Goal: Transaction & Acquisition: Book appointment/travel/reservation

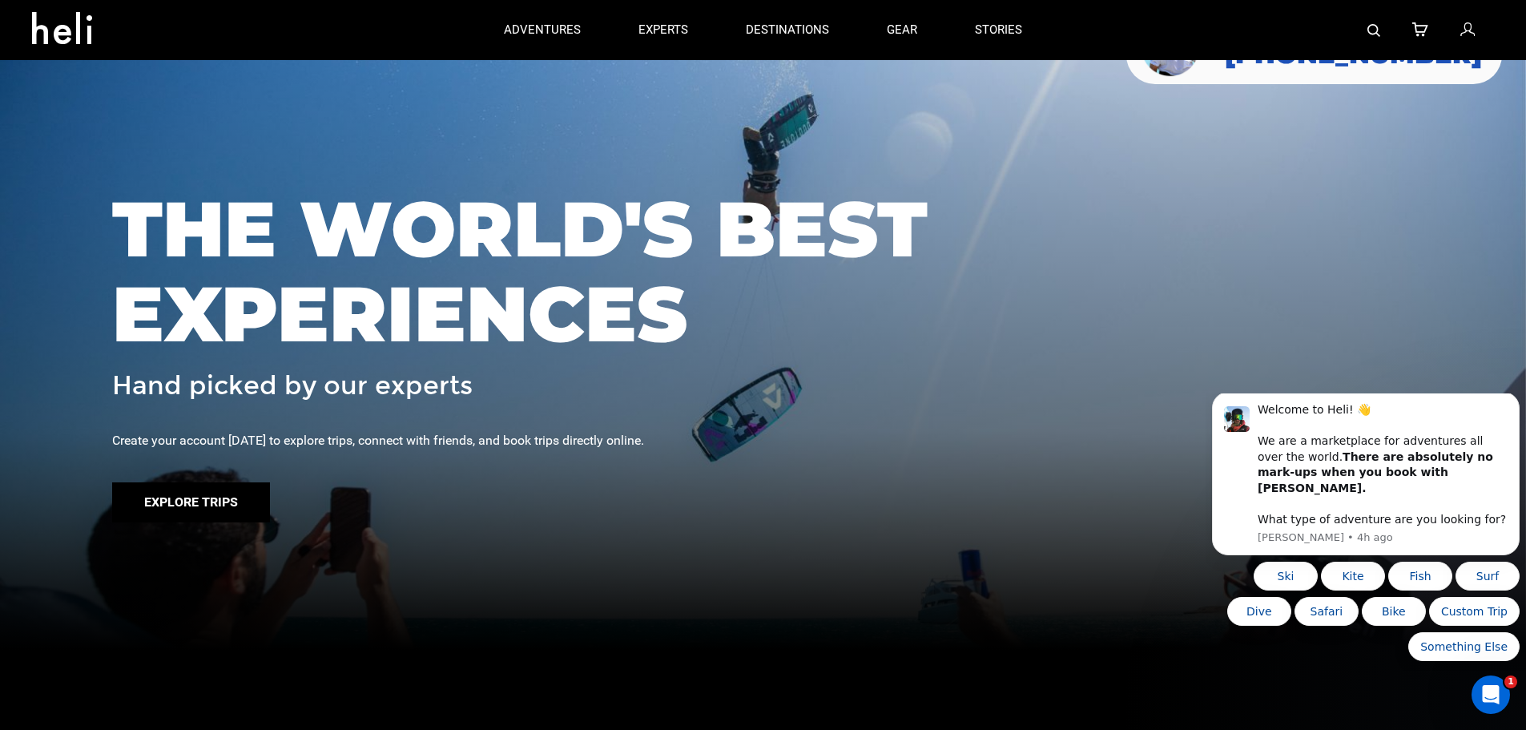
click at [179, 504] on button "Explore Trips" at bounding box center [191, 502] width 158 height 40
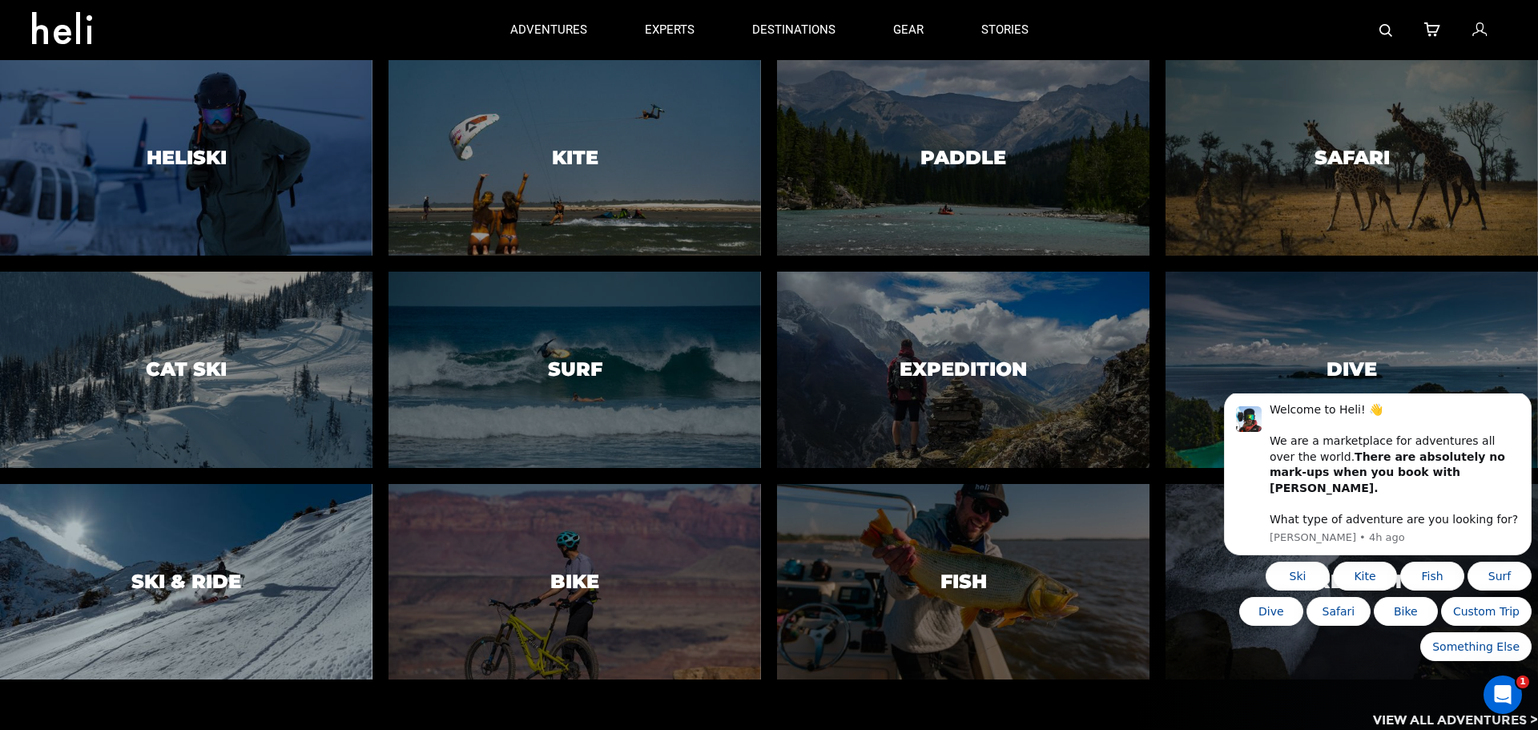
click at [259, 551] on div at bounding box center [186, 581] width 380 height 199
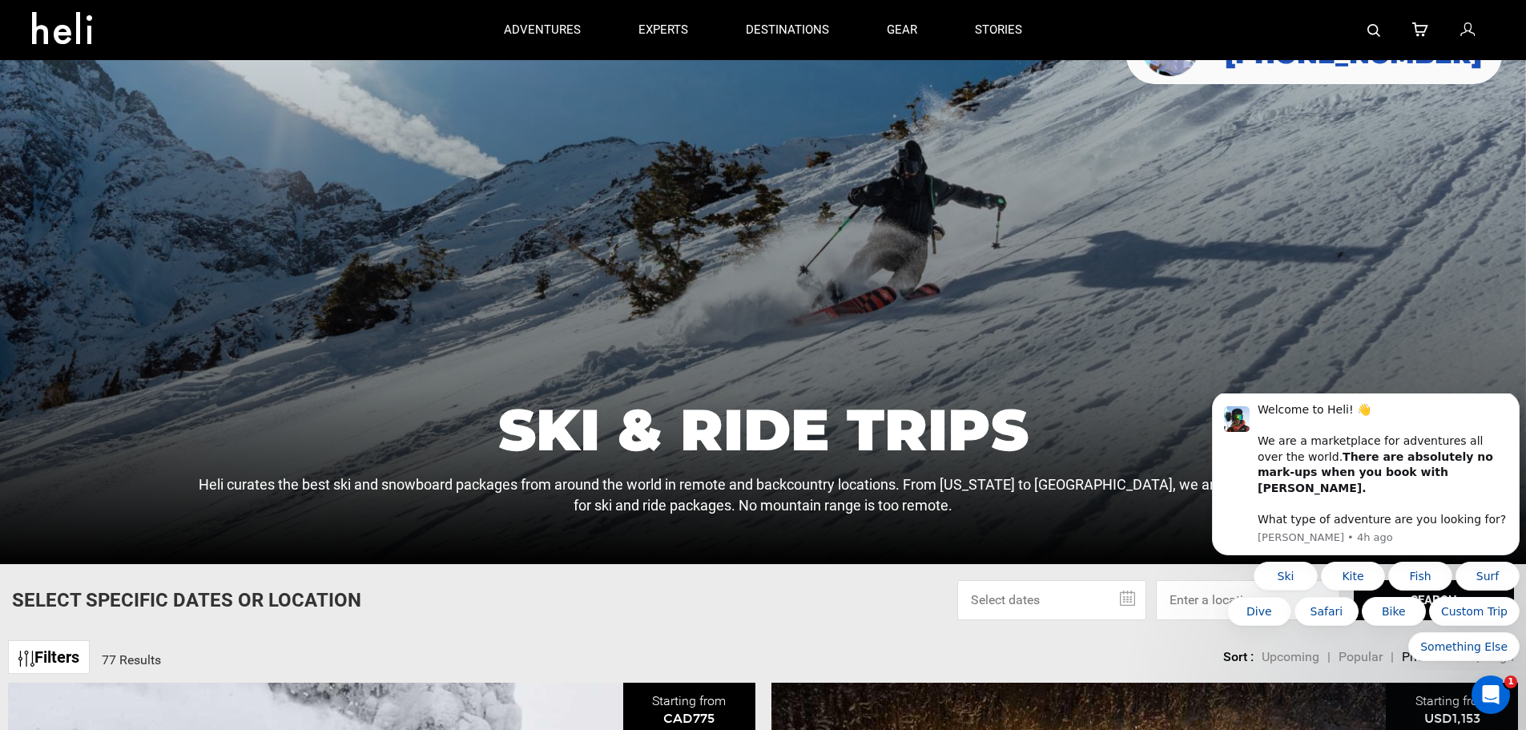
scroll to position [160, 0]
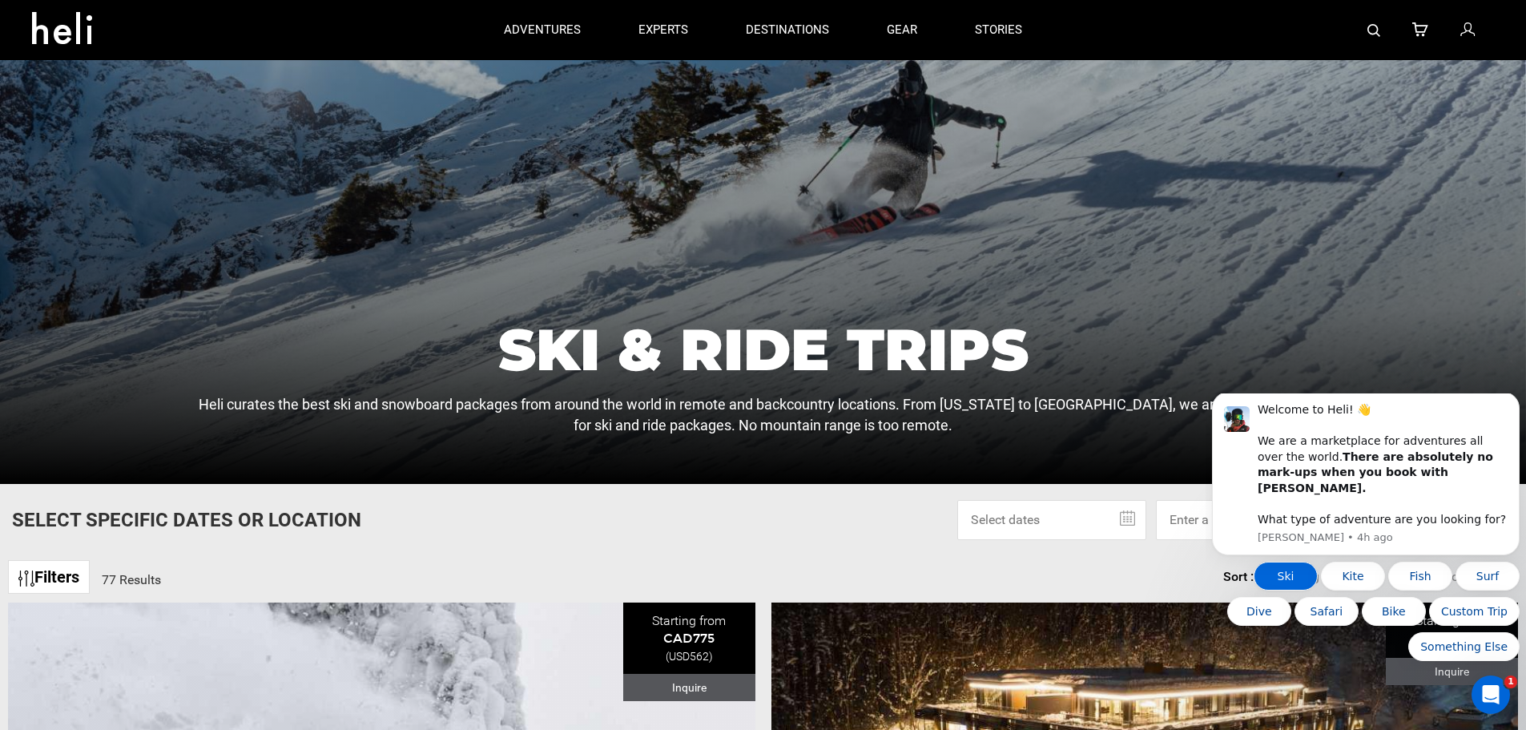
click at [1290, 566] on button "Ski" at bounding box center [1286, 576] width 64 height 29
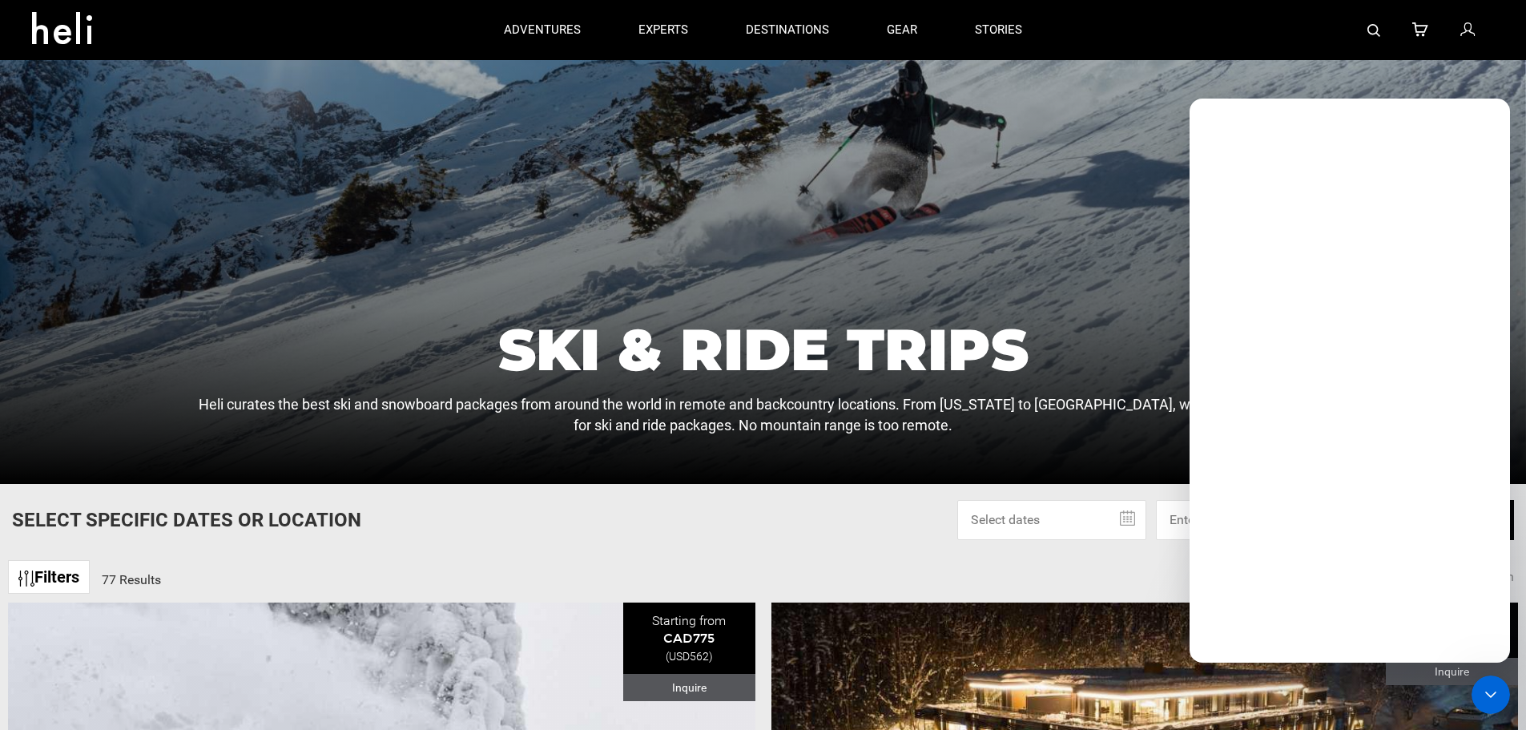
scroll to position [0, 0]
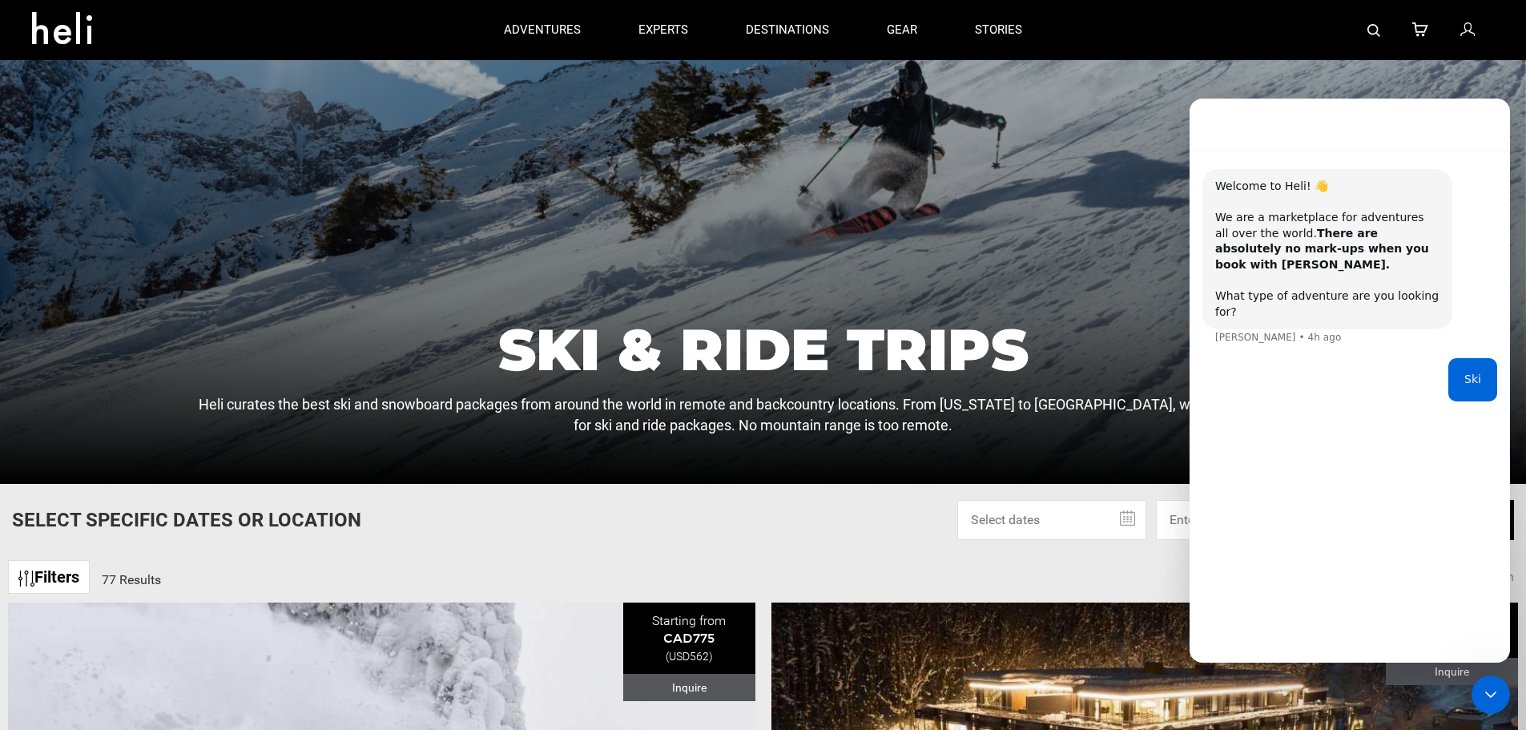
click at [1484, 366] on div "Ski" at bounding box center [1473, 379] width 49 height 43
click at [1475, 372] on div "Ski" at bounding box center [1473, 380] width 17 height 16
drag, startPoint x: 1246, startPoint y: 117, endPoint x: 1243, endPoint y: 210, distance: 93.0
click at [1243, 210] on div "Welcome to Heli! 👋 We are a marketplace for adventures all over the world. Ther…" at bounding box center [1350, 381] width 320 height 564
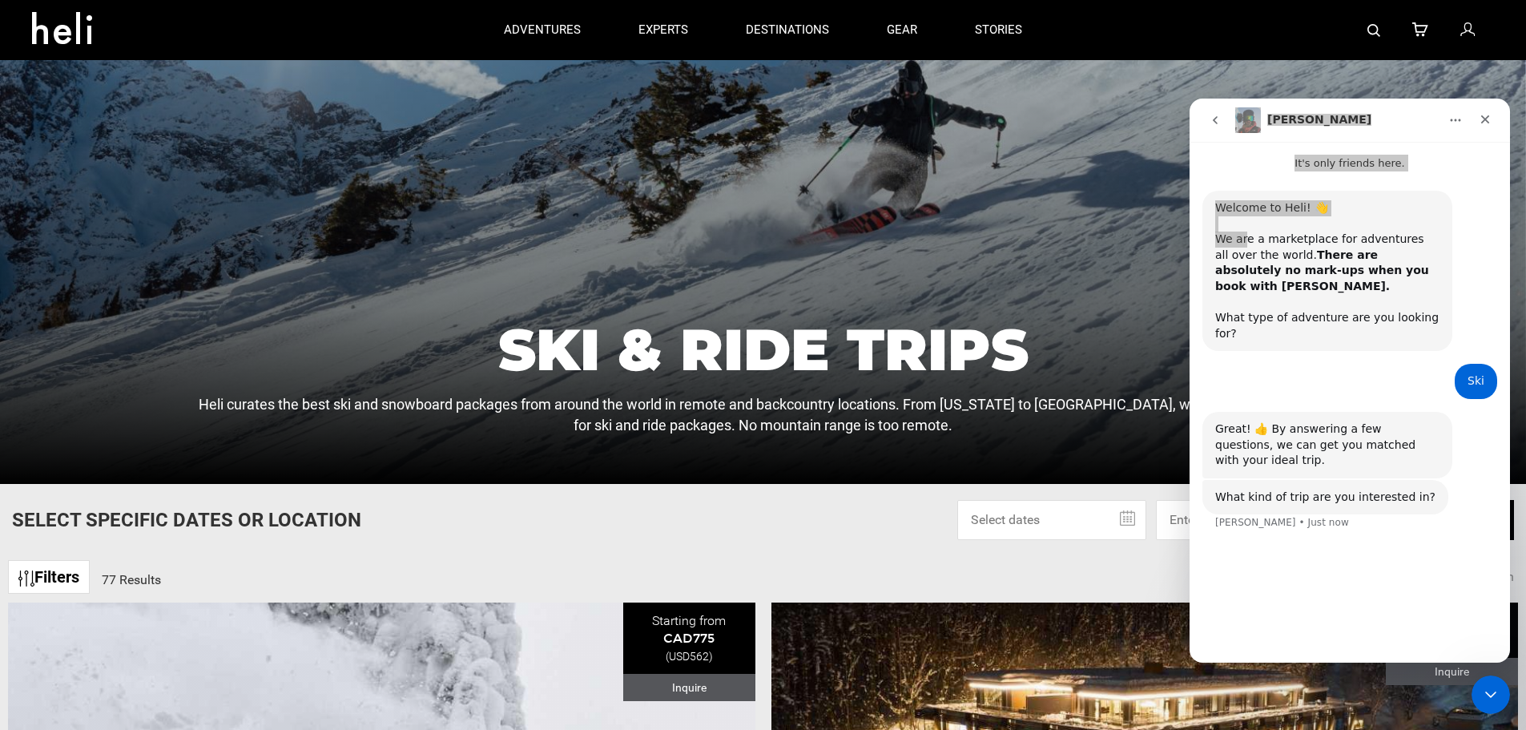
click at [1063, 106] on div at bounding box center [763, 192] width 1526 height 584
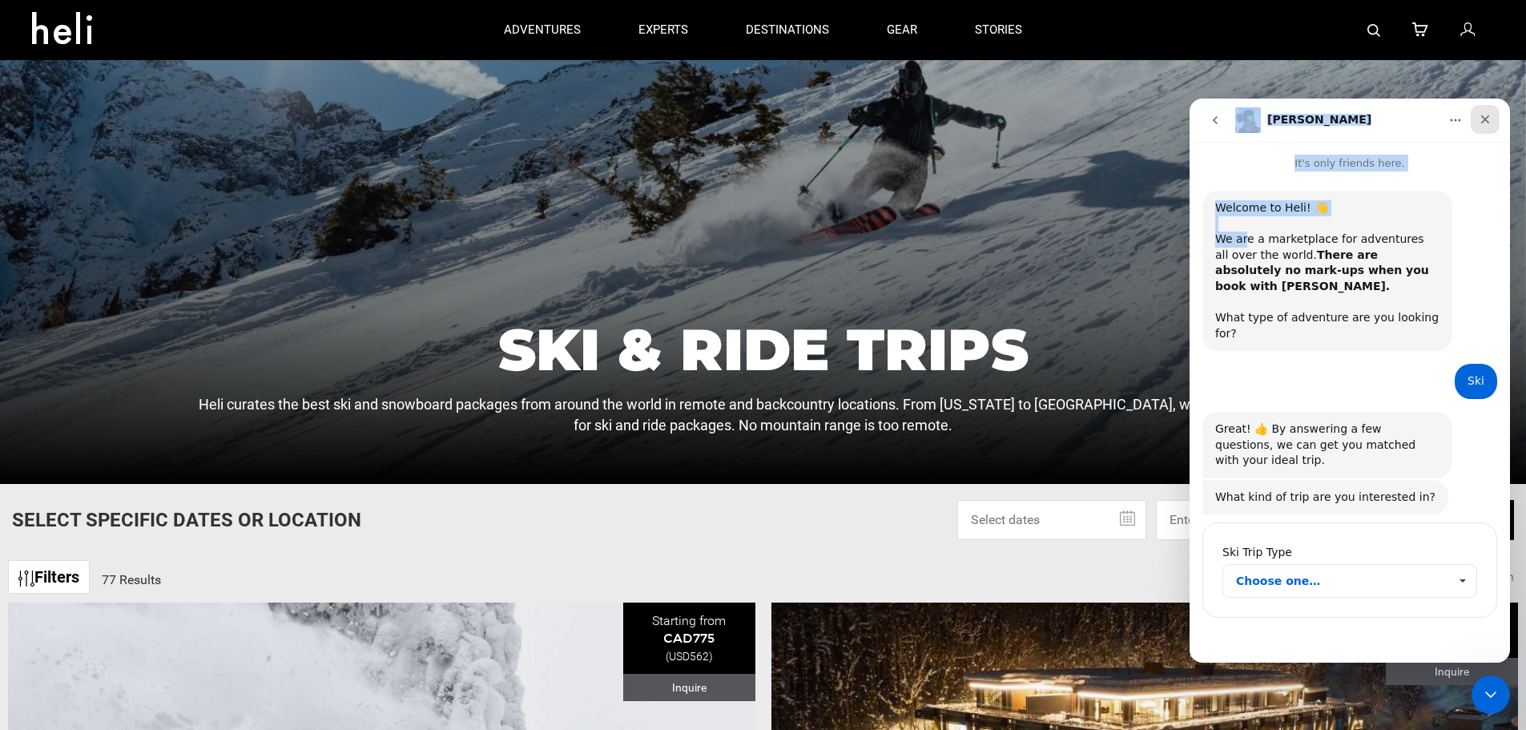
click at [1482, 123] on icon "Close" at bounding box center [1485, 119] width 9 height 9
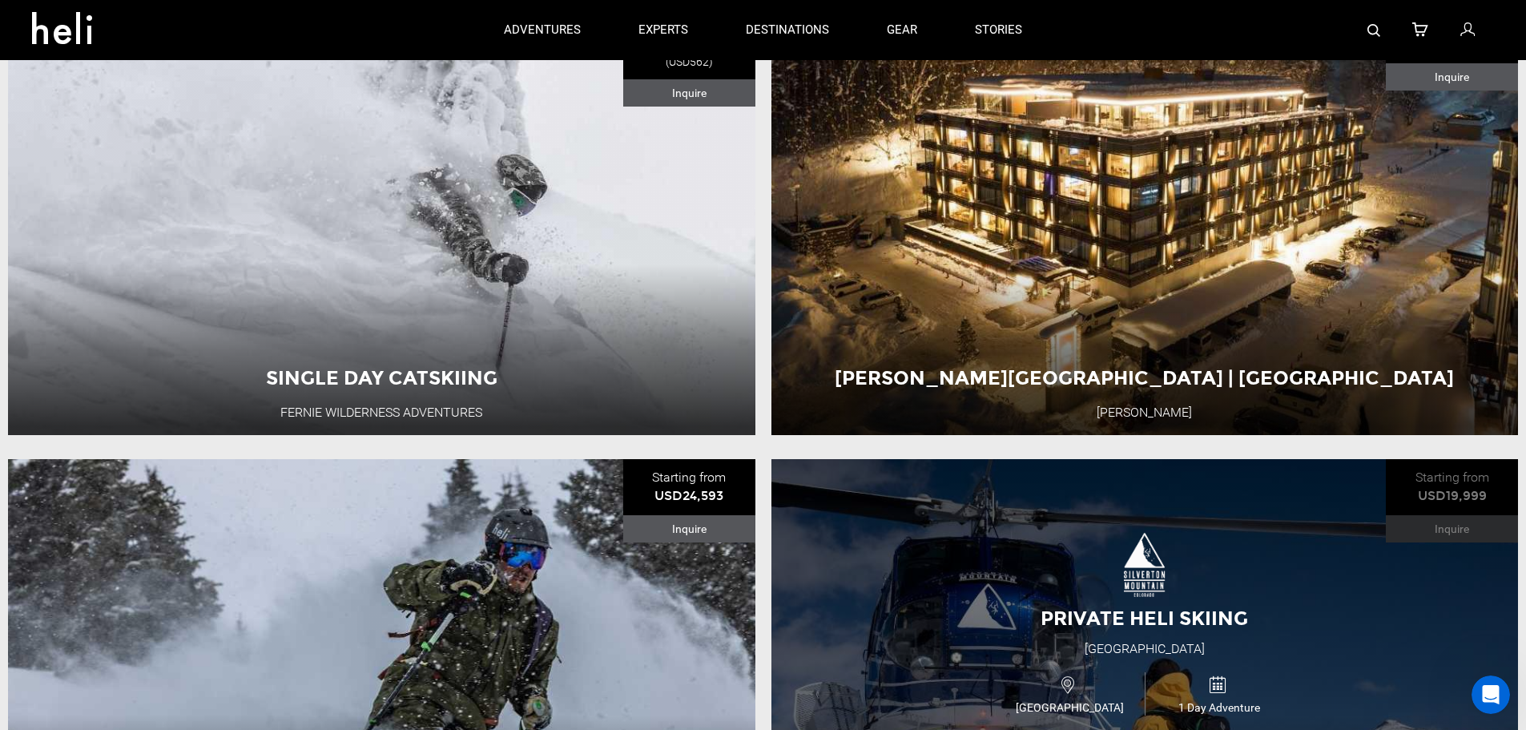
scroll to position [721, 0]
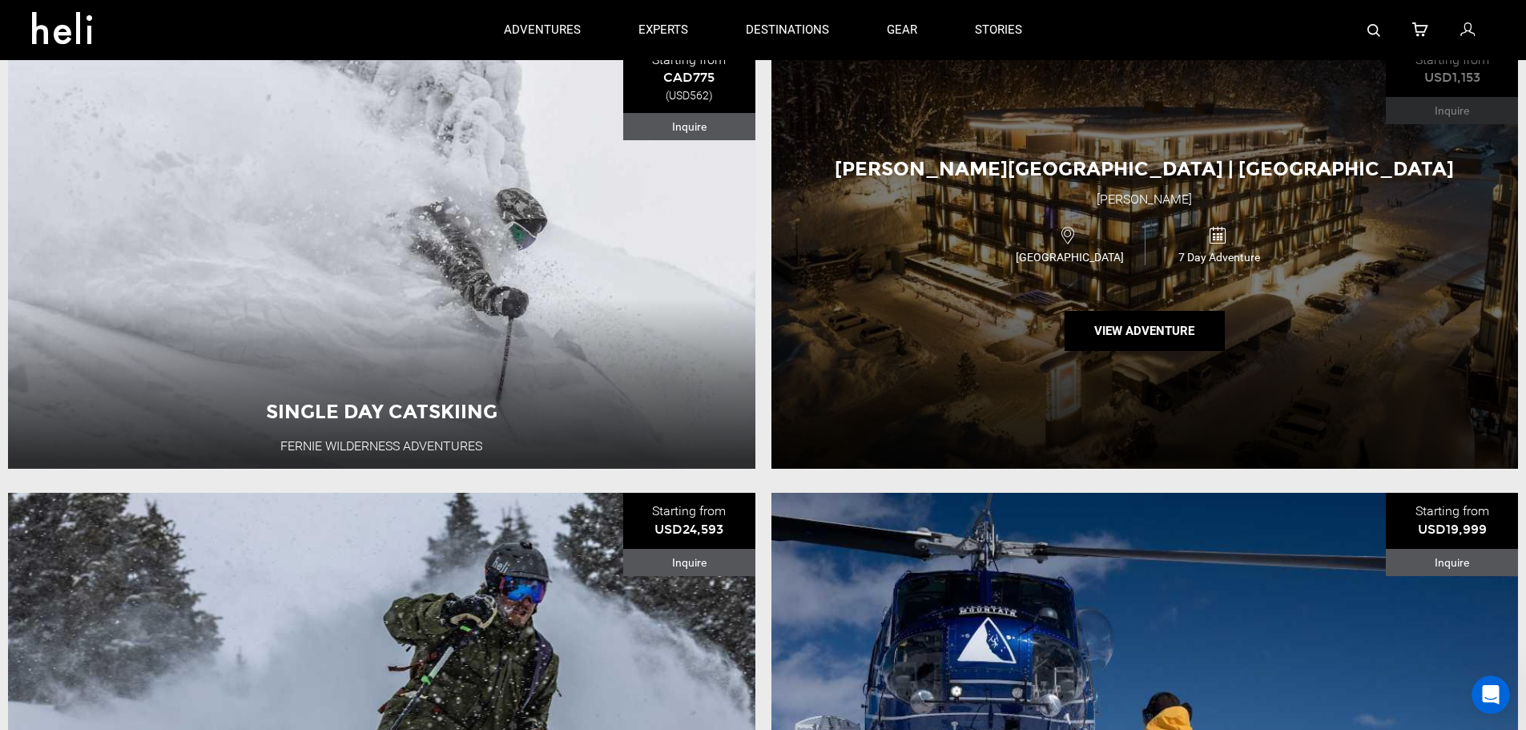
click at [1188, 356] on div "Aya Niseko Hotel | Japan Aya Niseko Japan 7 Day Adventure View Adventure" at bounding box center [1145, 255] width 747 height 427
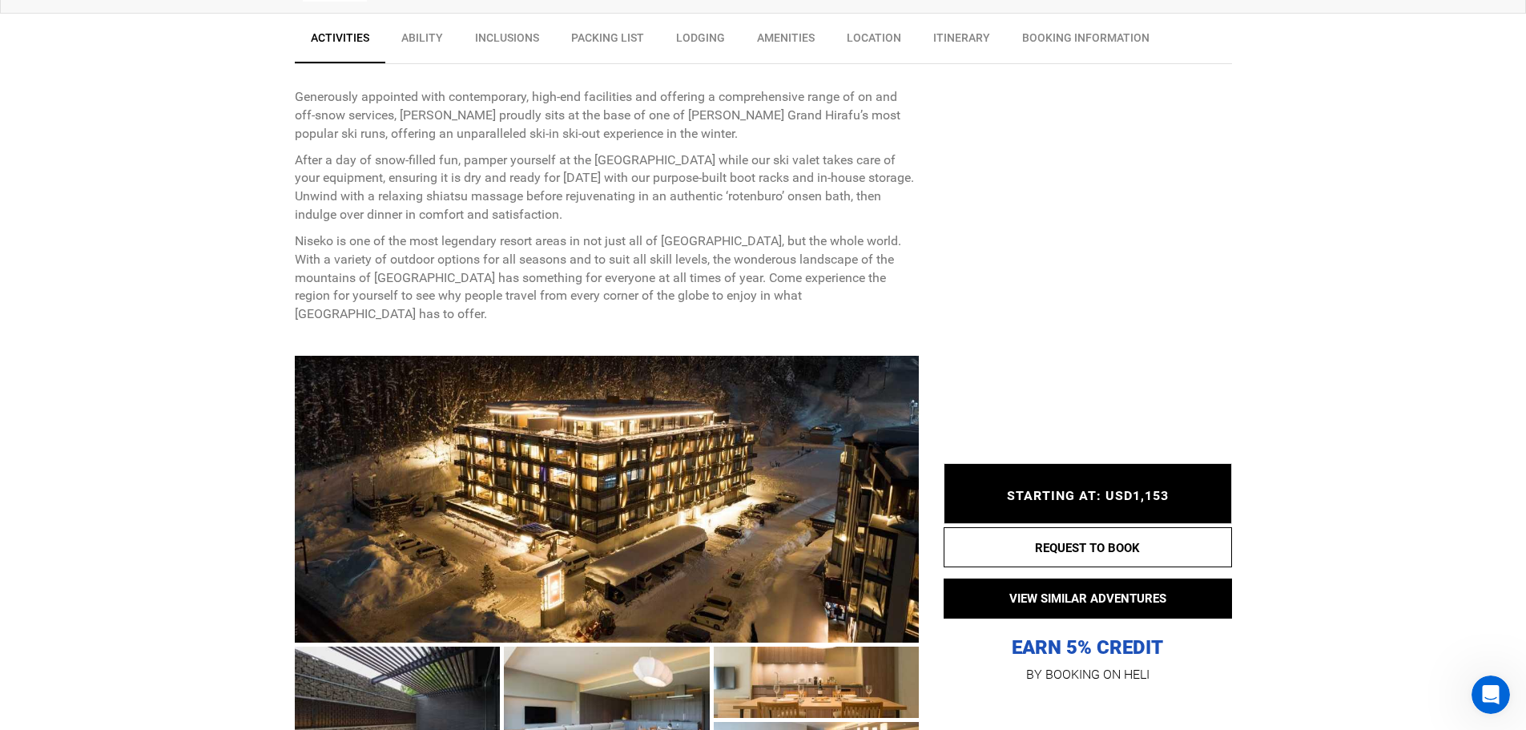
scroll to position [801, 0]
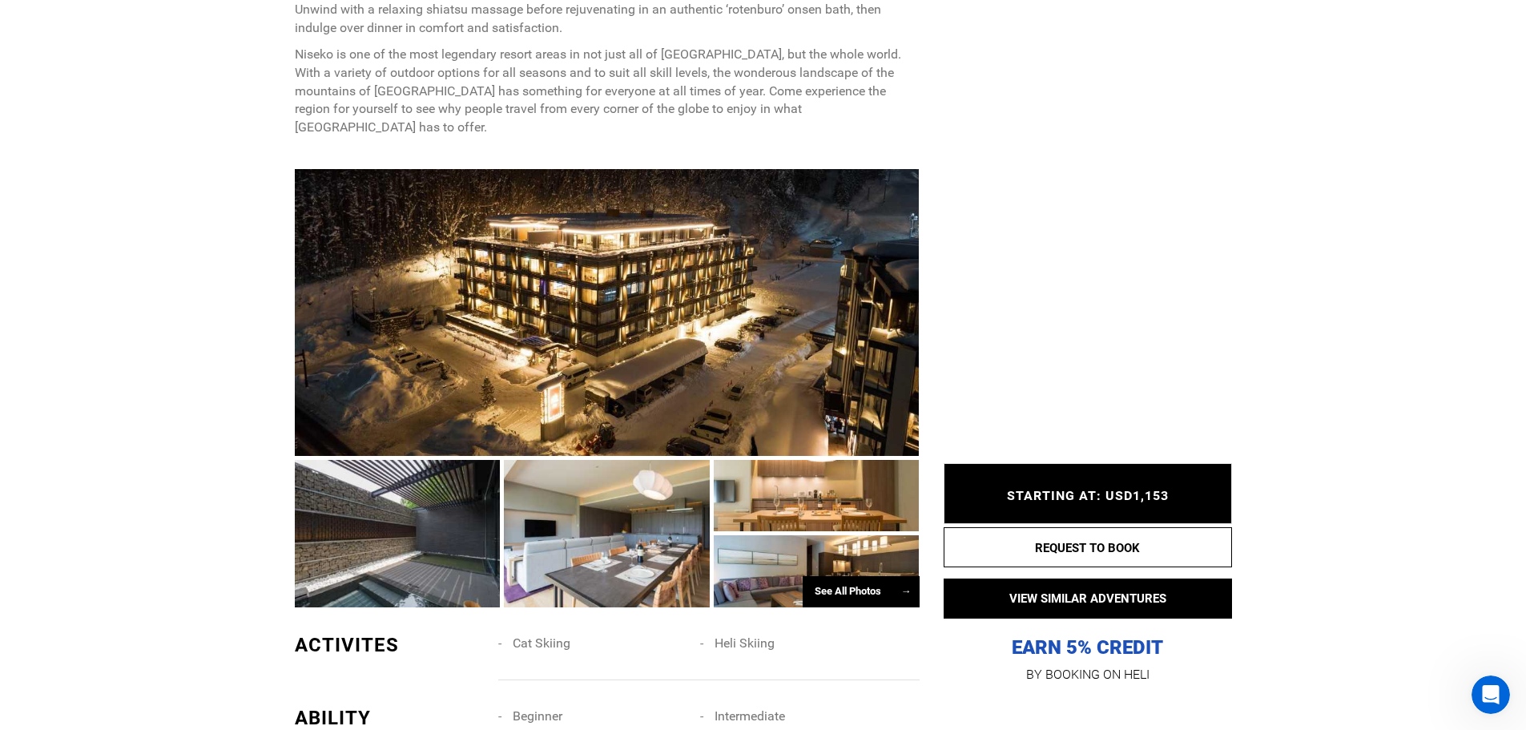
click at [480, 478] on div at bounding box center [398, 533] width 206 height 147
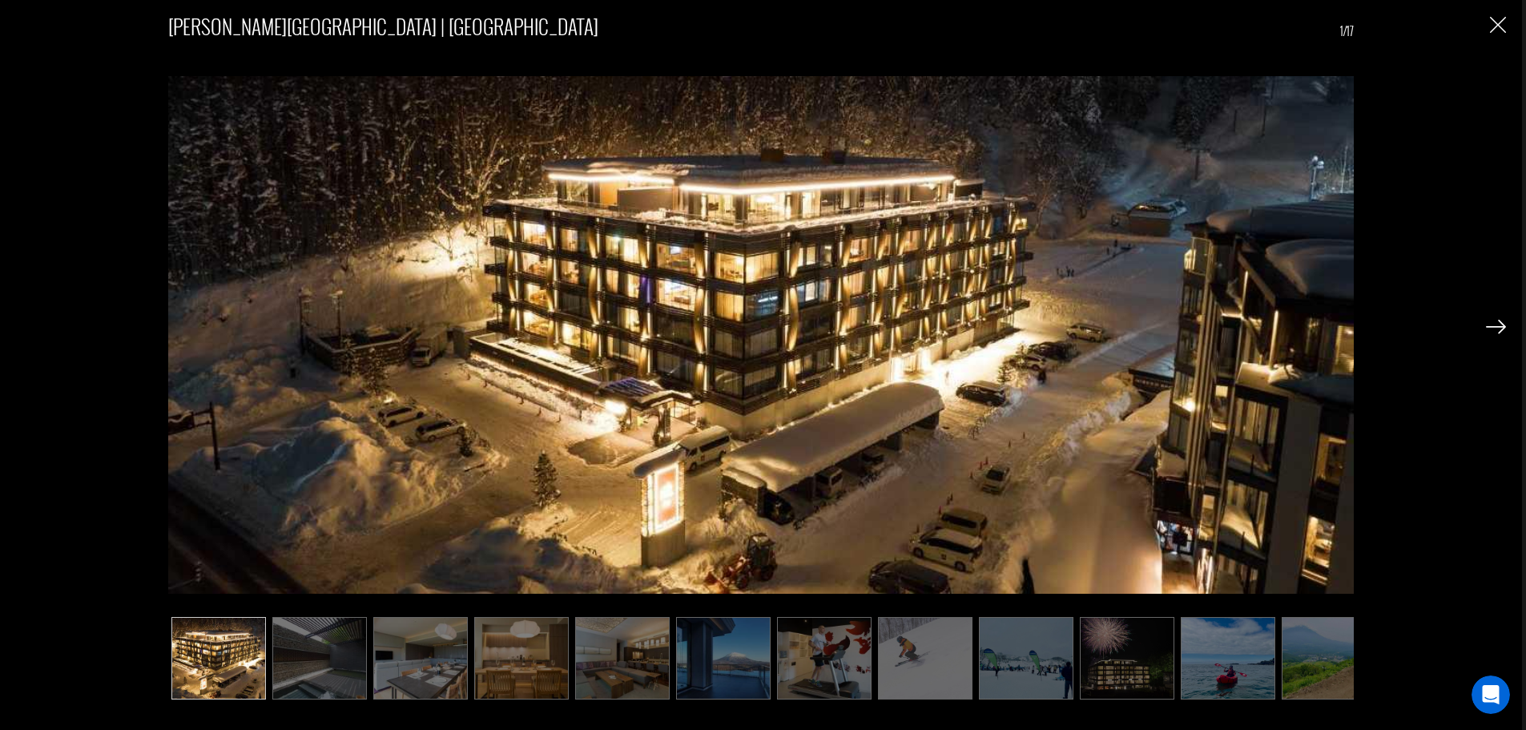
click at [1495, 318] on div at bounding box center [1496, 325] width 20 height 27
click at [312, 655] on img at bounding box center [319, 658] width 95 height 83
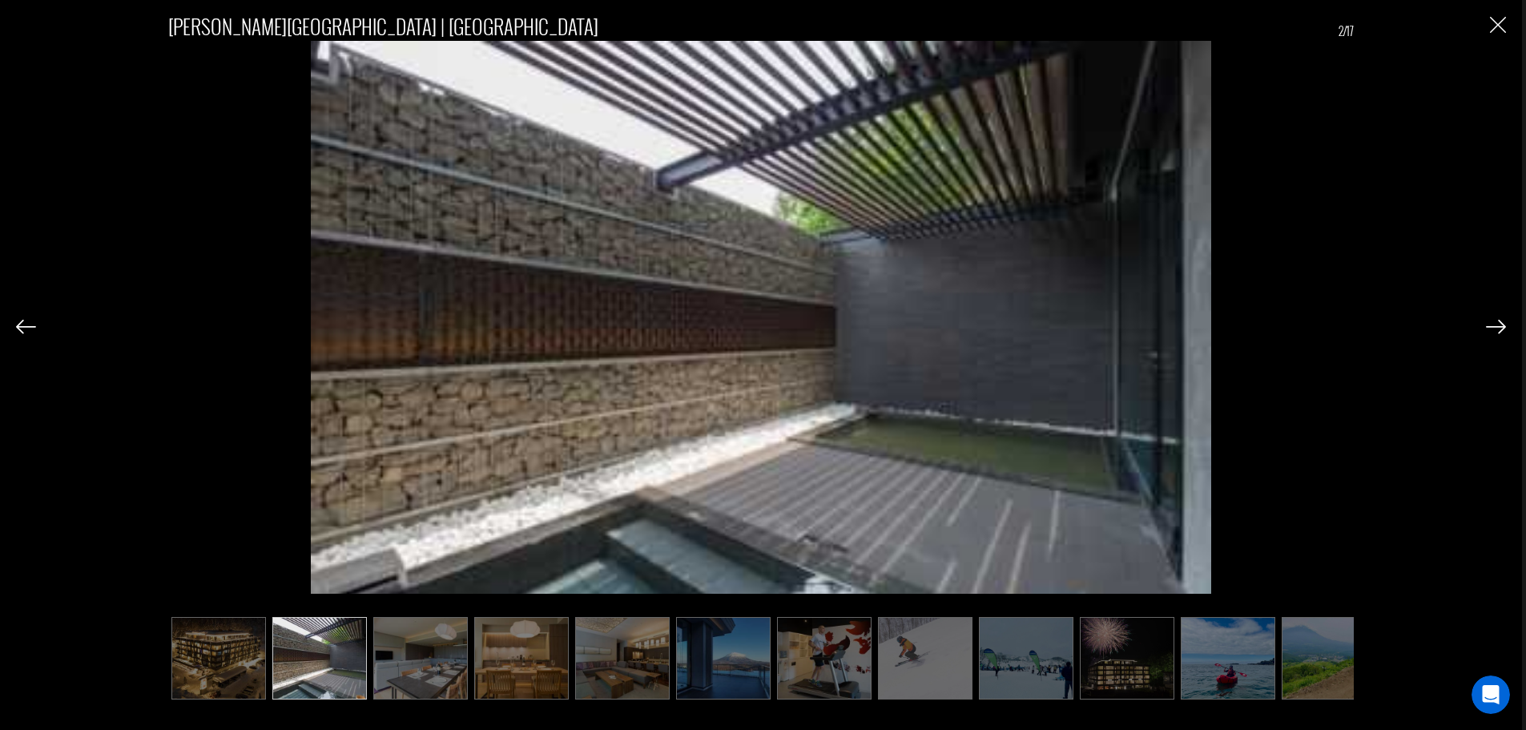
click at [417, 663] on img at bounding box center [420, 658] width 95 height 83
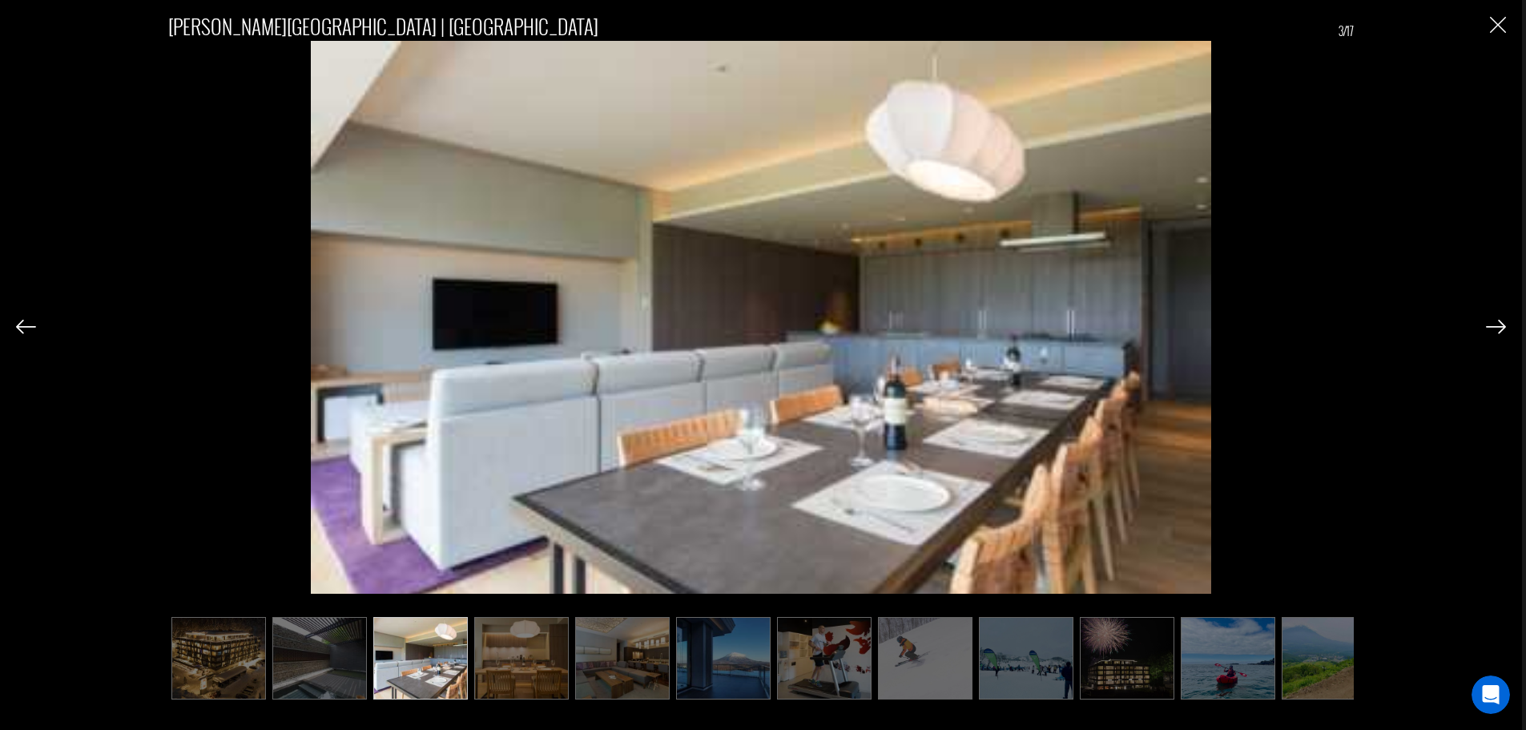
click at [539, 671] on img at bounding box center [521, 658] width 95 height 83
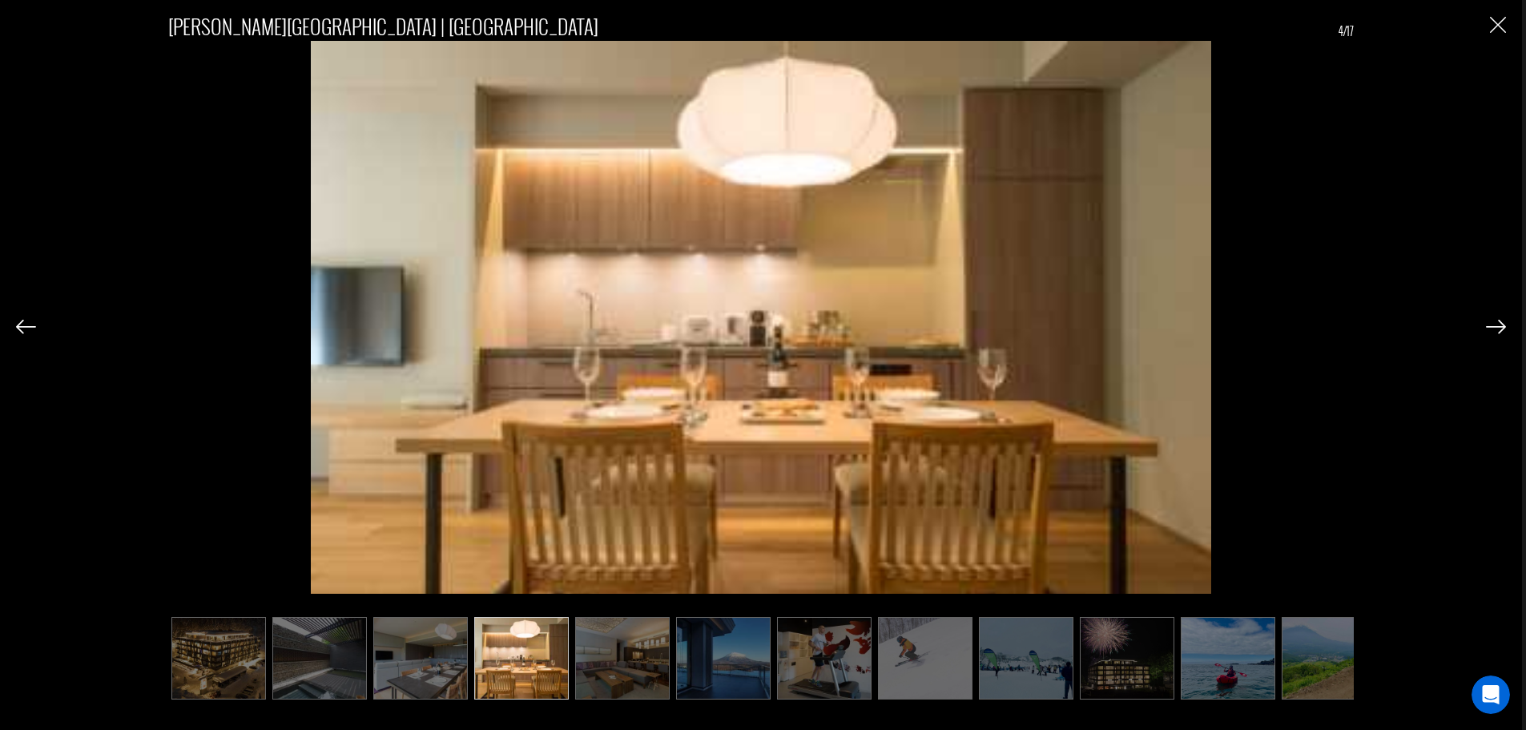
click at [617, 658] on img at bounding box center [622, 658] width 95 height 83
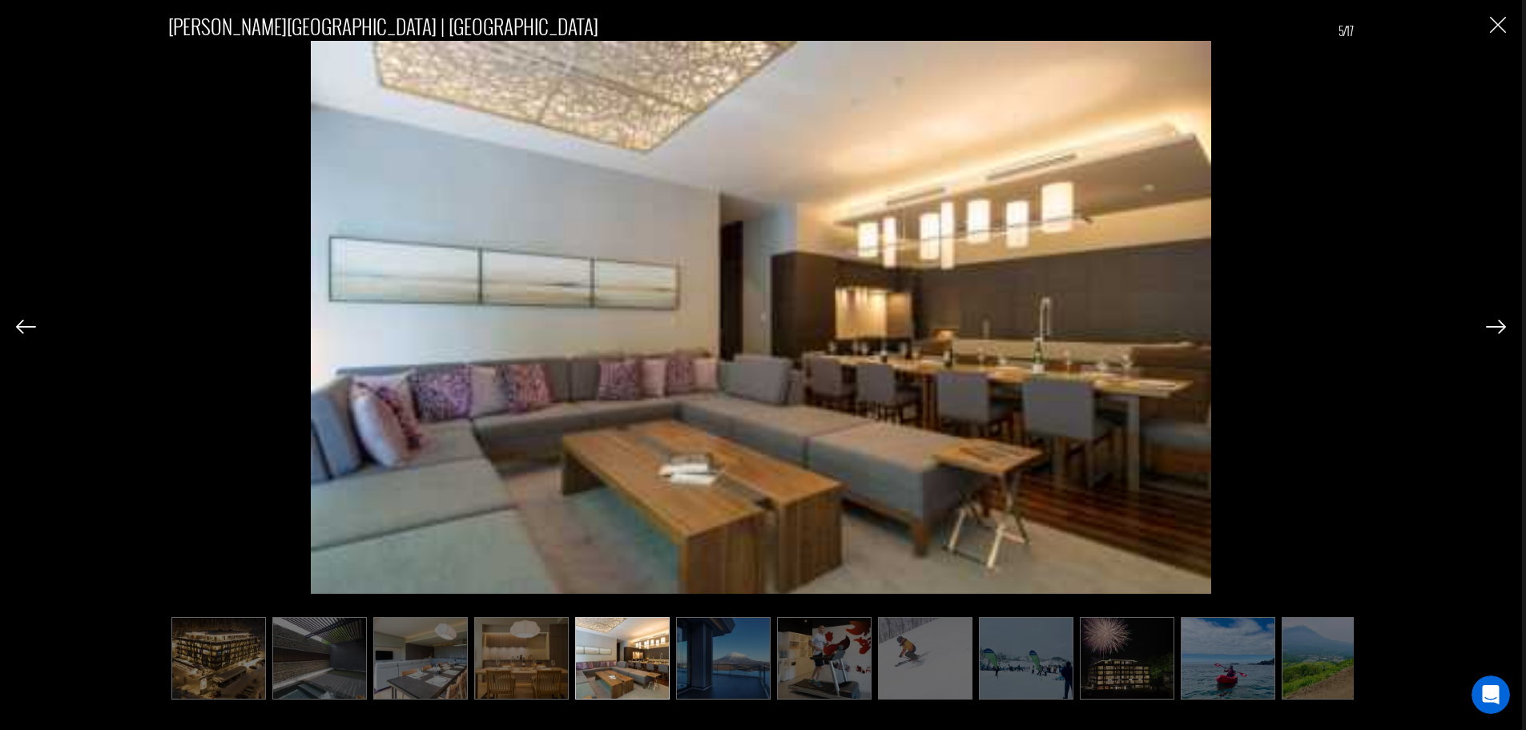
click at [732, 657] on img at bounding box center [723, 658] width 95 height 83
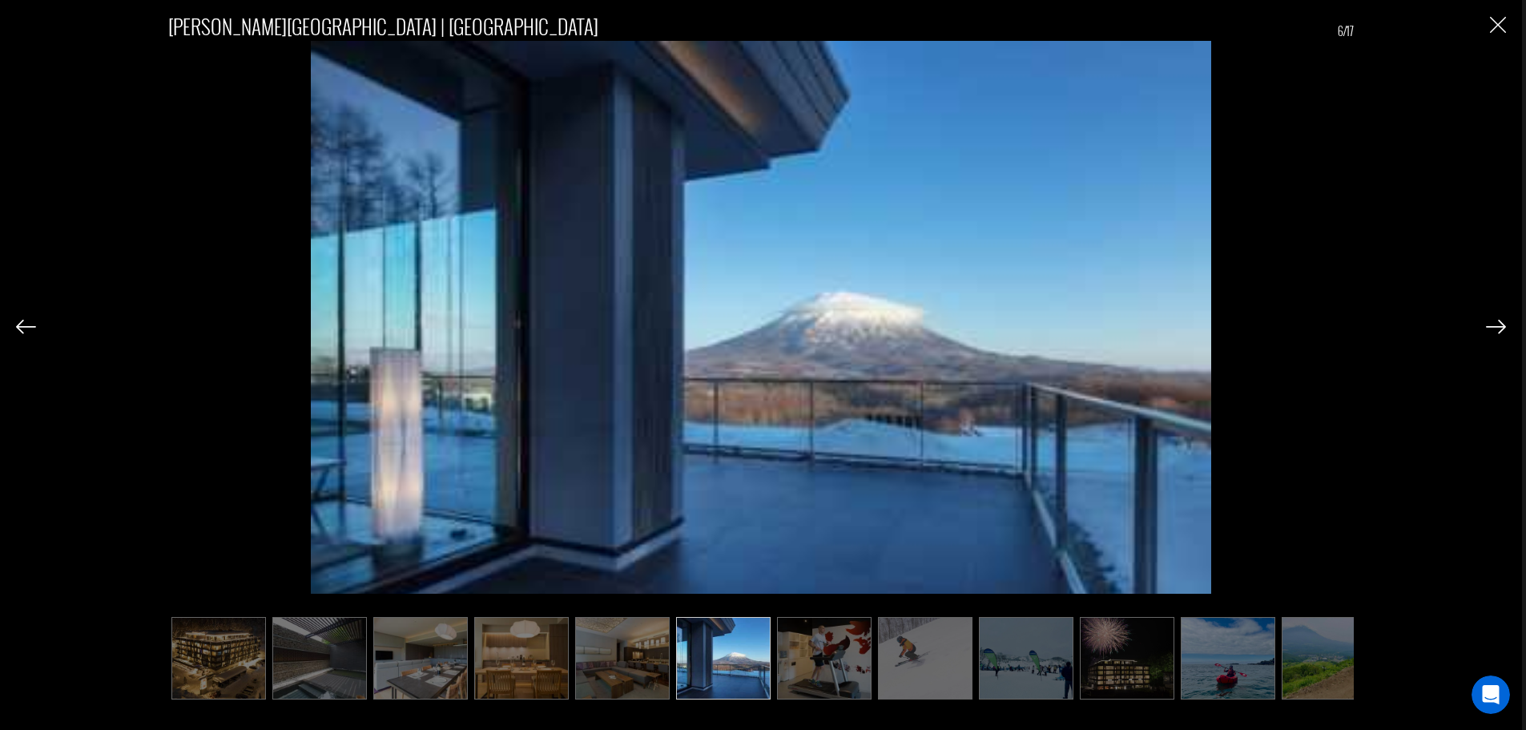
click at [825, 660] on img at bounding box center [824, 658] width 95 height 83
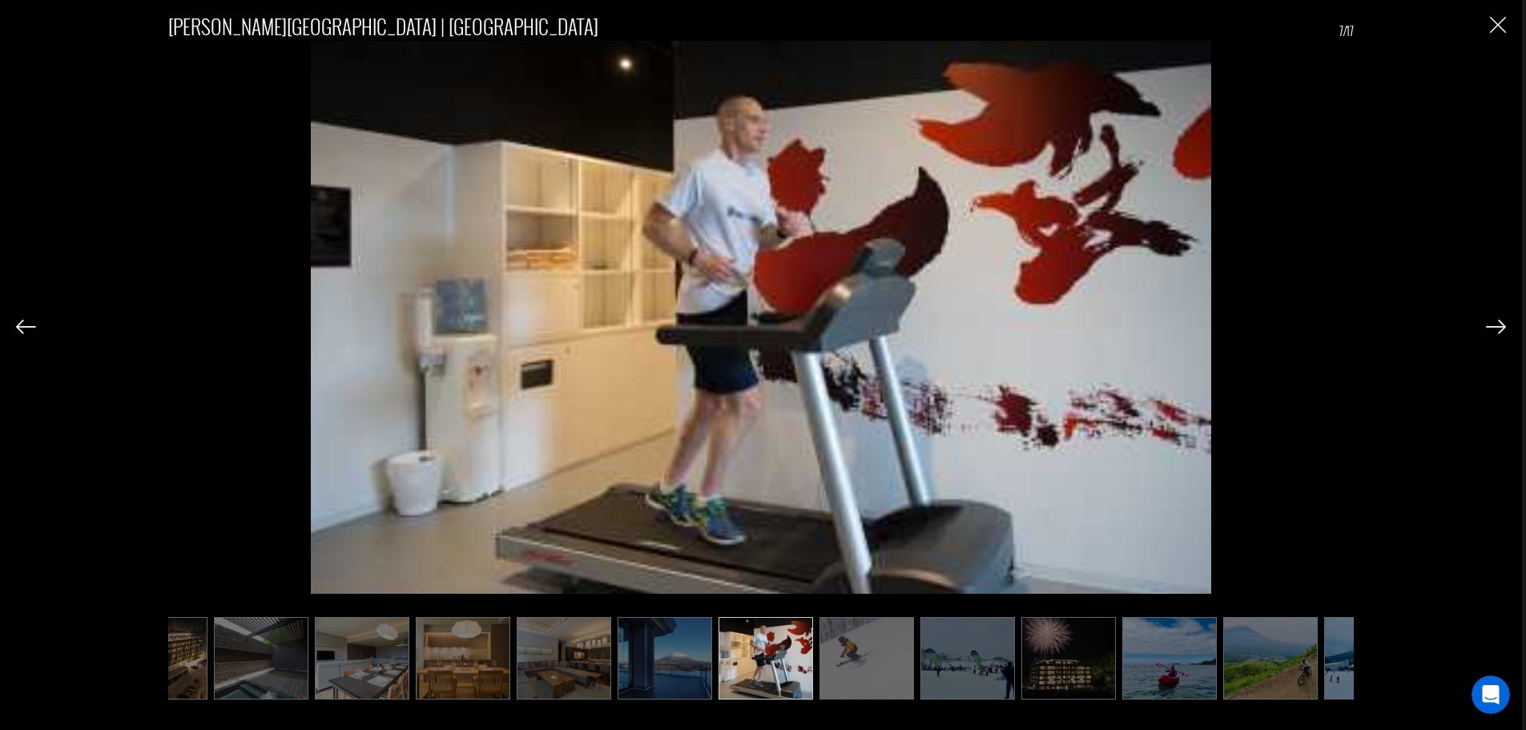
scroll to position [0, 80]
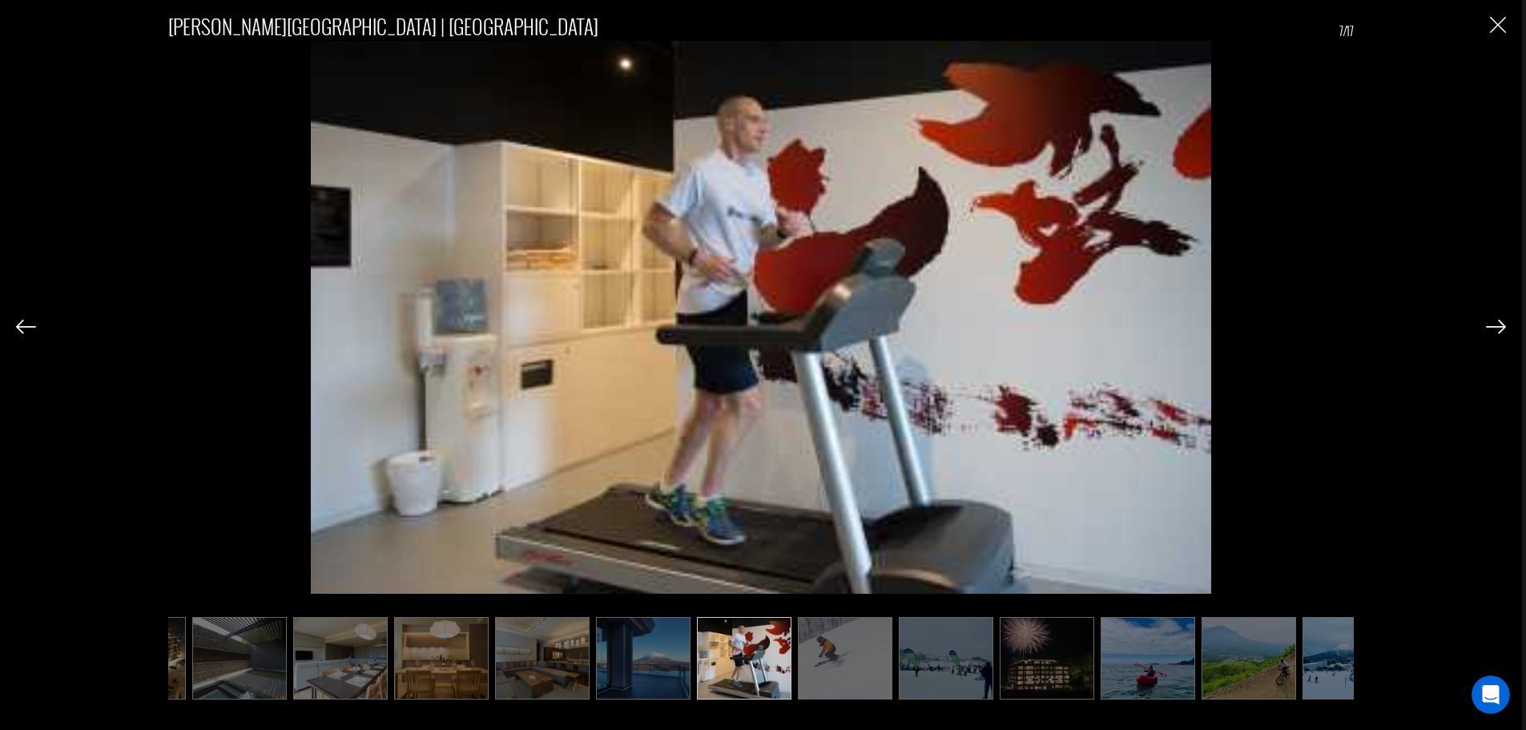
click at [809, 657] on img at bounding box center [845, 658] width 95 height 83
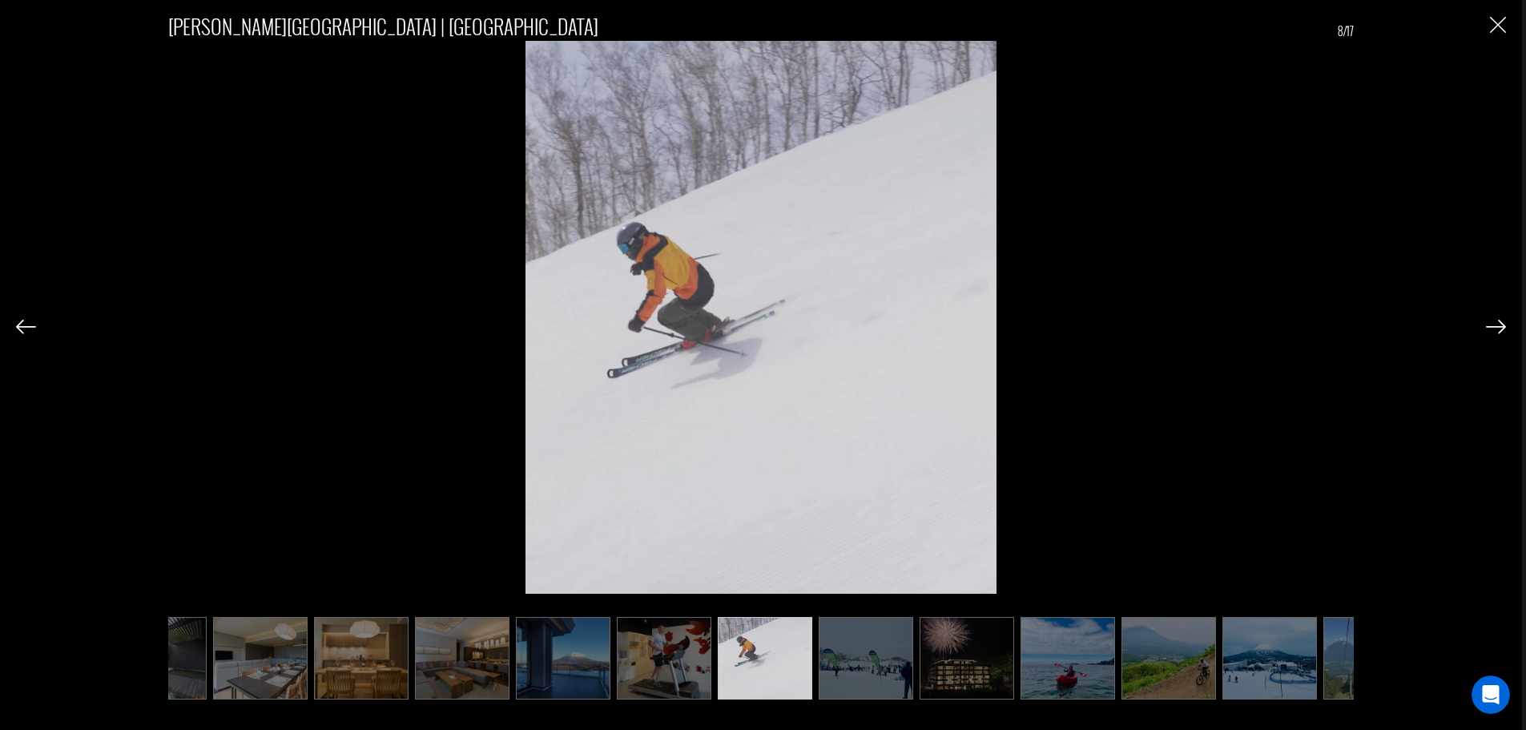
click at [882, 657] on img at bounding box center [866, 658] width 95 height 83
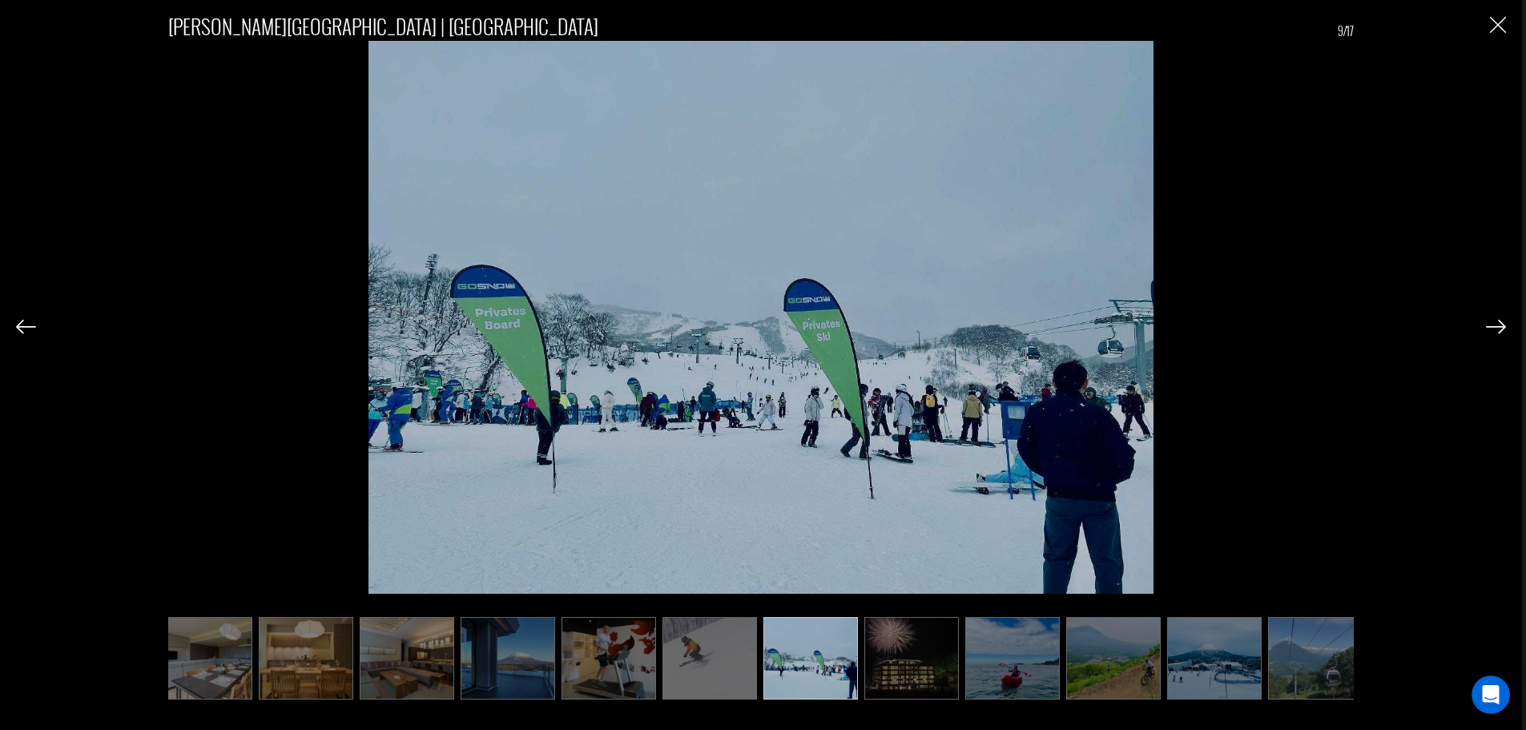
scroll to position [0, 240]
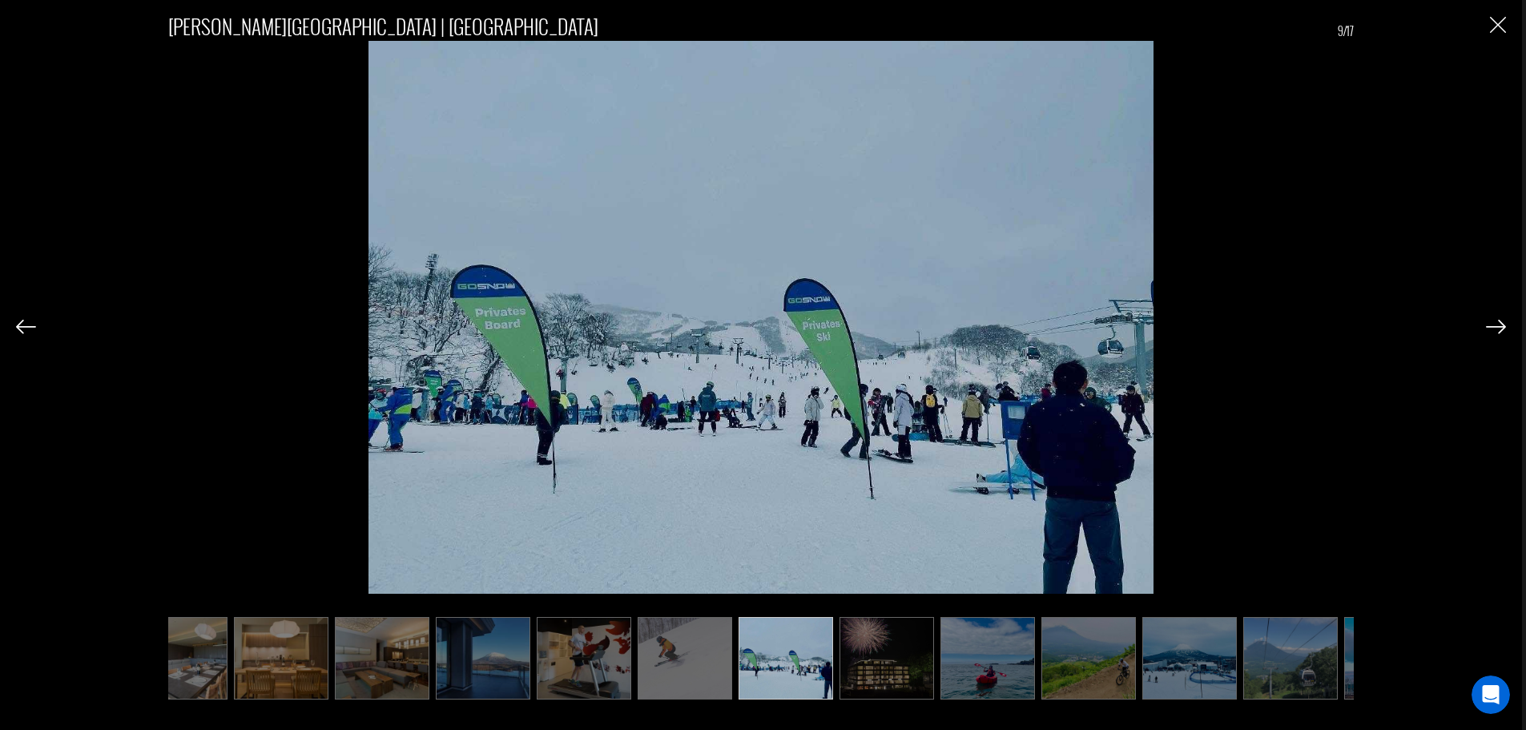
click at [956, 651] on img at bounding box center [988, 658] width 95 height 83
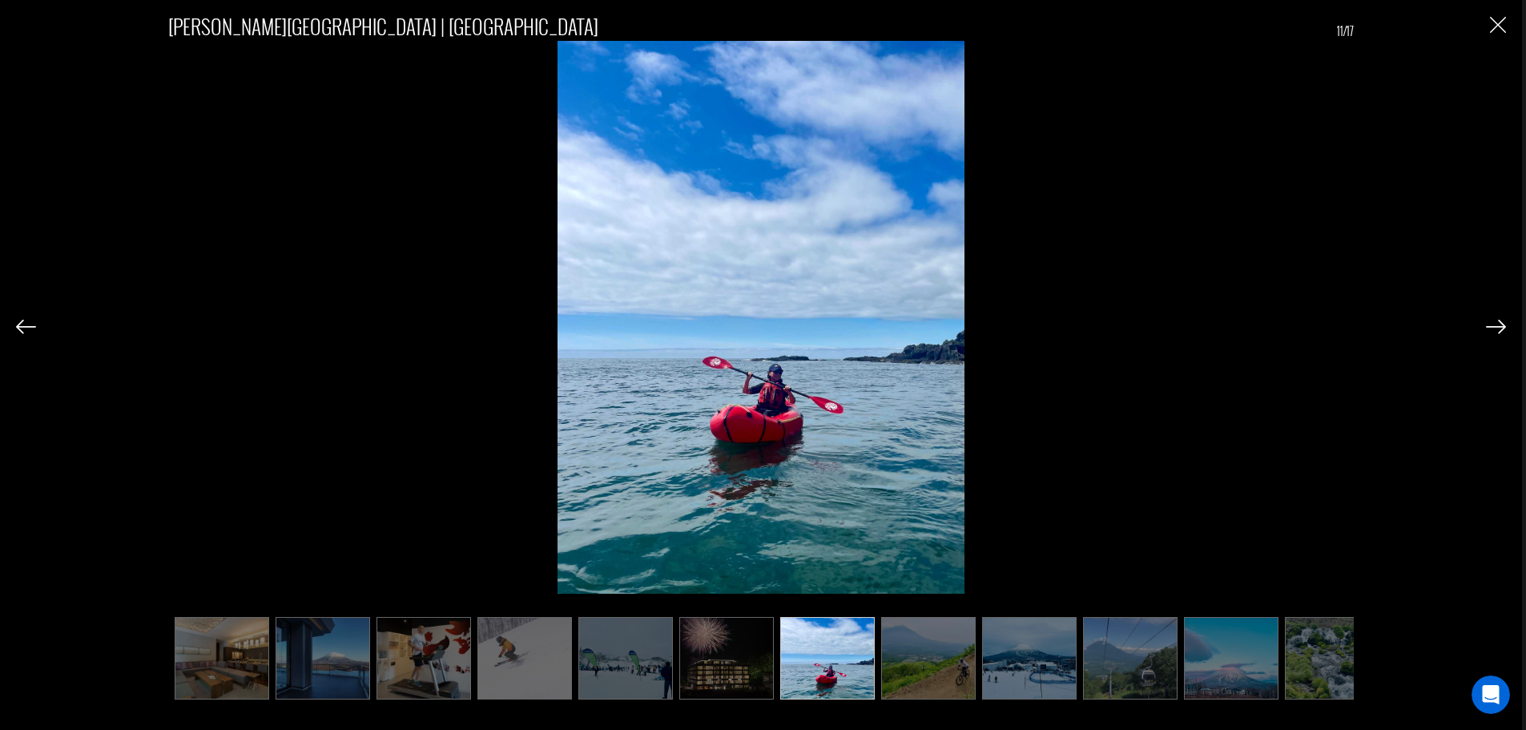
click at [985, 653] on img at bounding box center [1029, 658] width 95 height 83
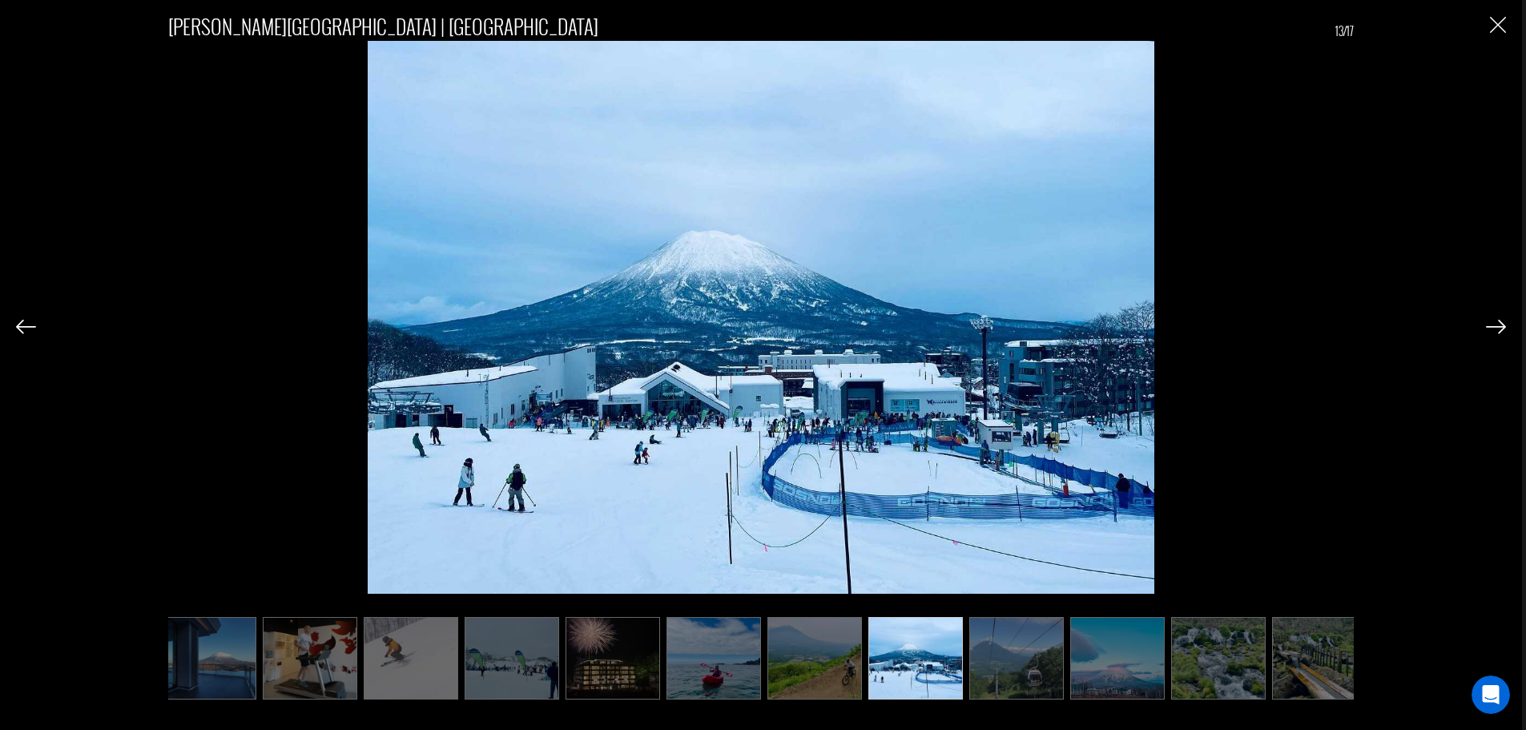
scroll to position [0, 530]
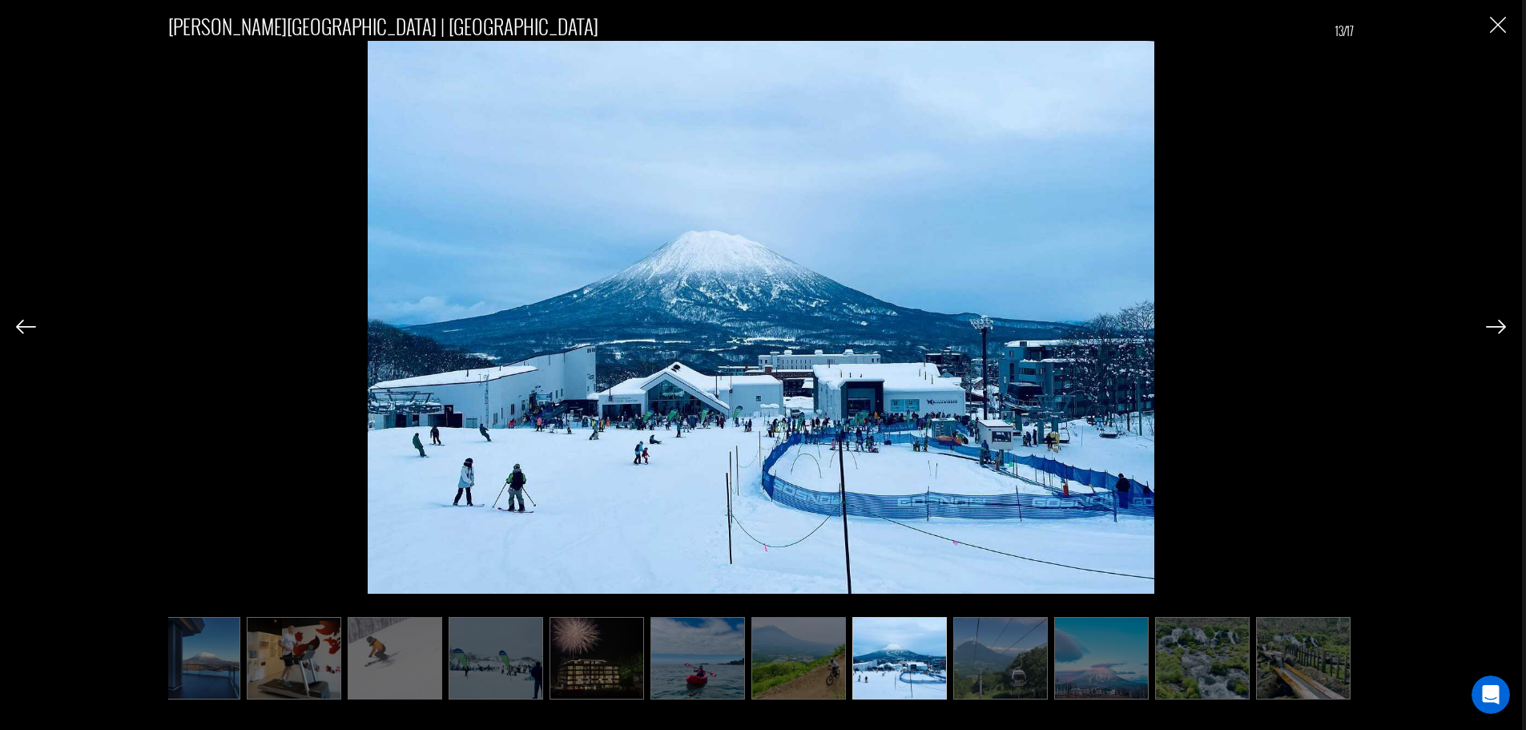
click at [1055, 651] on img at bounding box center [1101, 658] width 95 height 83
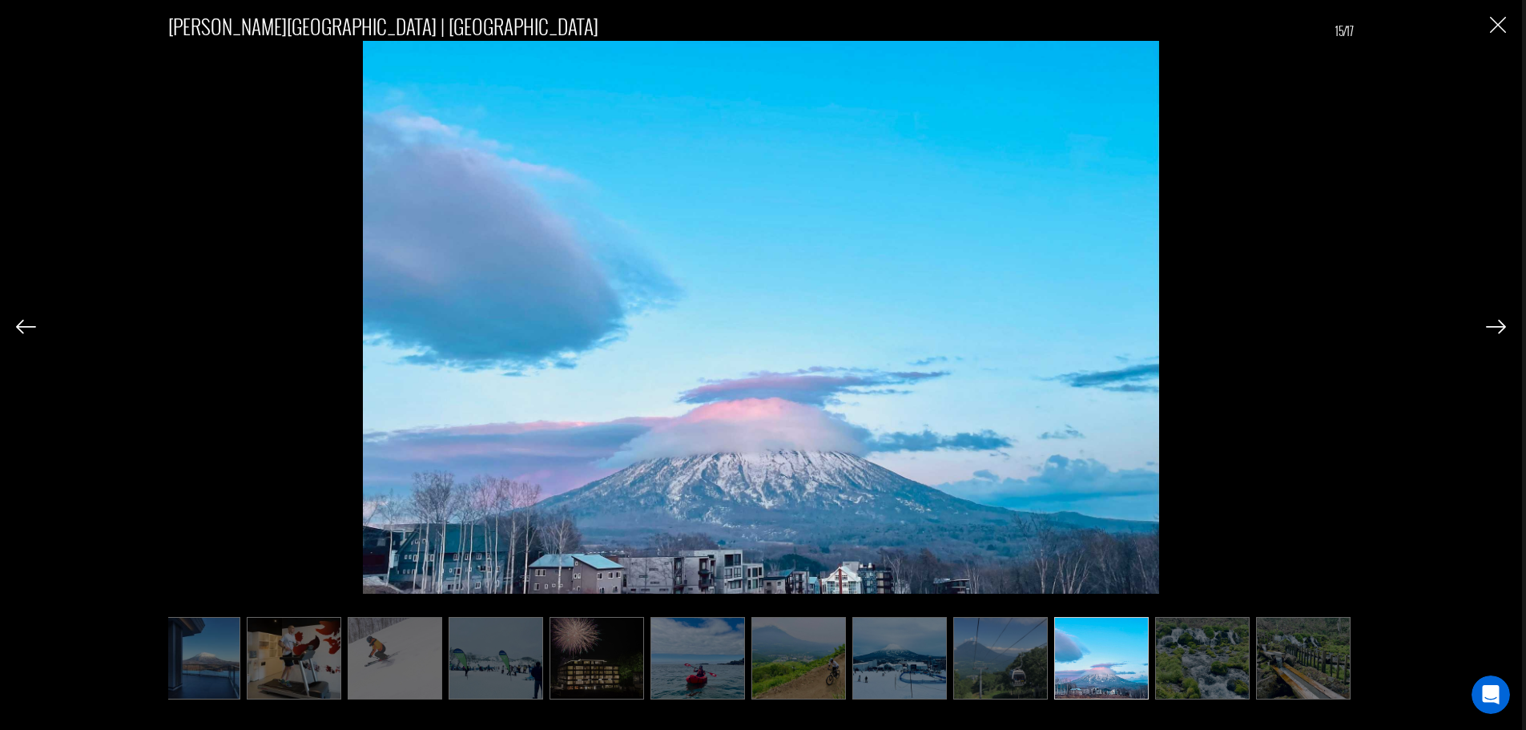
click at [999, 652] on img at bounding box center [1000, 658] width 95 height 83
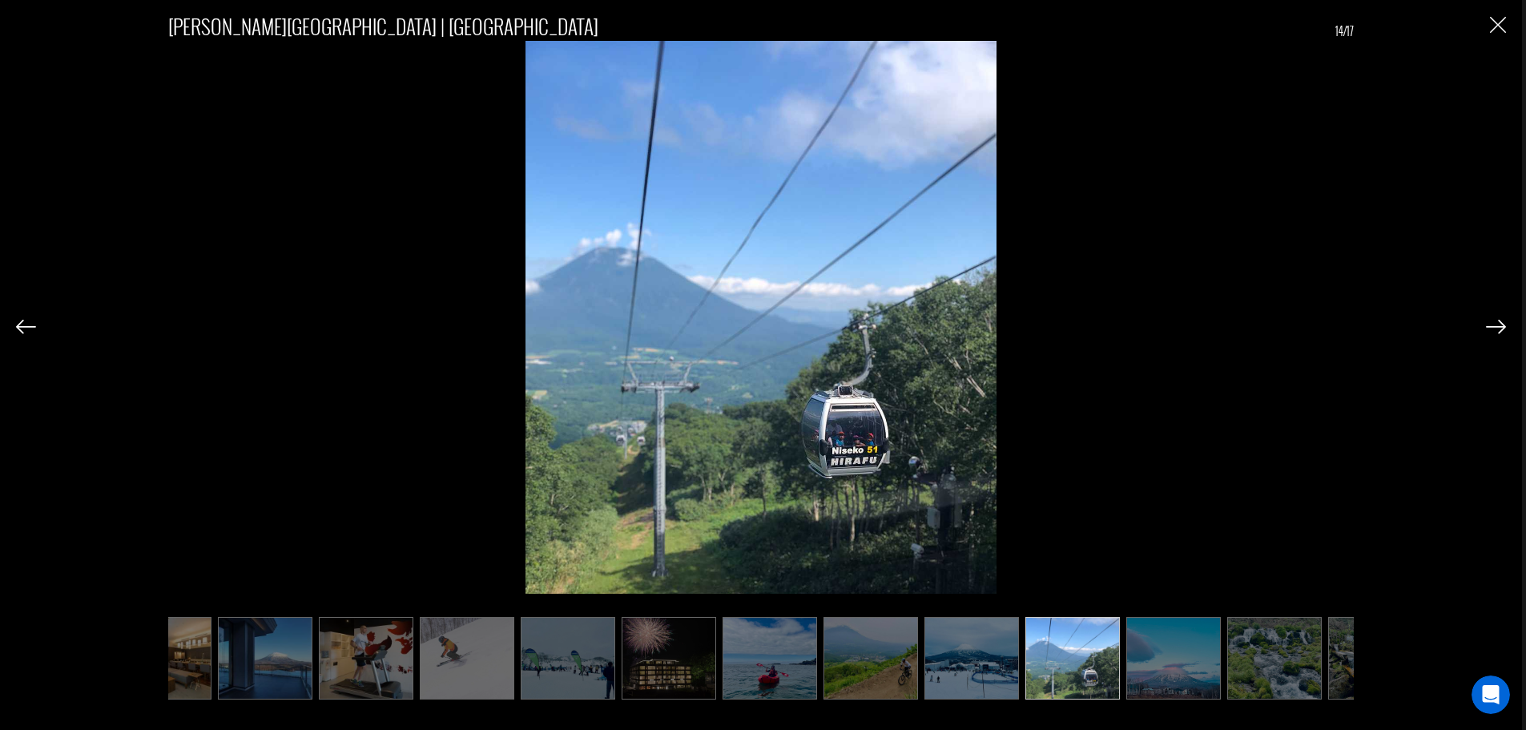
scroll to position [0, 450]
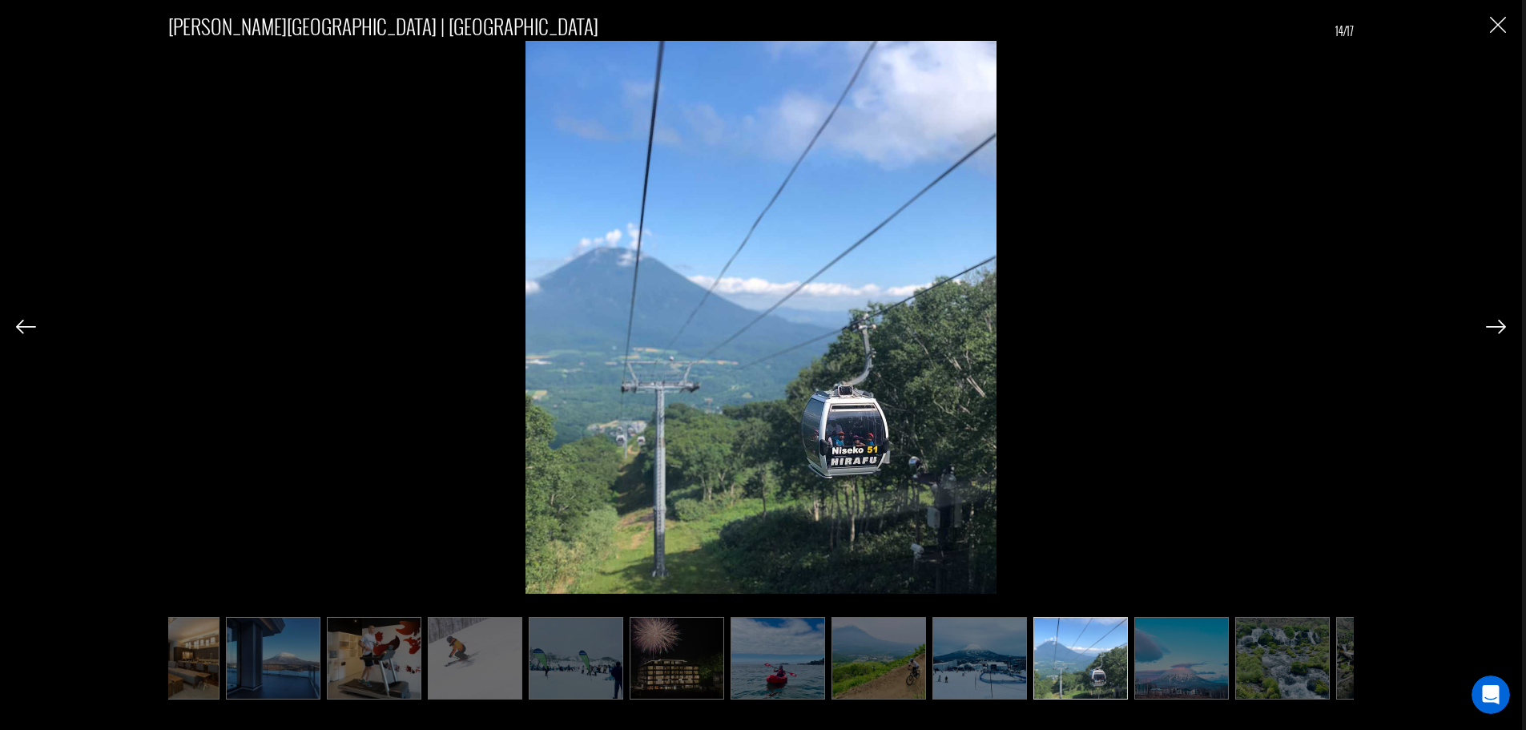
click at [1309, 661] on img at bounding box center [1282, 658] width 95 height 83
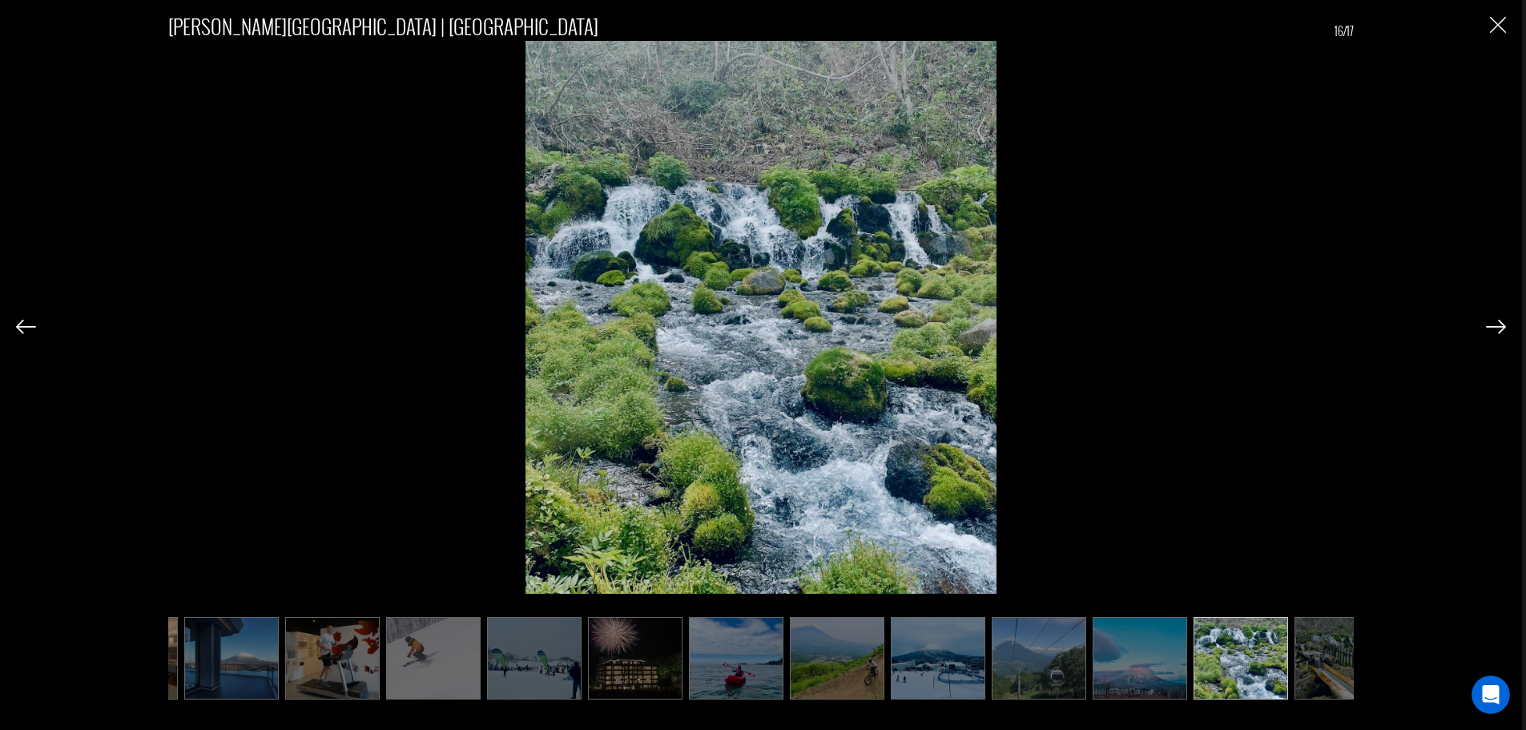
scroll to position [0, 530]
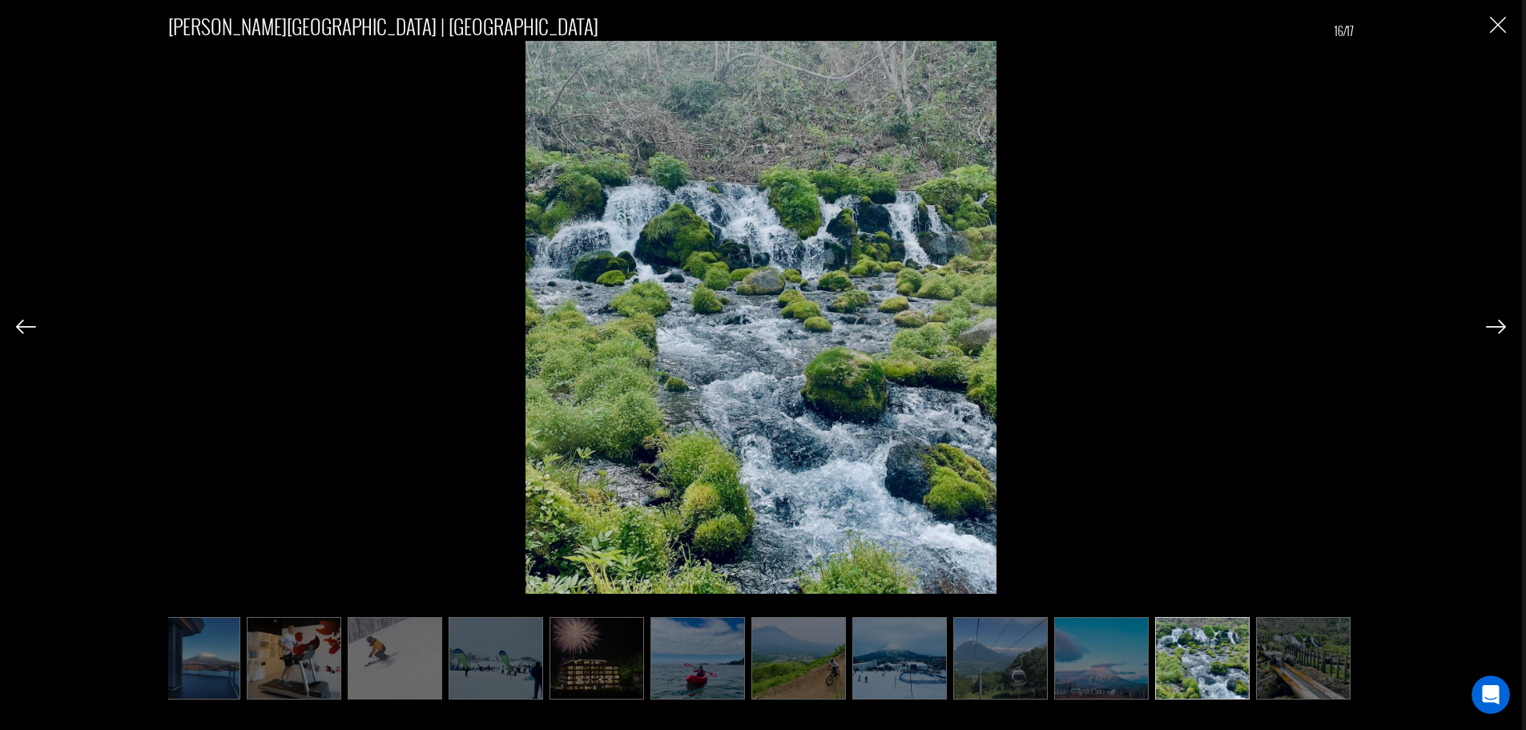
click at [1308, 661] on img at bounding box center [1303, 658] width 95 height 83
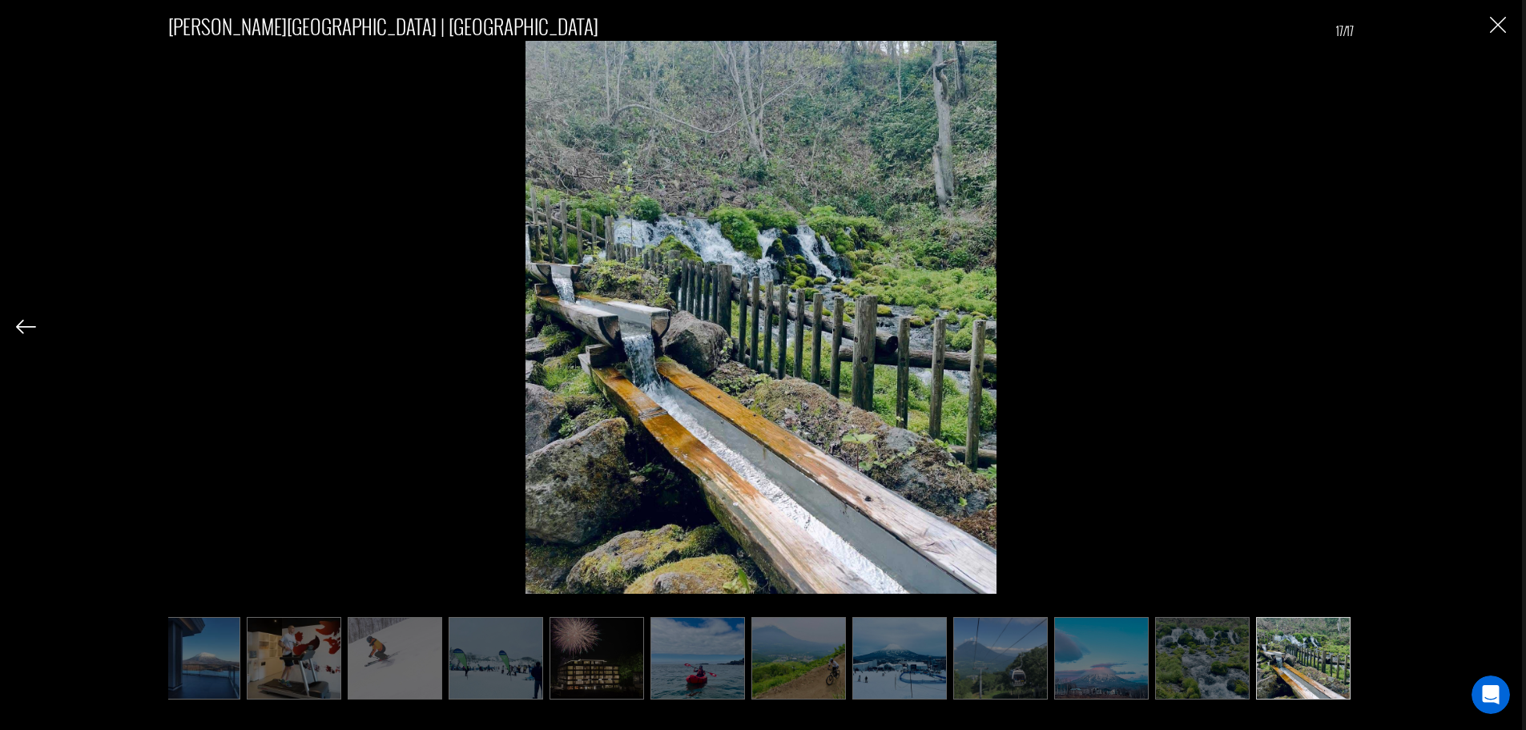
click at [1308, 659] on img at bounding box center [1303, 658] width 95 height 83
click at [1493, 28] on img "Close" at bounding box center [1498, 25] width 16 height 16
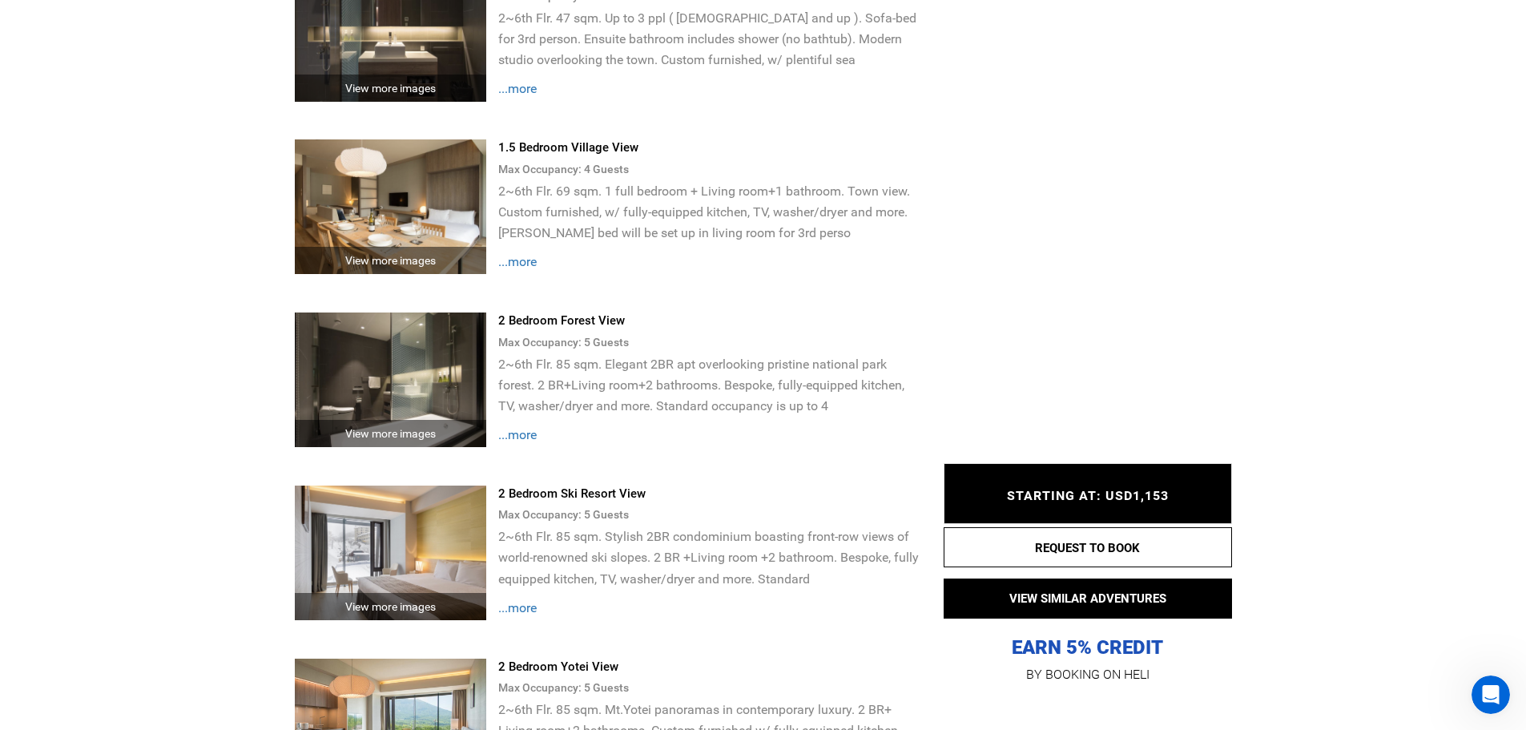
scroll to position [3685, 0]
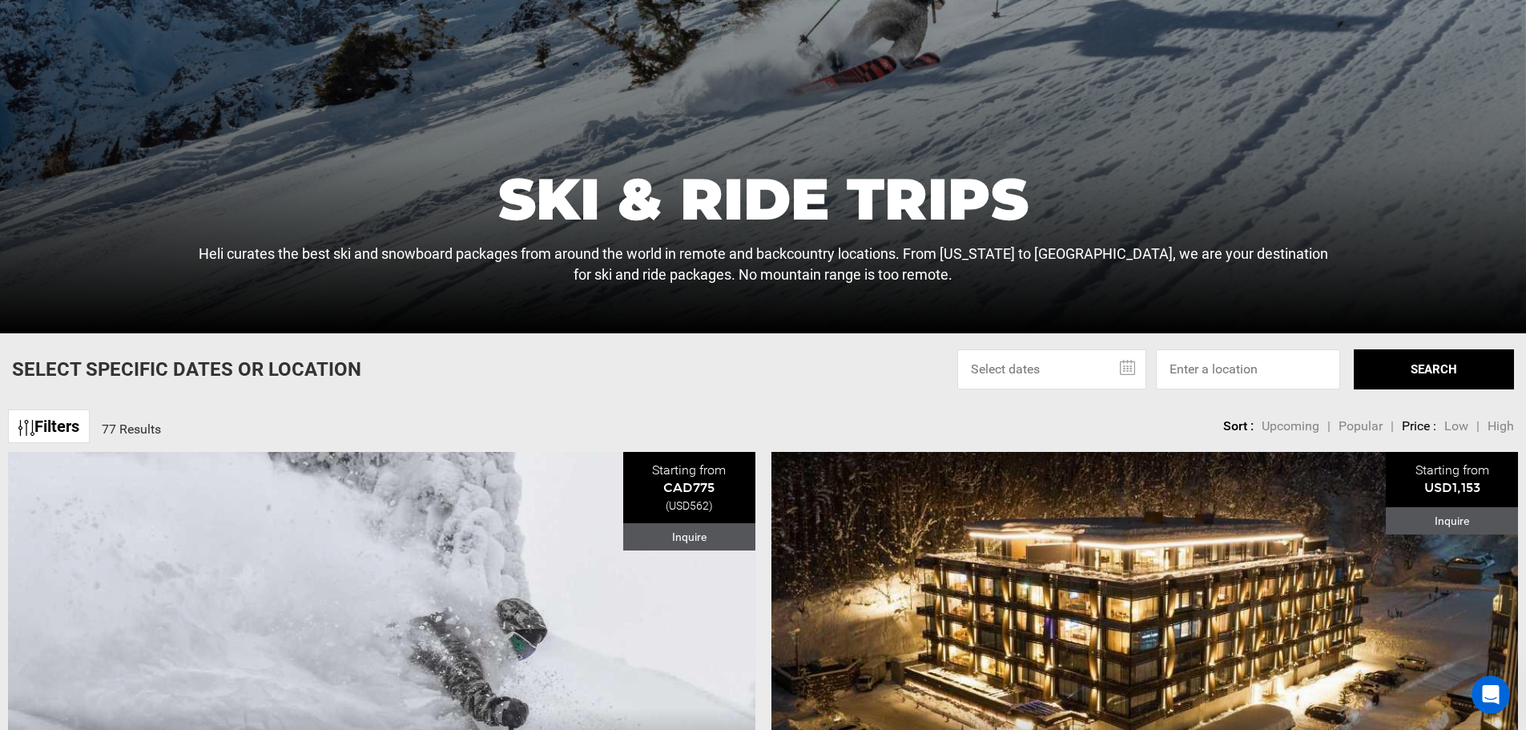
scroll to position [320, 0]
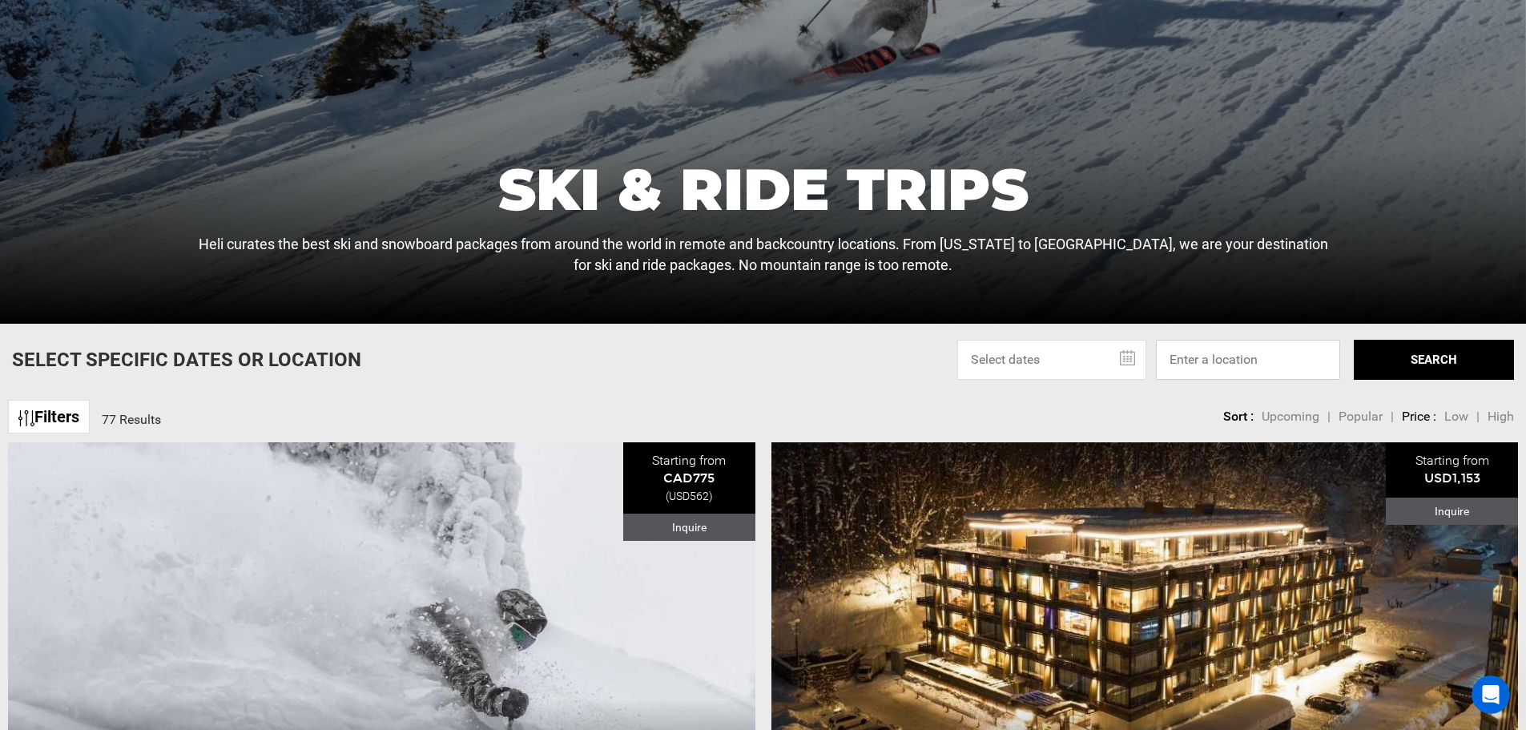
click at [1261, 360] on input at bounding box center [1248, 360] width 184 height 40
click at [1055, 360] on input "text" at bounding box center [1051, 360] width 189 height 40
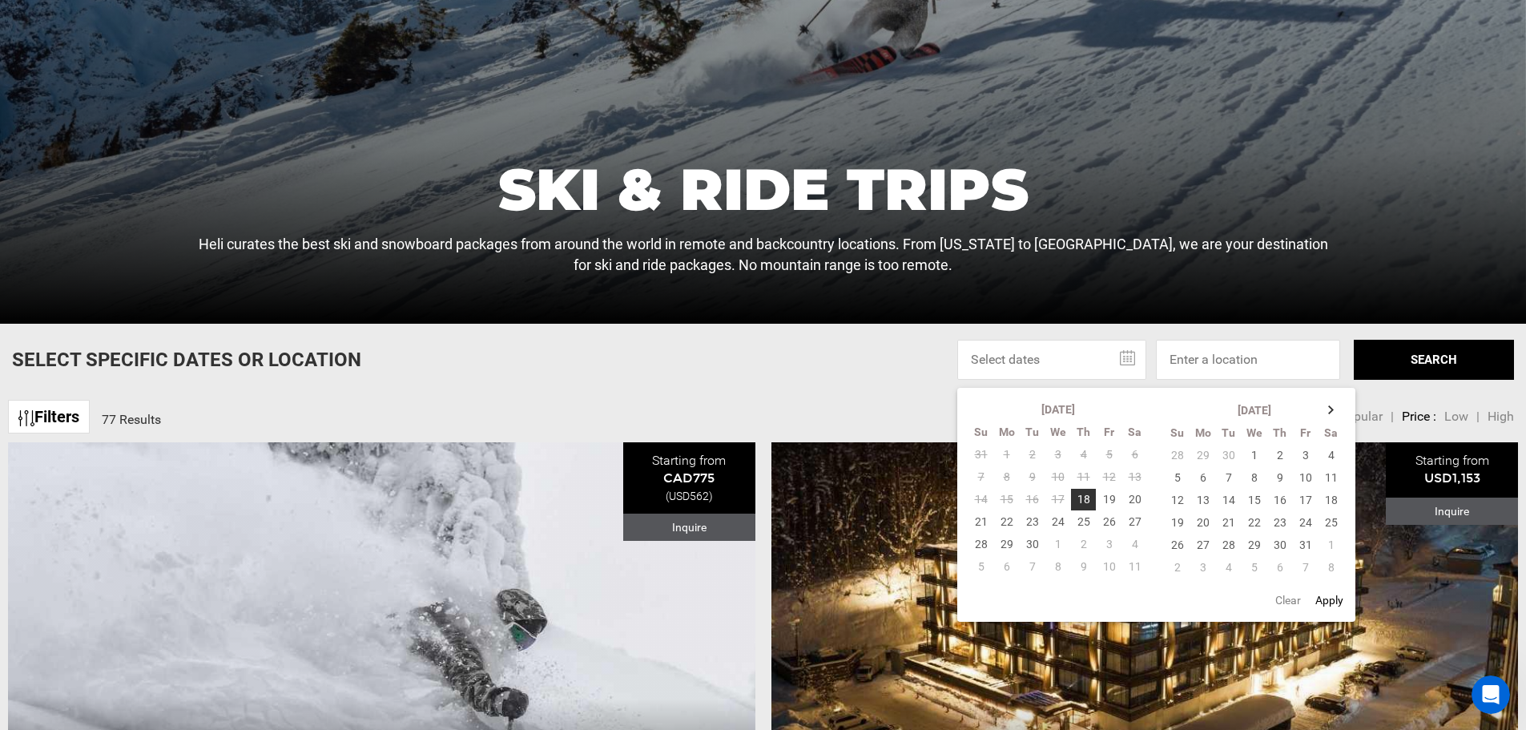
click at [1055, 360] on input "text" at bounding box center [1051, 360] width 189 height 40
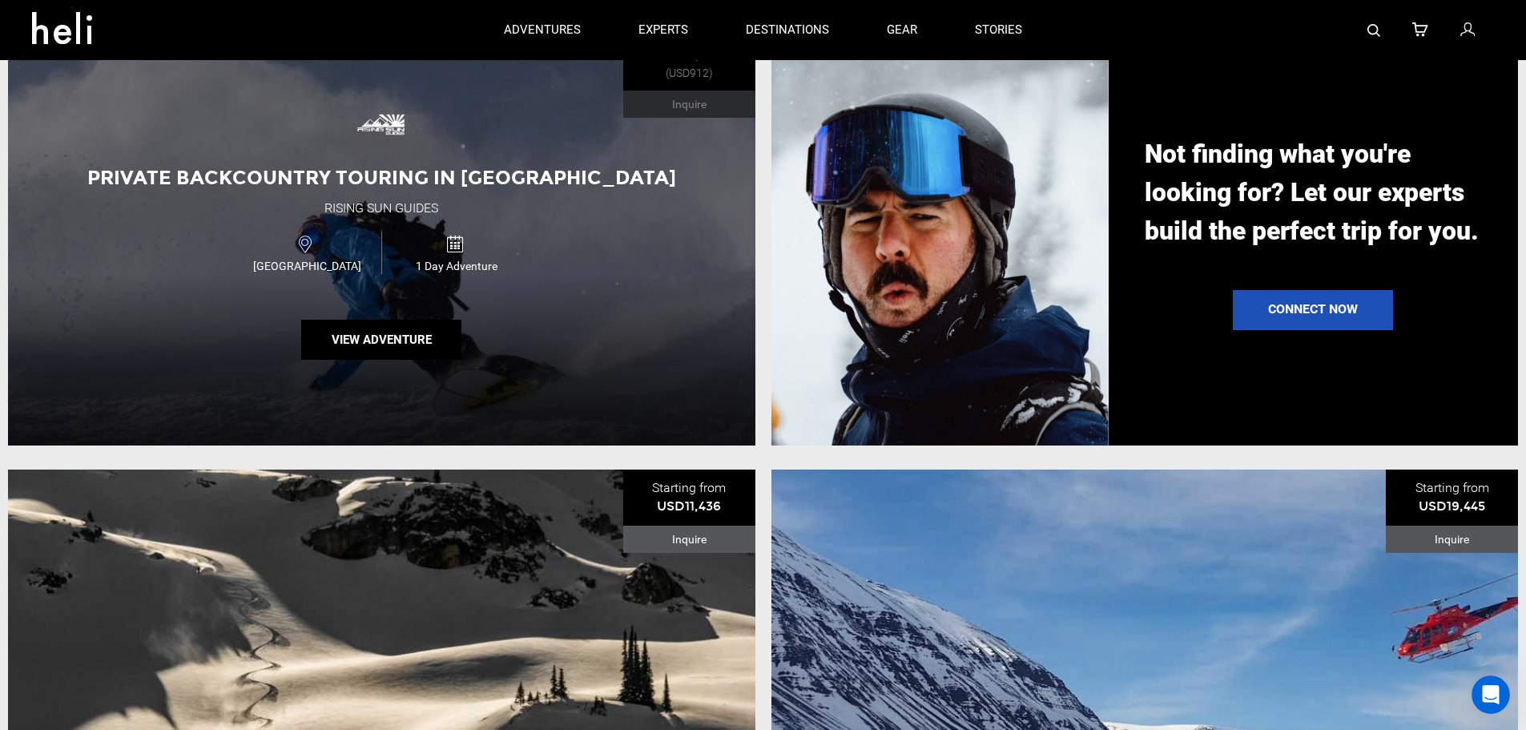
scroll to position [2083, 0]
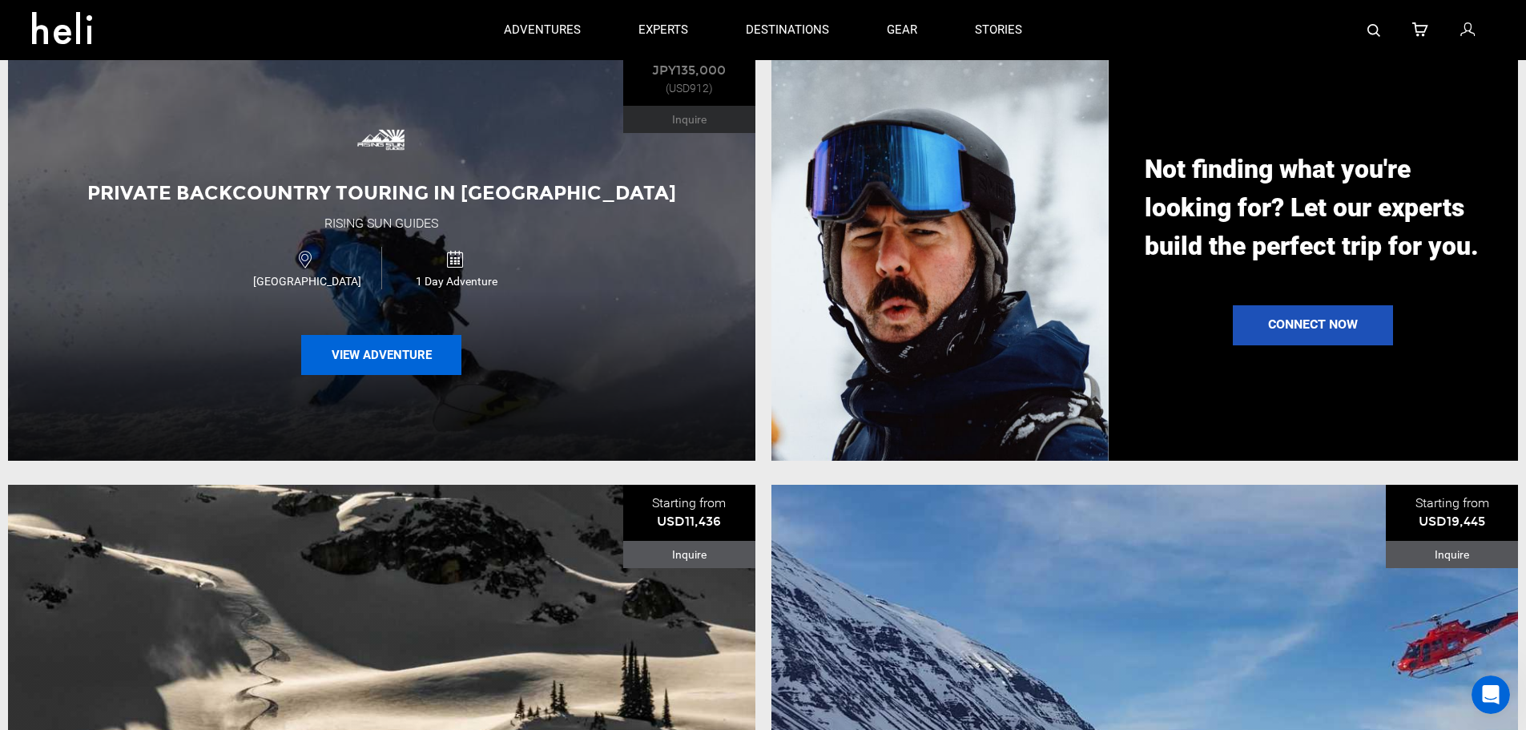
click at [390, 375] on button "View Adventure" at bounding box center [381, 355] width 160 height 40
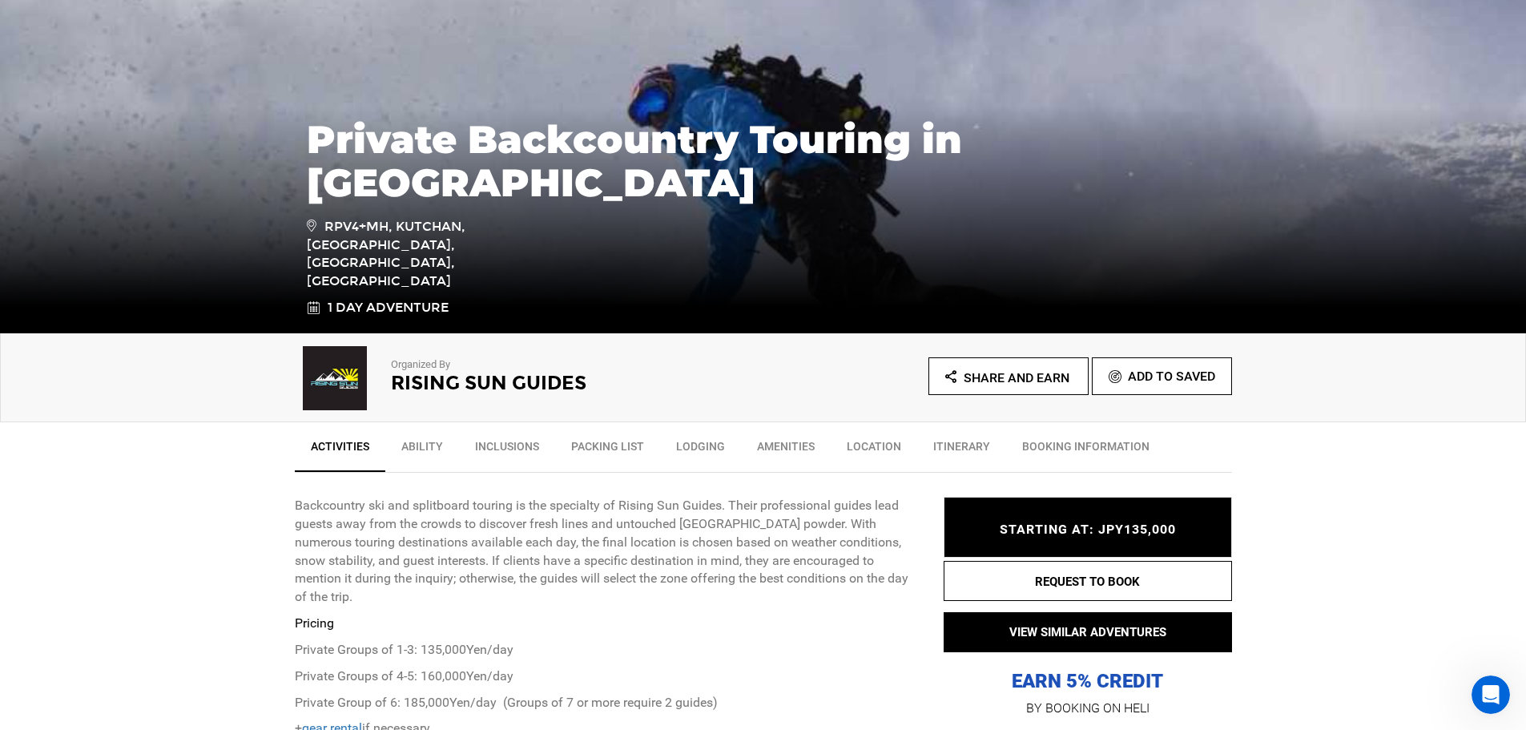
scroll to position [561, 0]
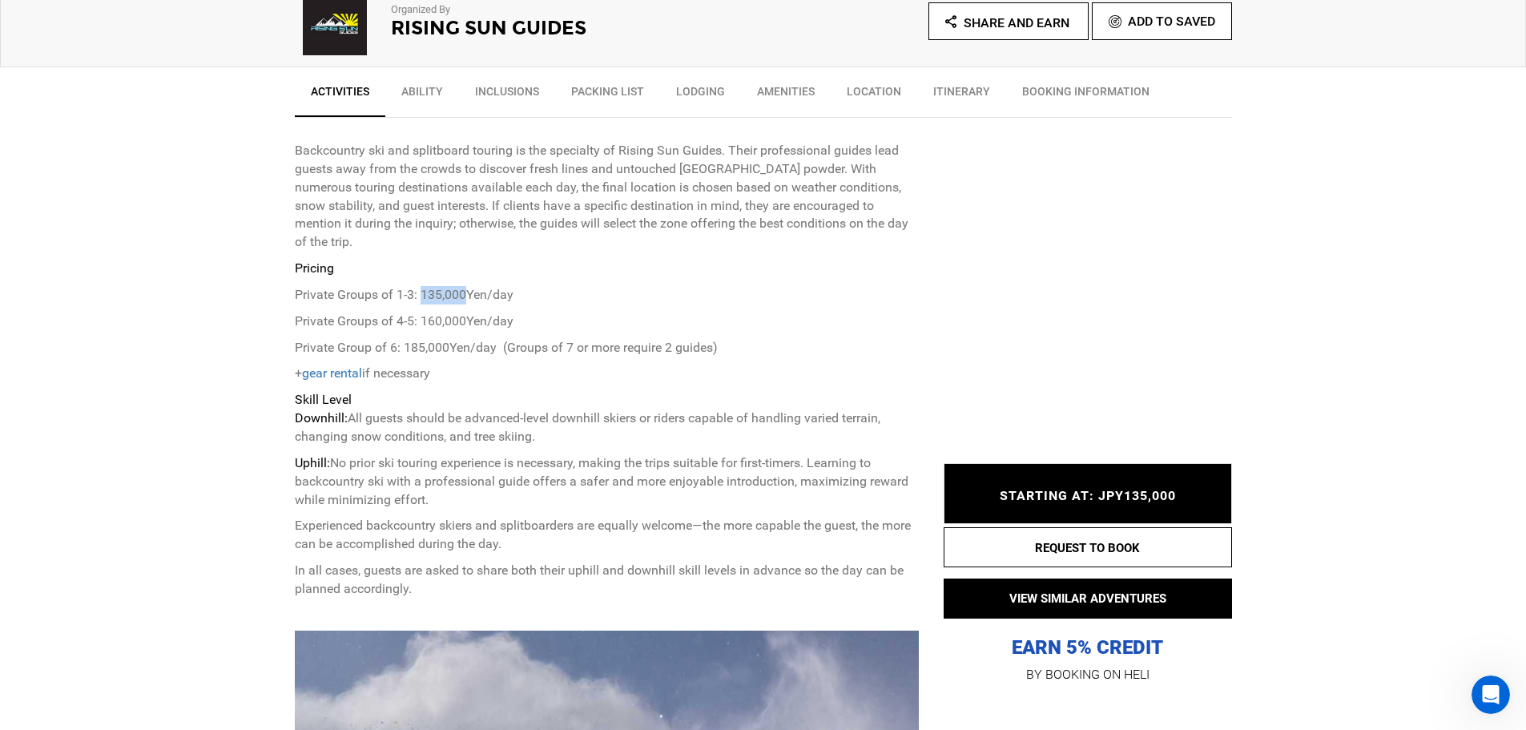
drag, startPoint x: 422, startPoint y: 276, endPoint x: 467, endPoint y: 278, distance: 44.9
click at [467, 286] on p "Private Groups of 1-3: 135,000Yen/day" at bounding box center [607, 295] width 625 height 18
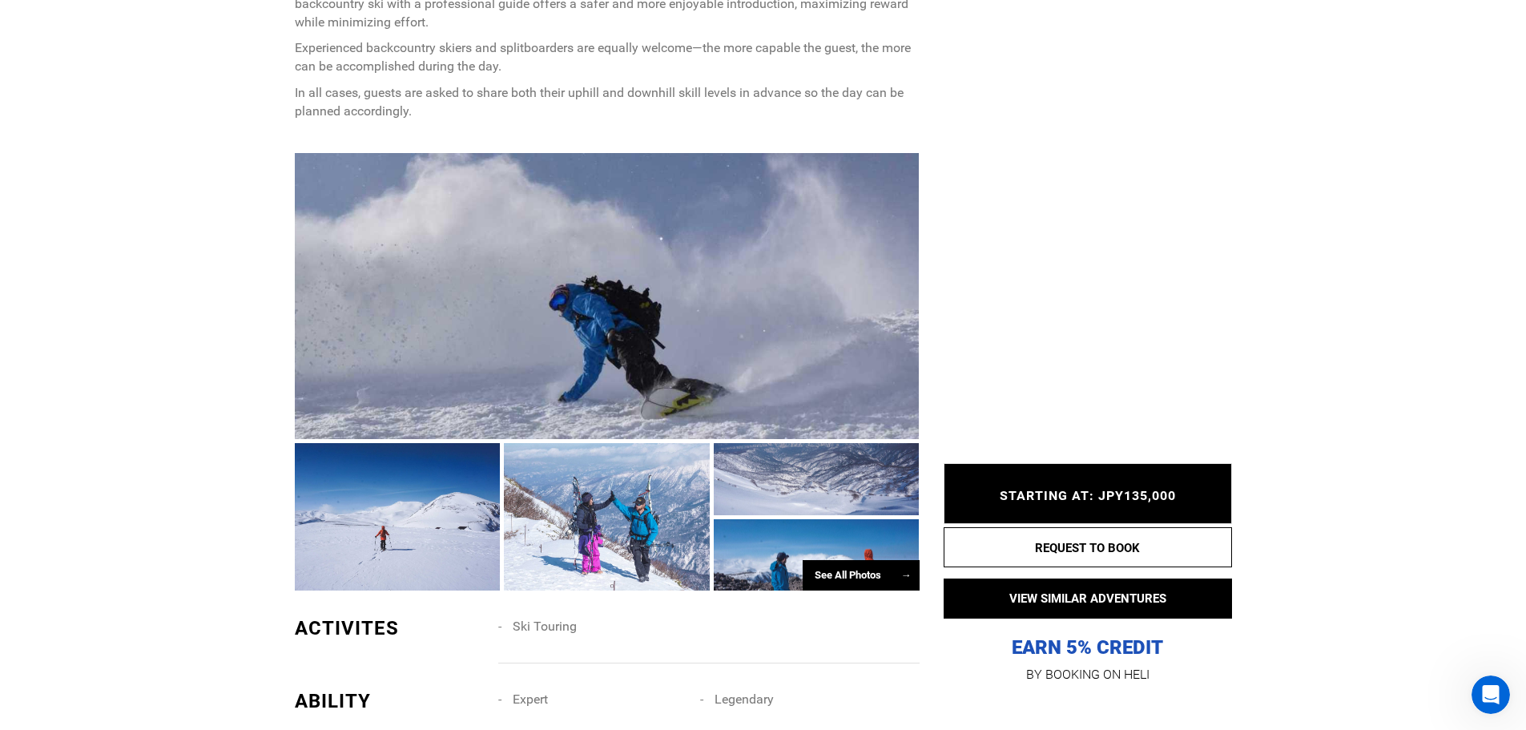
scroll to position [1122, 0]
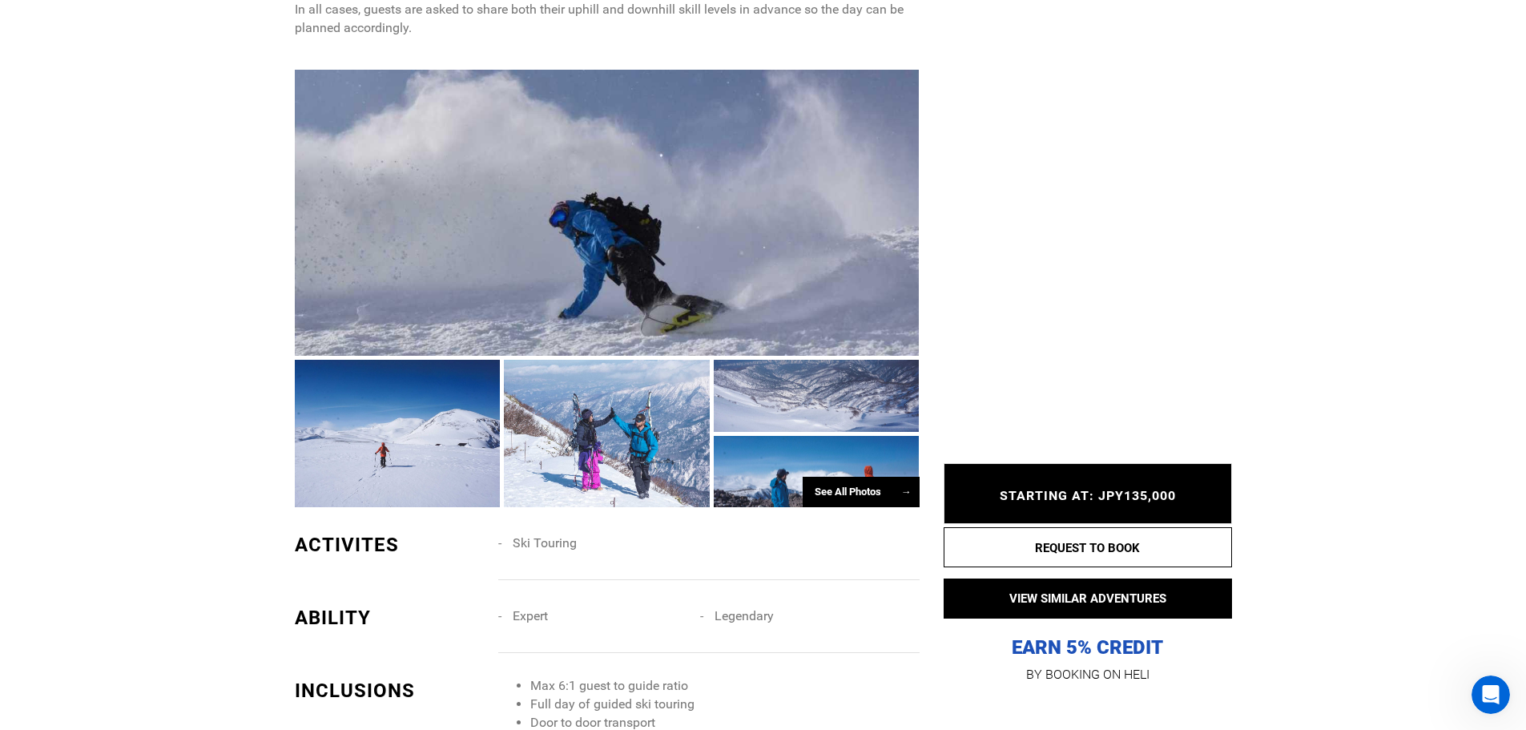
click at [499, 239] on div at bounding box center [607, 213] width 625 height 287
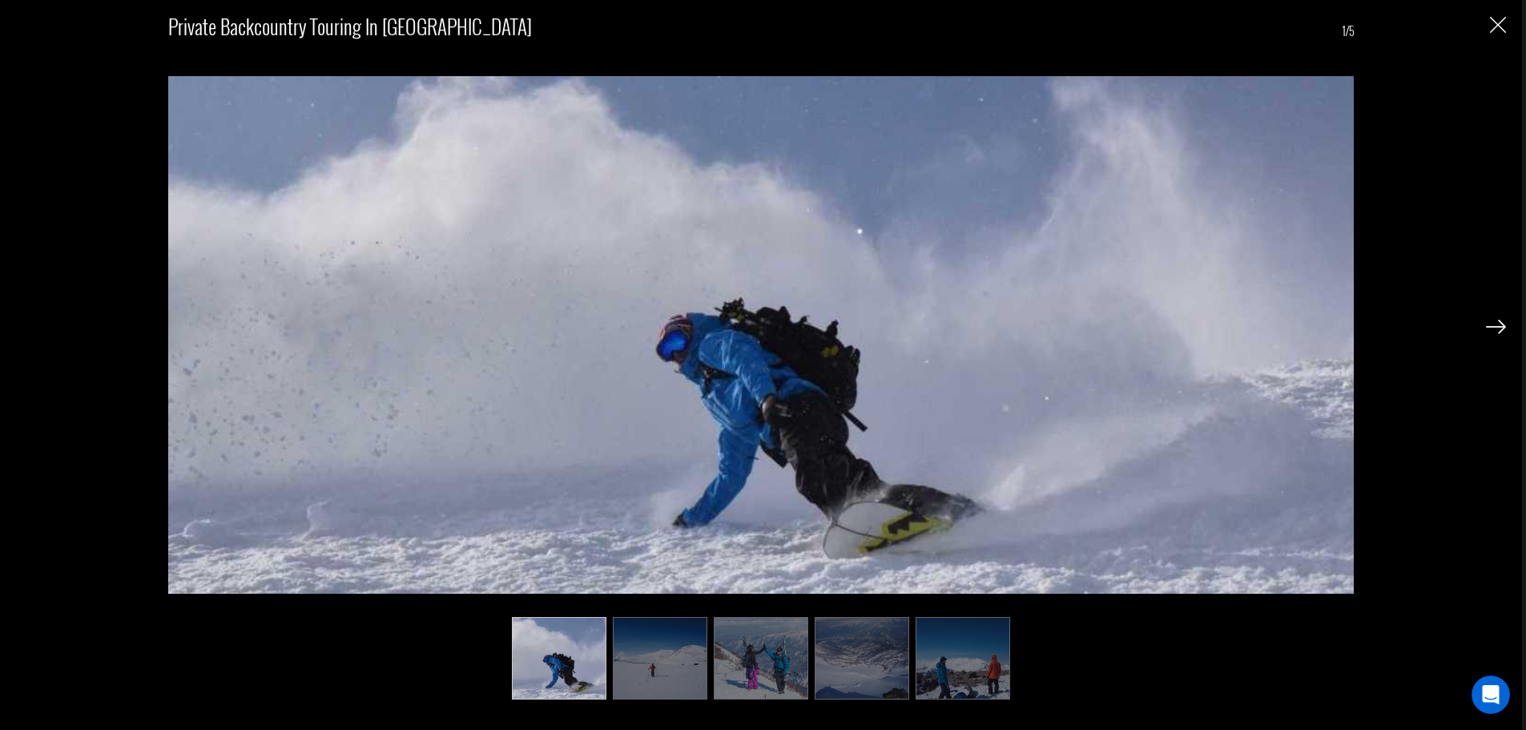
click at [1496, 324] on img at bounding box center [1496, 327] width 20 height 14
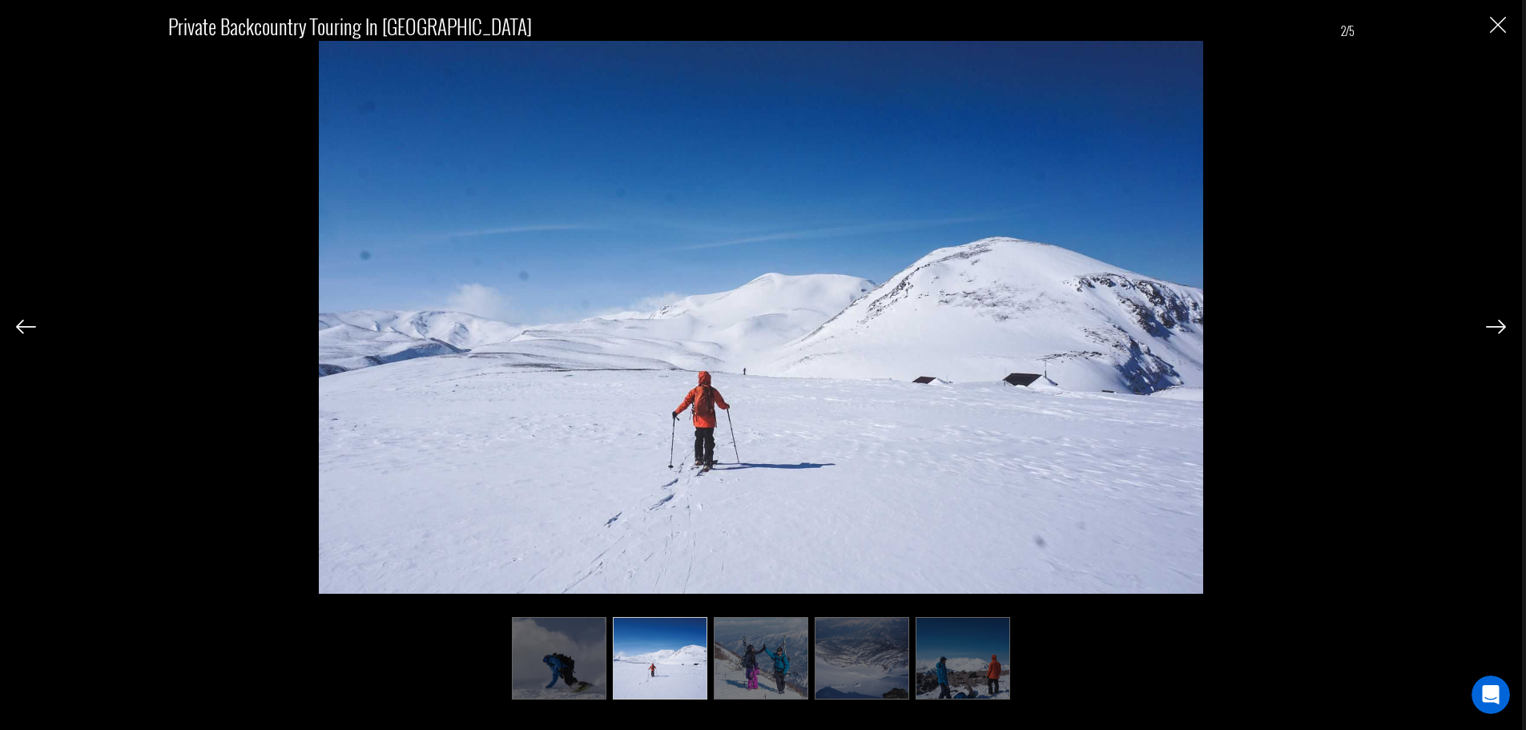
click at [1496, 324] on img at bounding box center [1496, 327] width 20 height 14
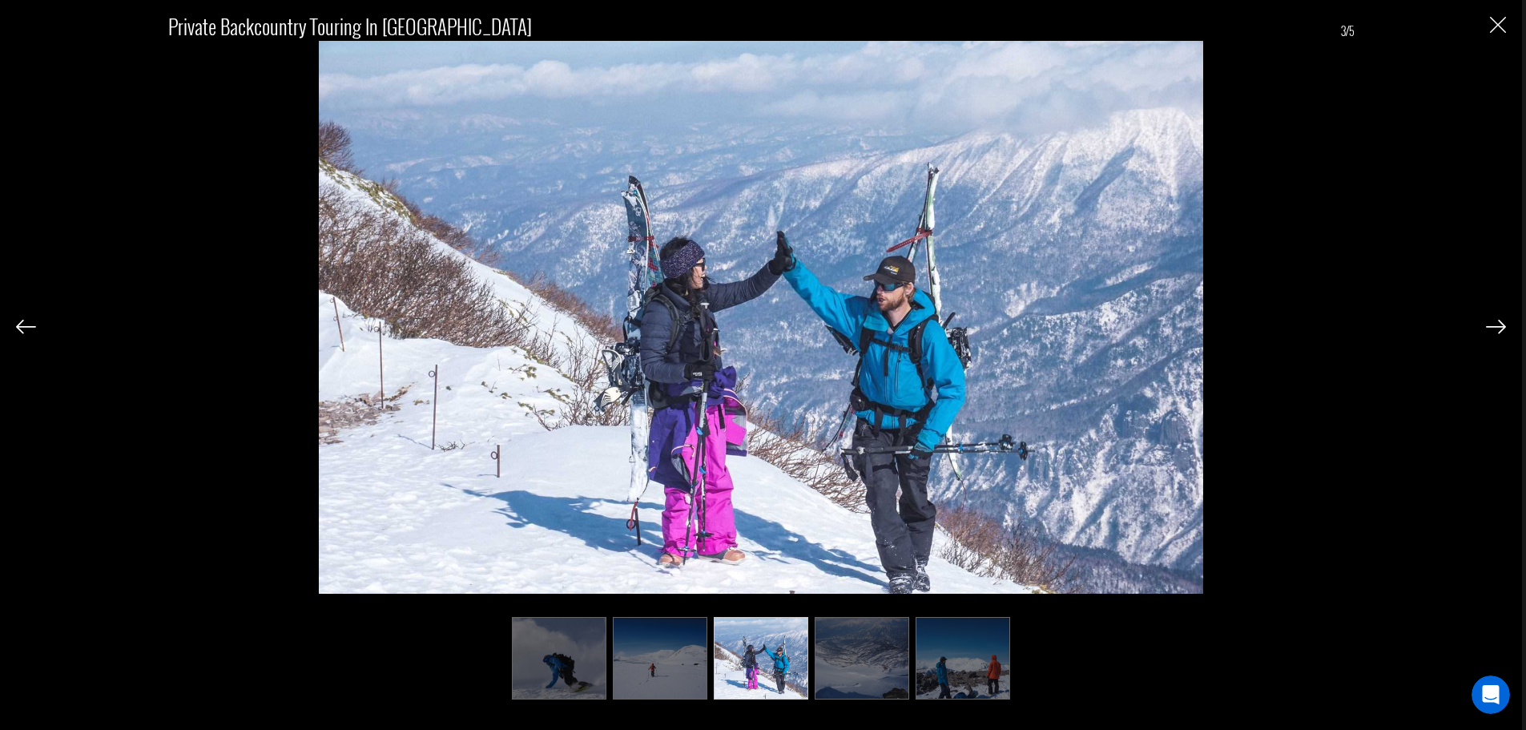
click at [1496, 324] on img at bounding box center [1496, 327] width 20 height 14
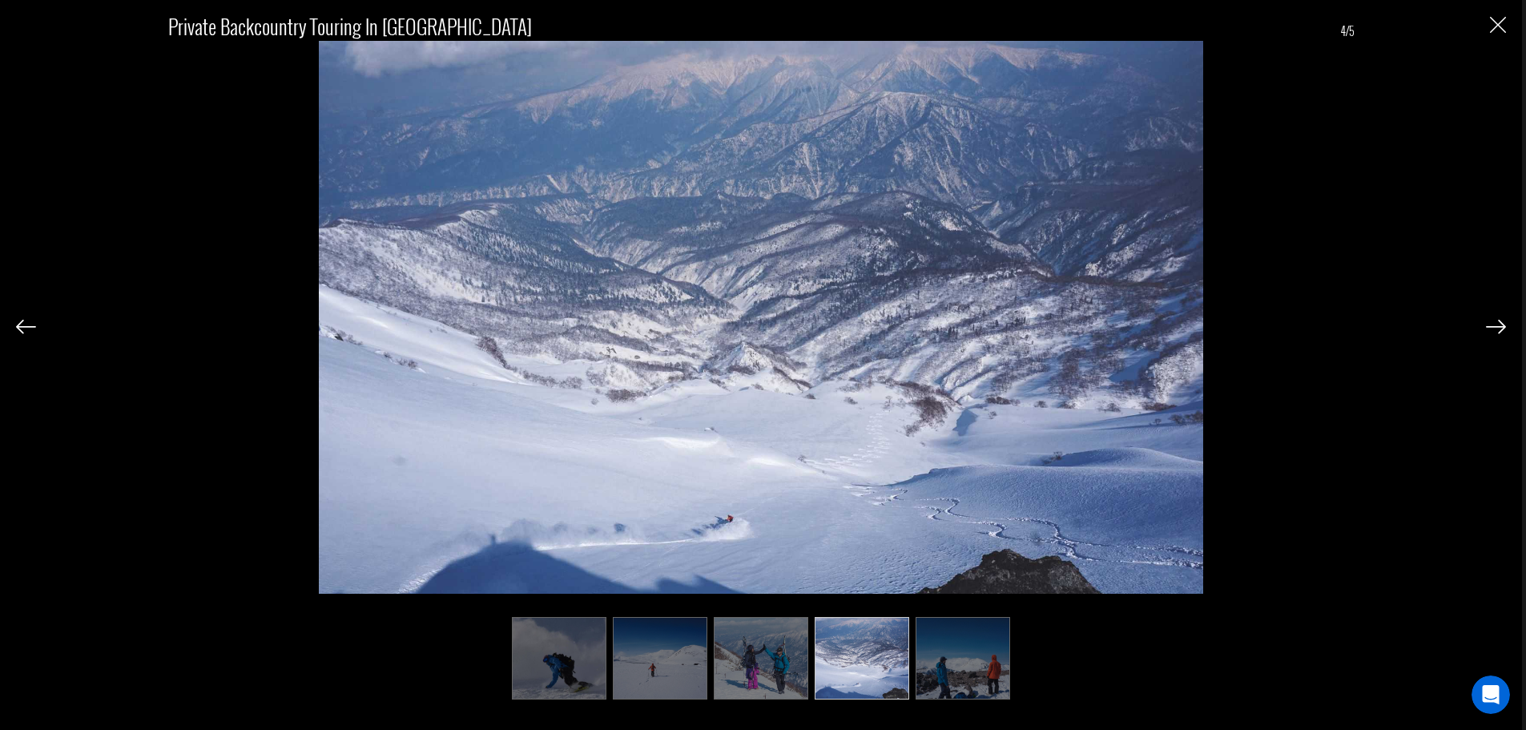
click at [1496, 324] on img at bounding box center [1496, 327] width 20 height 14
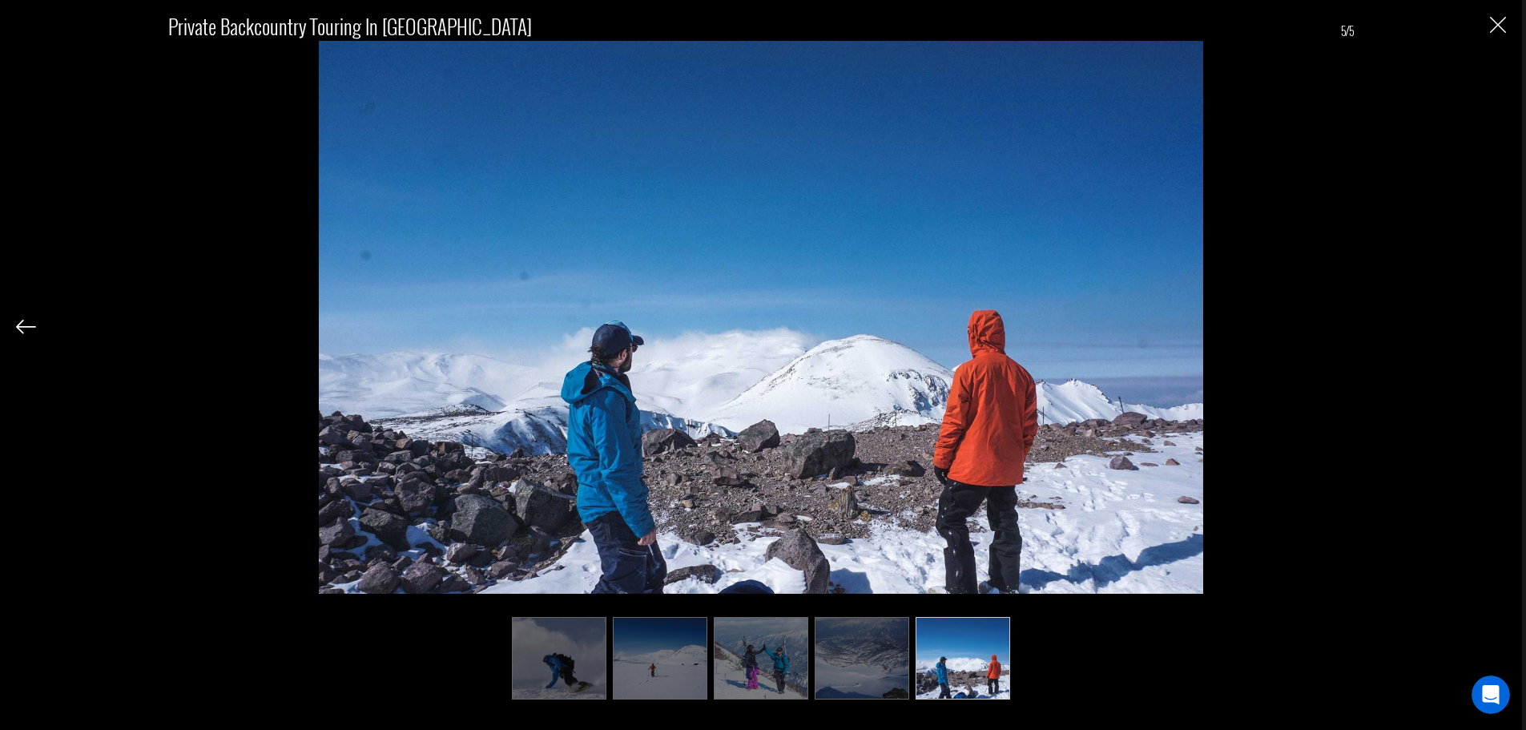
click at [1496, 324] on div "Private Backcountry Touring in Hokkaido 5/5" at bounding box center [761, 346] width 1490 height 693
click at [1495, 22] on img "Close" at bounding box center [1498, 25] width 16 height 16
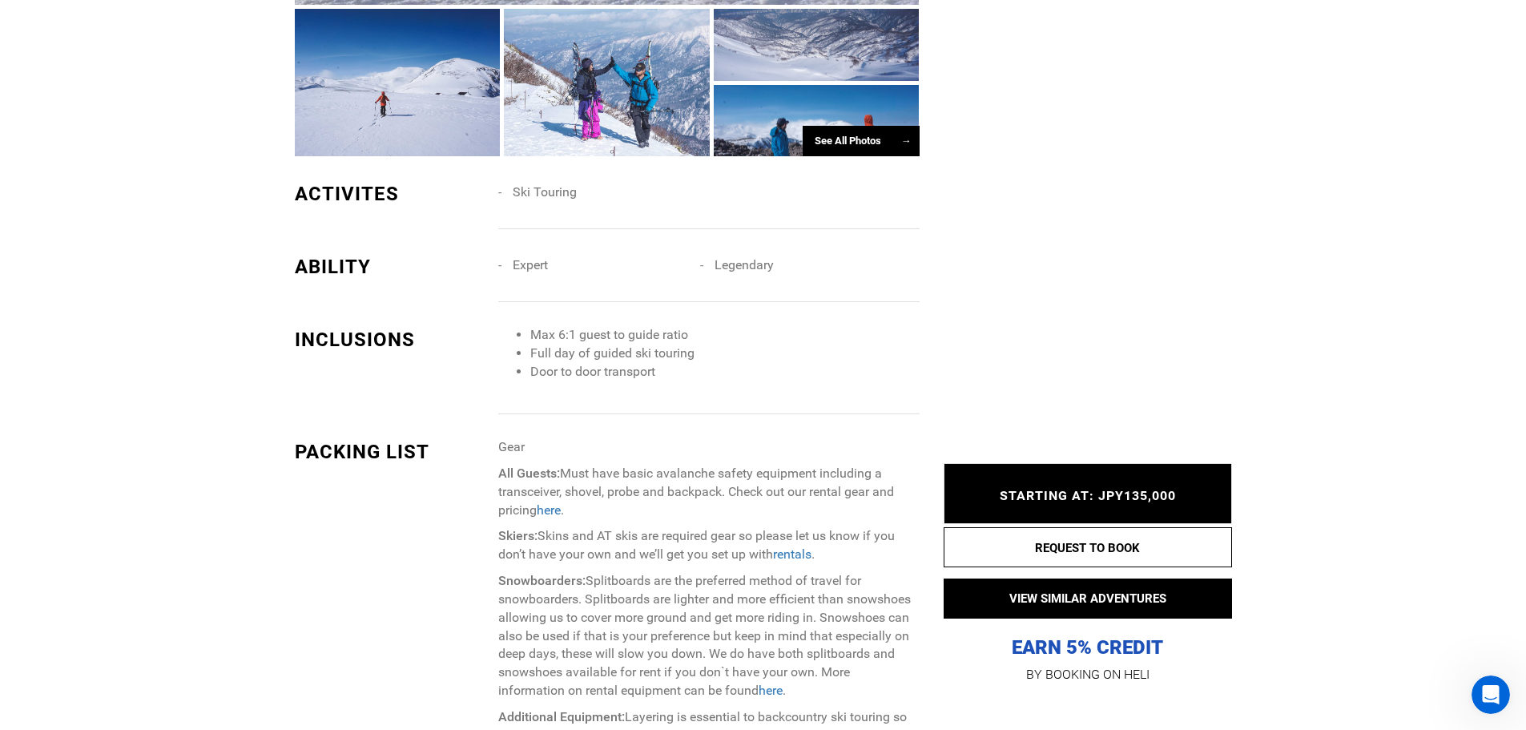
scroll to position [1522, 0]
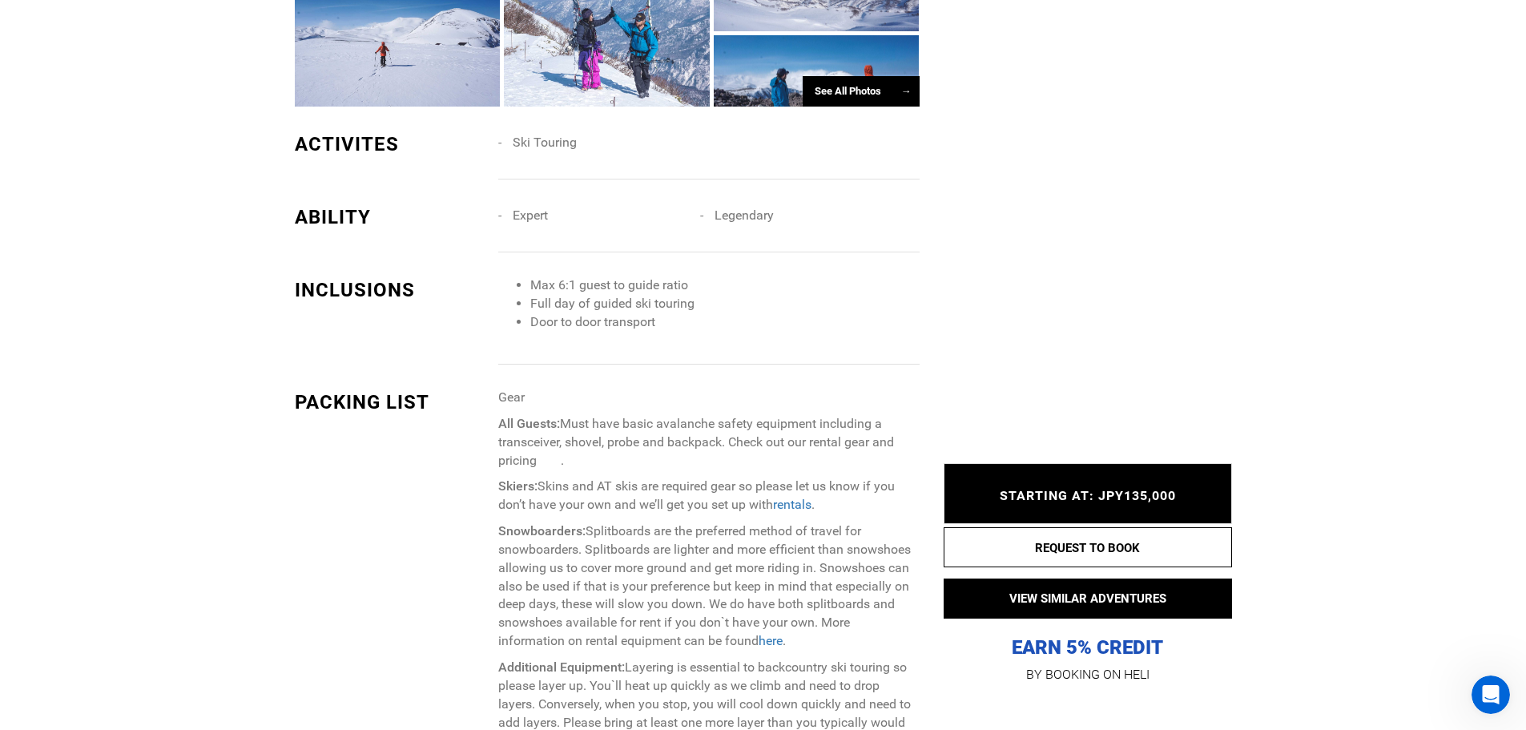
click at [553, 453] on link "here" at bounding box center [549, 460] width 24 height 15
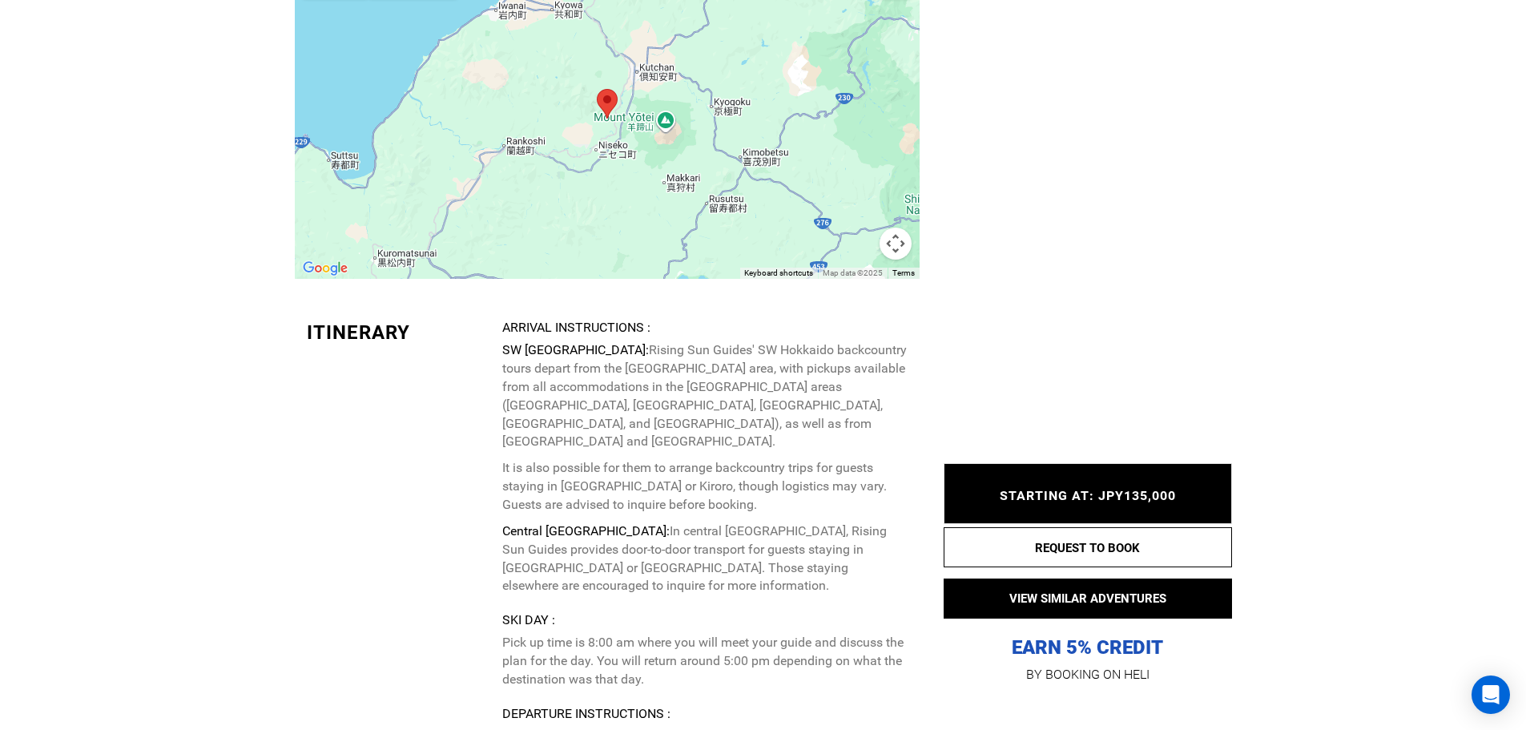
scroll to position [2804, 0]
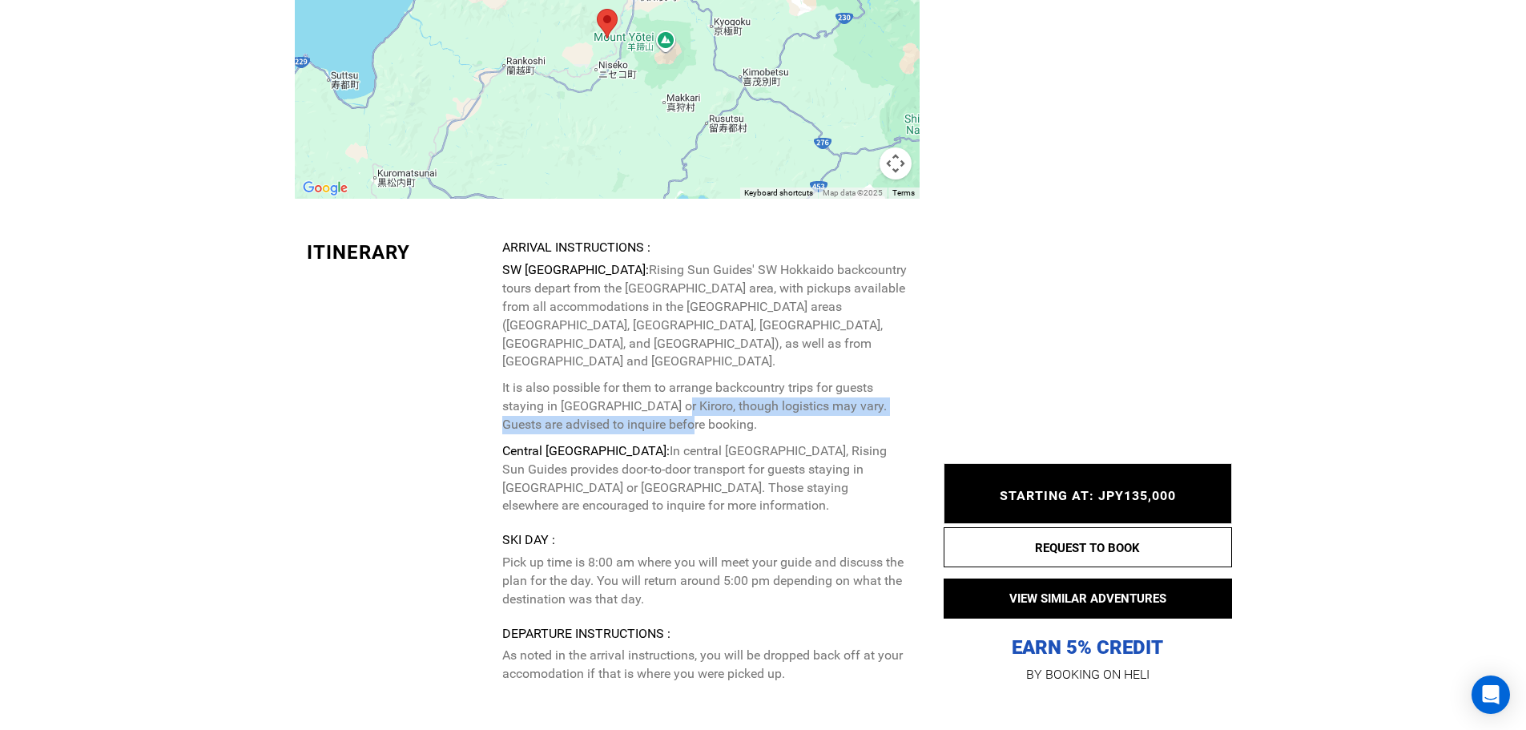
drag, startPoint x: 667, startPoint y: 369, endPoint x: 689, endPoint y: 394, distance: 33.5
click at [689, 394] on p "It is also possible for them to arrange backcountry trips for guests staying in…" at bounding box center [704, 406] width 405 height 55
click at [690, 442] on p "Central [GEOGRAPHIC_DATA]: In central [GEOGRAPHIC_DATA], Rising Sun Guides prov…" at bounding box center [704, 478] width 405 height 73
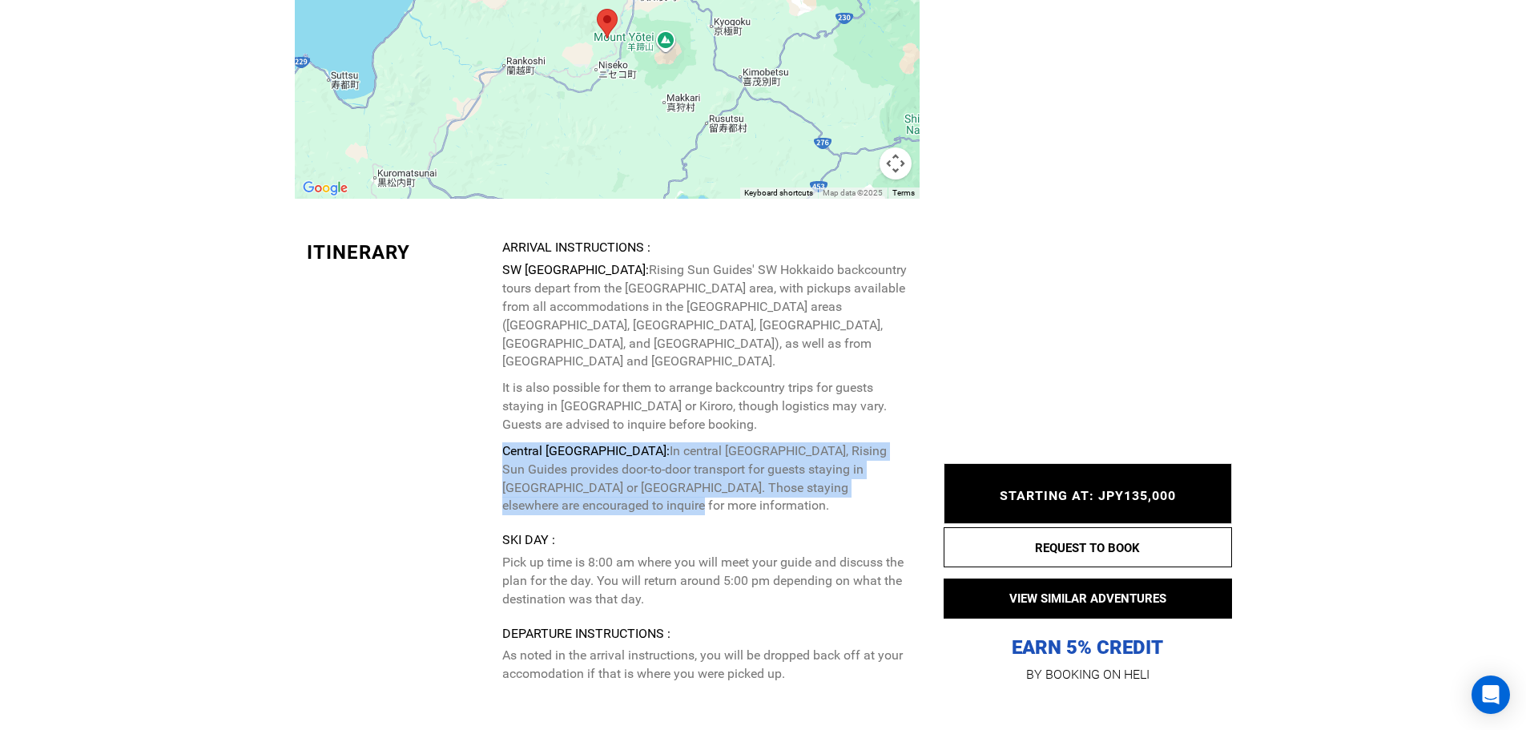
drag, startPoint x: 497, startPoint y: 417, endPoint x: 820, endPoint y: 473, distance: 327.7
click at [824, 473] on div "Itinerary Arrival Instructions : SW [GEOGRAPHIC_DATA]: Rising Sun Guides' SW [G…" at bounding box center [607, 485] width 625 height 492
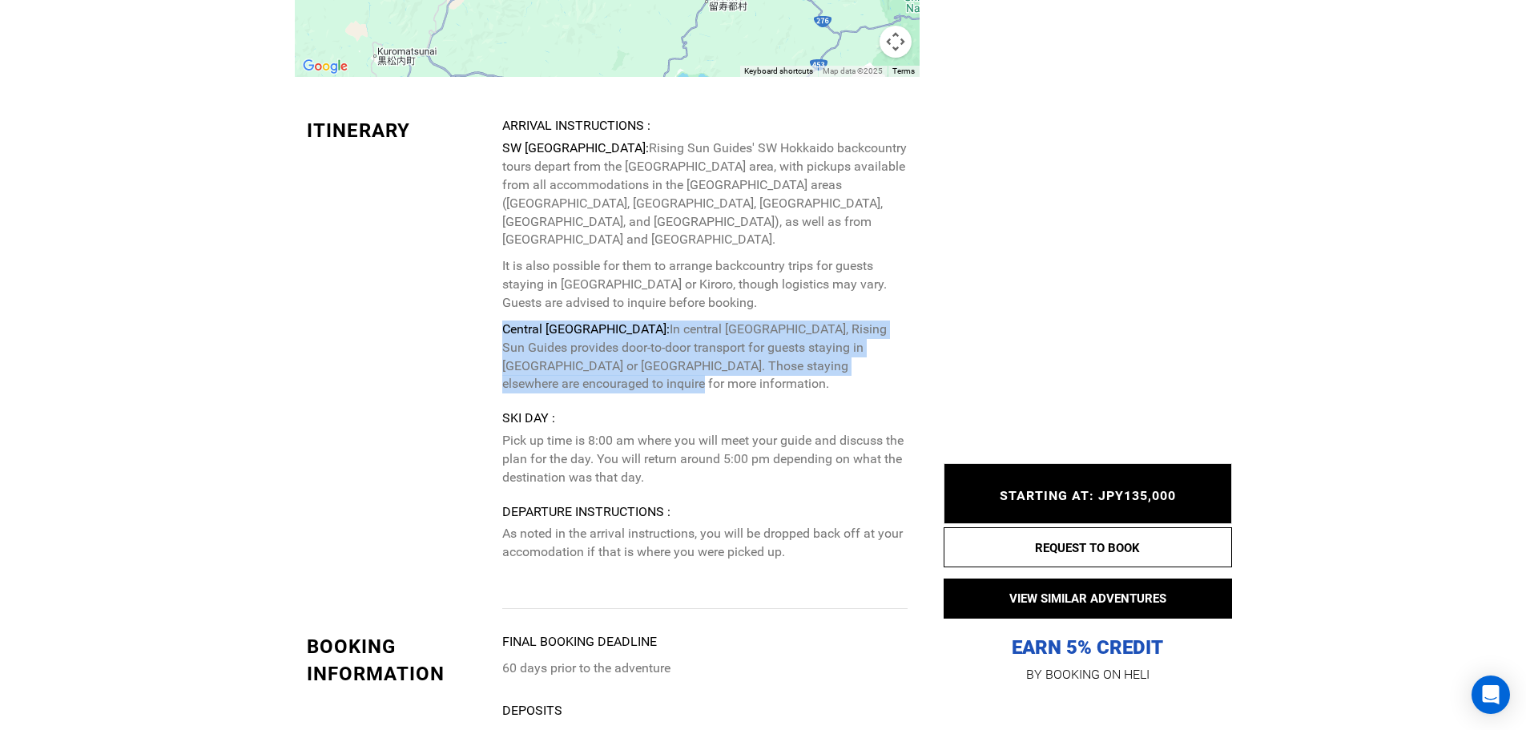
scroll to position [2964, 0]
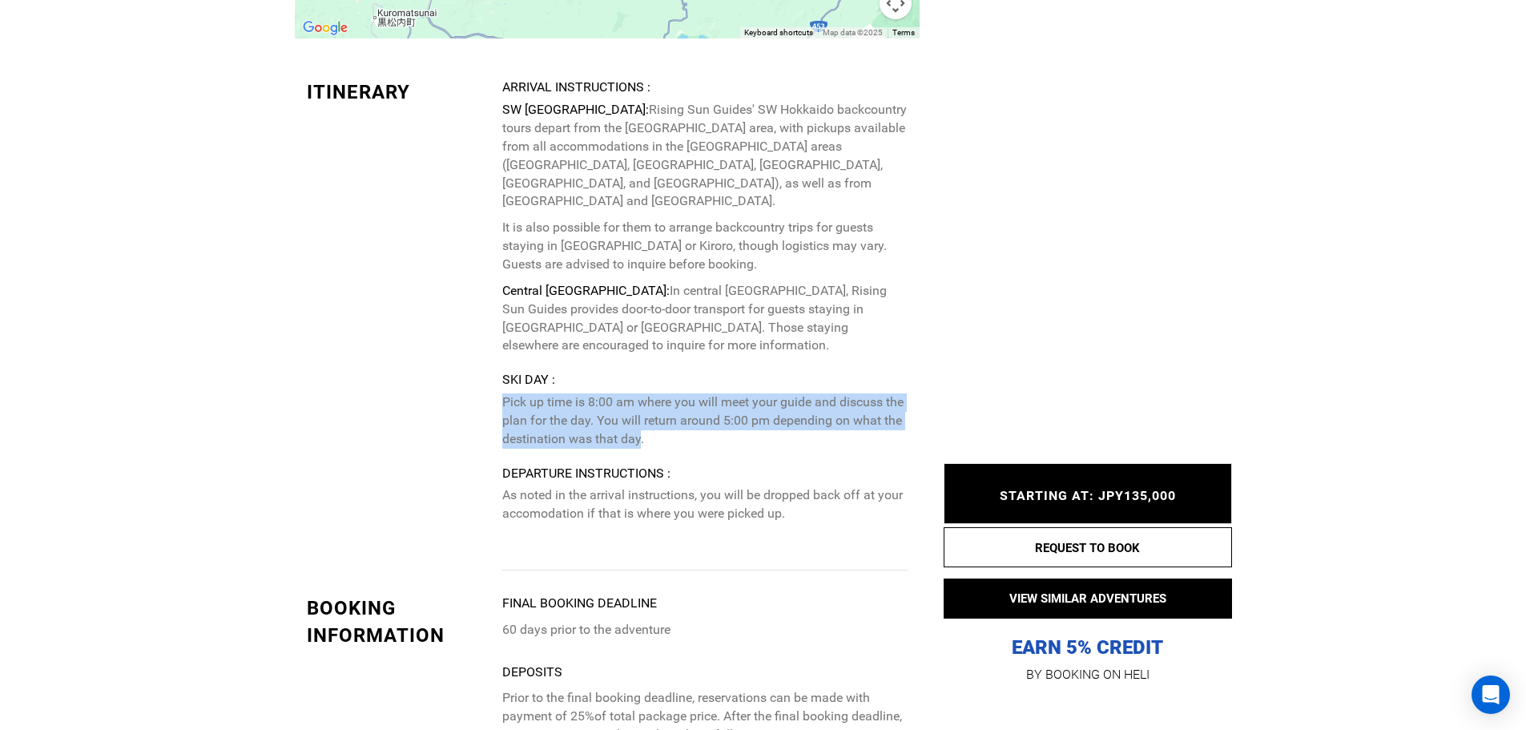
drag, startPoint x: 642, startPoint y: 407, endPoint x: 497, endPoint y: 357, distance: 153.3
click at [497, 357] on div "Itinerary Arrival Instructions : SW [GEOGRAPHIC_DATA]: Rising Sun Guides' SW [G…" at bounding box center [607, 325] width 625 height 492
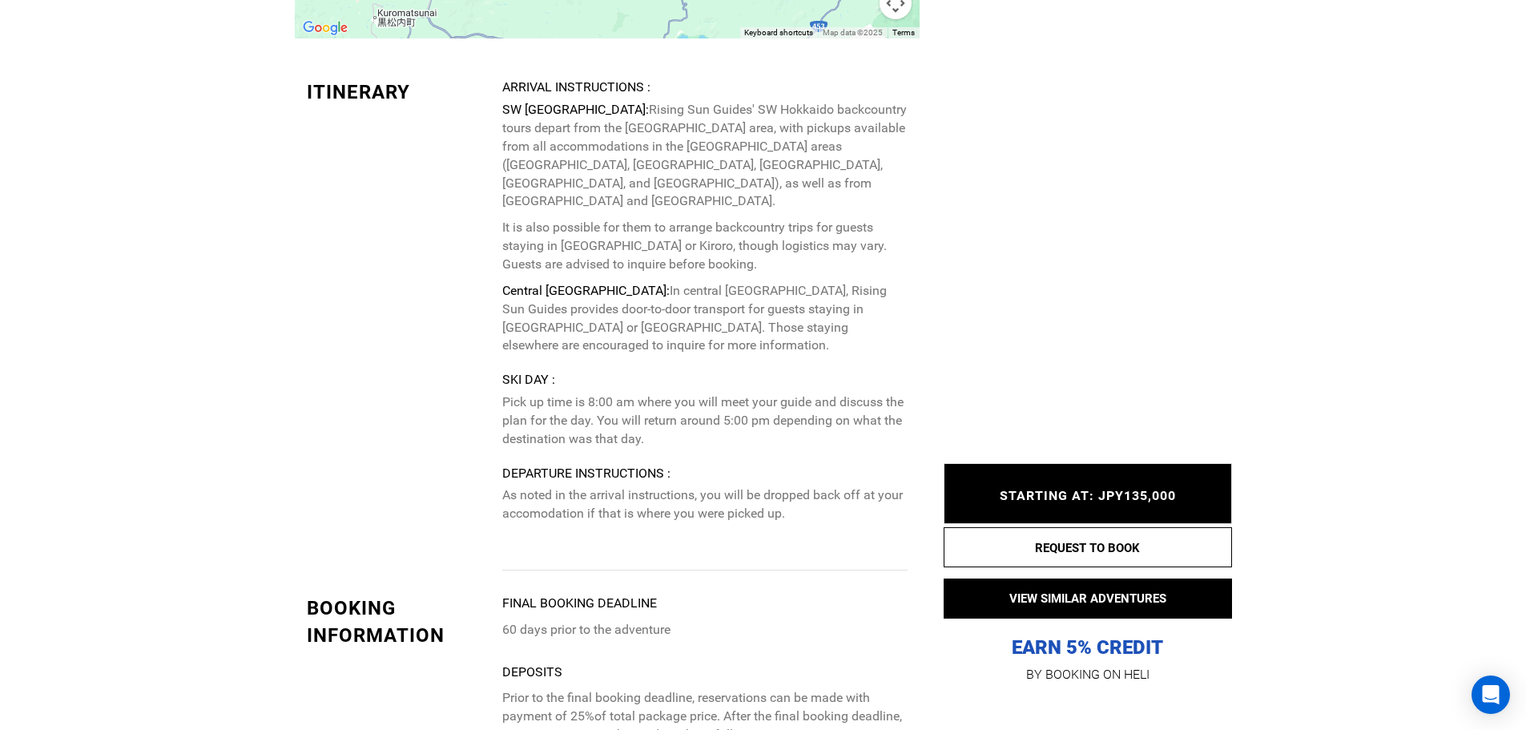
click at [531, 421] on div "Arrival Instructions : SW [GEOGRAPHIC_DATA]: Rising Sun Guides' SW [GEOGRAPHIC_…" at bounding box center [704, 314] width 405 height 471
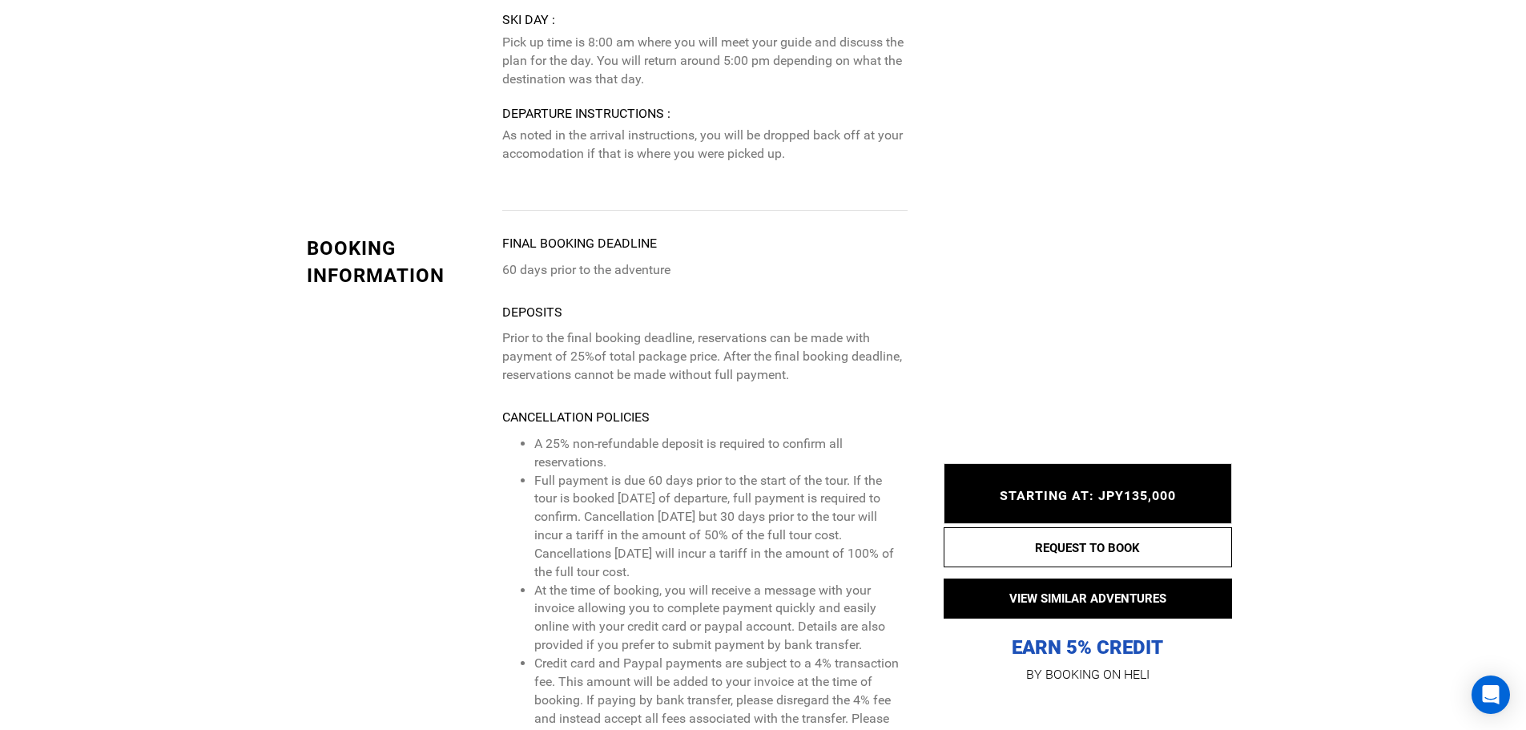
scroll to position [3365, 0]
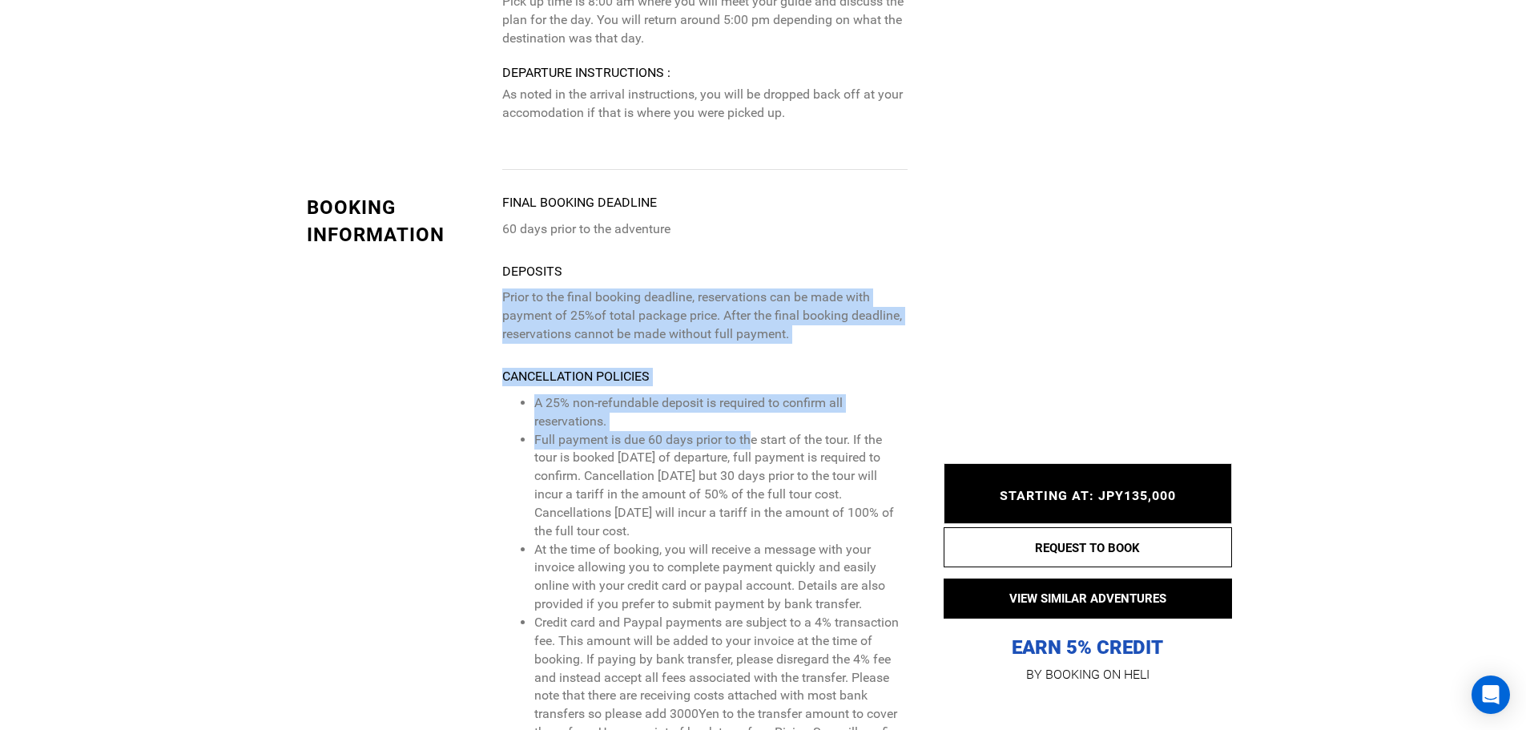
drag, startPoint x: 501, startPoint y: 258, endPoint x: 752, endPoint y: 402, distance: 289.3
click at [752, 431] on li "Full payment is due 60 days prior to the start of the tour. If the tour is book…" at bounding box center [720, 486] width 373 height 110
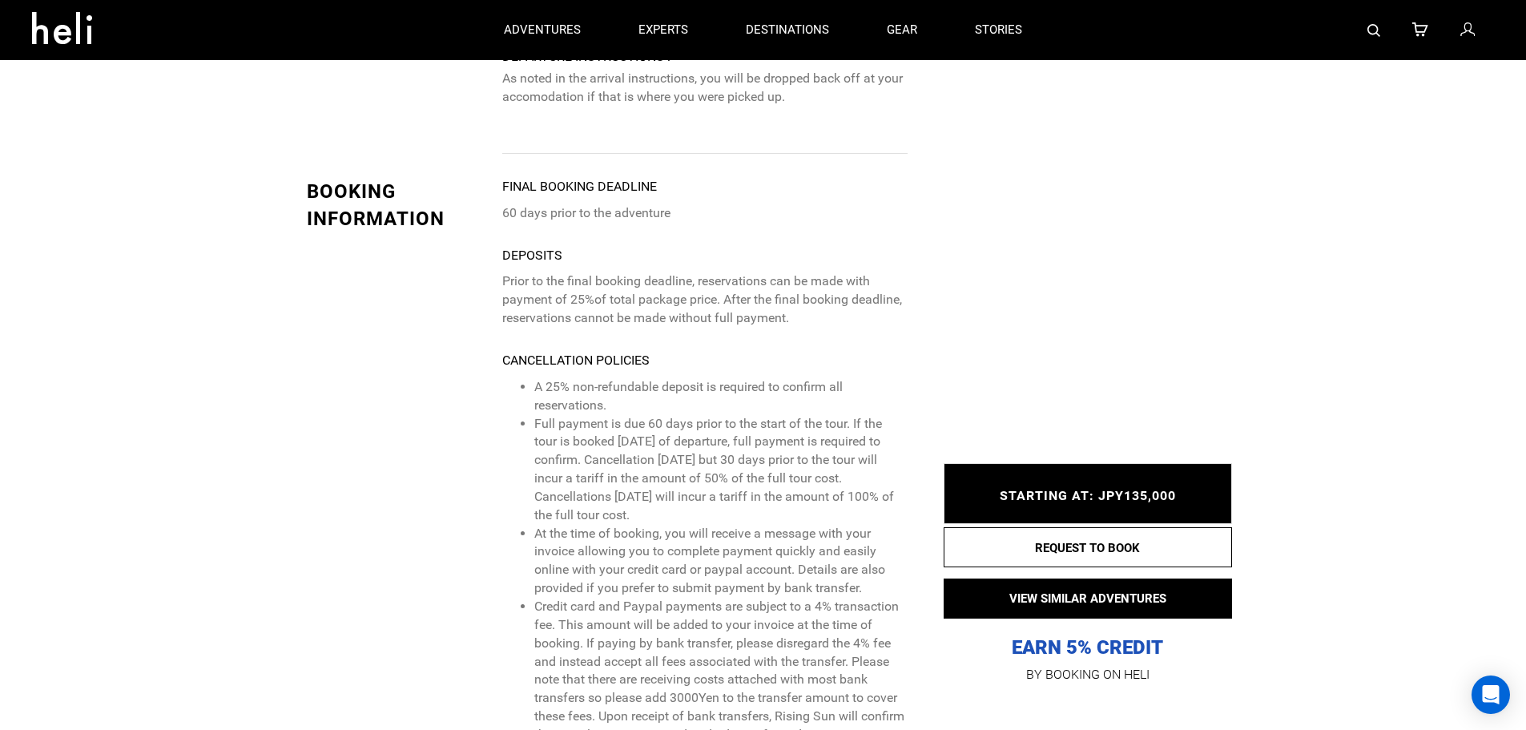
scroll to position [3125, 0]
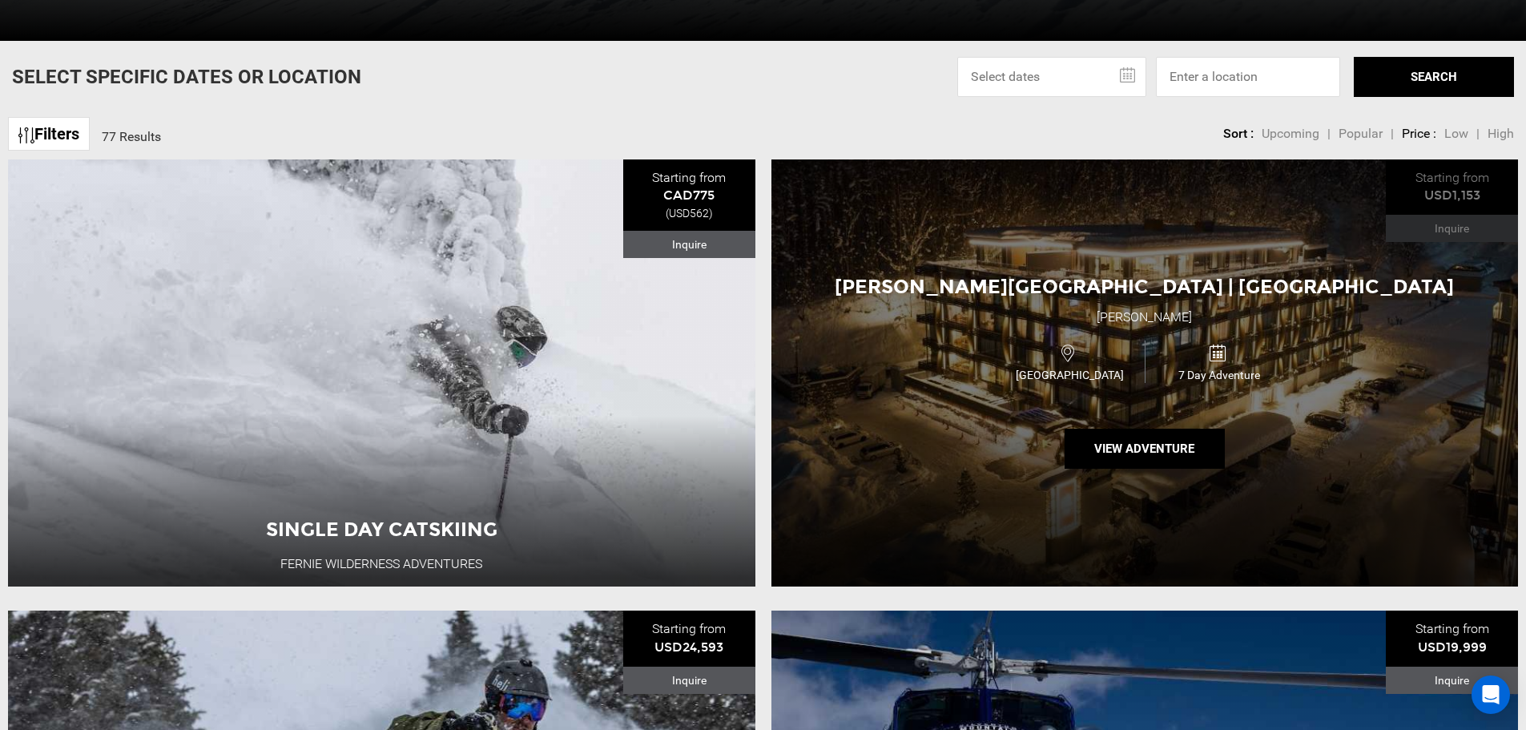
scroll to position [641, 0]
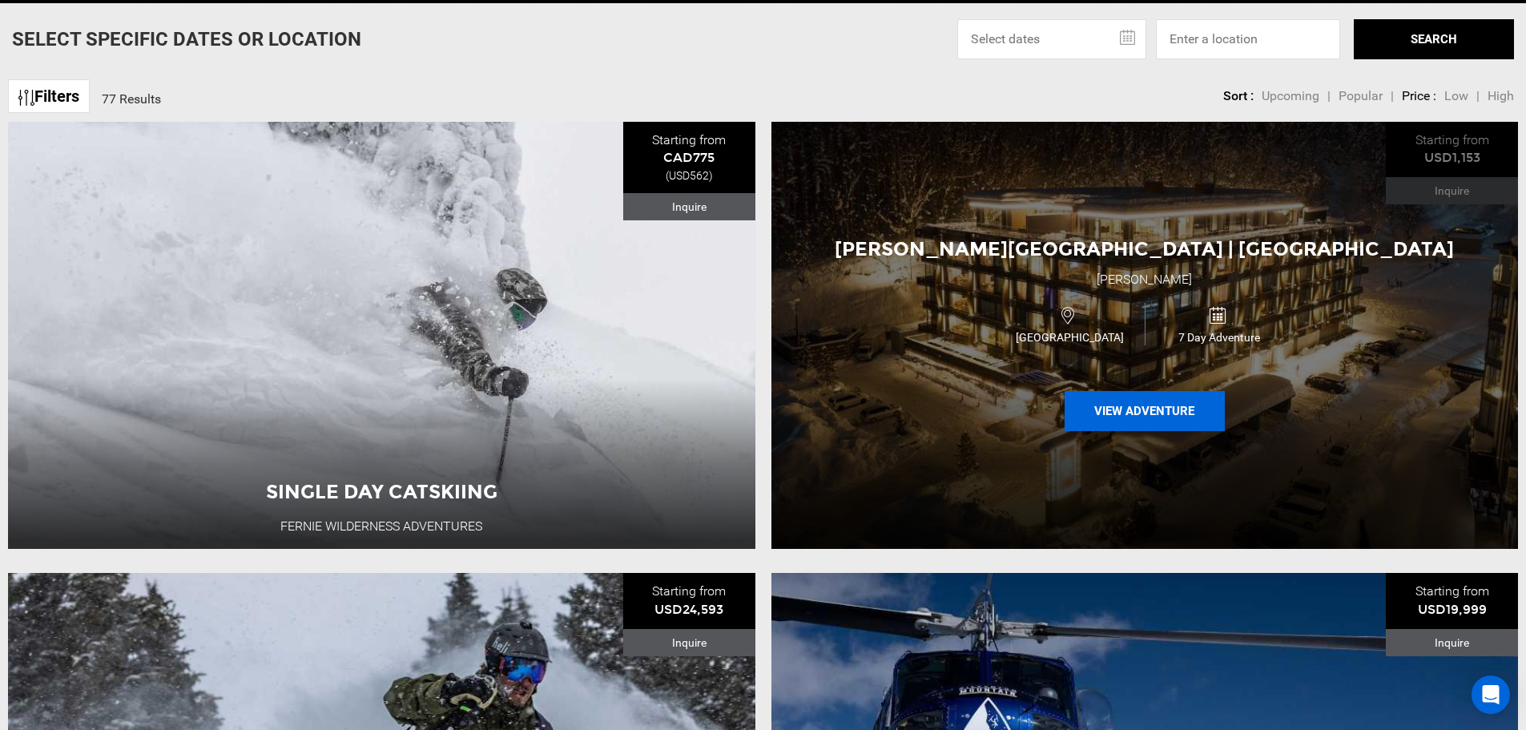
click at [1138, 406] on button "View Adventure" at bounding box center [1145, 411] width 160 height 40
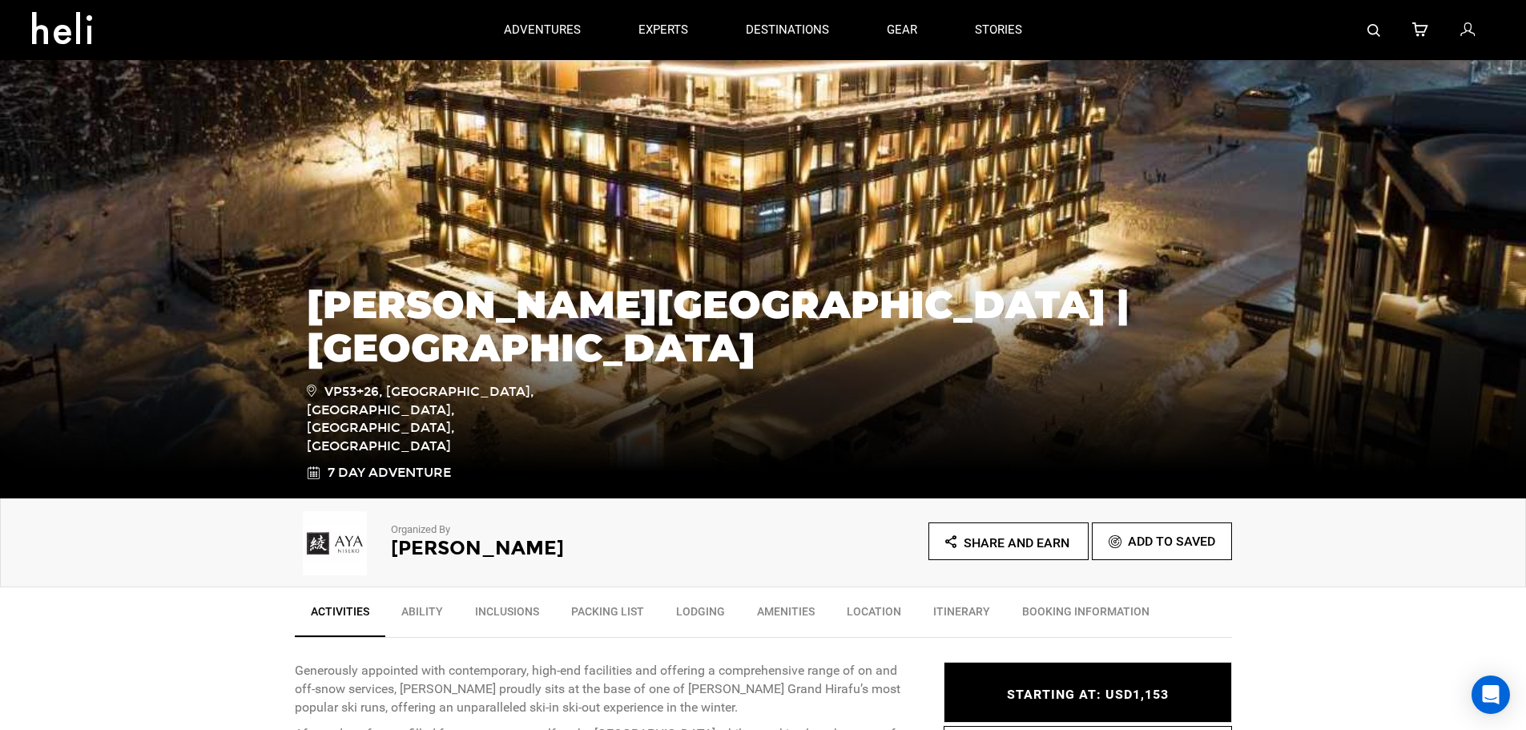
scroll to position [80, 0]
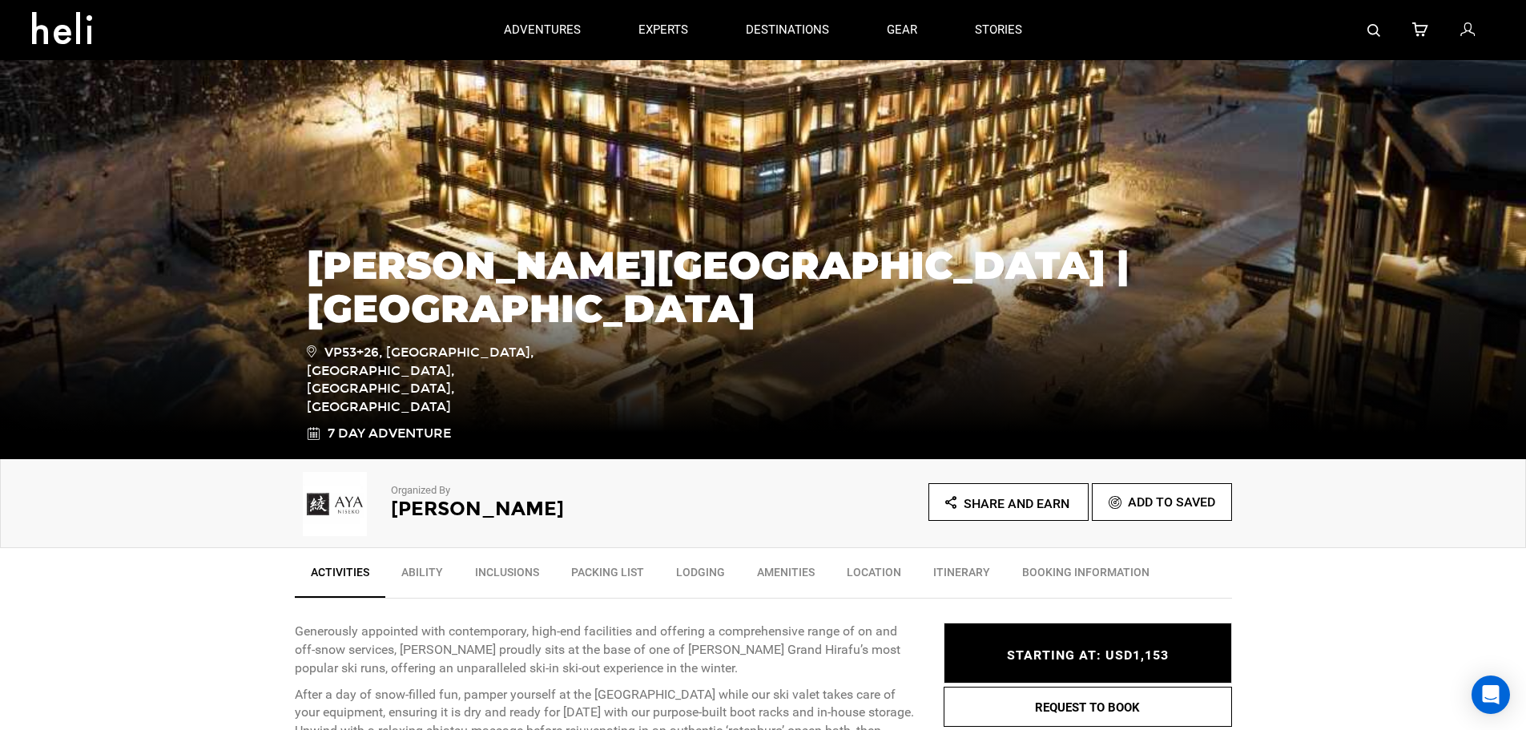
click at [772, 566] on link "Amenities" at bounding box center [786, 576] width 90 height 40
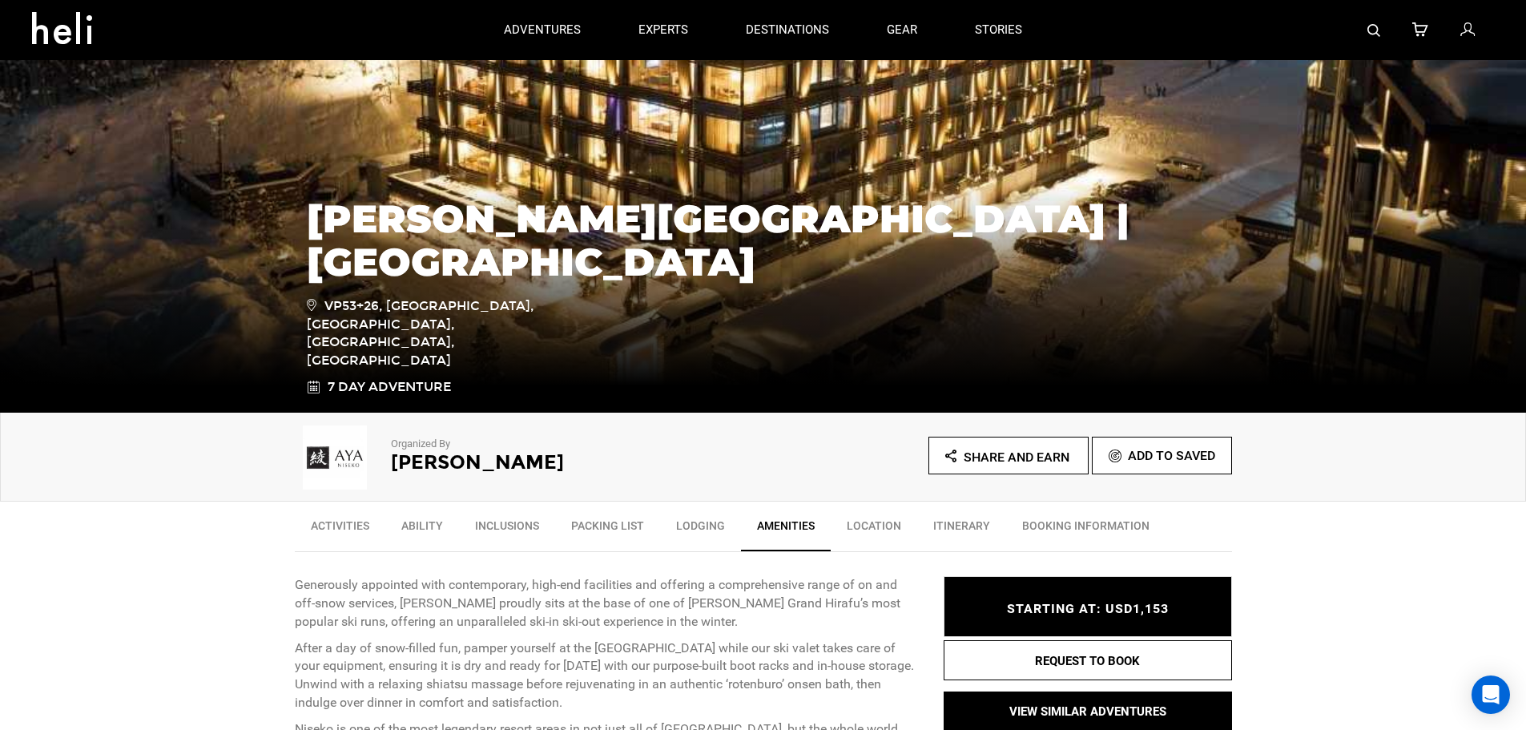
scroll to position [137, 0]
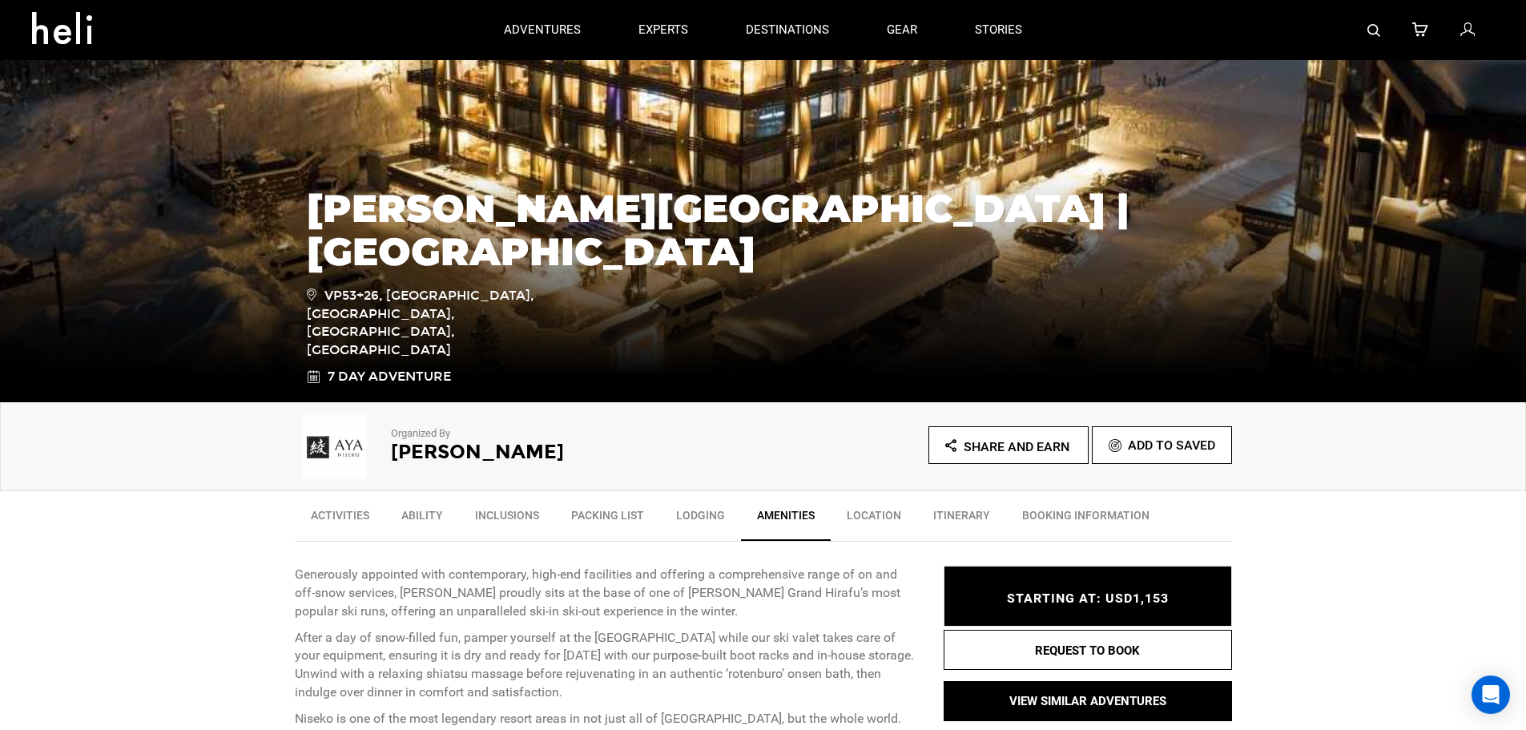
click at [945, 516] on link "Itinerary" at bounding box center [961, 519] width 89 height 40
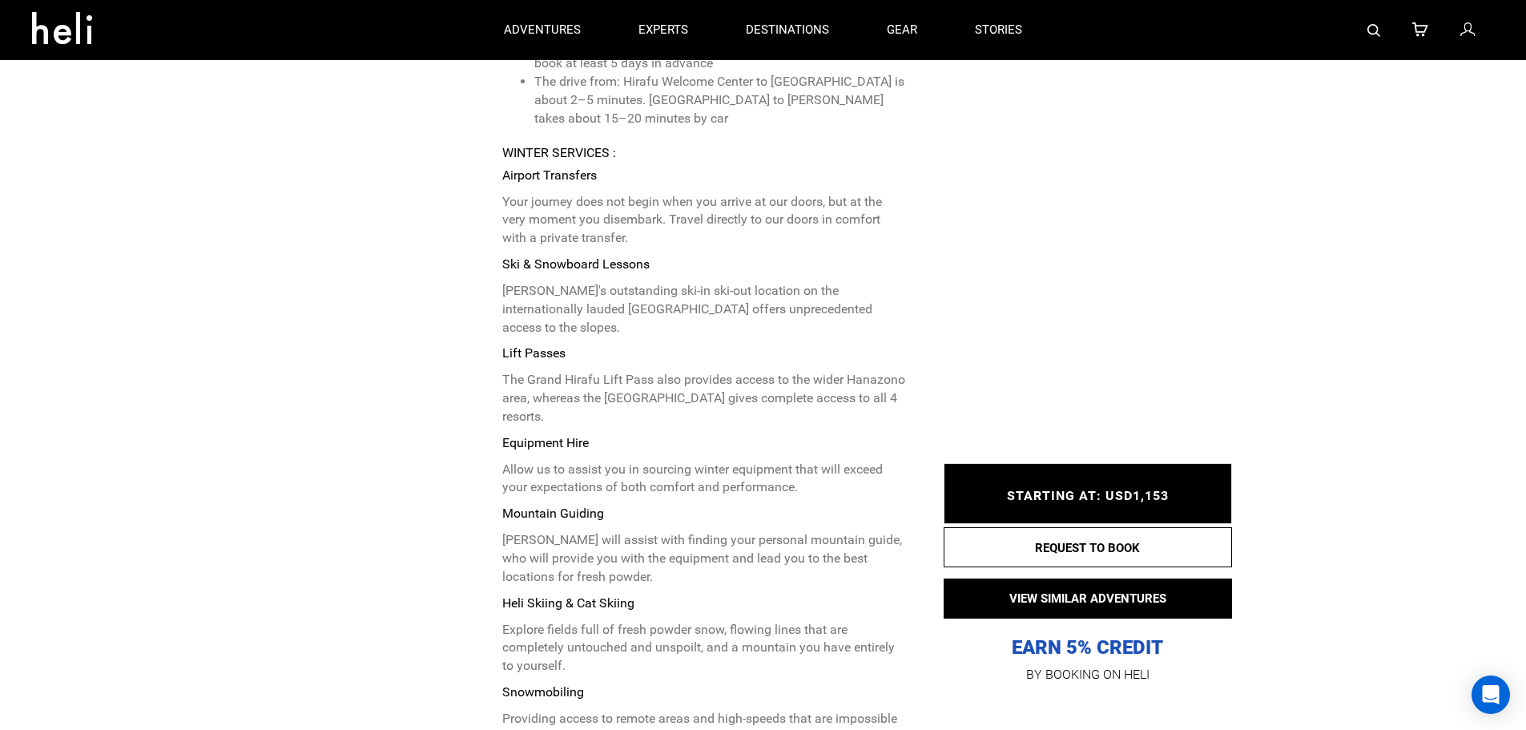
scroll to position [6147, 0]
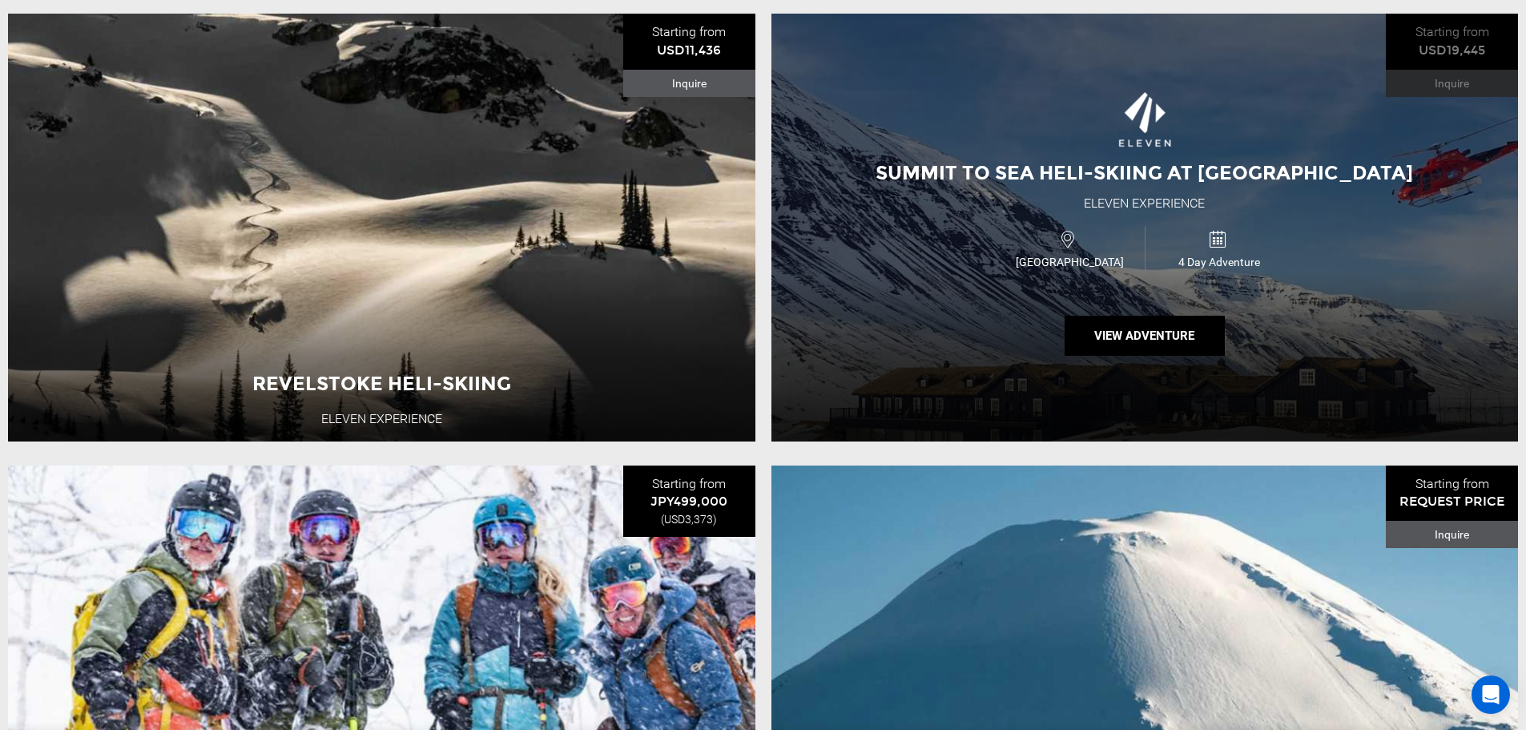
scroll to position [2484, 0]
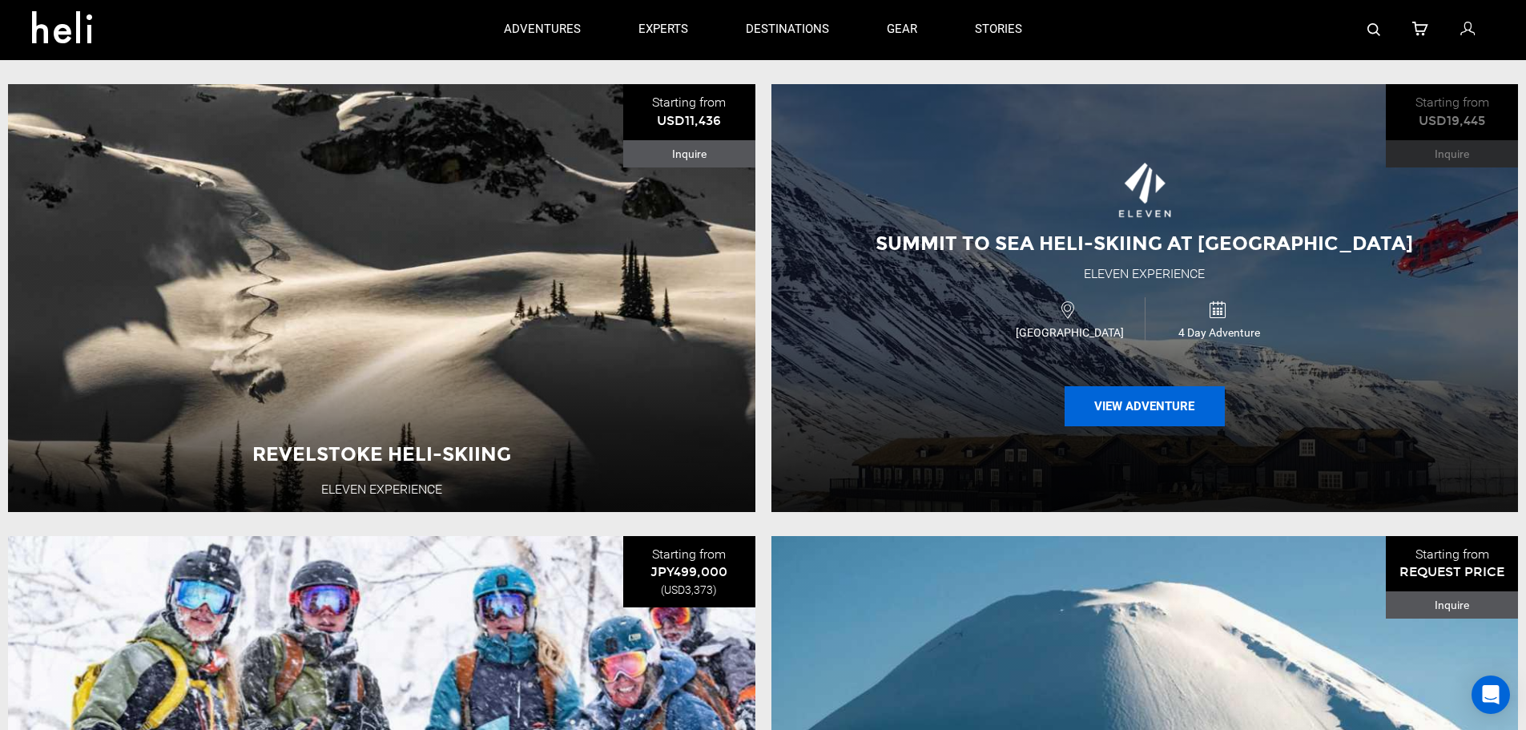
click at [1143, 416] on button "View Adventure" at bounding box center [1145, 406] width 160 height 40
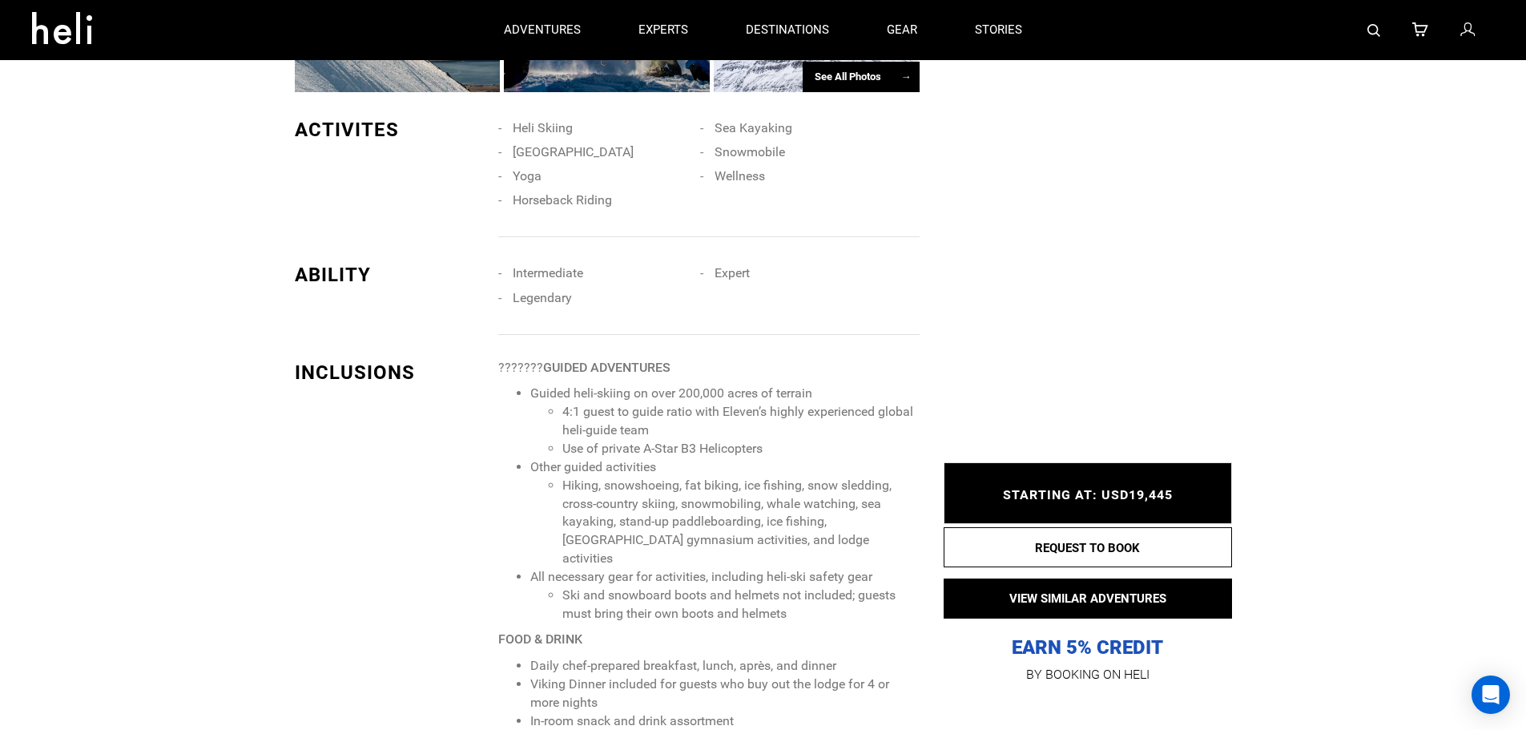
scroll to position [1522, 0]
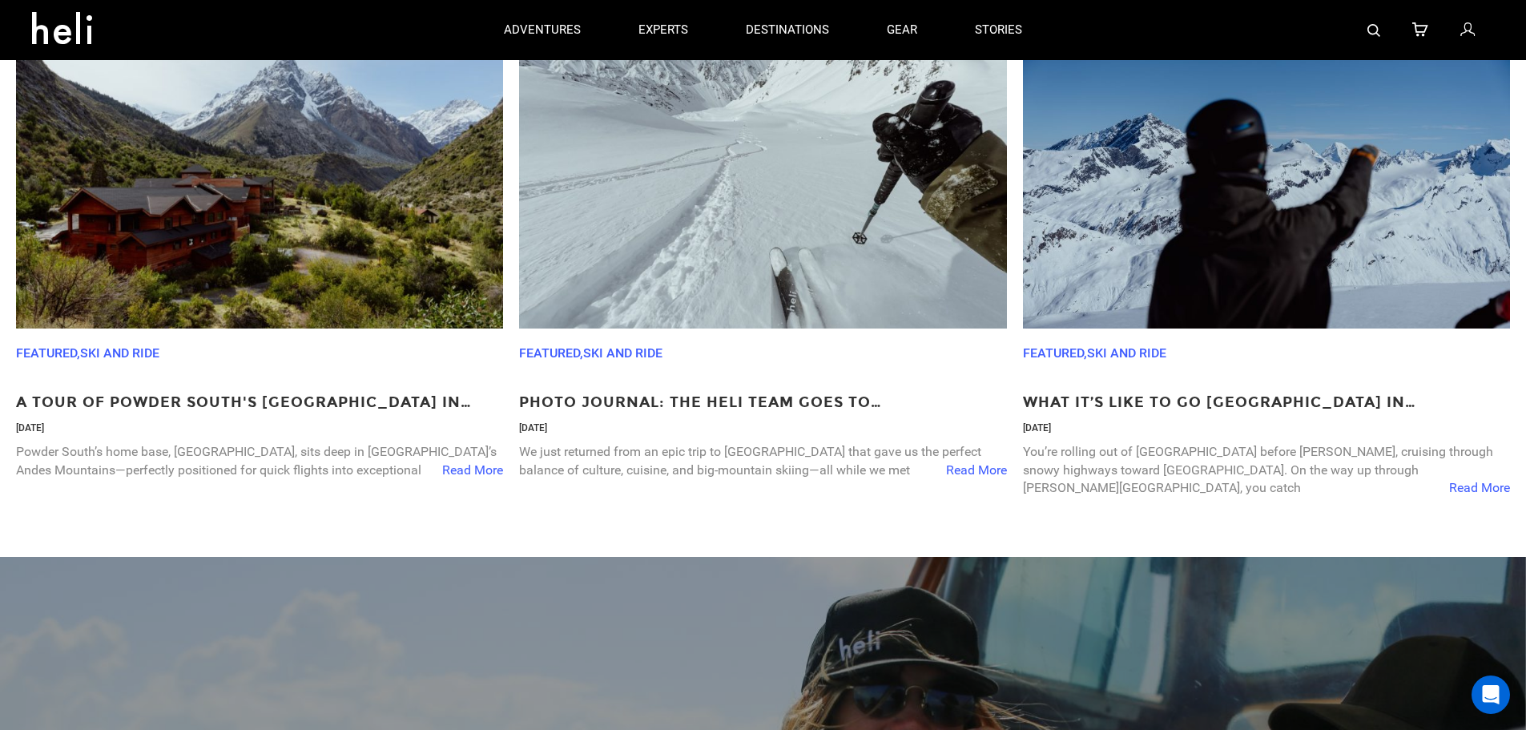
scroll to position [5768, 0]
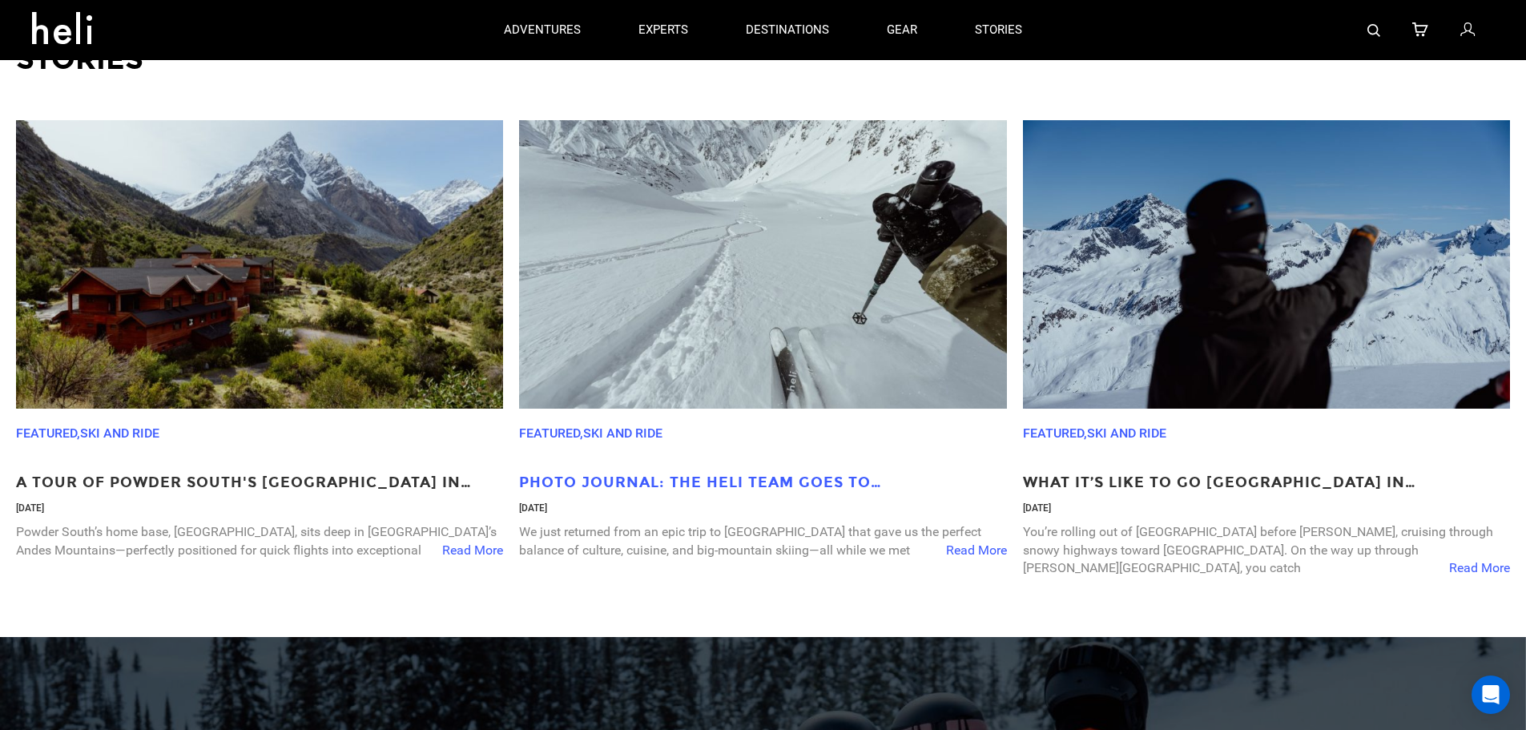
click at [864, 494] on p "Photo Journal: The Heli Team Goes to [GEOGRAPHIC_DATA]" at bounding box center [762, 483] width 487 height 21
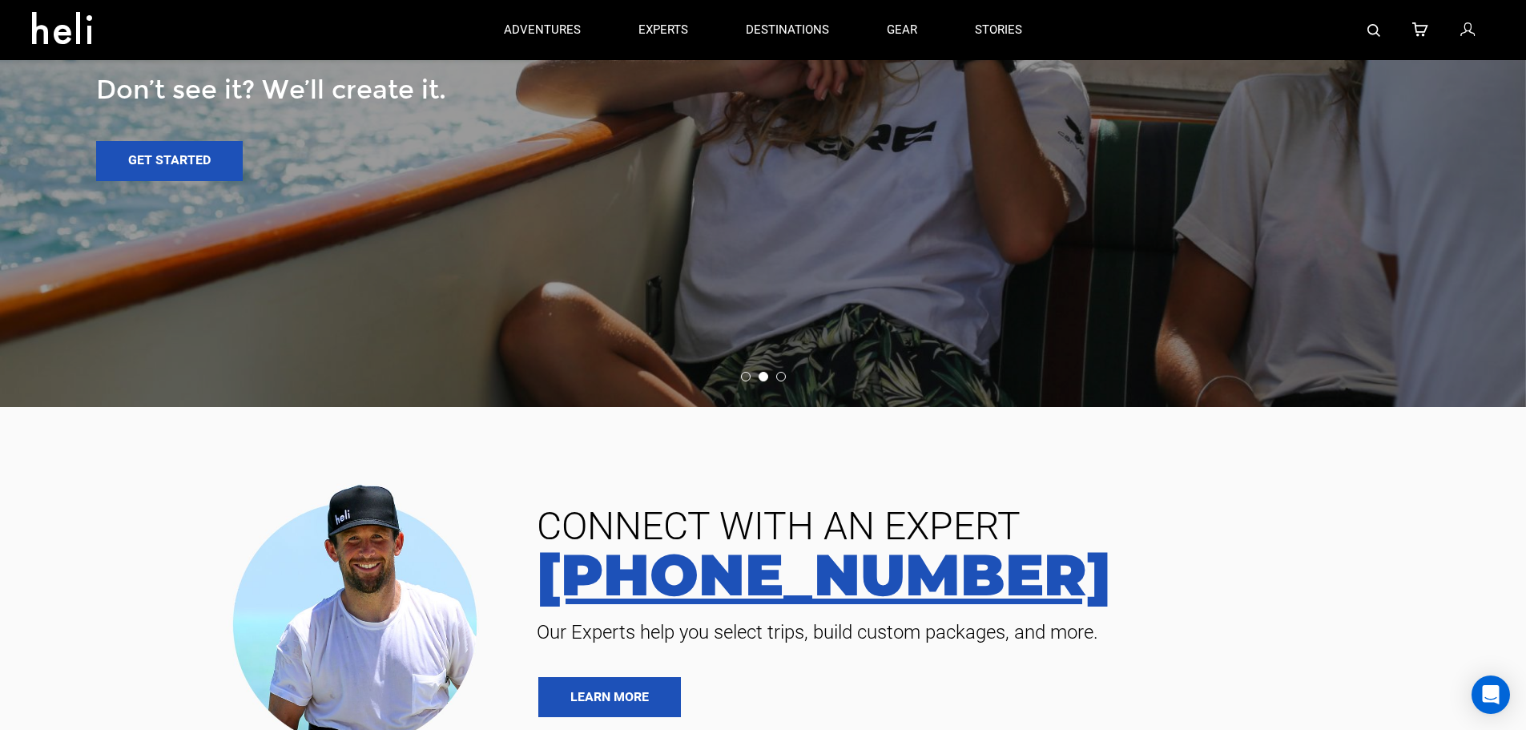
scroll to position [6650, 0]
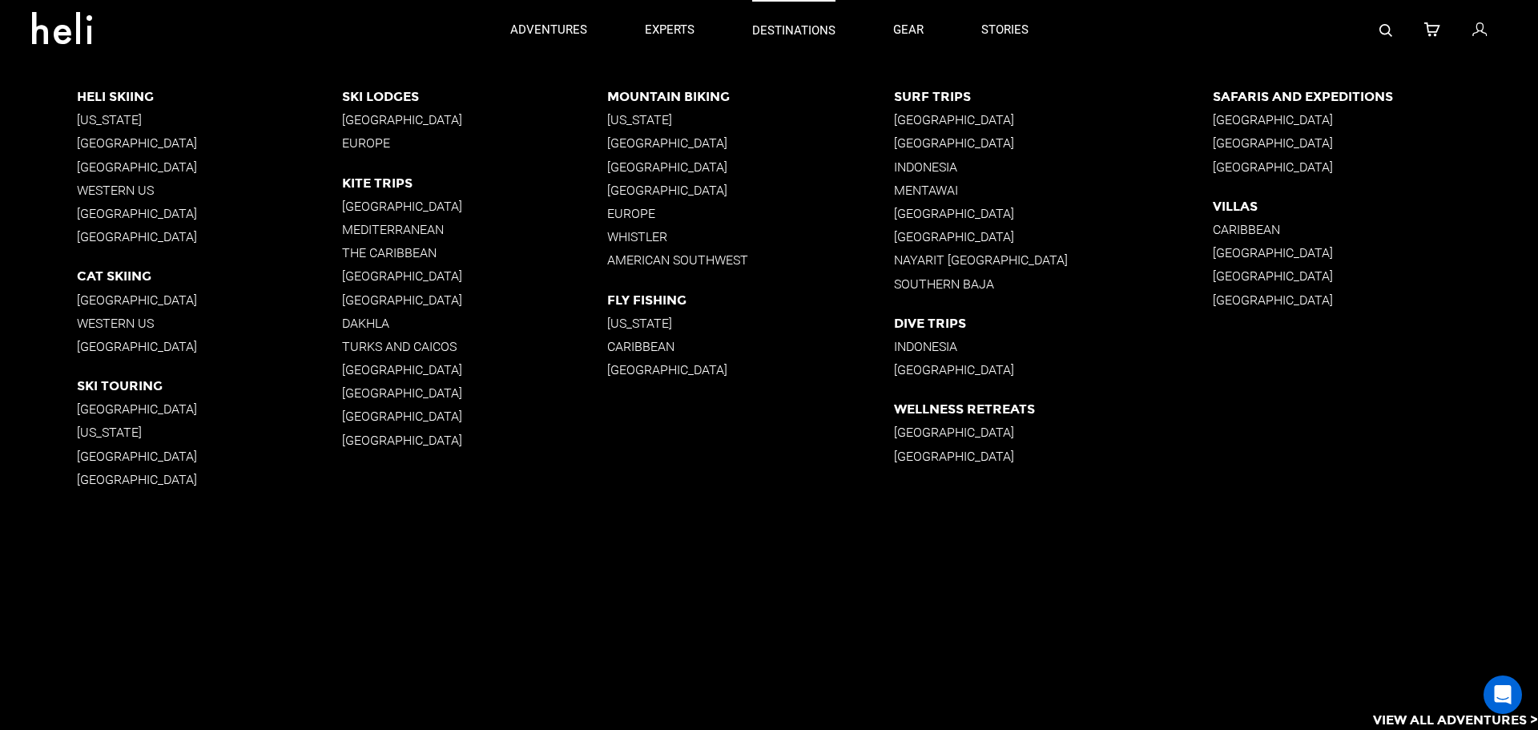
click at [802, 23] on p "destinations" at bounding box center [793, 30] width 83 height 17
click at [108, 413] on p "[GEOGRAPHIC_DATA]" at bounding box center [209, 408] width 265 height 15
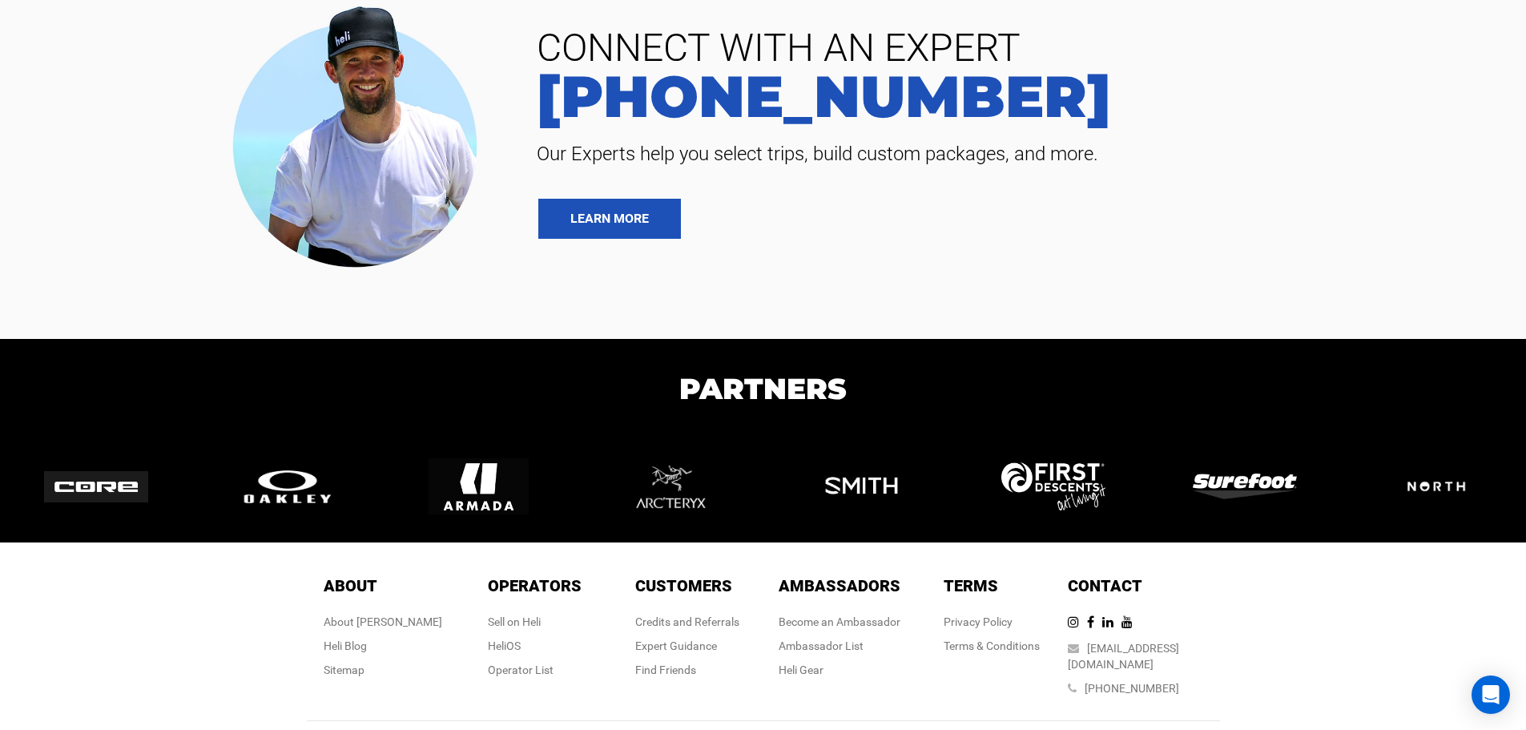
scroll to position [3897, 0]
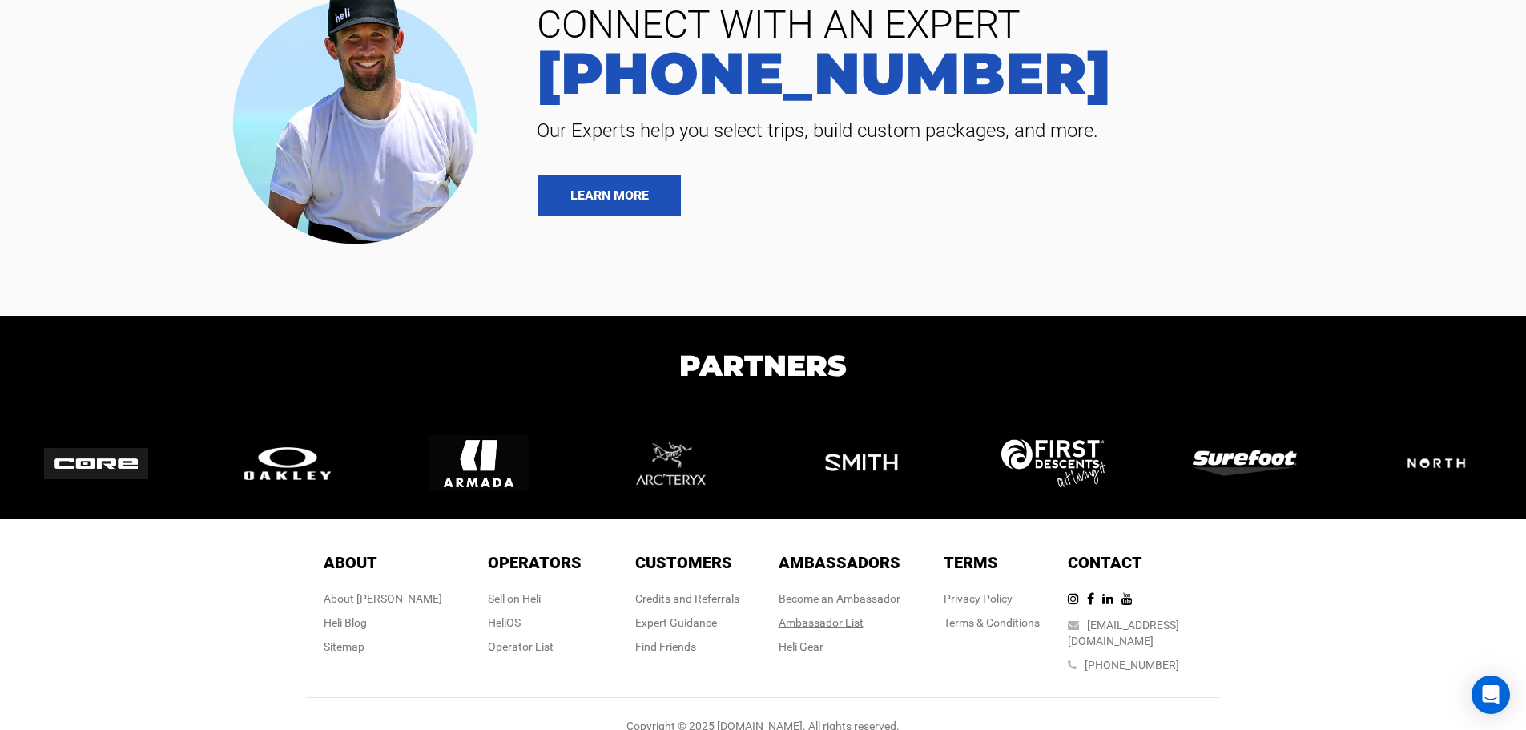
click at [865, 615] on div "Ambassador List" at bounding box center [840, 623] width 122 height 16
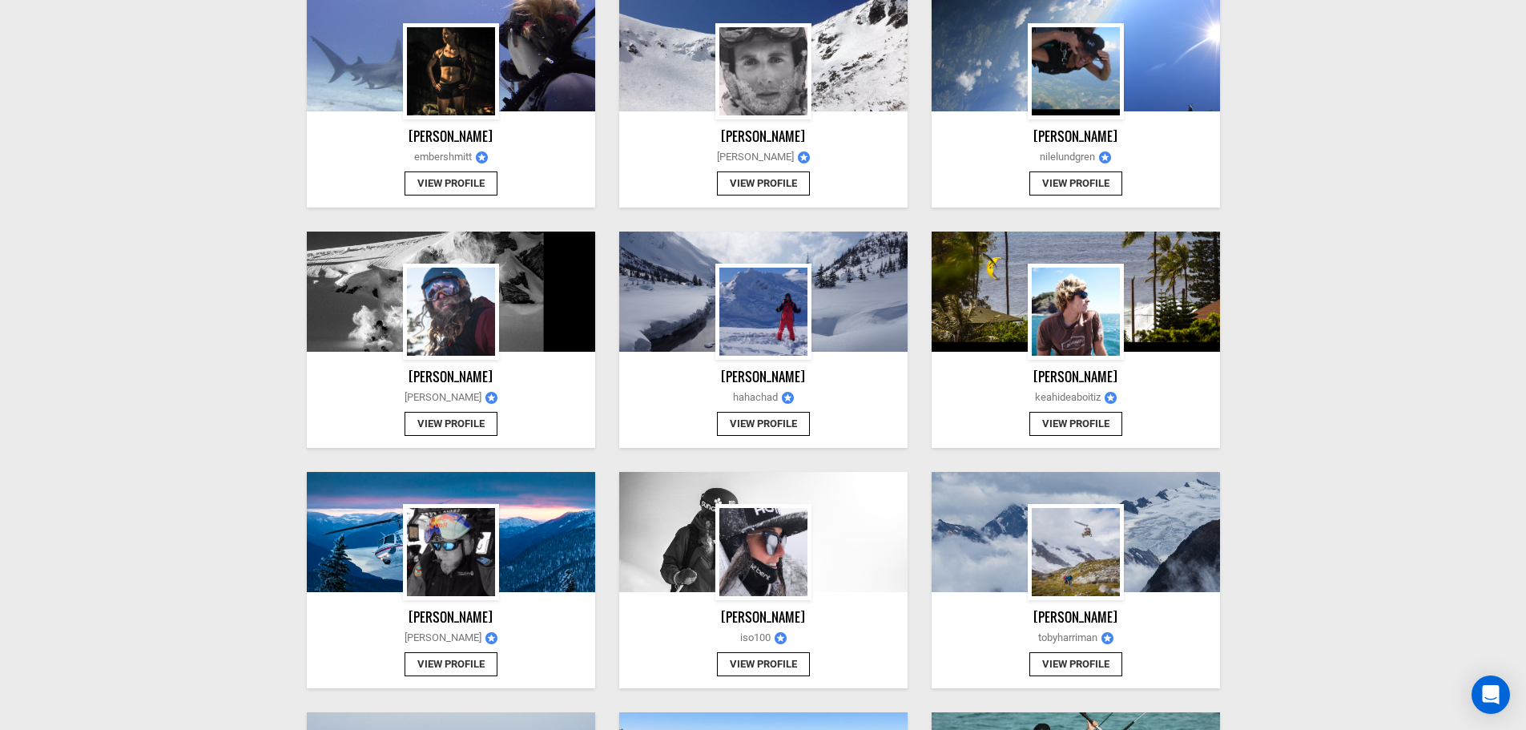
scroll to position [1042, 0]
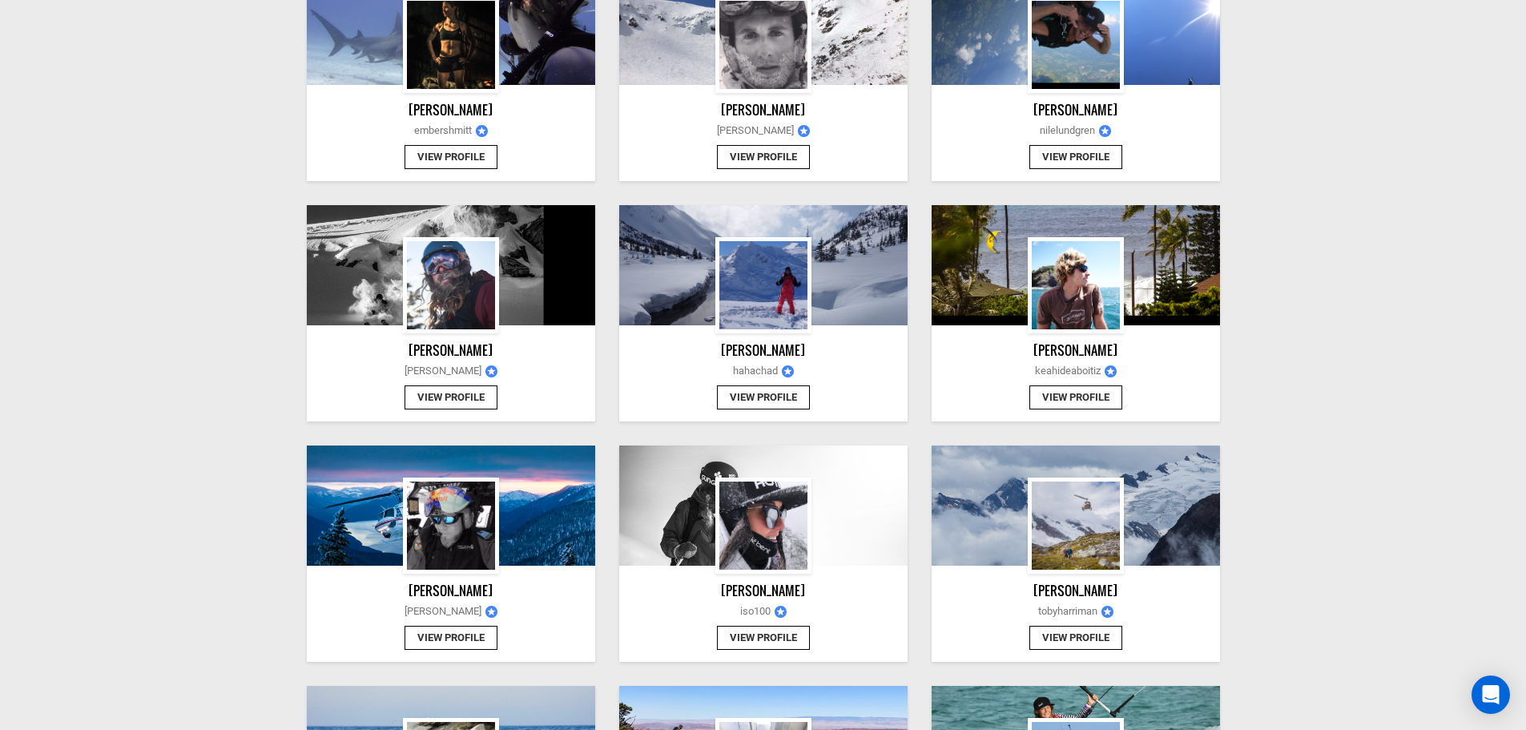
click at [776, 393] on button "View Profile" at bounding box center [763, 397] width 93 height 25
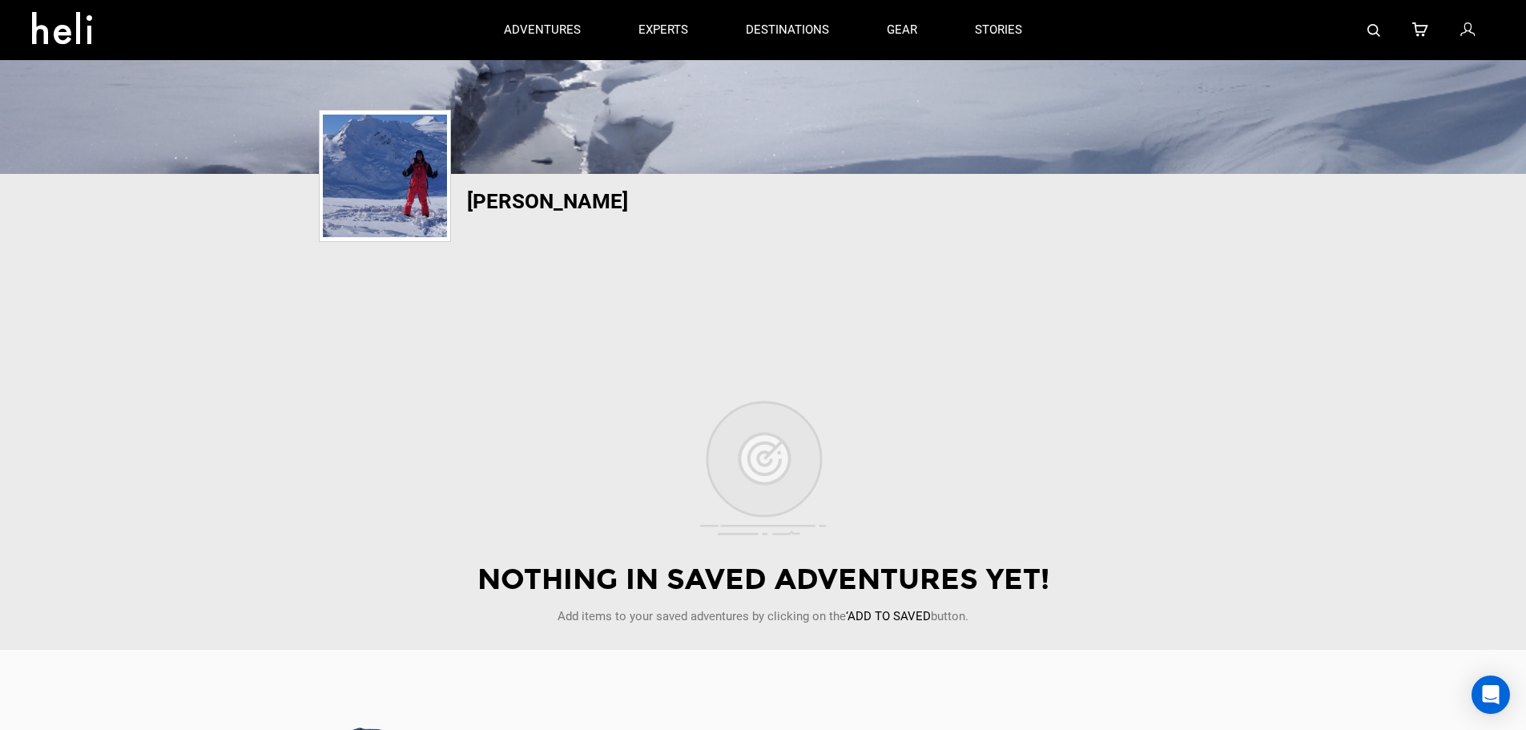
scroll to position [160, 0]
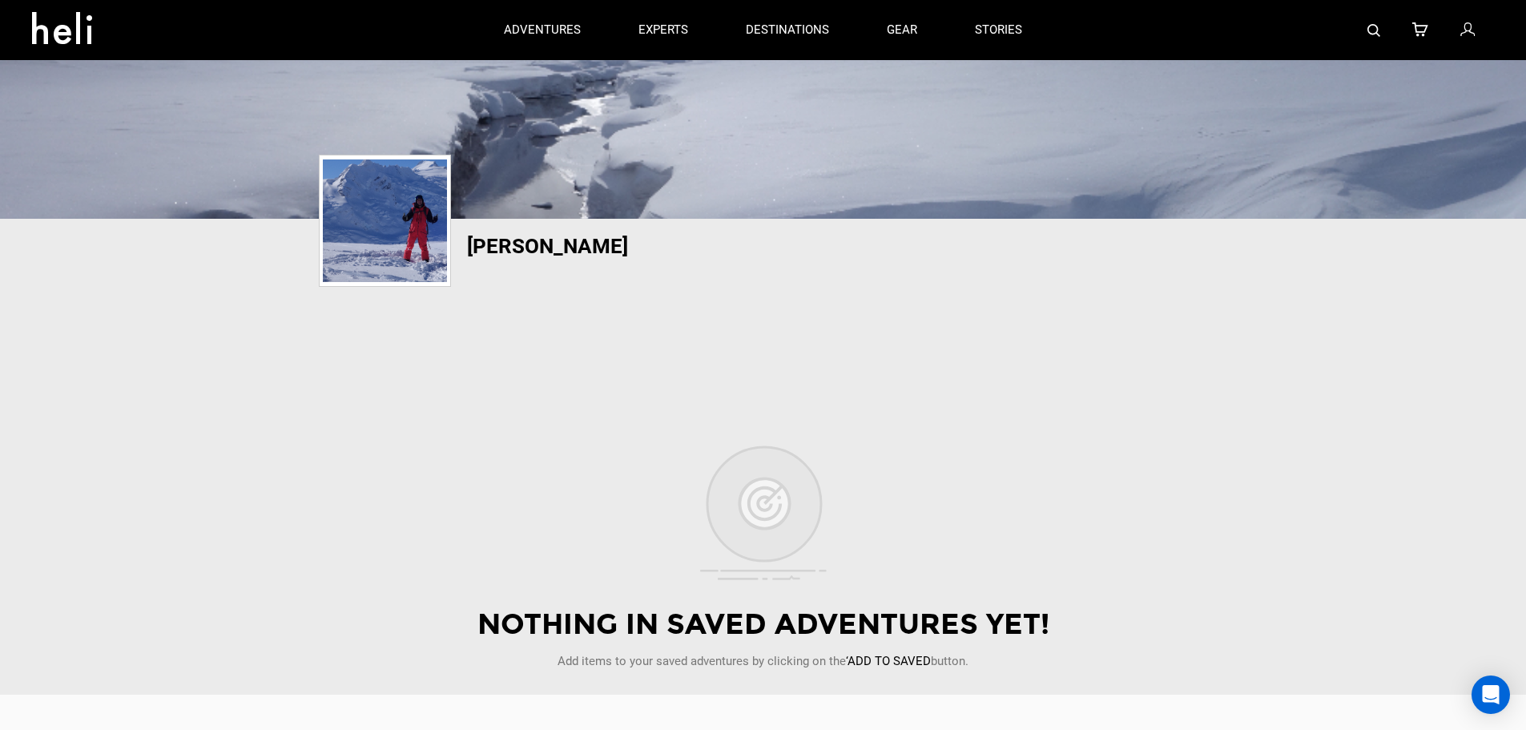
click at [420, 244] on img at bounding box center [385, 220] width 124 height 123
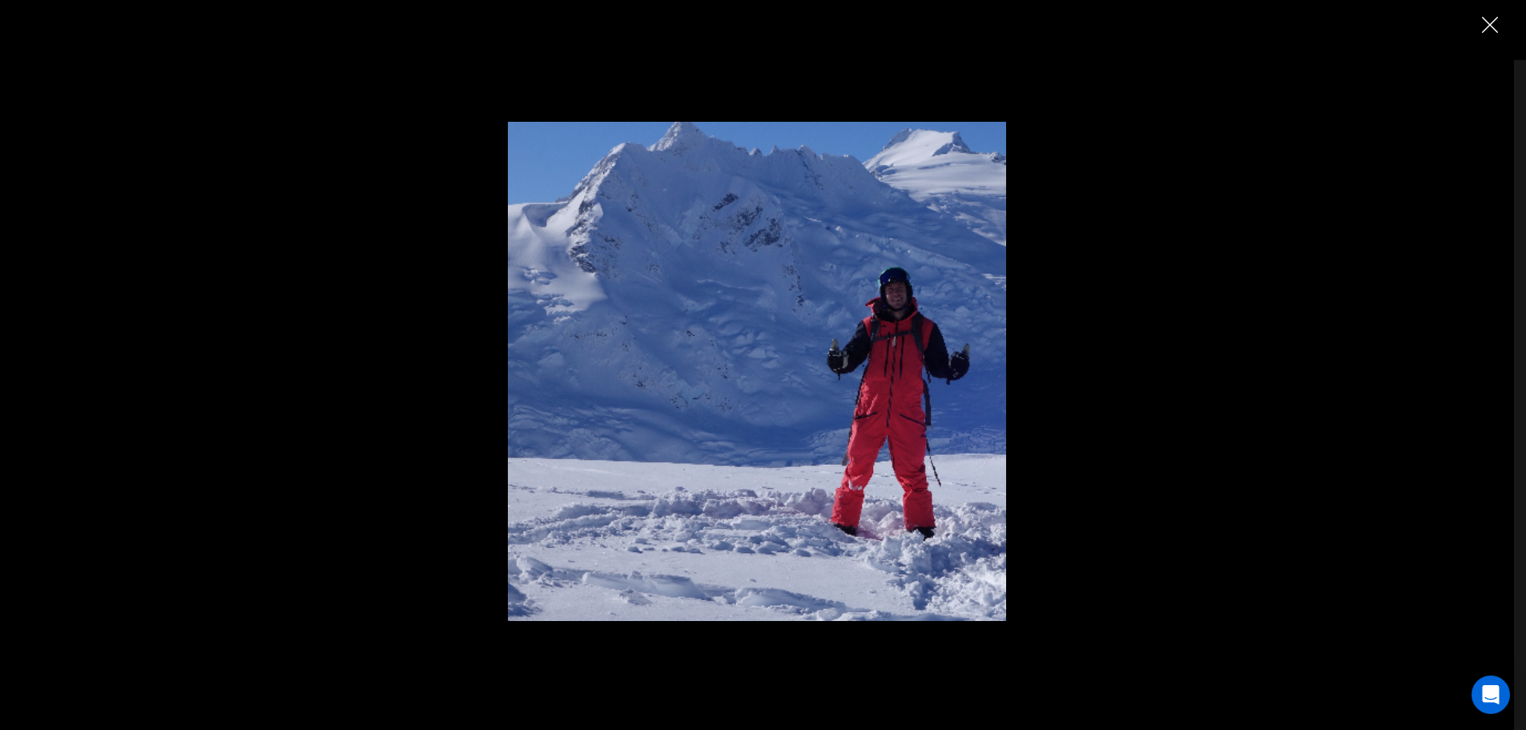
click at [978, 394] on img at bounding box center [757, 371] width 499 height 499
click at [1492, 31] on img "Close" at bounding box center [1490, 25] width 16 height 16
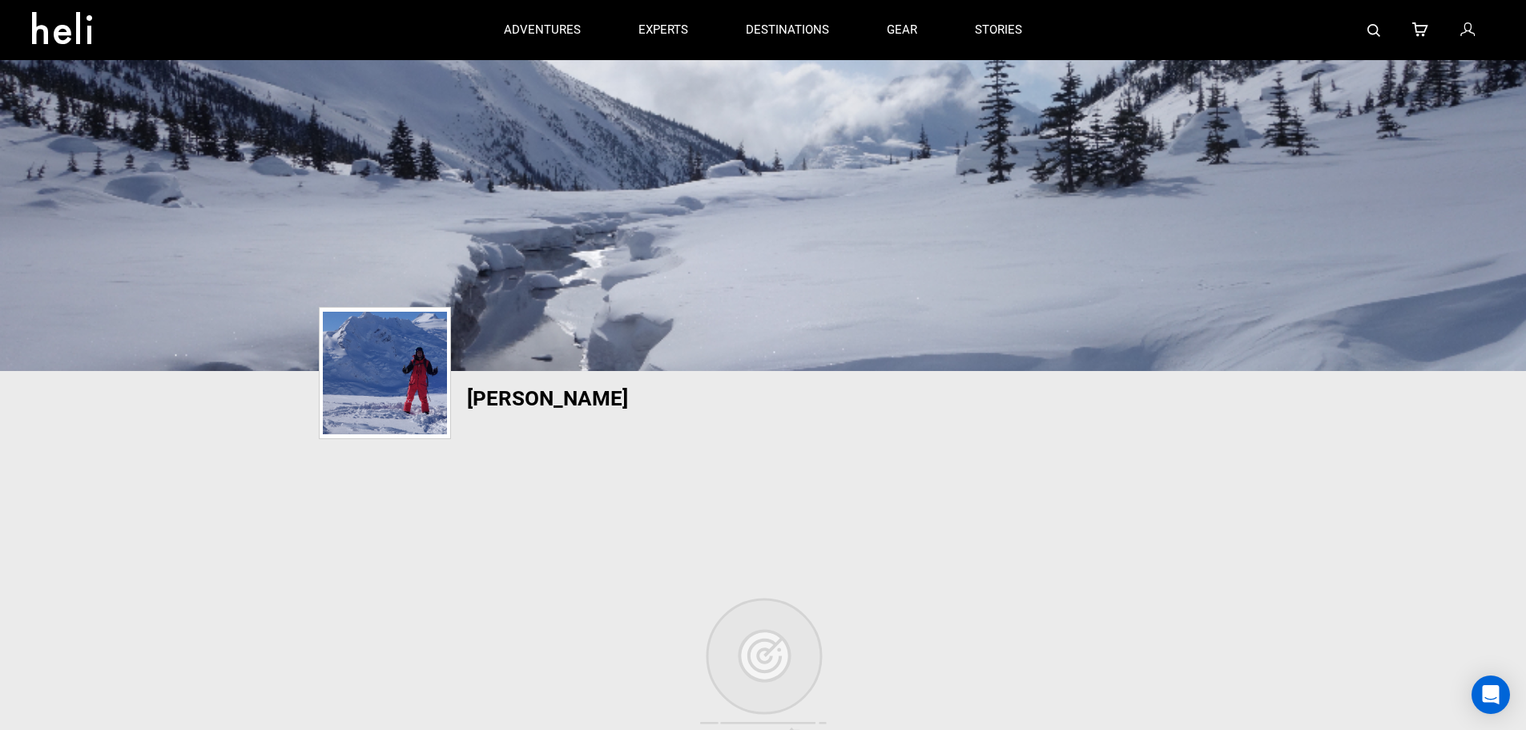
scroll to position [0, 0]
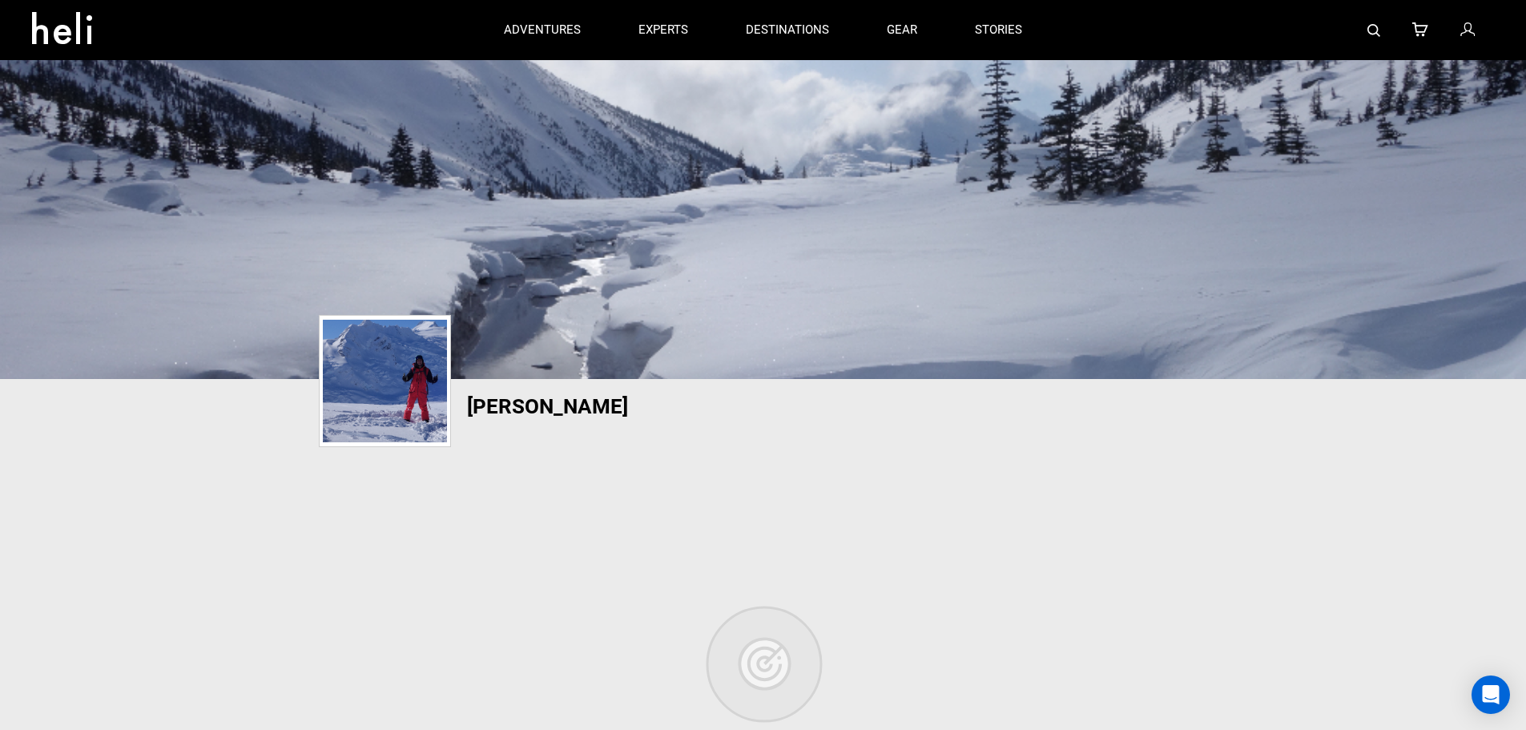
click at [578, 438] on div at bounding box center [763, 443] width 913 height 16
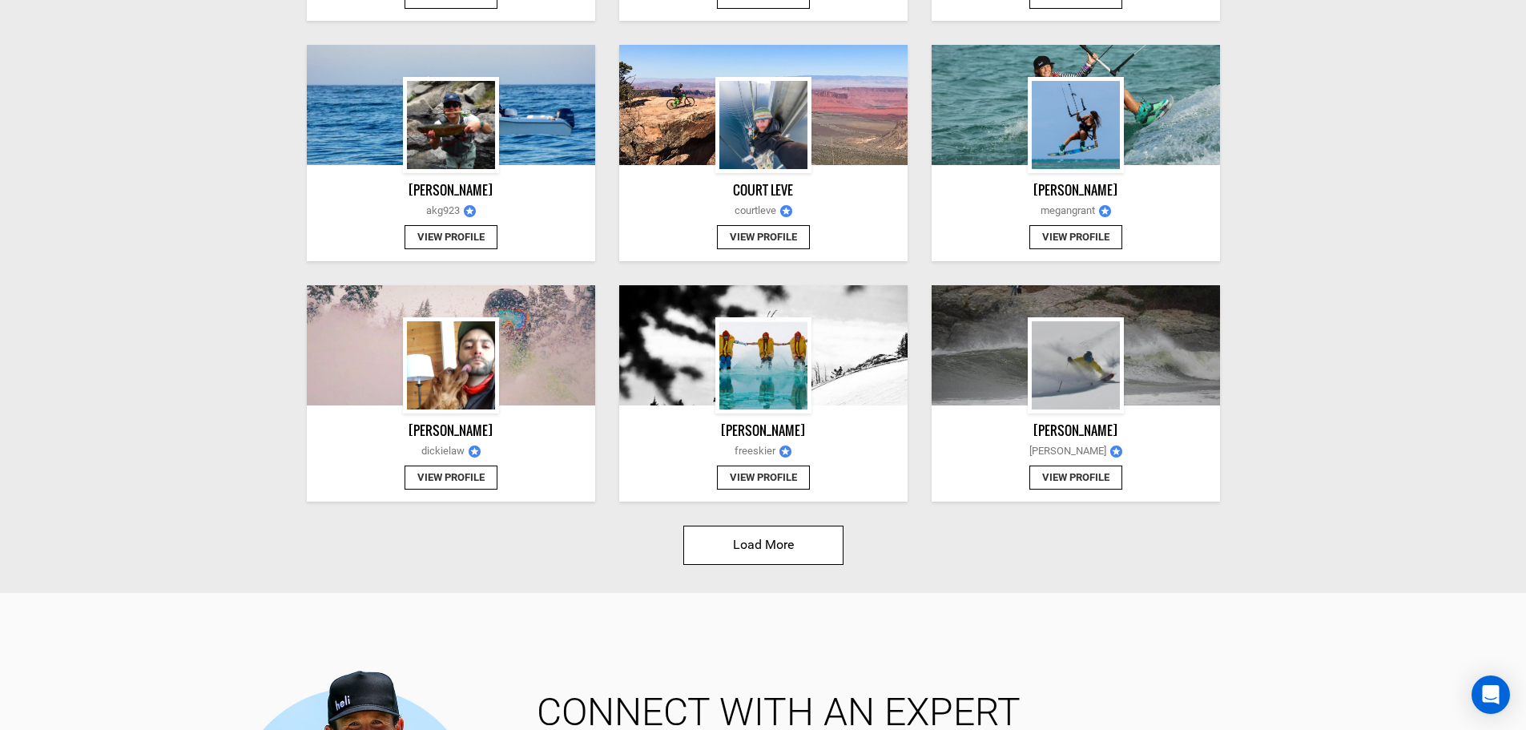
scroll to position [1763, 0]
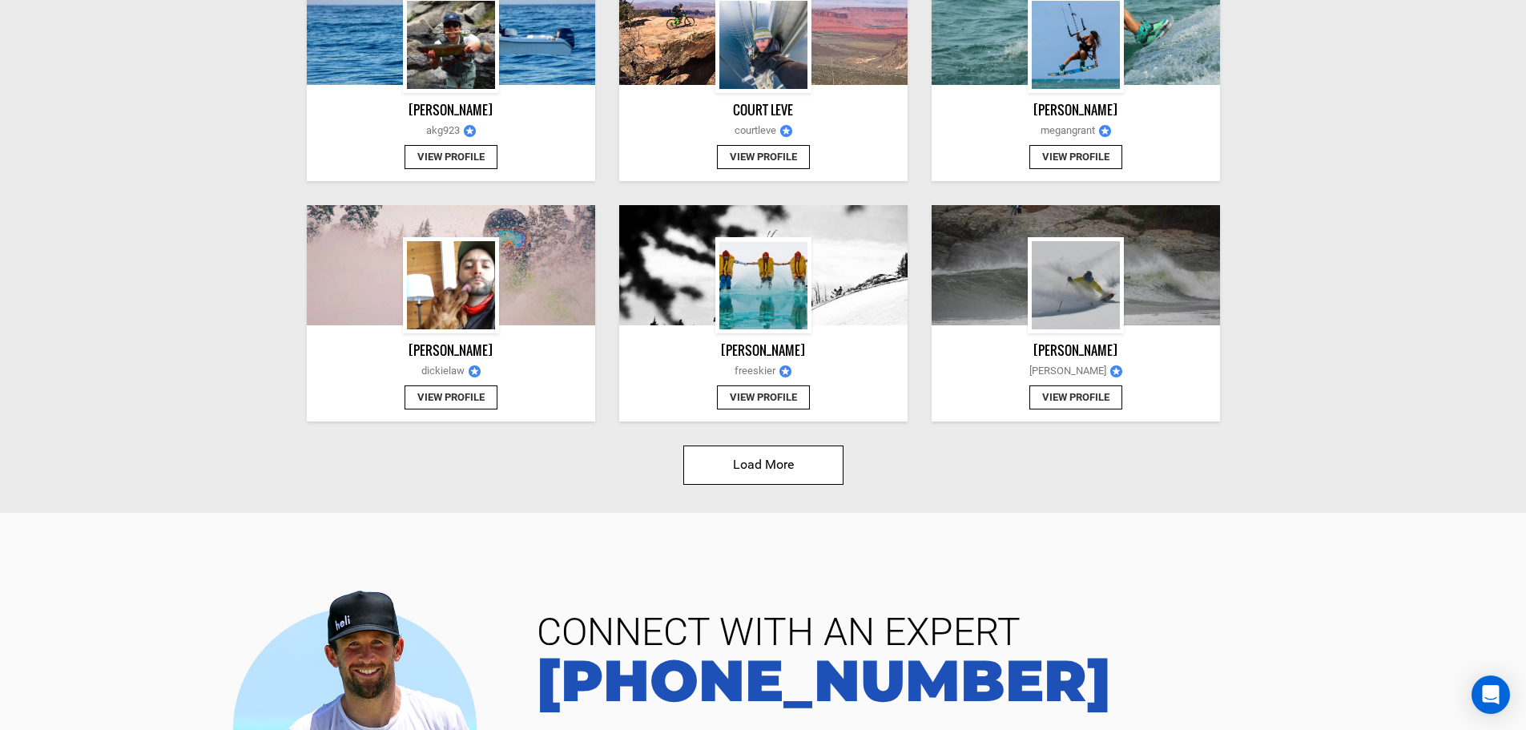
click at [784, 482] on button "Load More" at bounding box center [763, 464] width 160 height 39
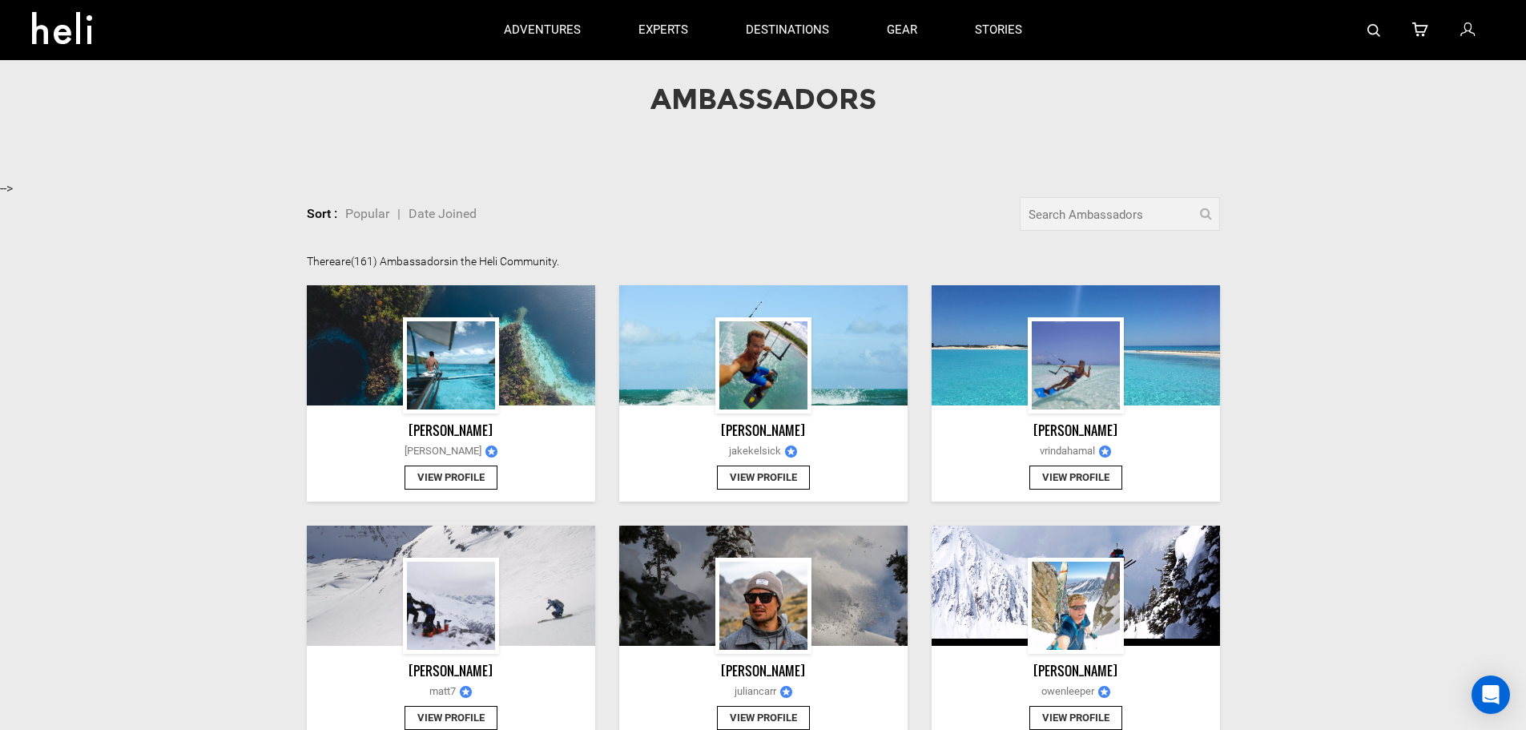
click at [441, 220] on span "Date Joined" at bounding box center [443, 213] width 68 height 15
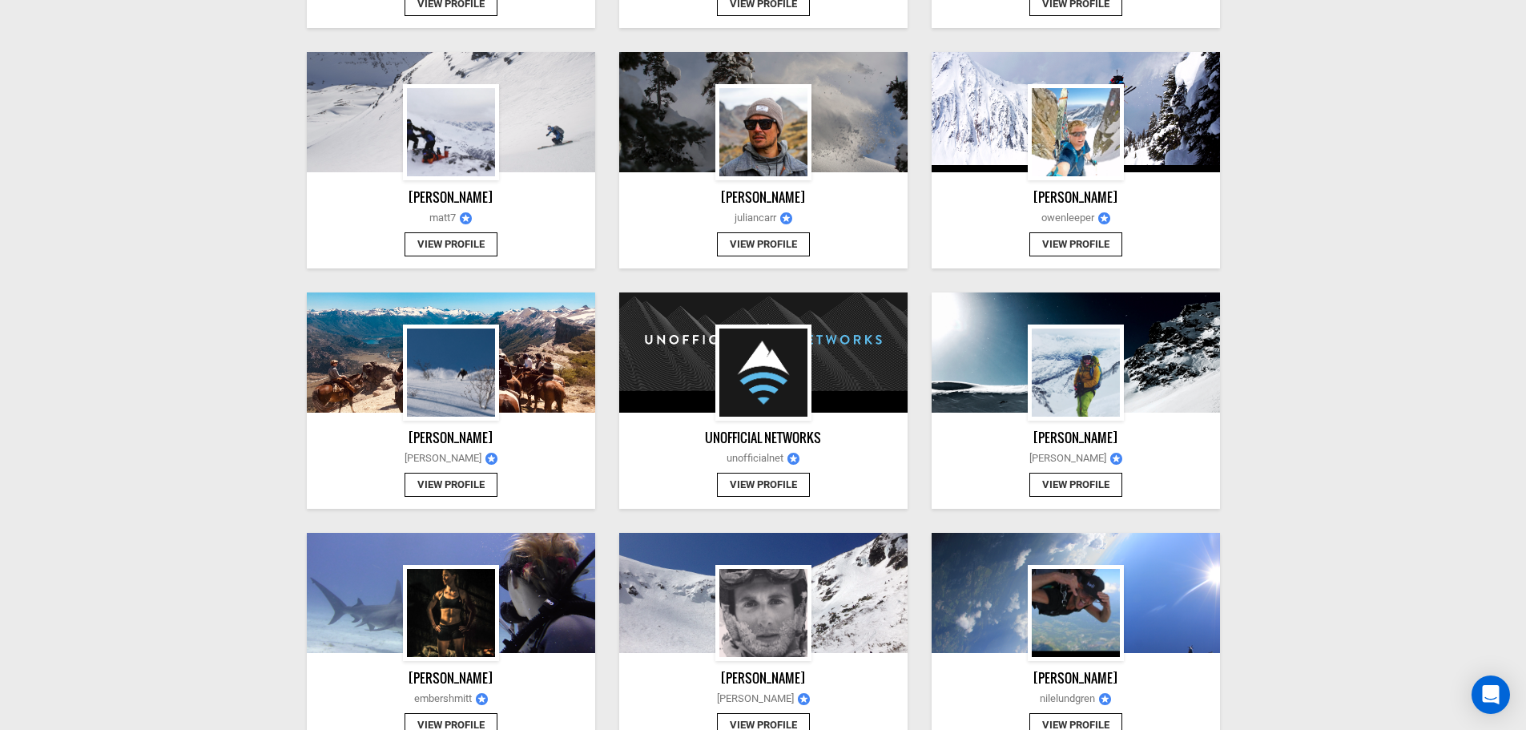
scroll to position [481, 0]
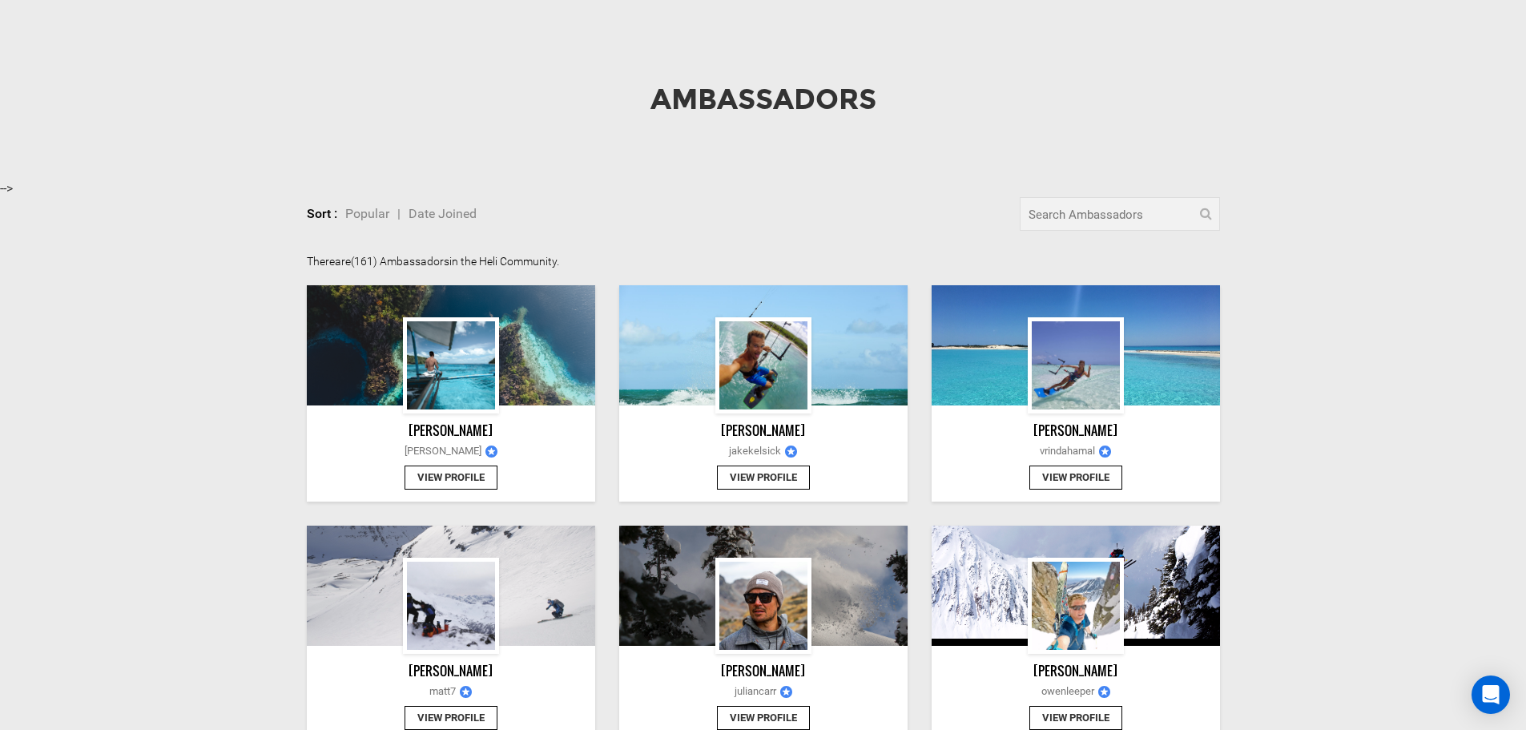
scroll to position [1763, 0]
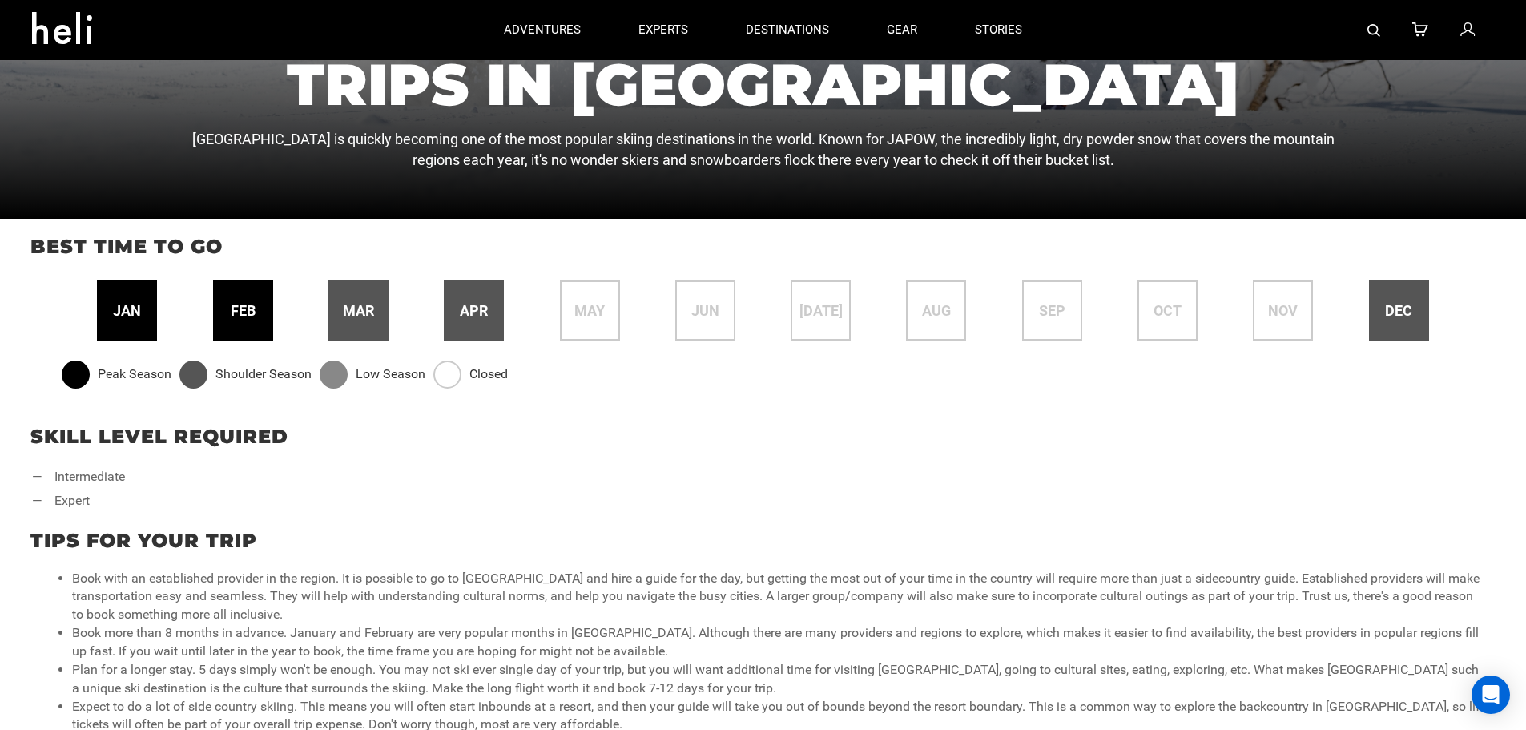
scroll to position [401, 0]
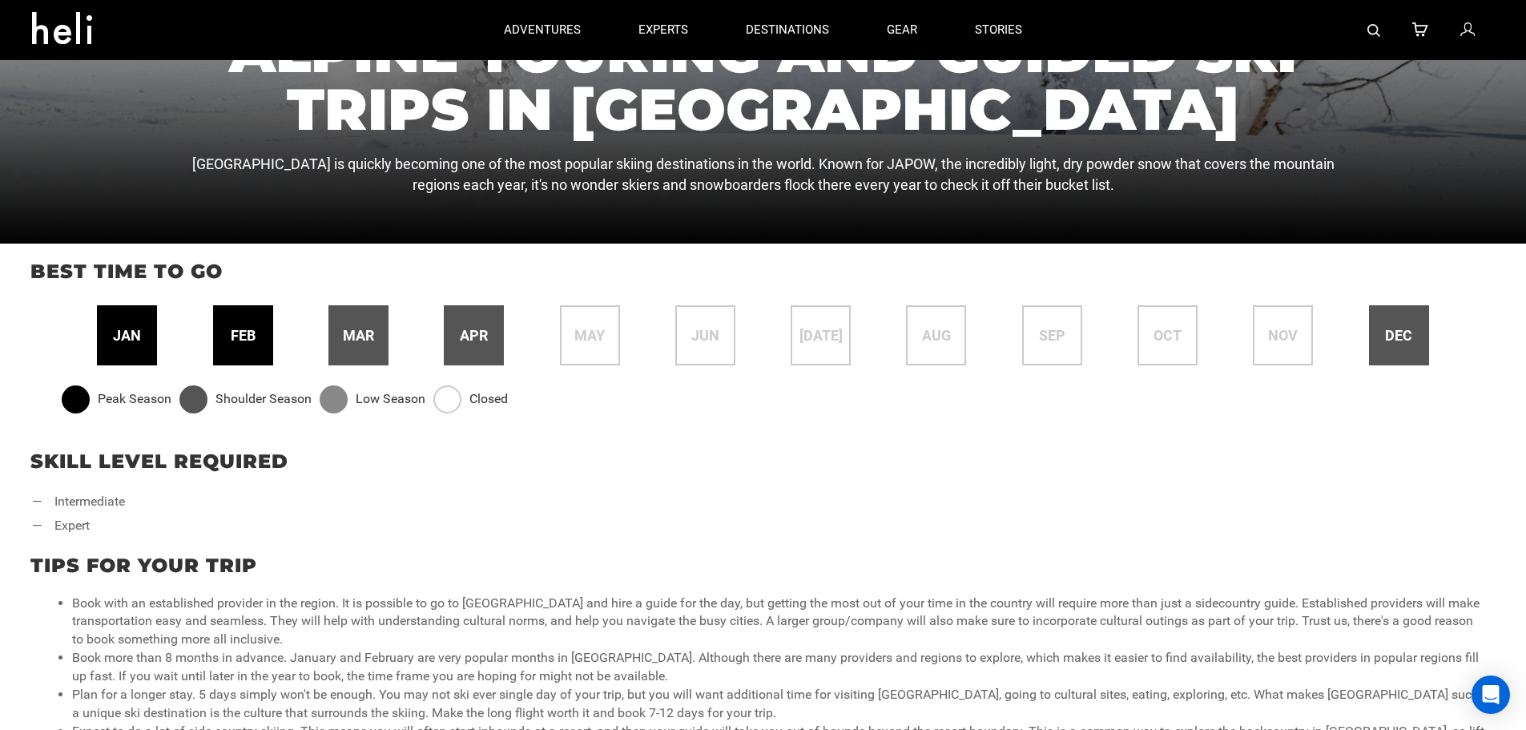
click at [132, 336] on span "jan" at bounding box center [127, 335] width 28 height 21
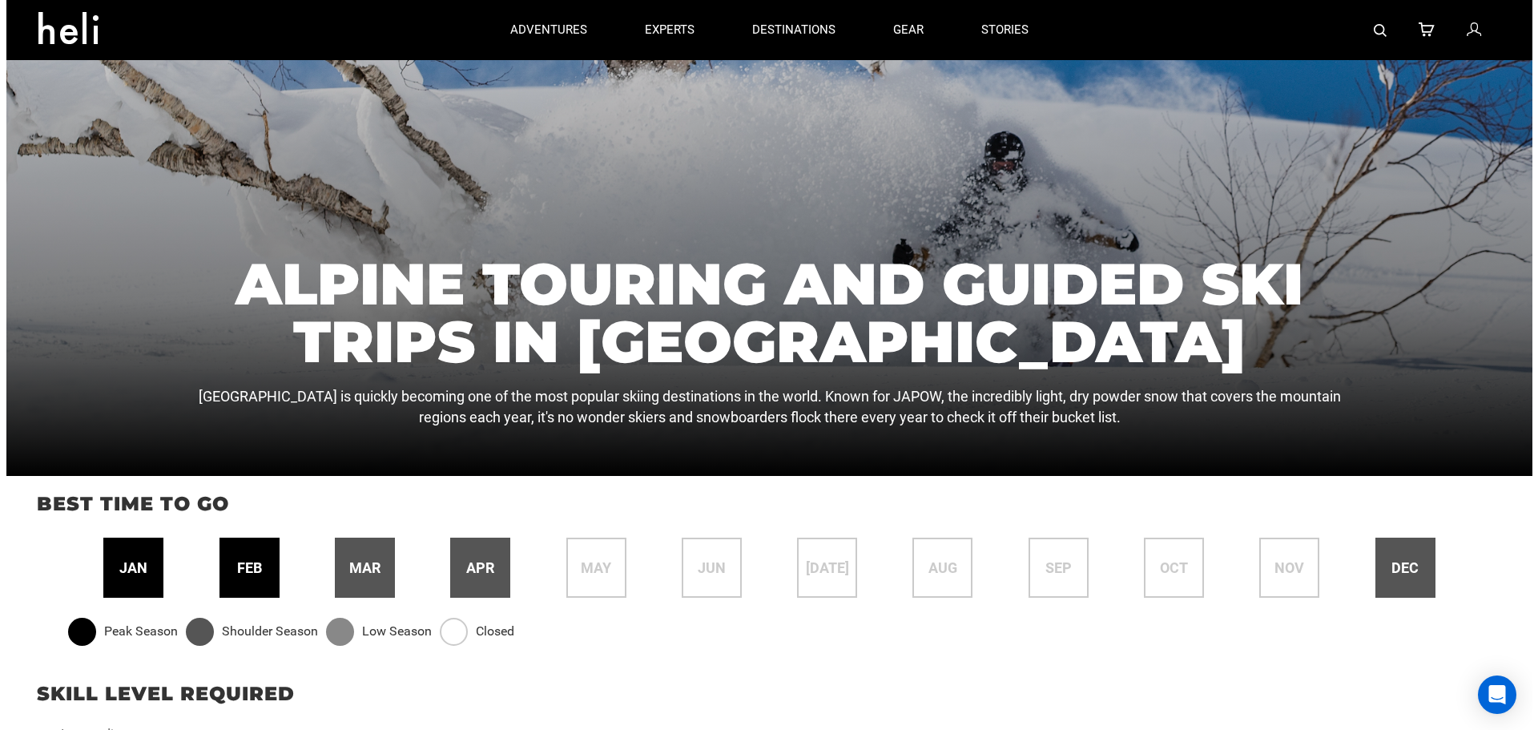
scroll to position [83, 0]
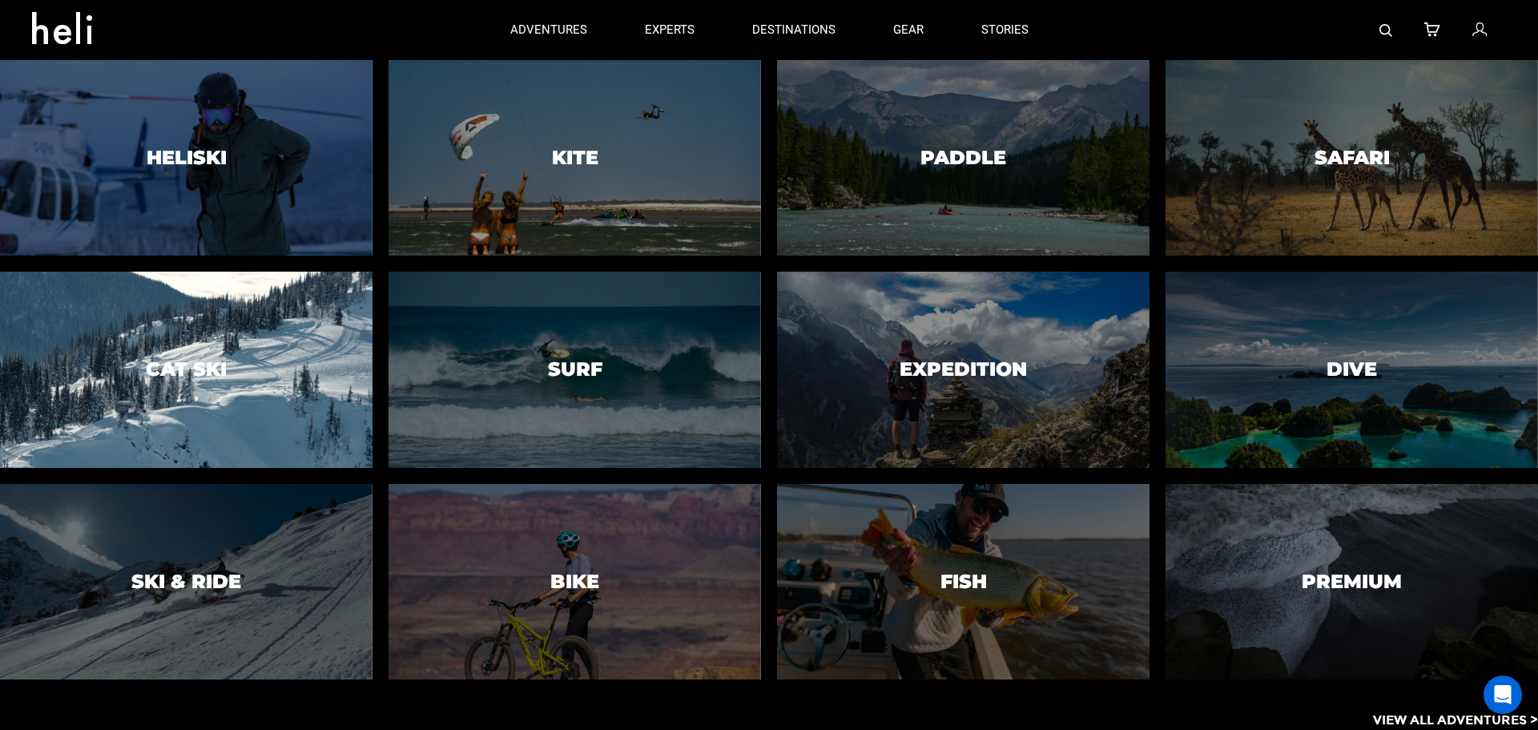
click at [191, 392] on div at bounding box center [186, 369] width 380 height 199
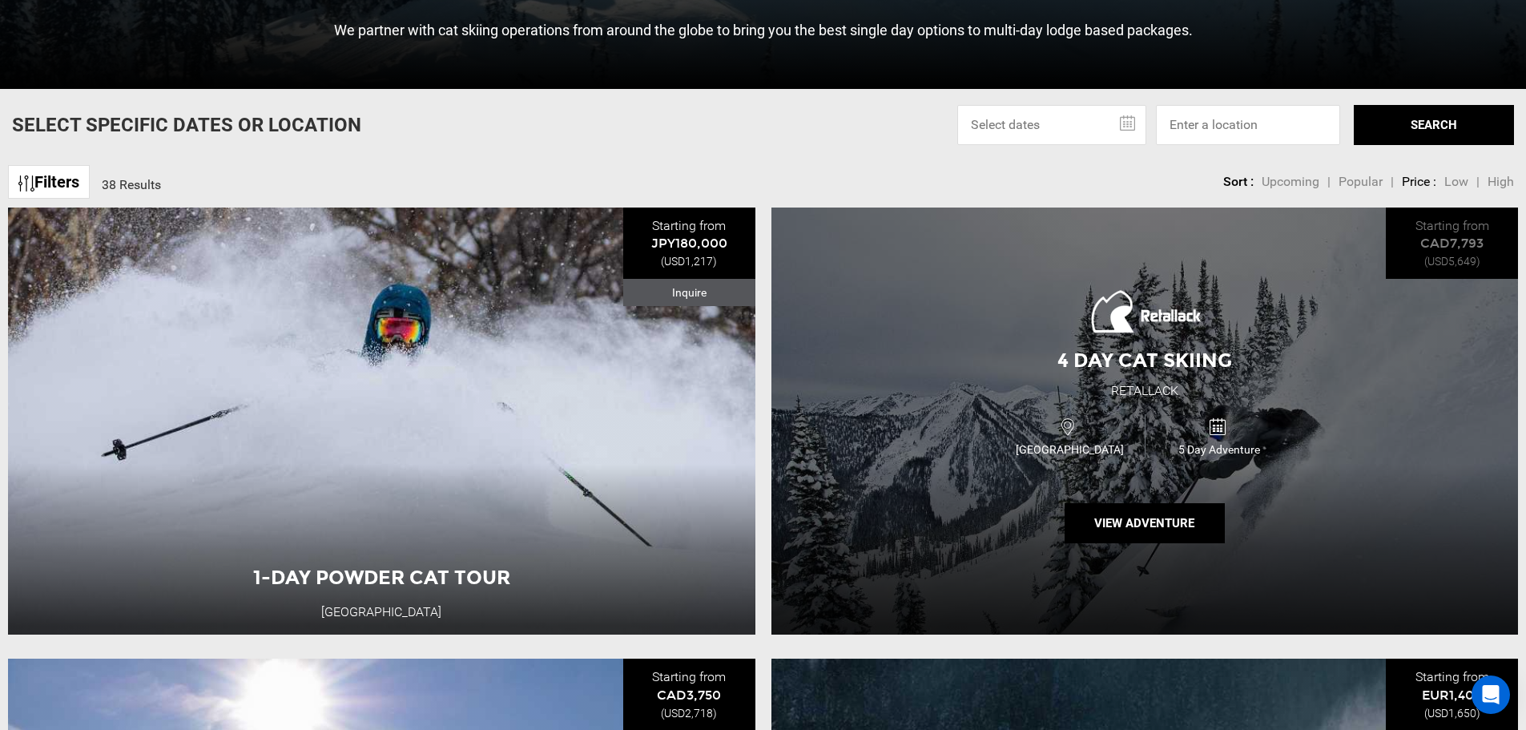
scroll to position [561, 0]
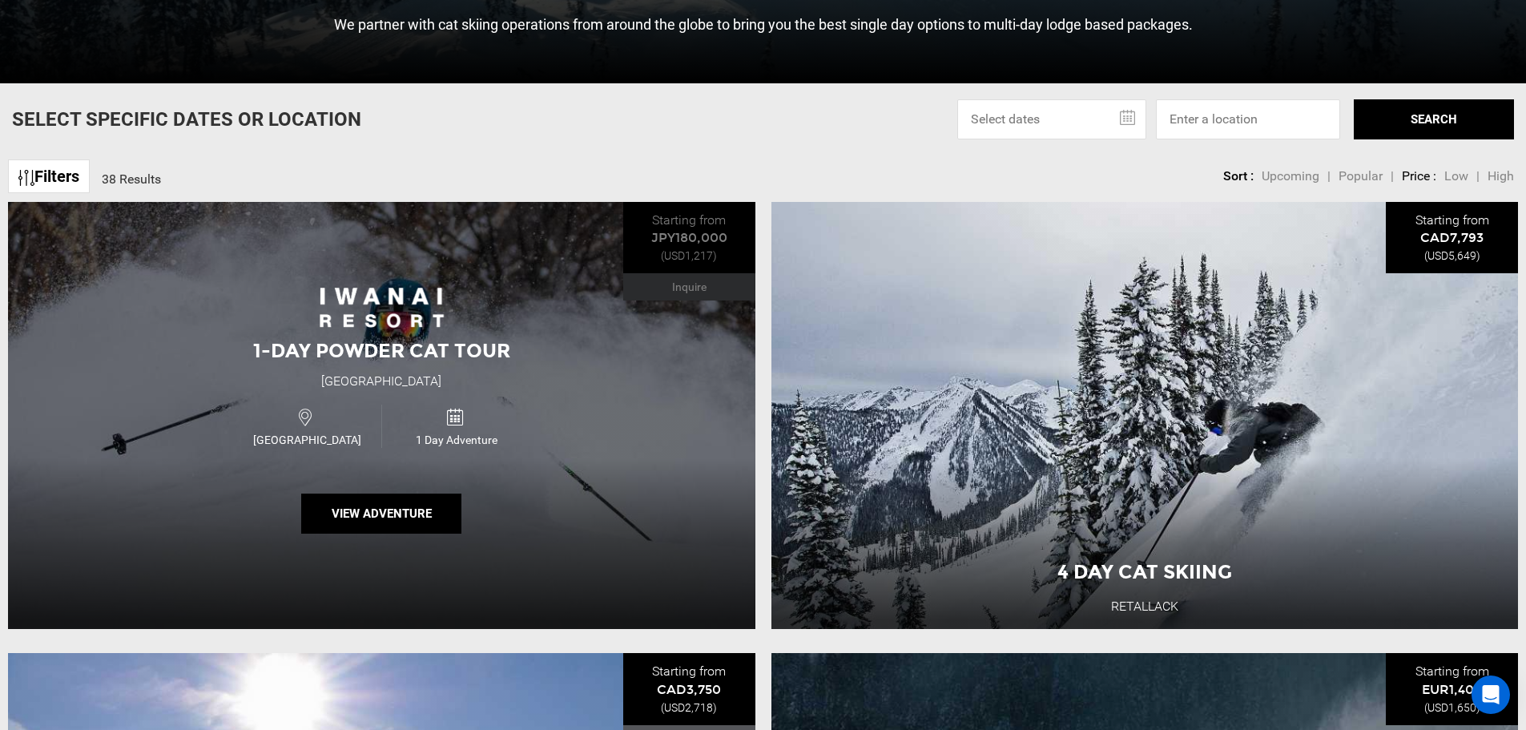
click at [482, 421] on div "1 Day Adventure" at bounding box center [455, 426] width 149 height 42
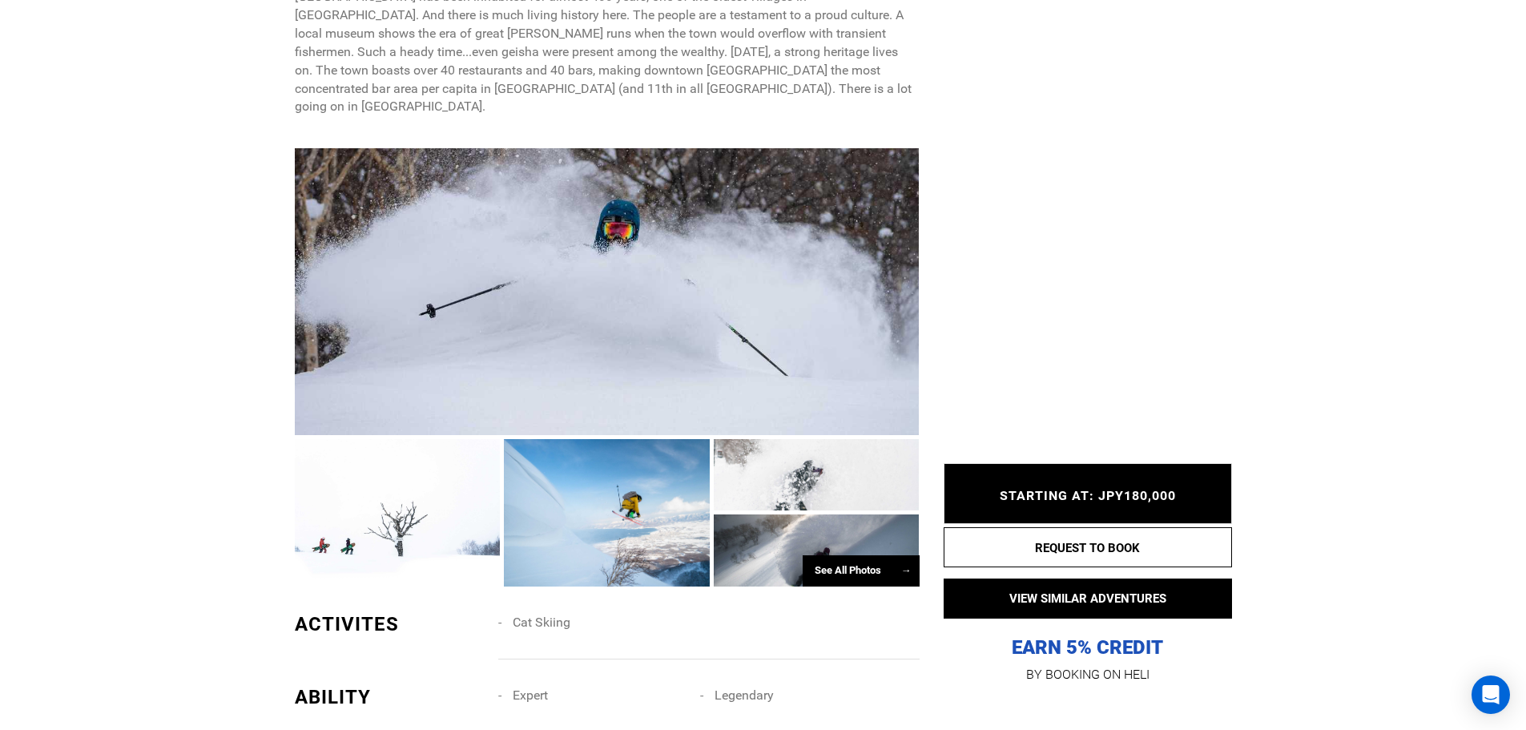
scroll to position [1362, 0]
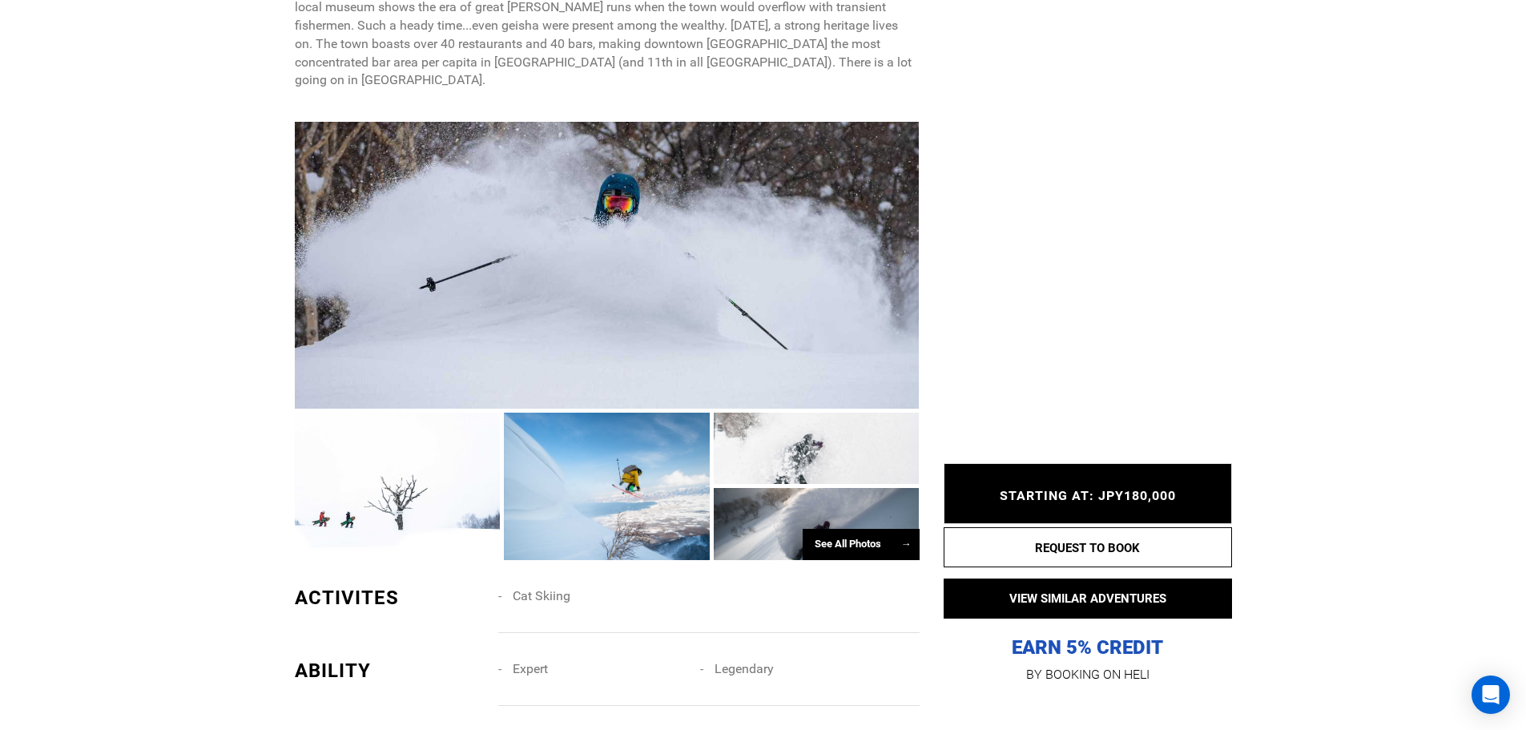
click at [589, 435] on div at bounding box center [607, 486] width 206 height 147
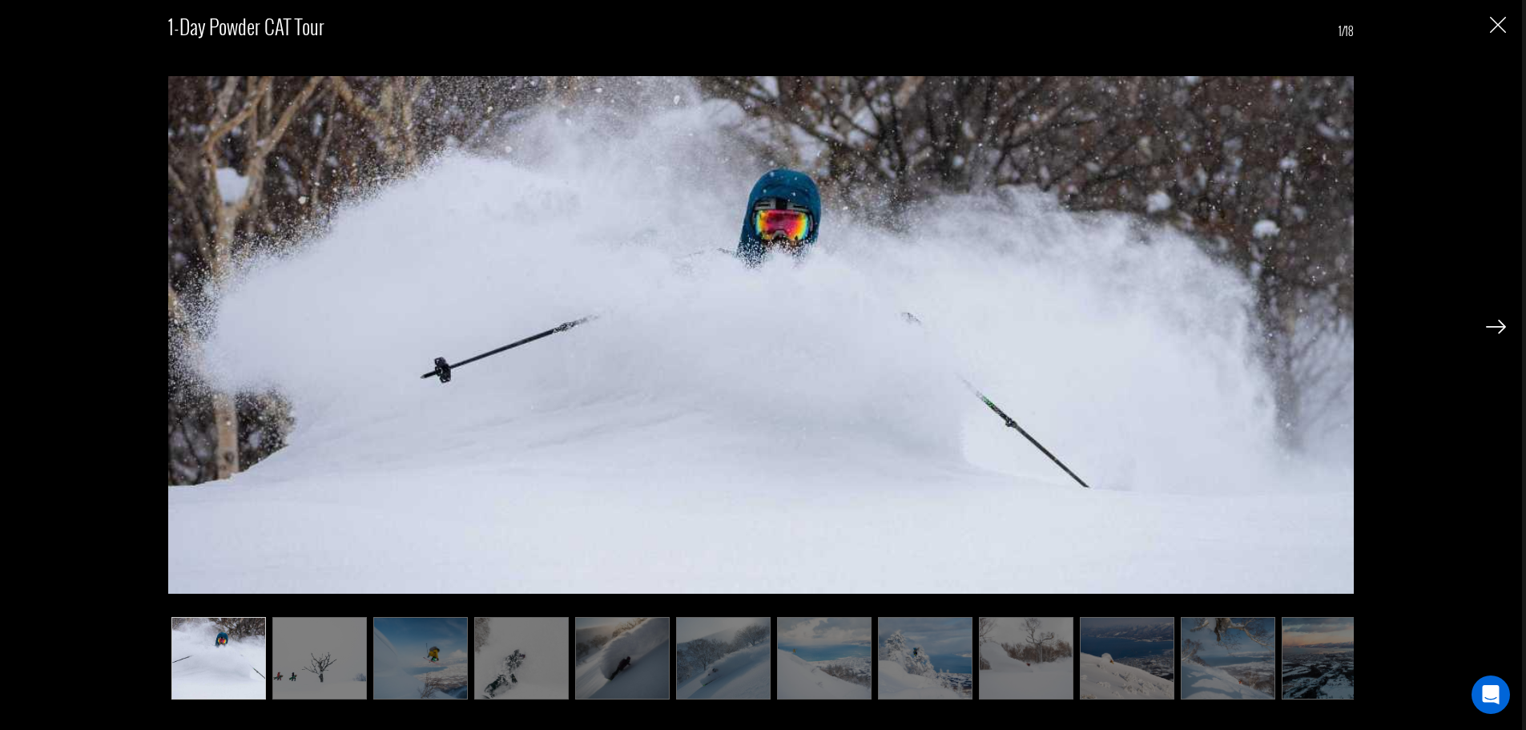
click at [1501, 325] on img at bounding box center [1496, 327] width 20 height 14
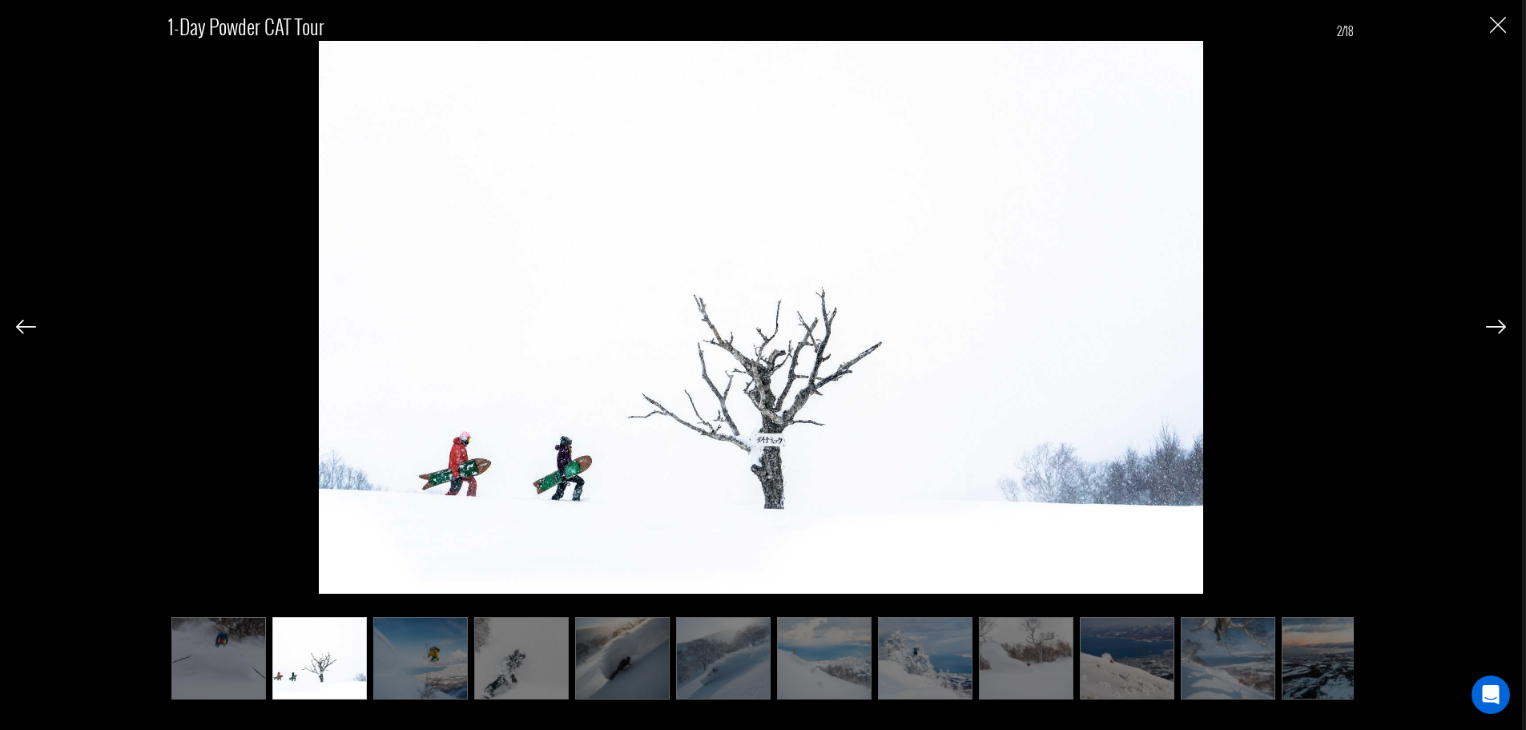
click at [1497, 325] on img at bounding box center [1496, 327] width 20 height 14
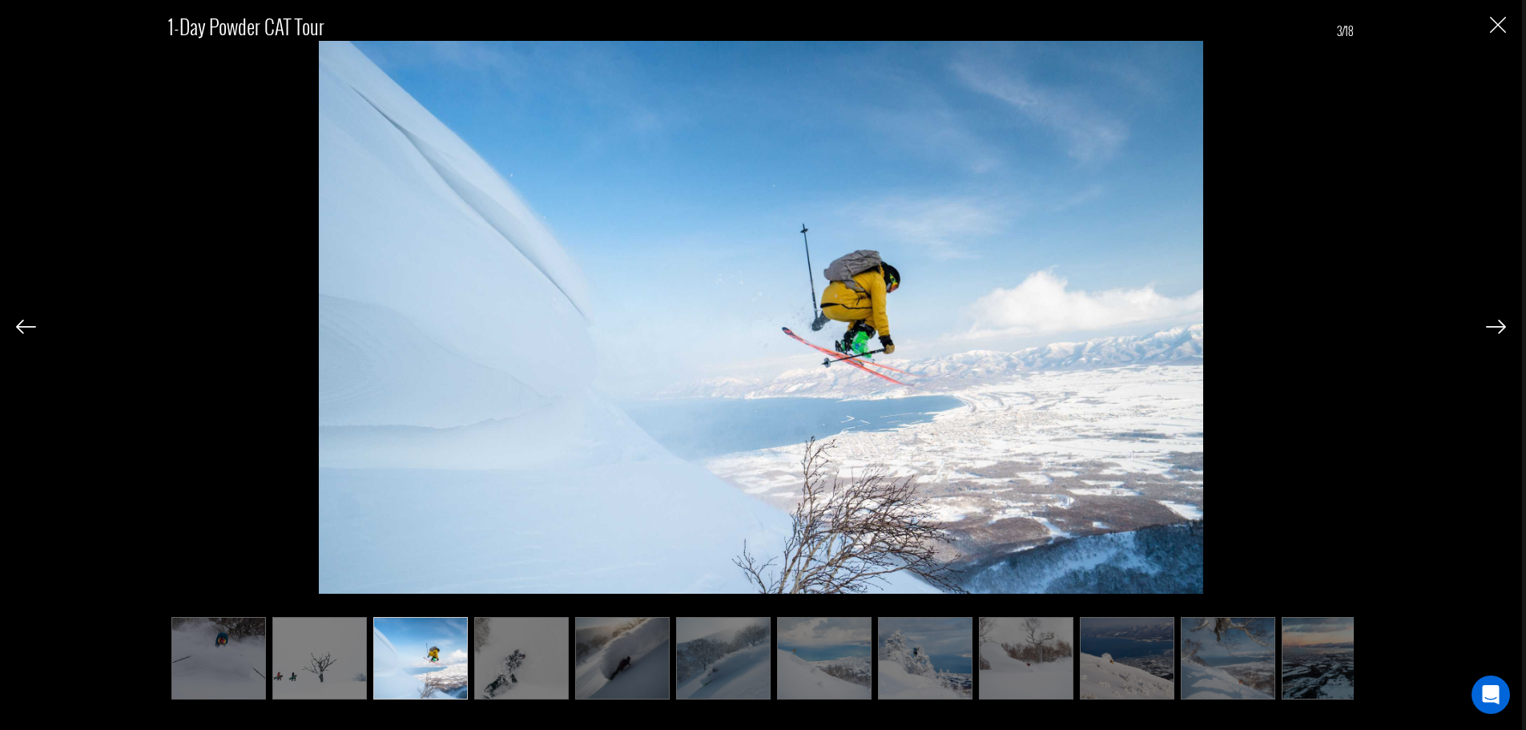
click at [1494, 323] on img at bounding box center [1496, 327] width 20 height 14
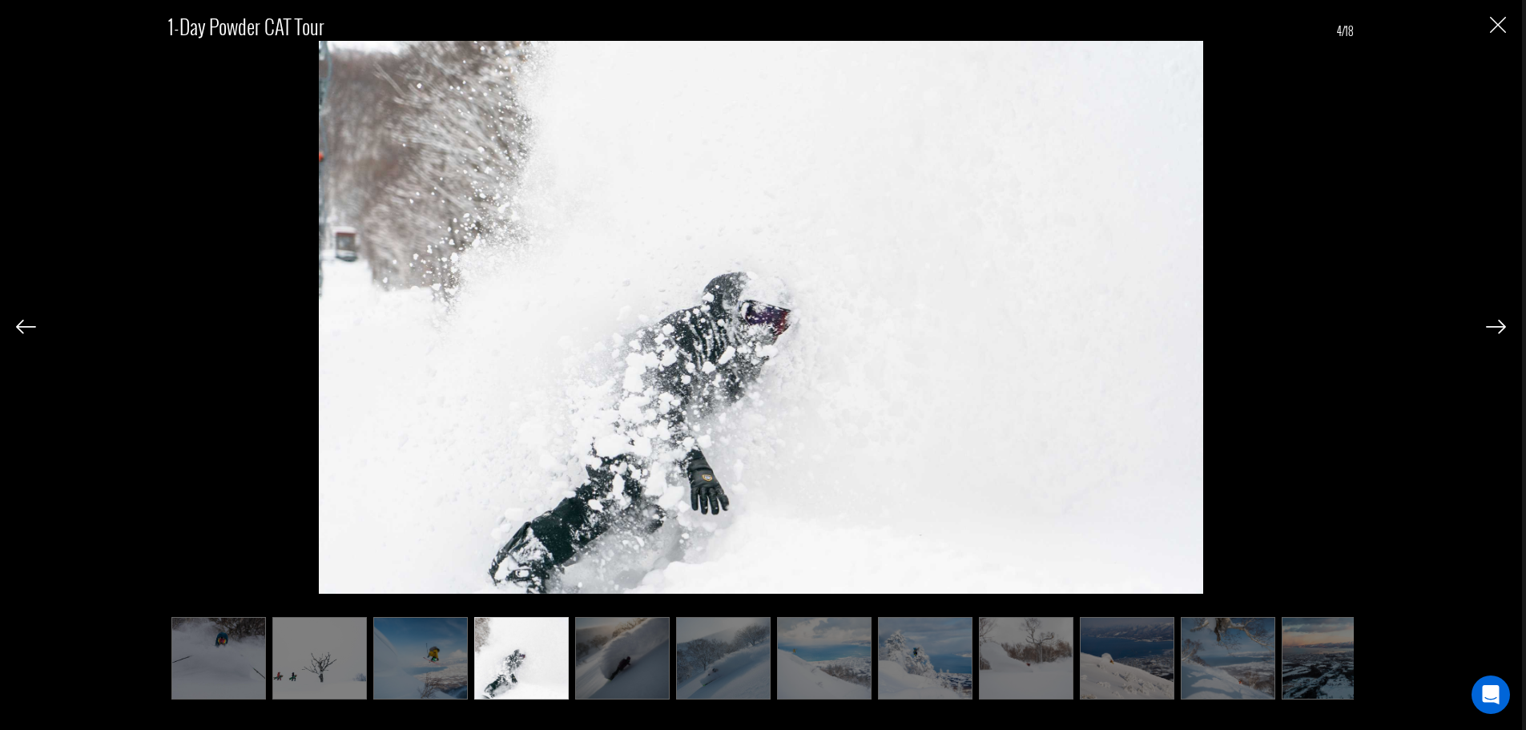
click at [1494, 314] on div at bounding box center [1496, 325] width 20 height 27
click at [1493, 321] on img at bounding box center [1496, 327] width 20 height 14
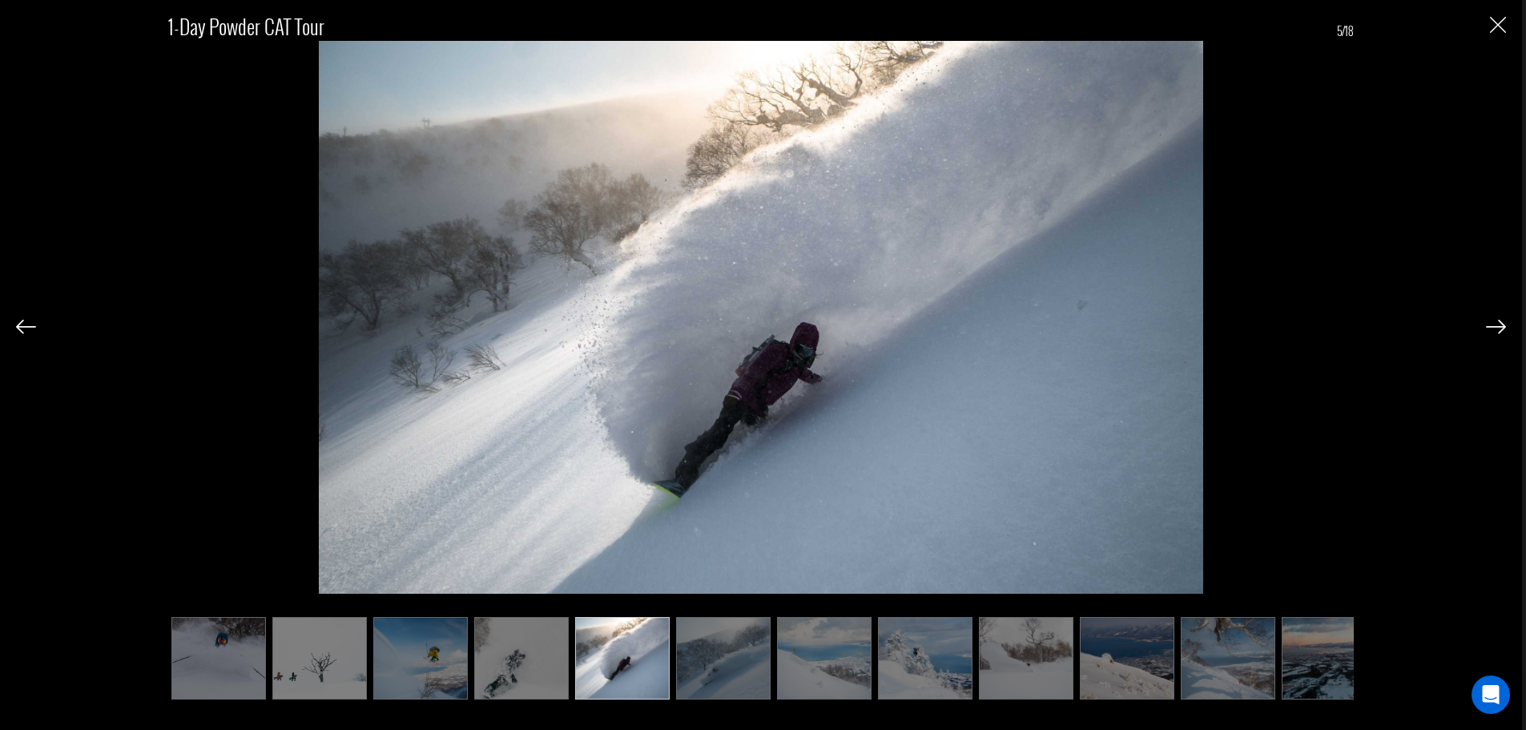
click at [1494, 323] on img at bounding box center [1496, 327] width 20 height 14
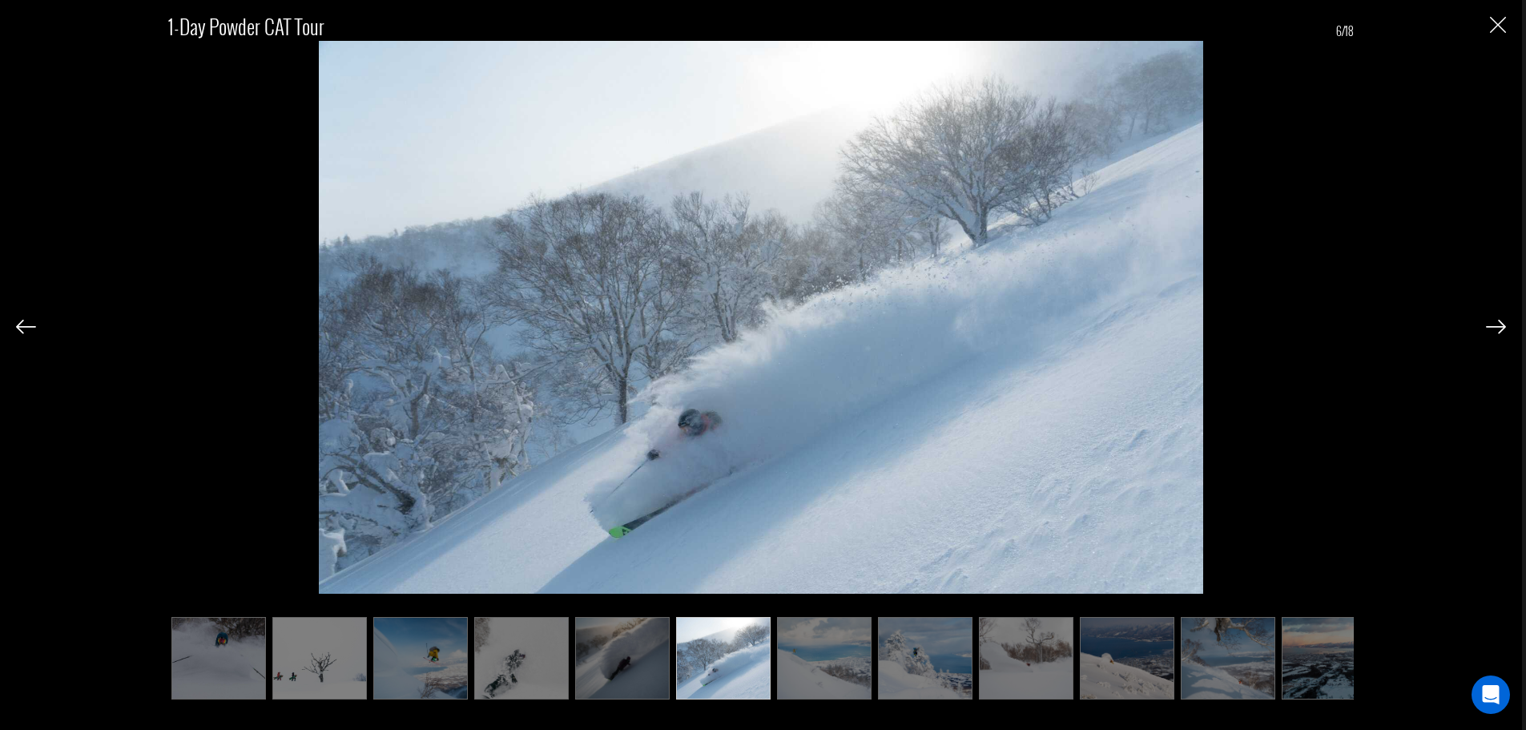
click at [1494, 323] on img at bounding box center [1496, 327] width 20 height 14
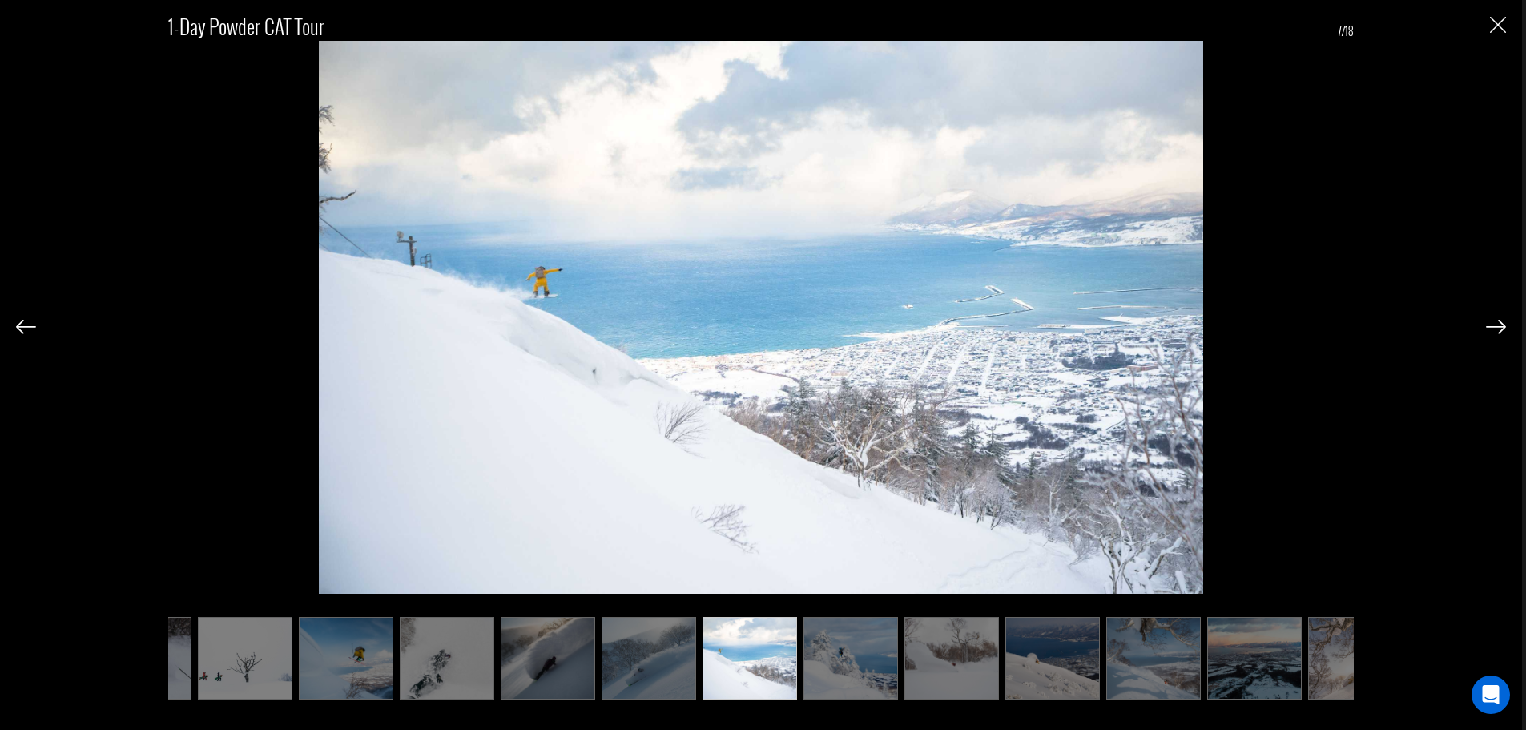
scroll to position [0, 80]
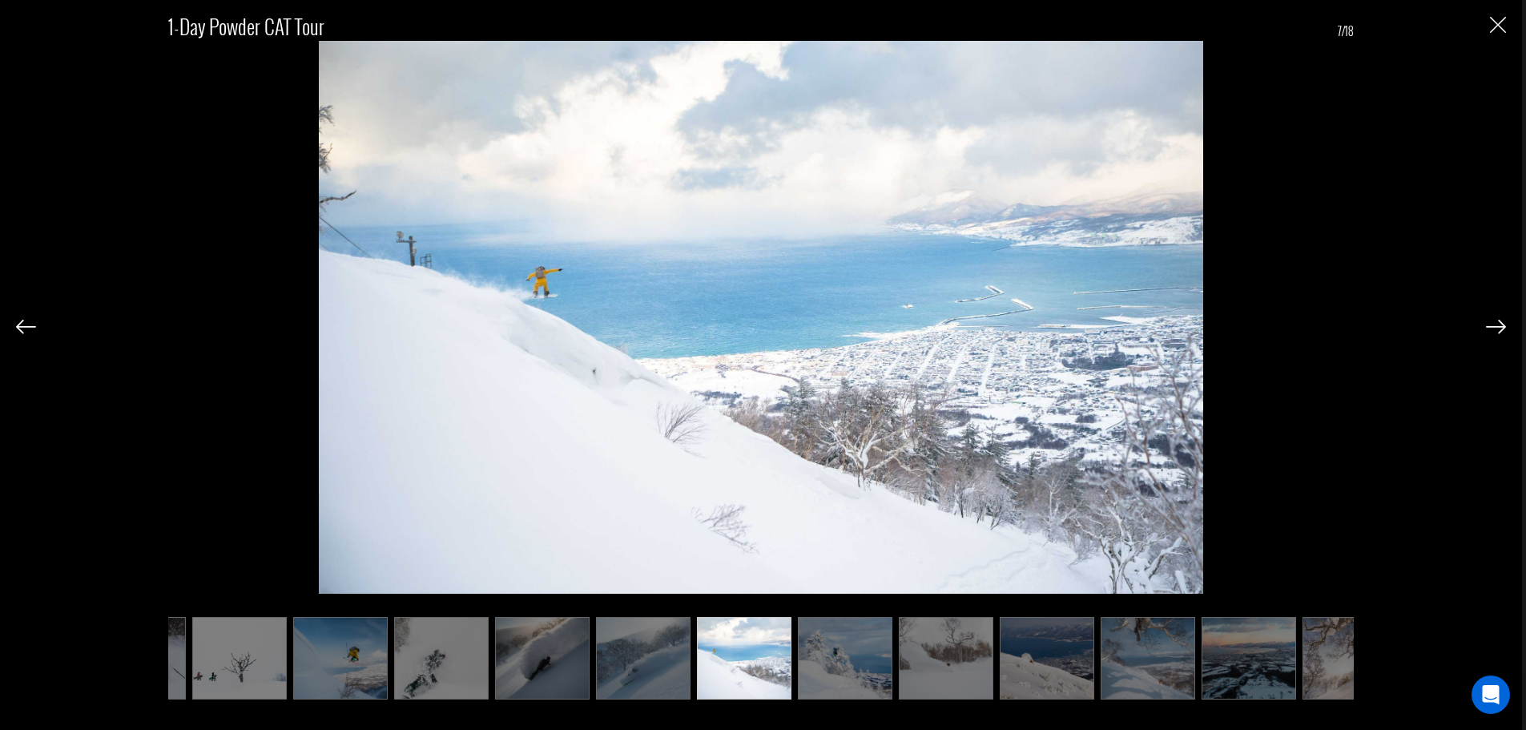
click at [1494, 323] on img at bounding box center [1496, 327] width 20 height 14
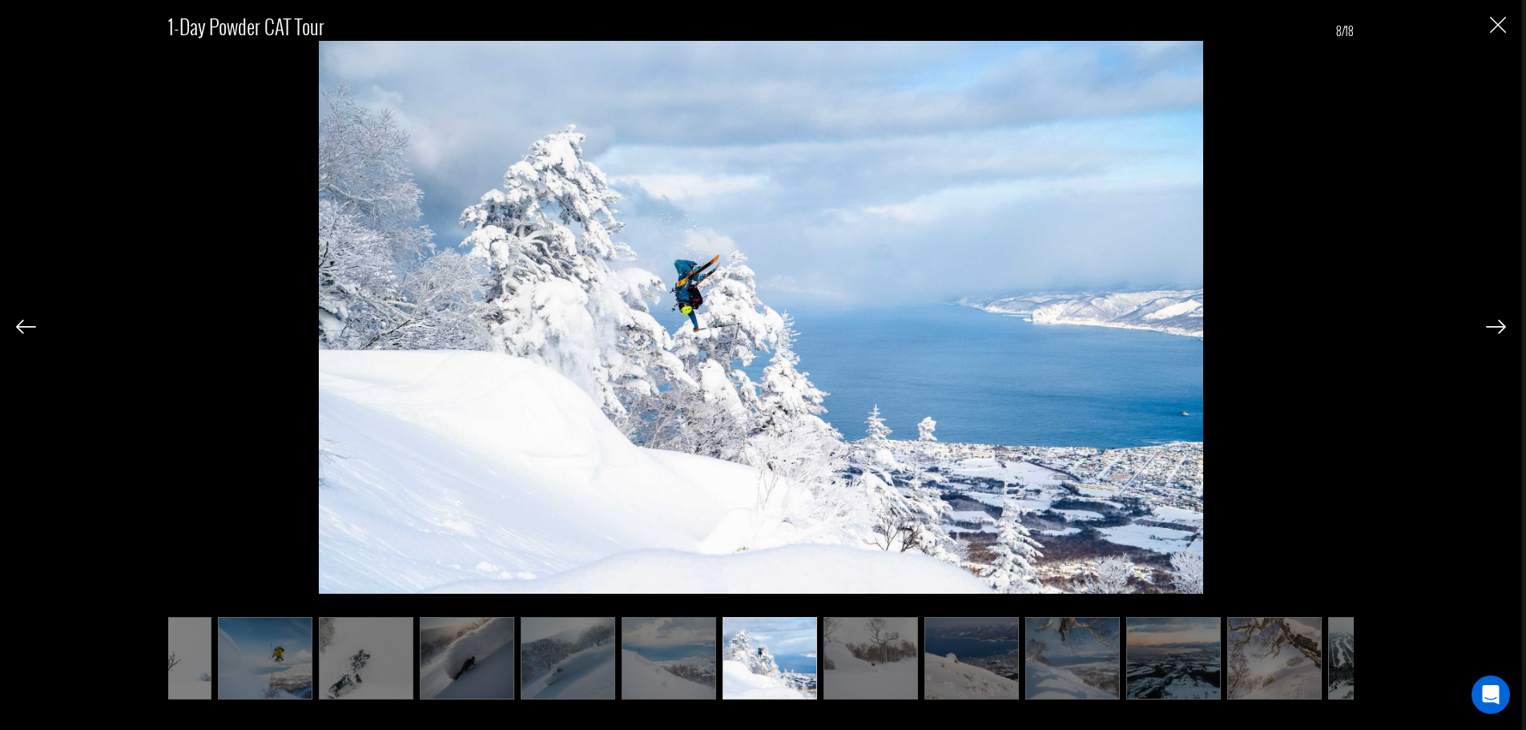
scroll to position [0, 160]
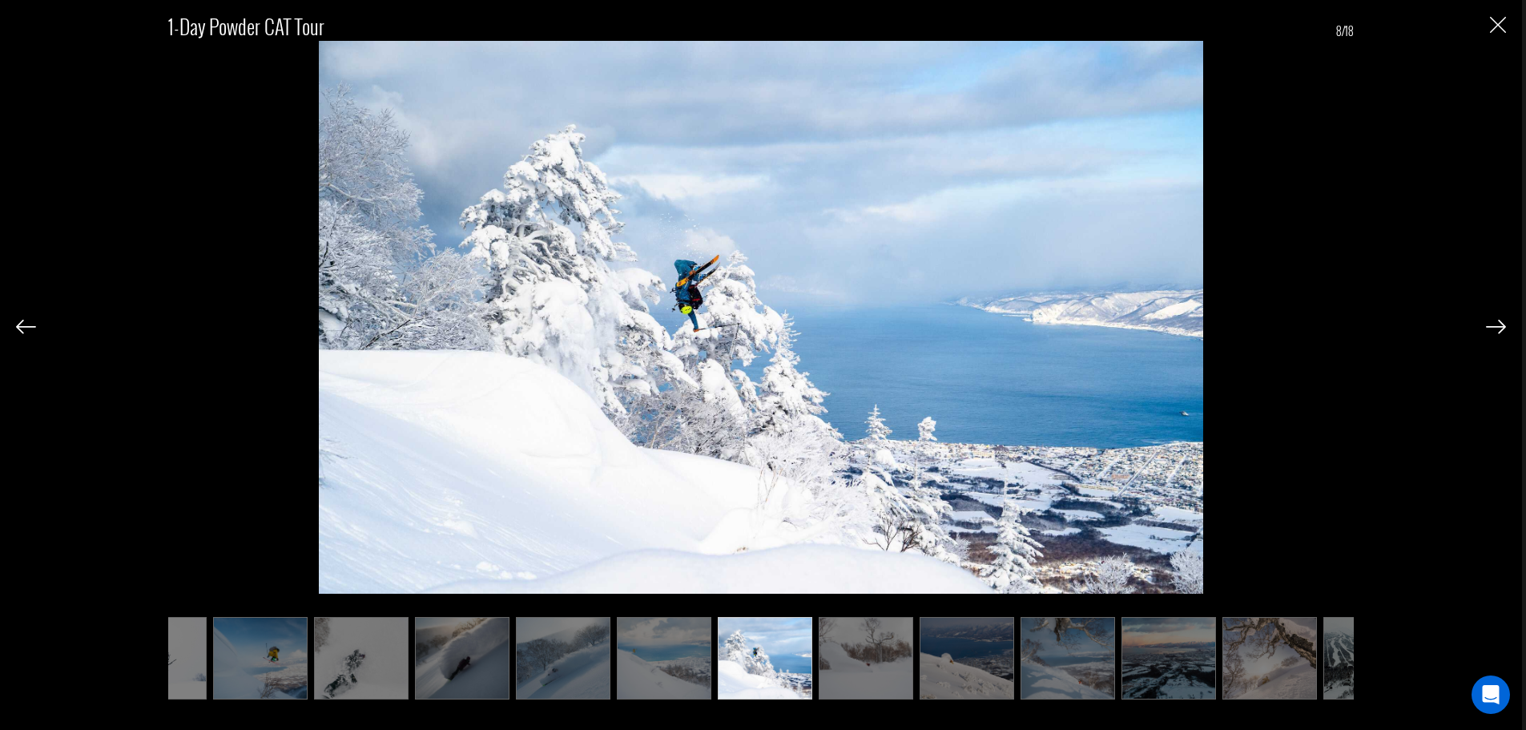
click at [1494, 323] on img at bounding box center [1496, 327] width 20 height 14
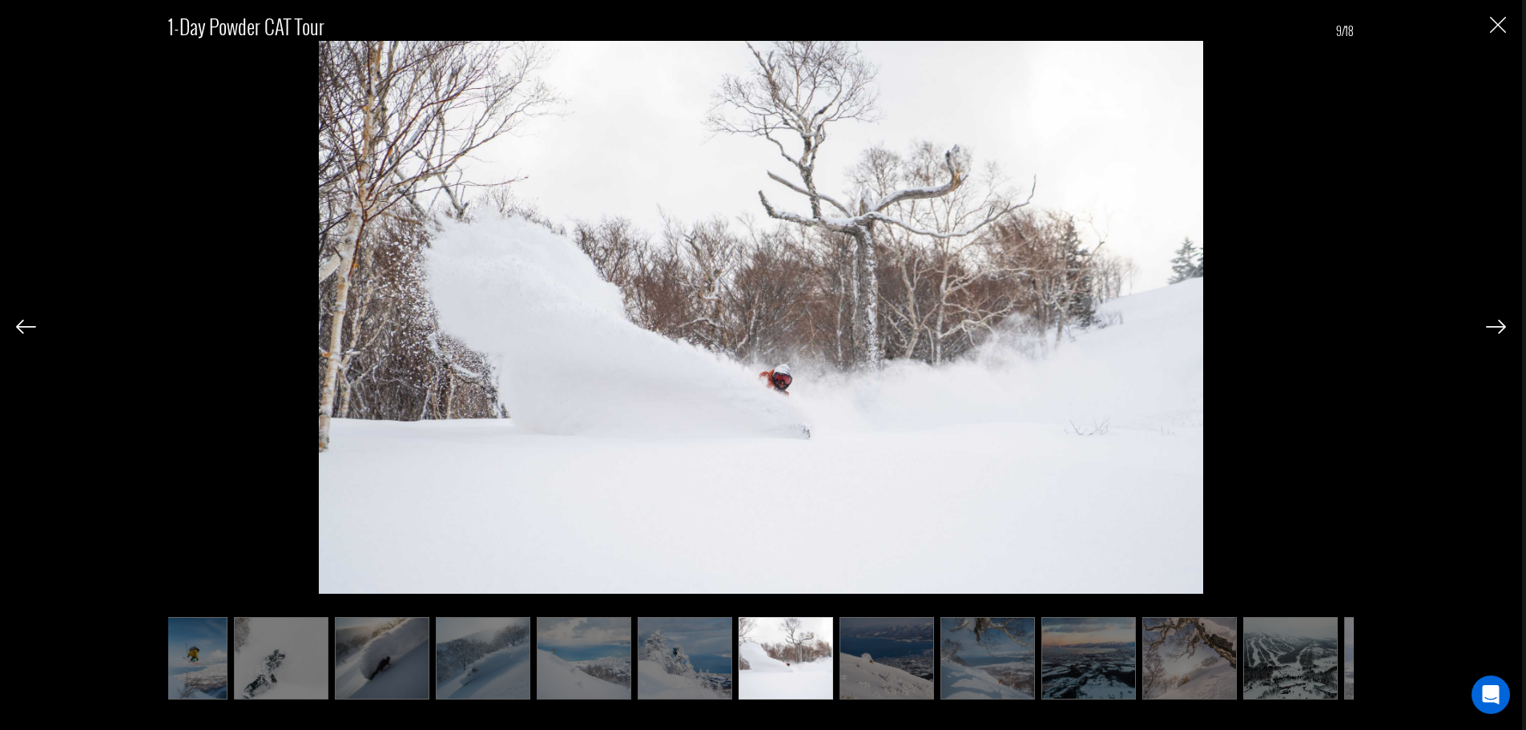
click at [1494, 323] on img at bounding box center [1496, 327] width 20 height 14
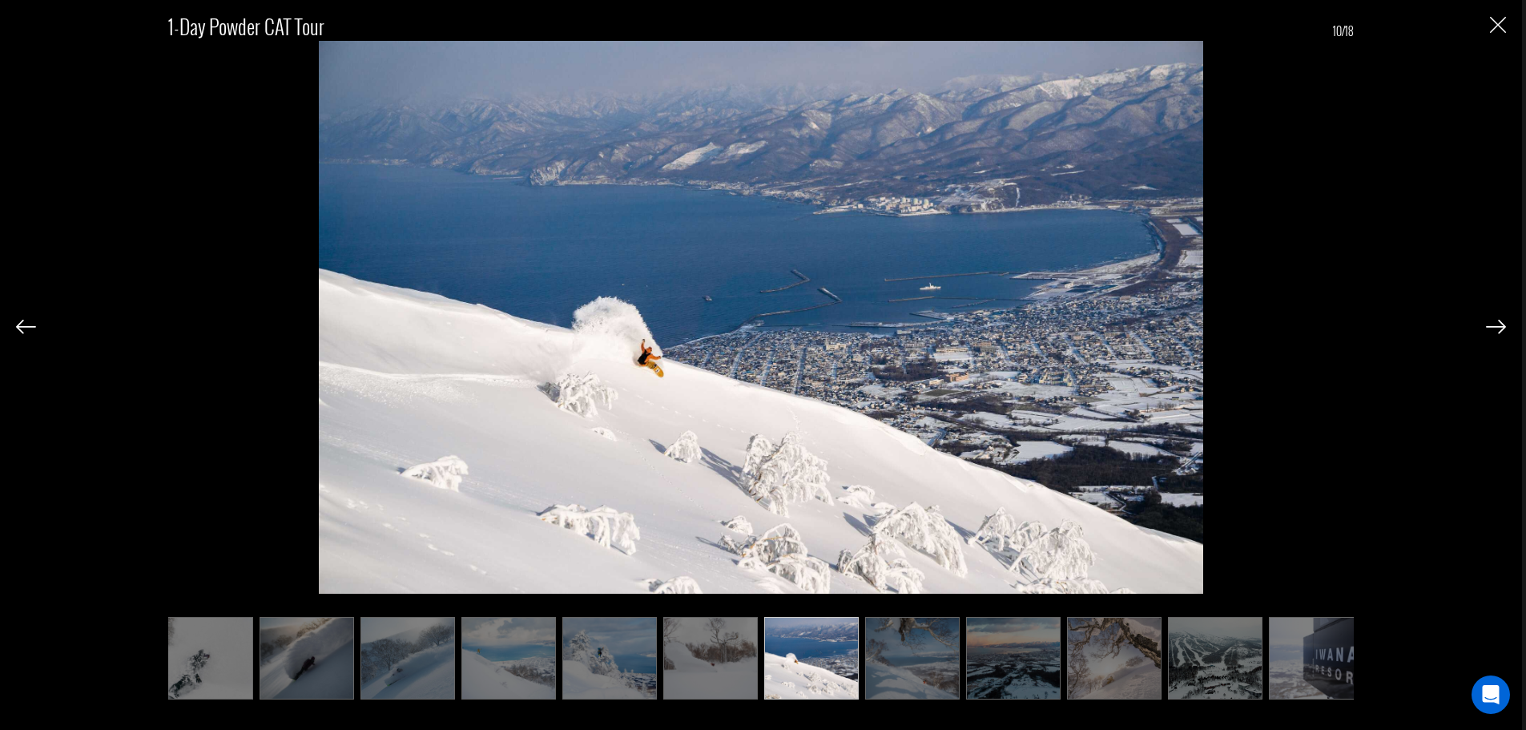
scroll to position [0, 320]
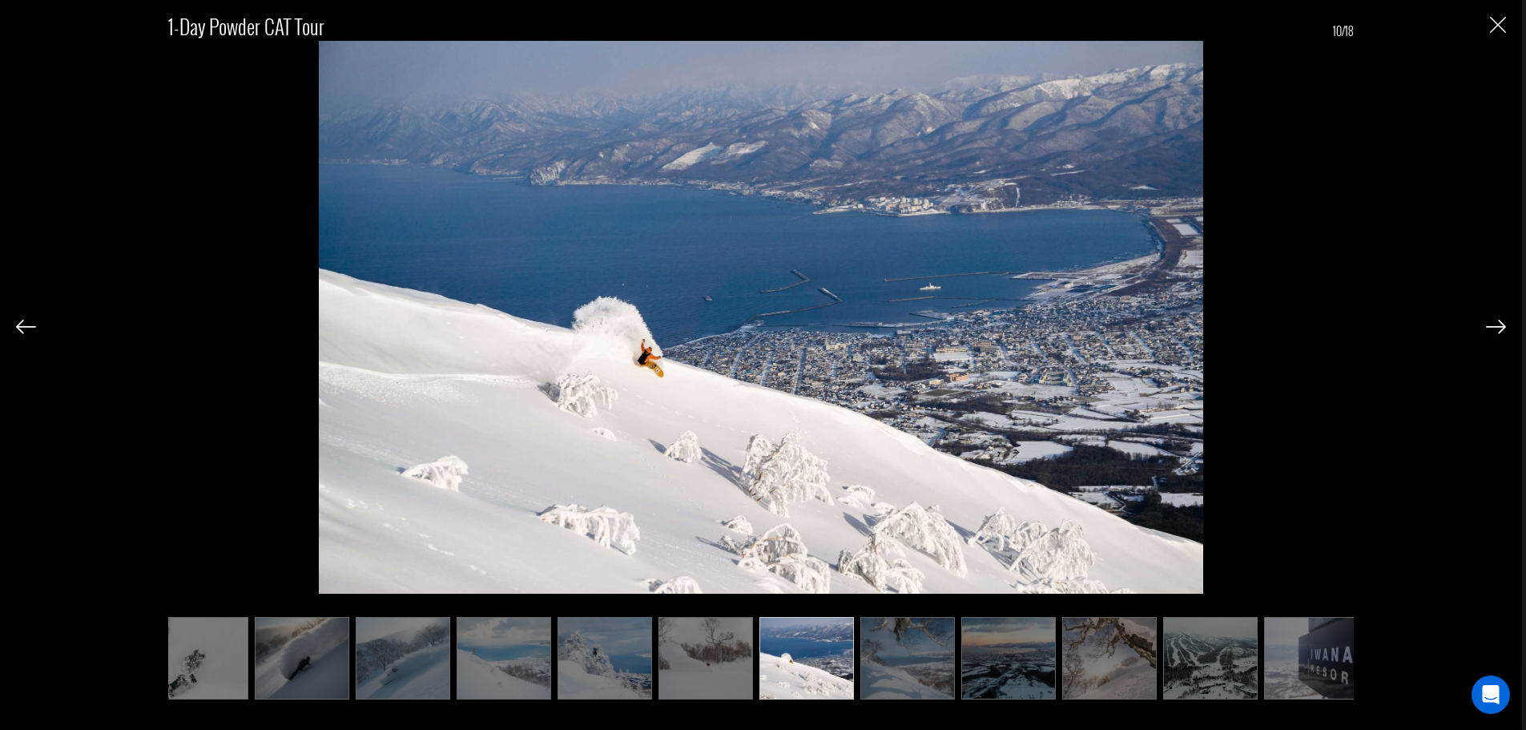
click at [1494, 323] on img at bounding box center [1496, 327] width 20 height 14
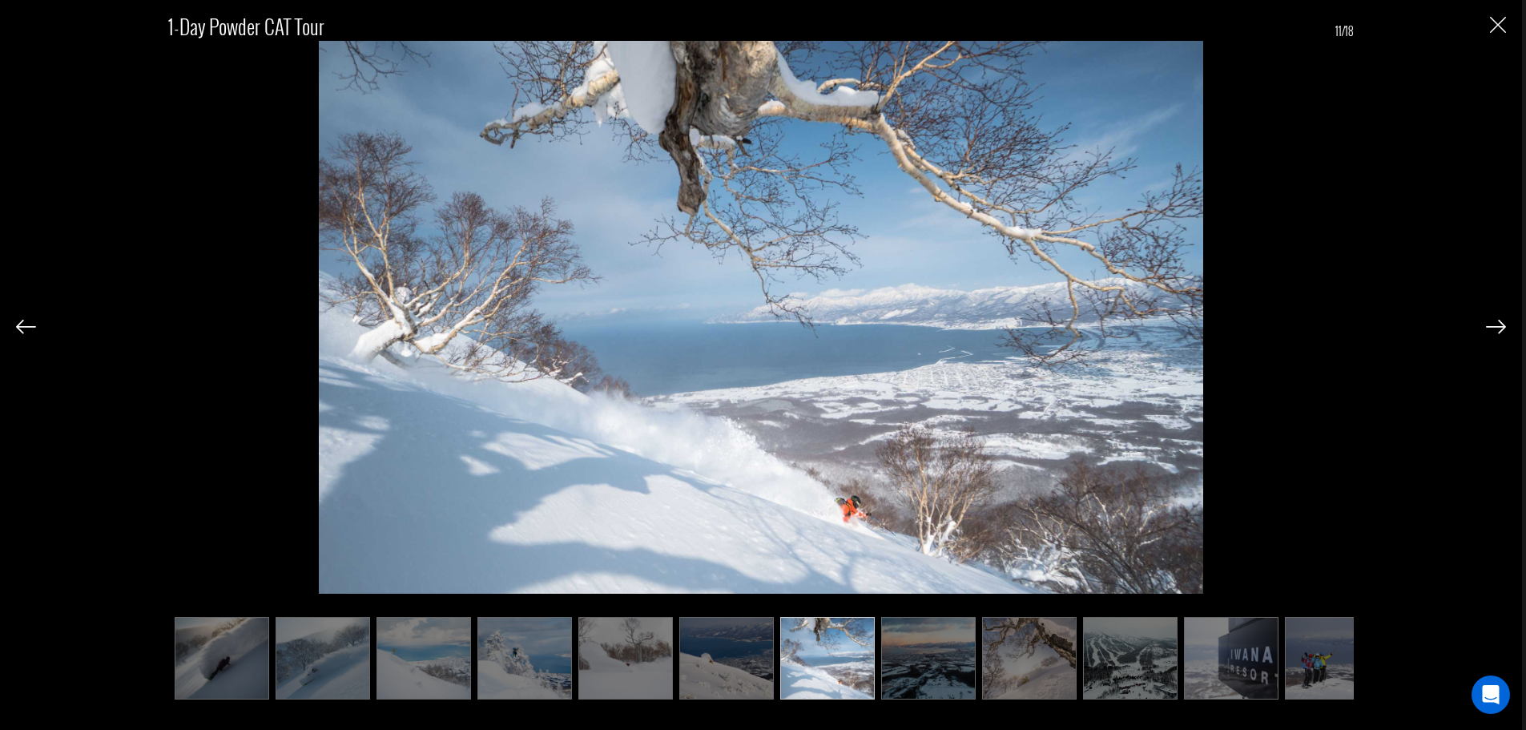
click at [1494, 323] on img at bounding box center [1496, 327] width 20 height 14
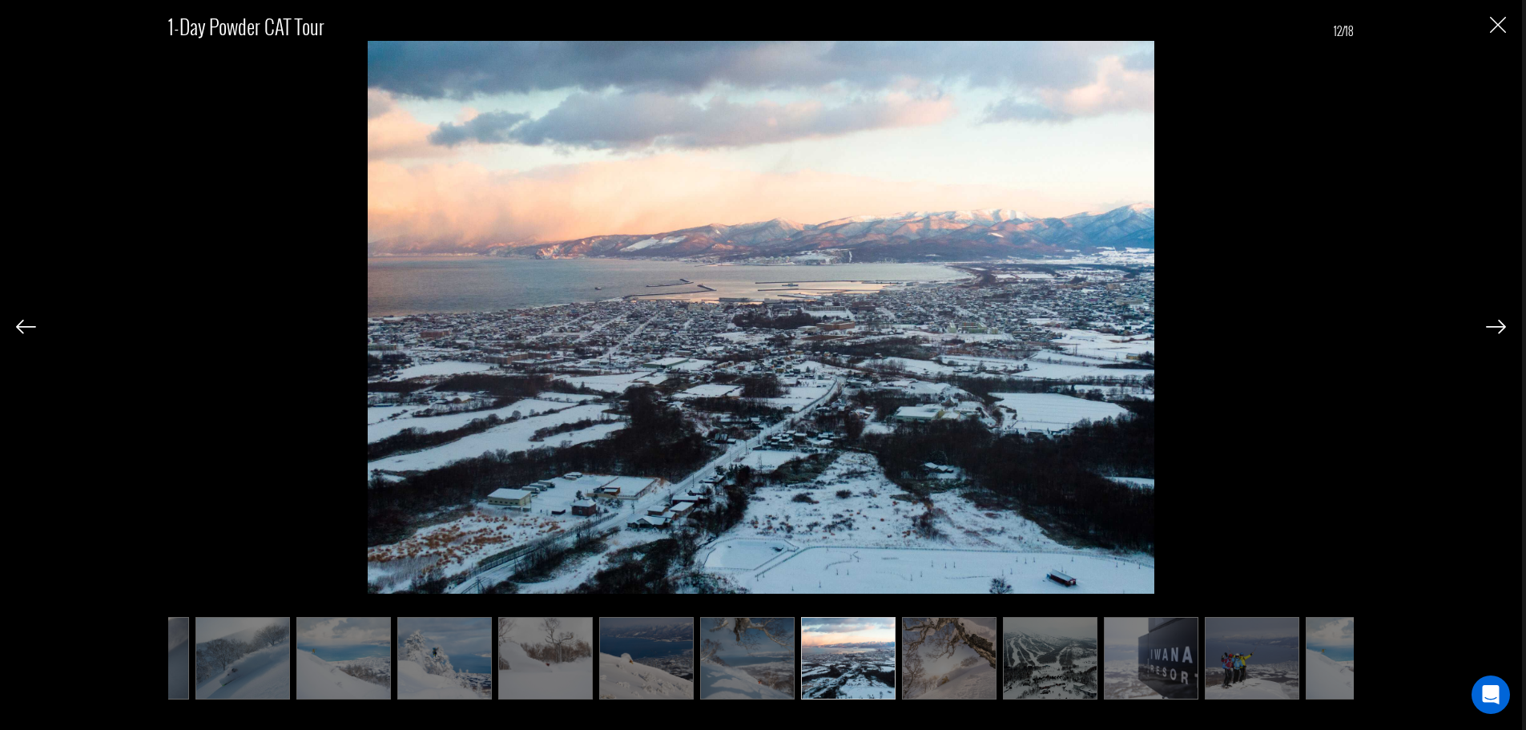
click at [1494, 323] on img at bounding box center [1496, 327] width 20 height 14
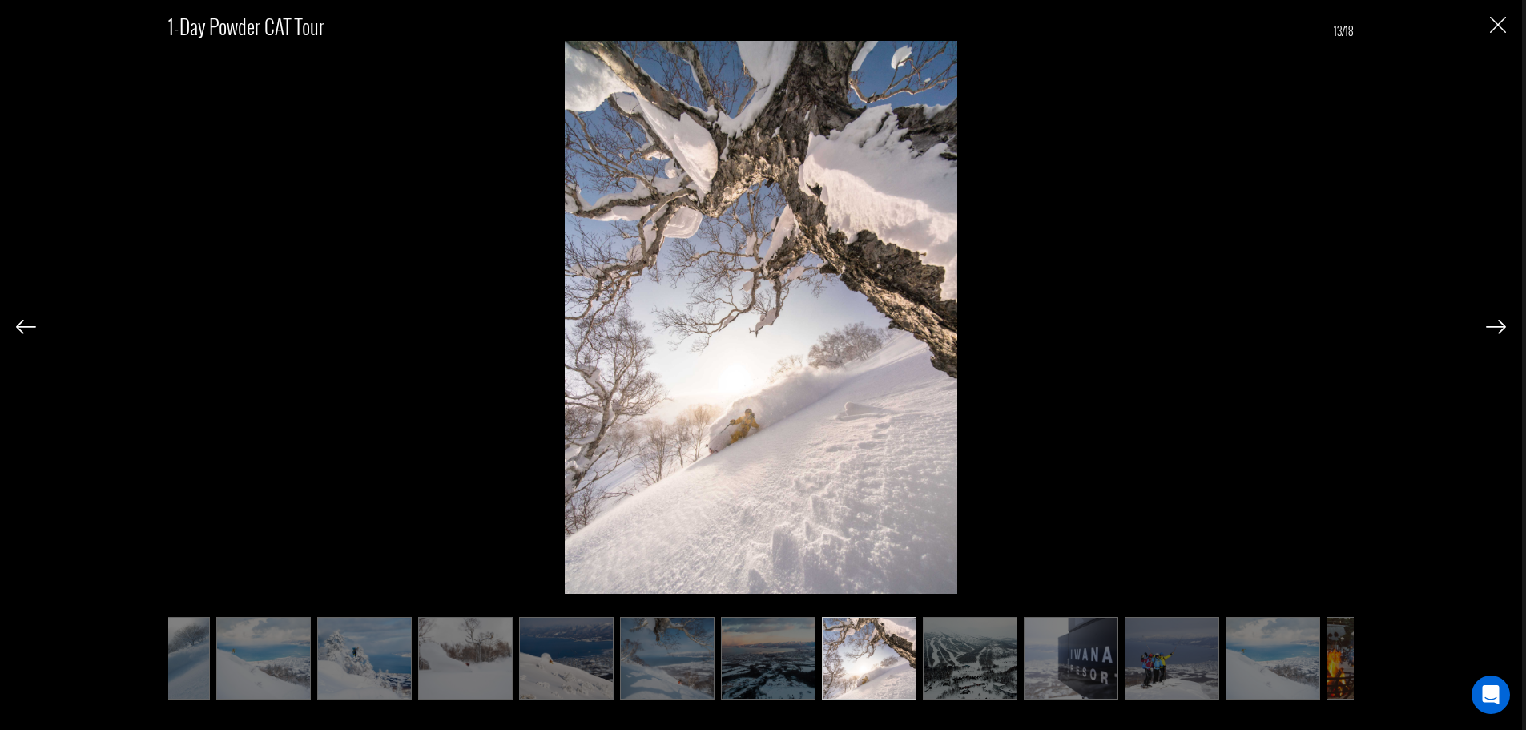
click at [1494, 323] on img at bounding box center [1496, 327] width 20 height 14
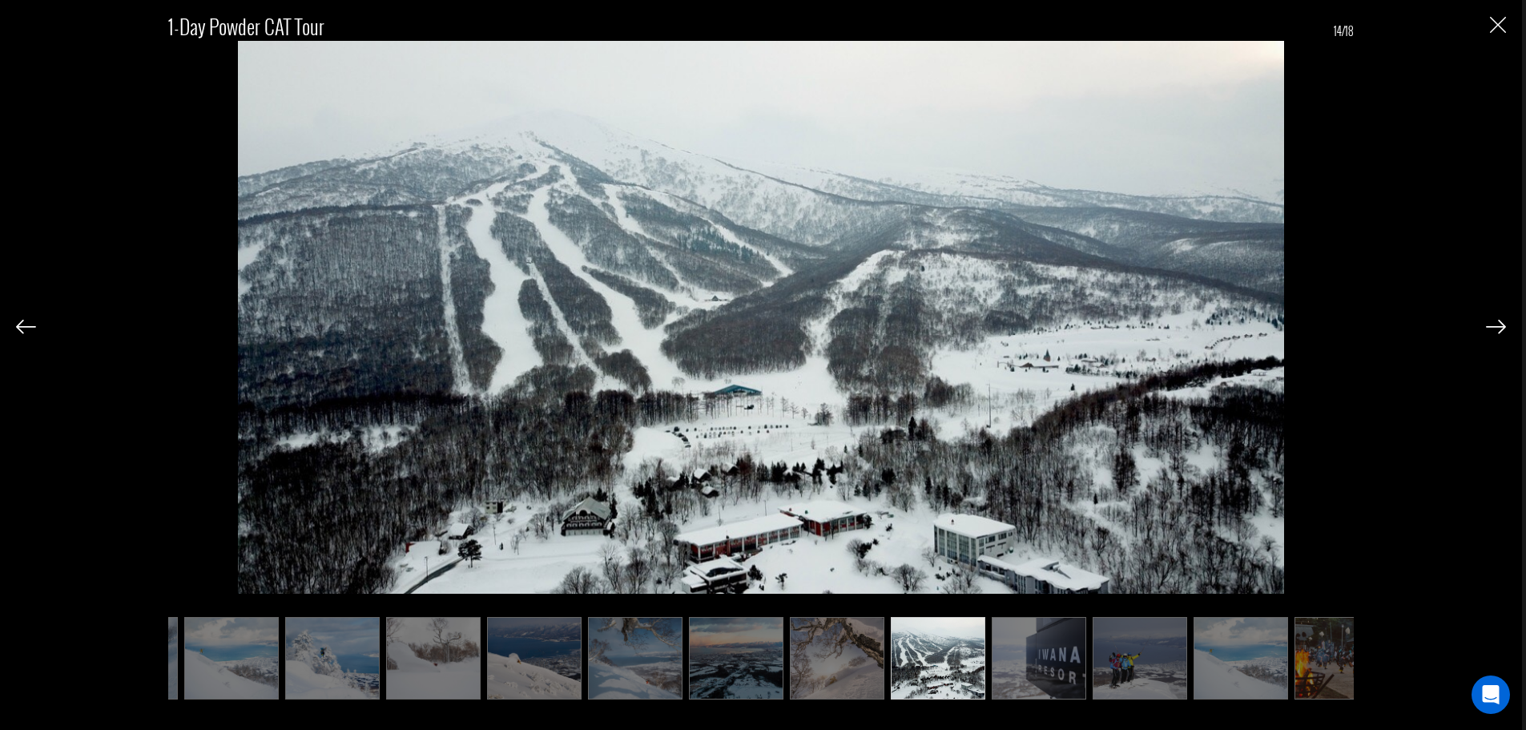
scroll to position [0, 631]
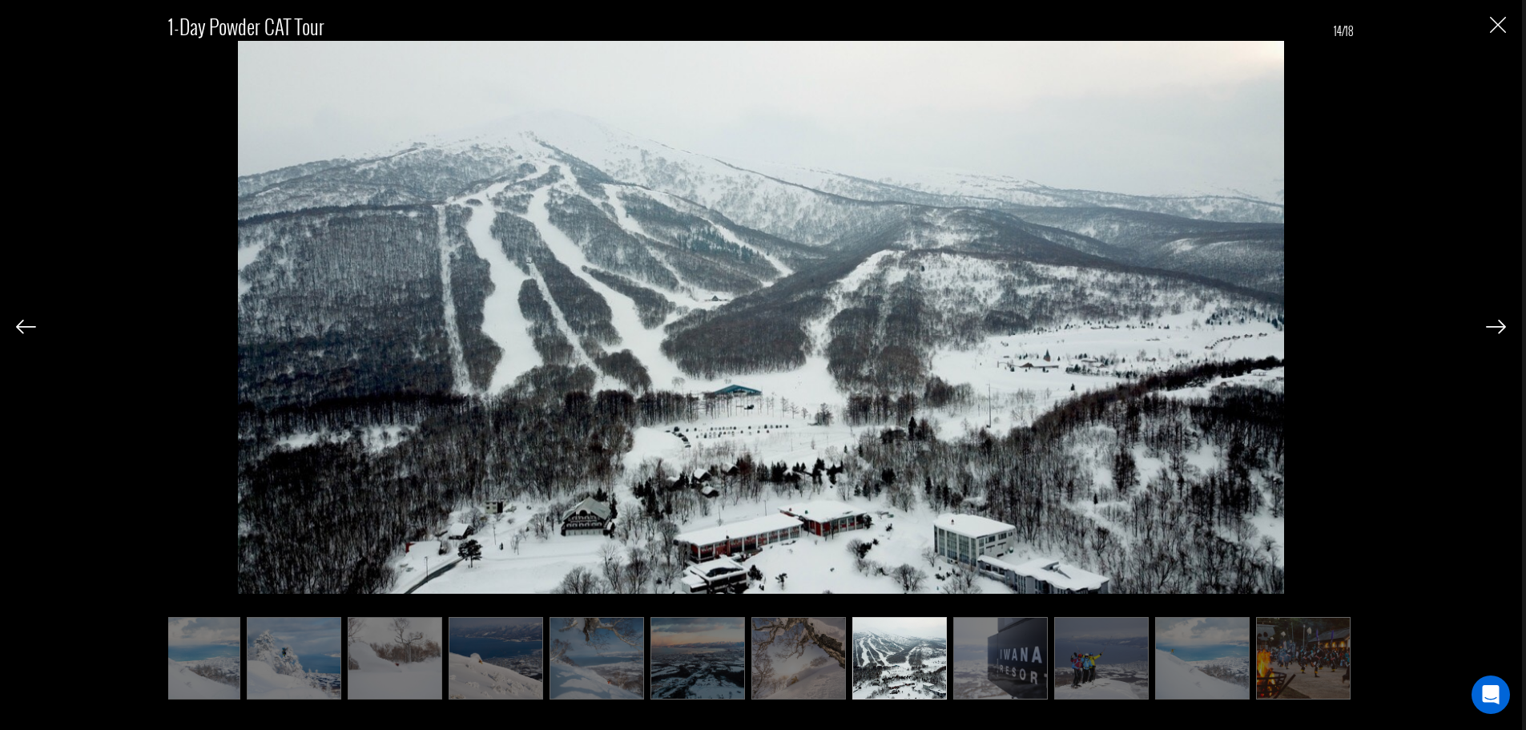
click at [1494, 323] on img at bounding box center [1496, 327] width 20 height 14
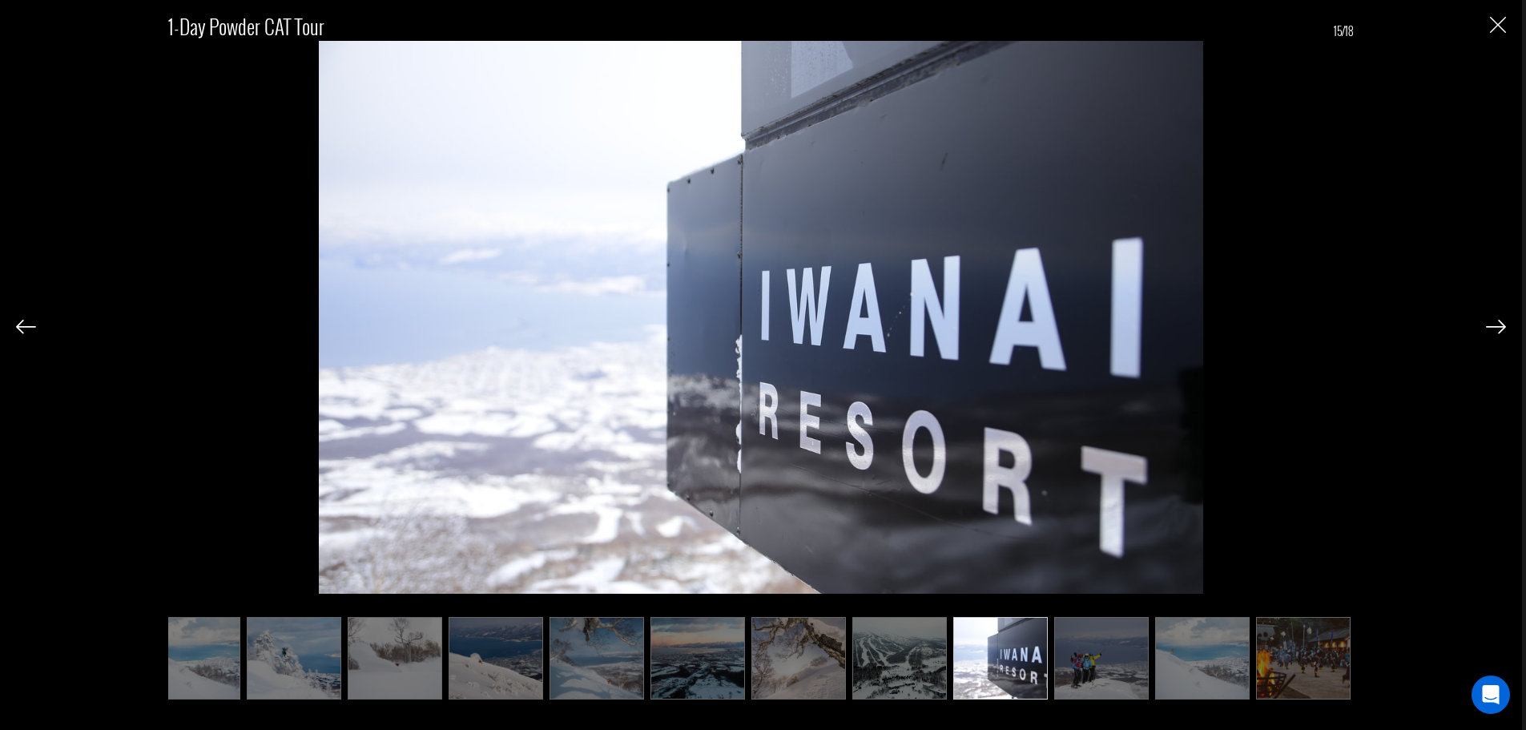
click at [1494, 323] on img at bounding box center [1496, 327] width 20 height 14
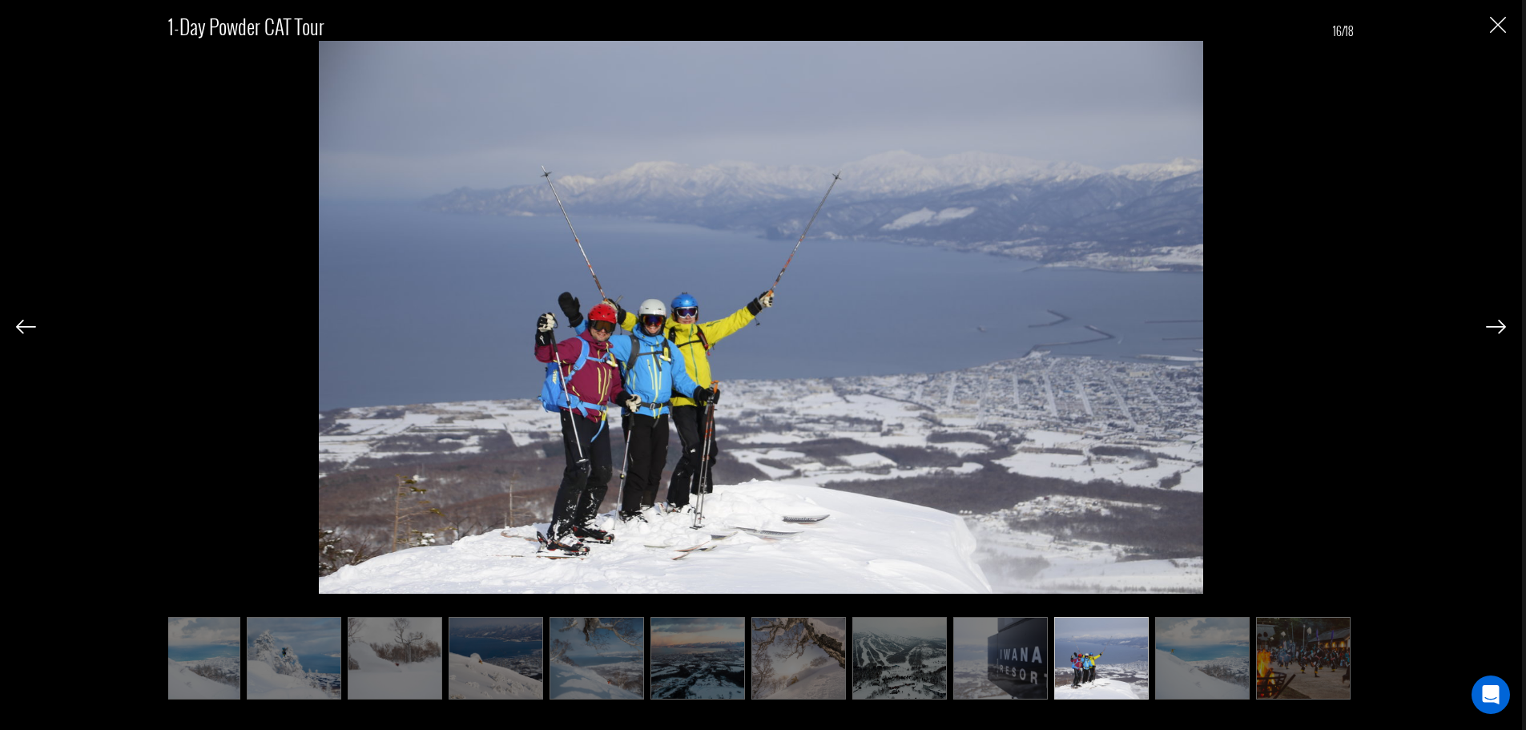
click at [1496, 22] on img "Close" at bounding box center [1498, 25] width 16 height 16
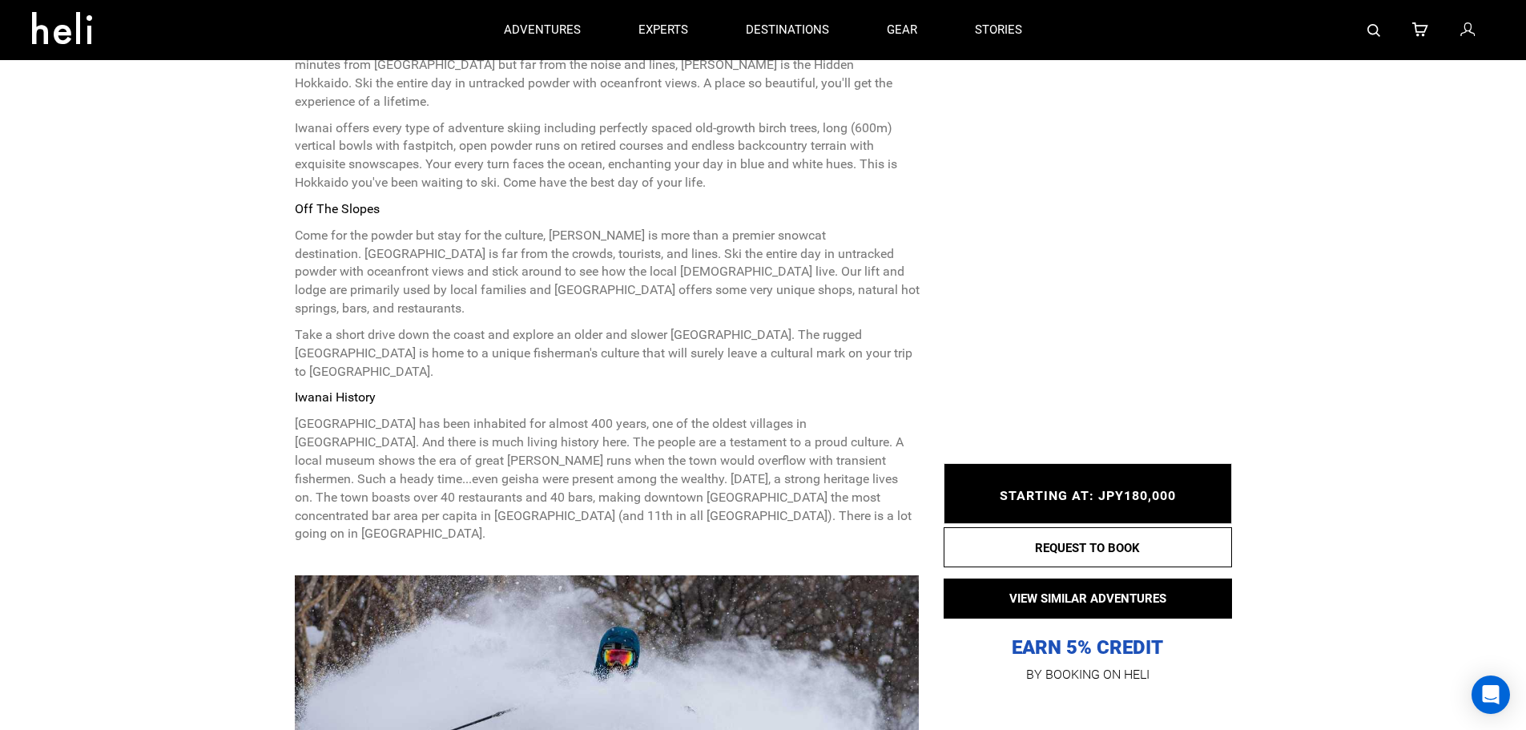
scroll to position [721, 0]
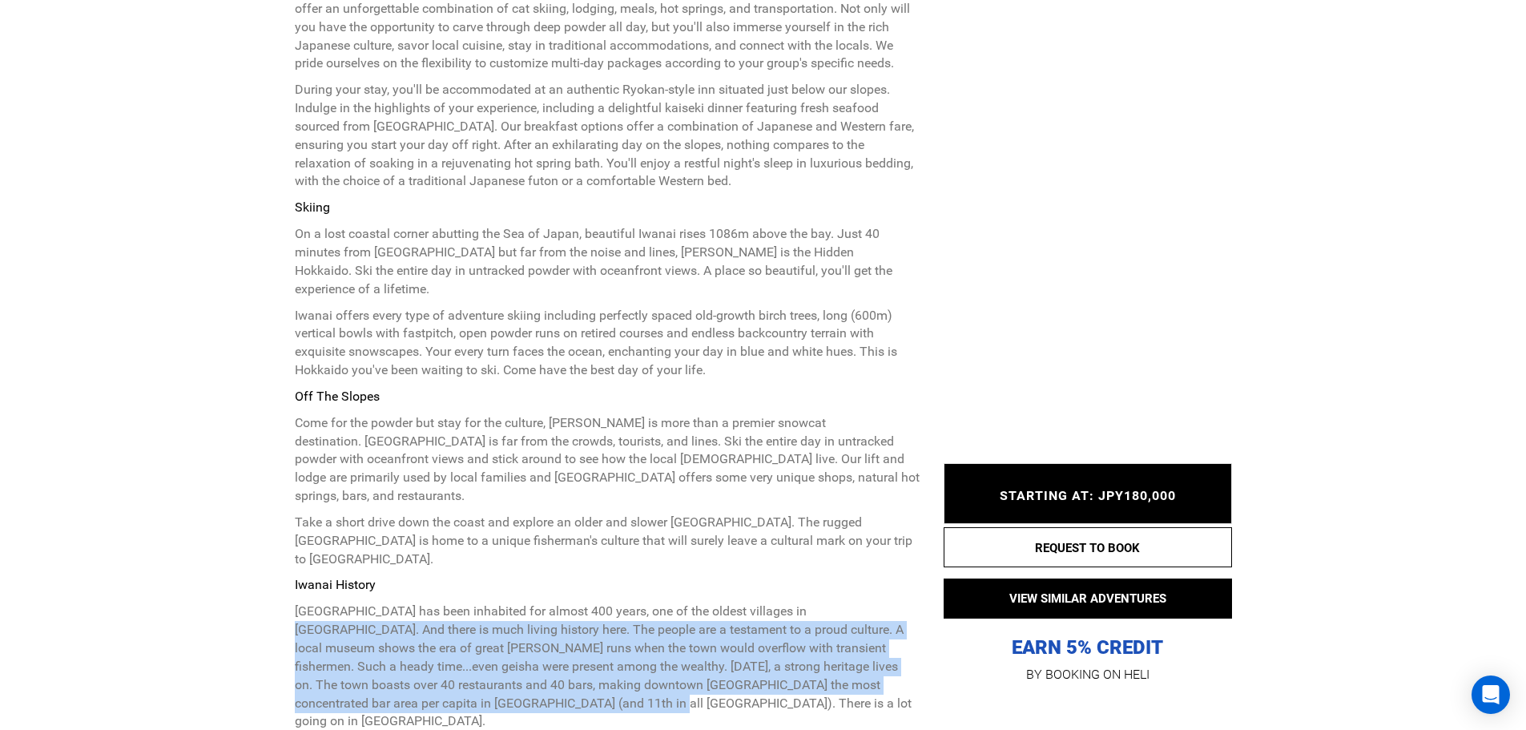
drag, startPoint x: 794, startPoint y: 559, endPoint x: 790, endPoint y: 653, distance: 93.8
click at [791, 653] on p "Iwanai has been inhabited for almost 400 years, one of the oldest villages in H…" at bounding box center [607, 666] width 625 height 128
click at [789, 653] on p "Iwanai has been inhabited for almost 400 years, one of the oldest villages in H…" at bounding box center [607, 666] width 625 height 128
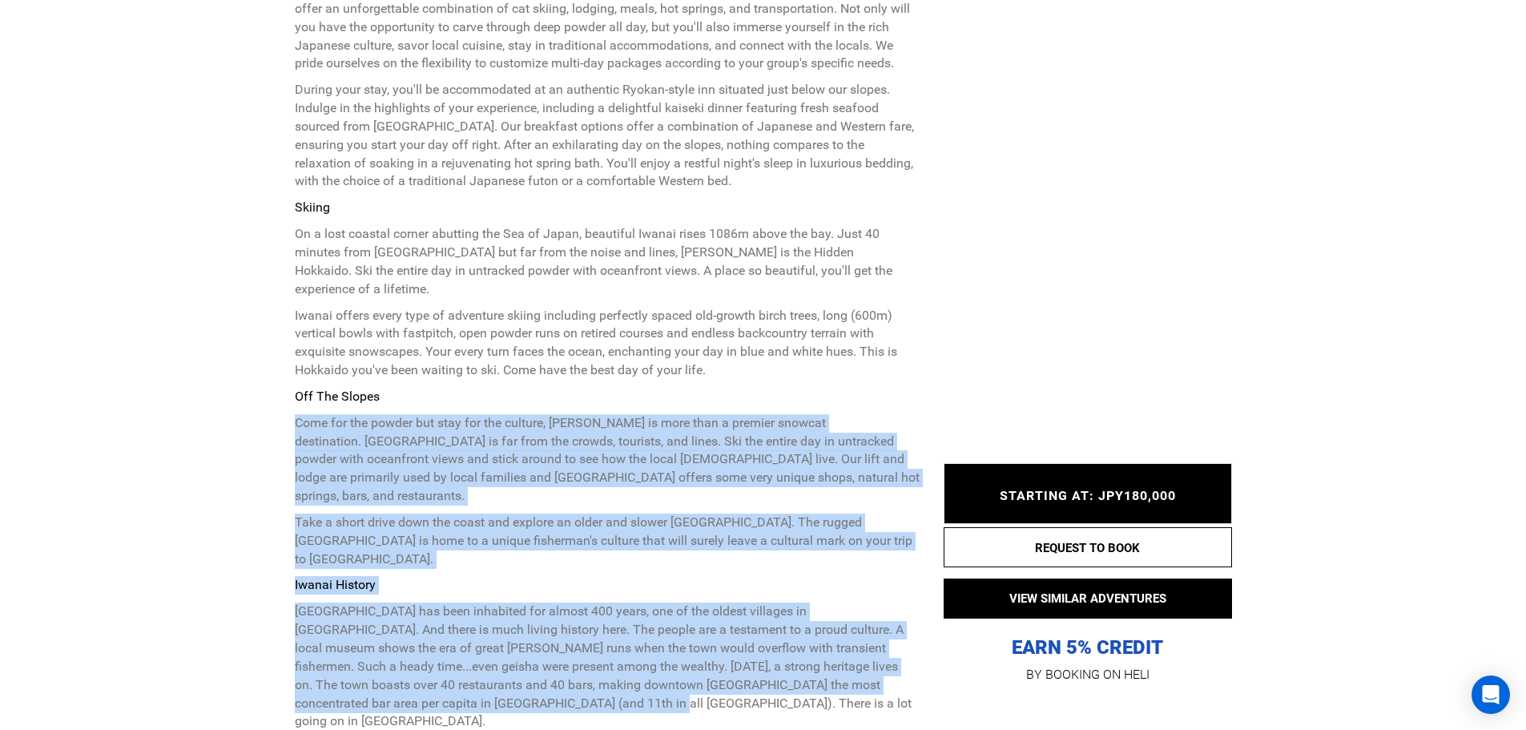
drag, startPoint x: 661, startPoint y: 658, endPoint x: 426, endPoint y: 375, distance: 367.5
click at [426, 375] on div "Once you've experienced the thrill of our powder, you'll crave more. Our all-in…" at bounding box center [607, 348] width 625 height 781
click at [426, 388] on p "Off The Slopes" at bounding box center [607, 397] width 625 height 18
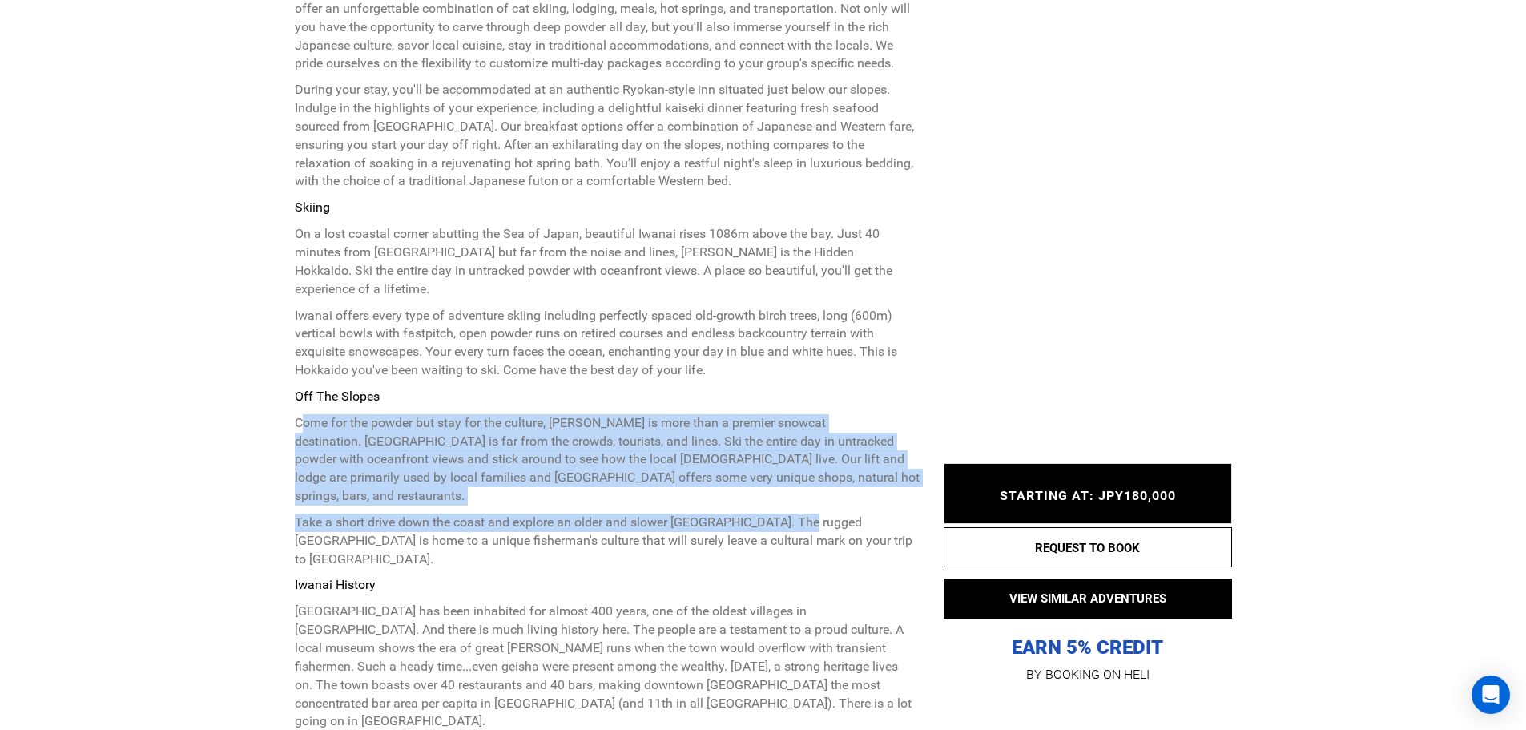
drag, startPoint x: 300, startPoint y: 405, endPoint x: 814, endPoint y: 482, distance: 519.3
click at [814, 482] on div "Skiing On a lost coastal corner abutting the Sea of Japan, beautiful Iwanai ris…" at bounding box center [607, 465] width 625 height 532
click at [813, 514] on p "Take a short drive down the coast and explore an older and slower Japan. The ru…" at bounding box center [607, 541] width 625 height 55
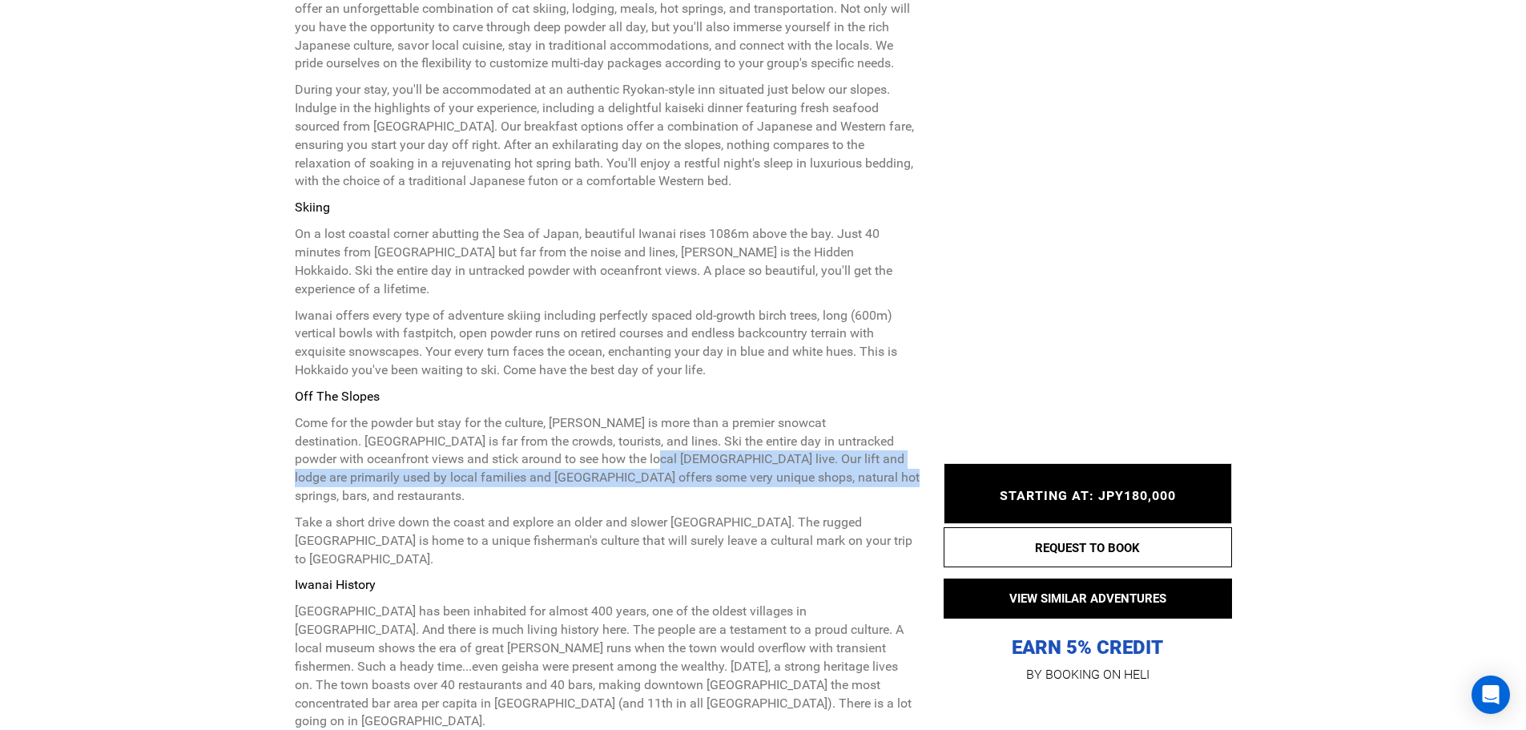
drag, startPoint x: 536, startPoint y: 446, endPoint x: 780, endPoint y: 462, distance: 244.9
click at [780, 462] on p "Come for the powder but stay for the culture, Iwanai is more than a premier sno…" at bounding box center [607, 459] width 625 height 91
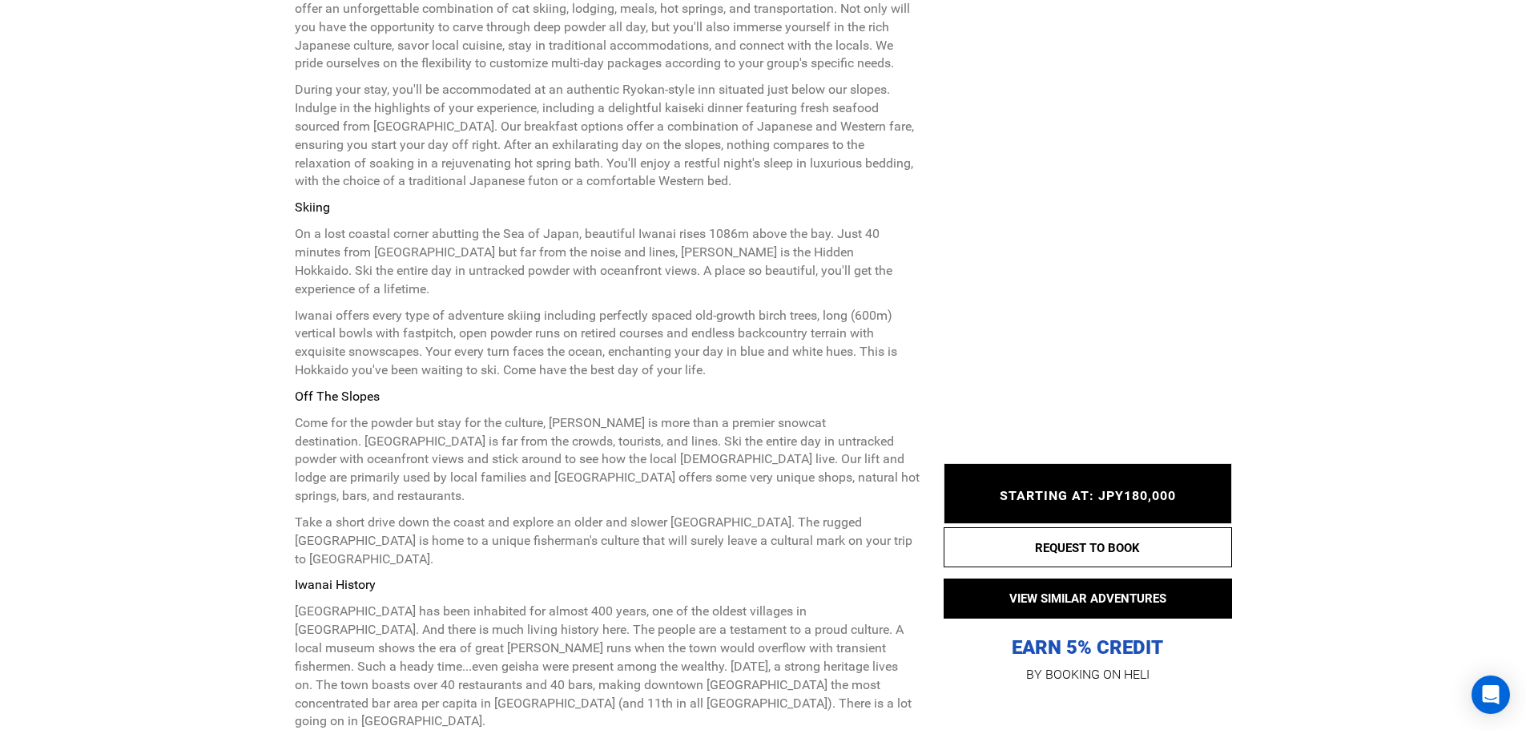
click at [776, 473] on div "Skiing On a lost coastal corner abutting the Sea of Japan, beautiful Iwanai ris…" at bounding box center [607, 465] width 625 height 532
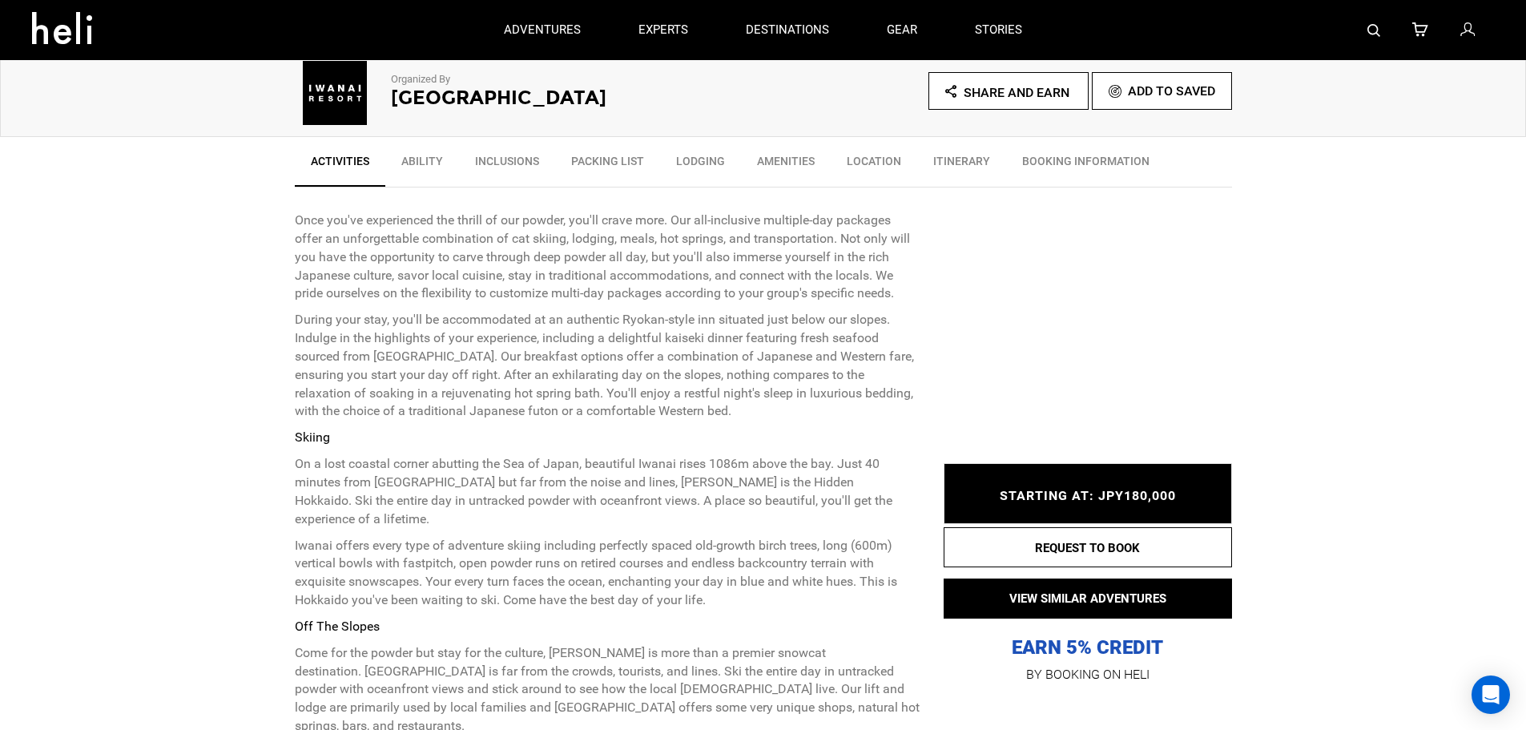
scroll to position [481, 0]
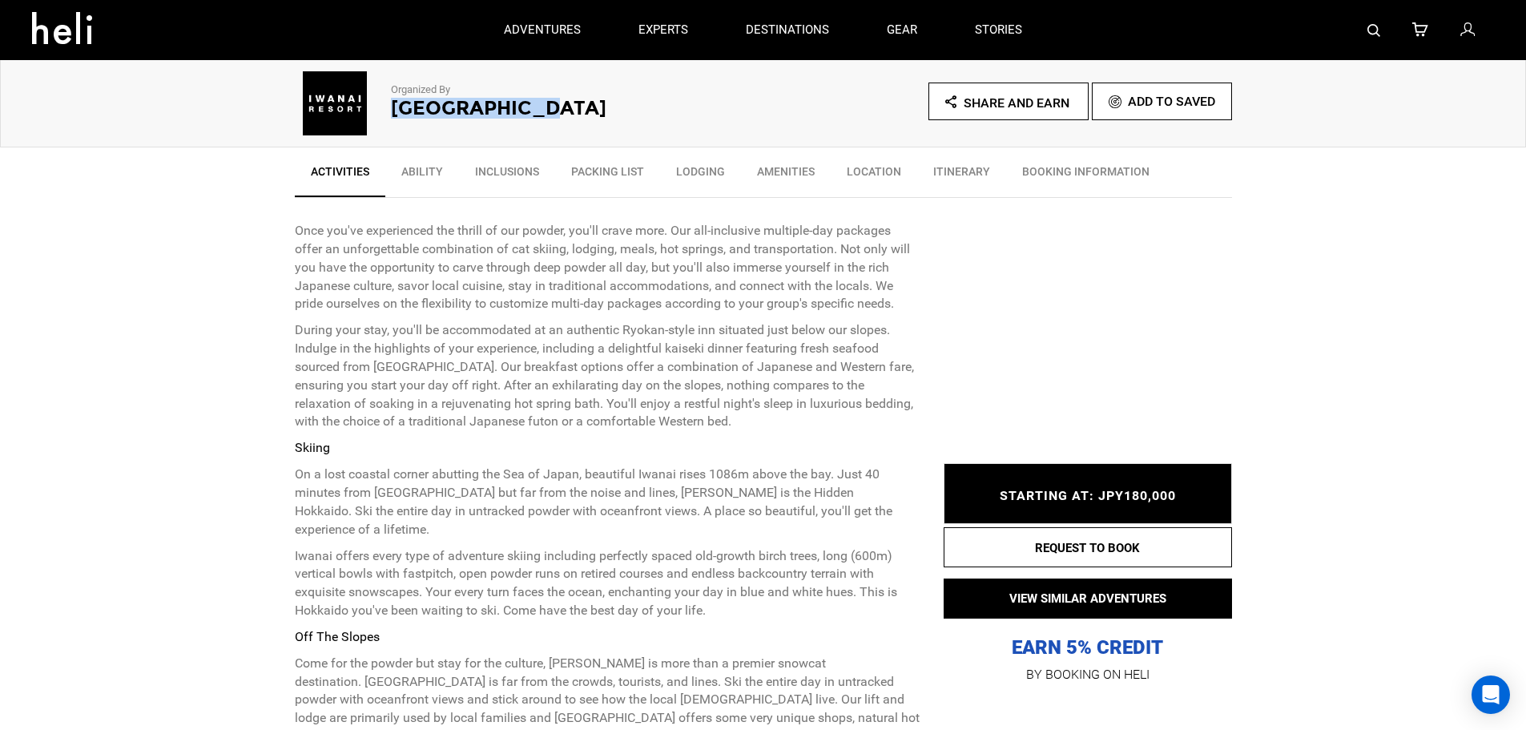
drag, startPoint x: 390, startPoint y: 107, endPoint x: 546, endPoint y: 111, distance: 156.3
click at [546, 111] on h2 "Iwanai Resort" at bounding box center [555, 108] width 328 height 21
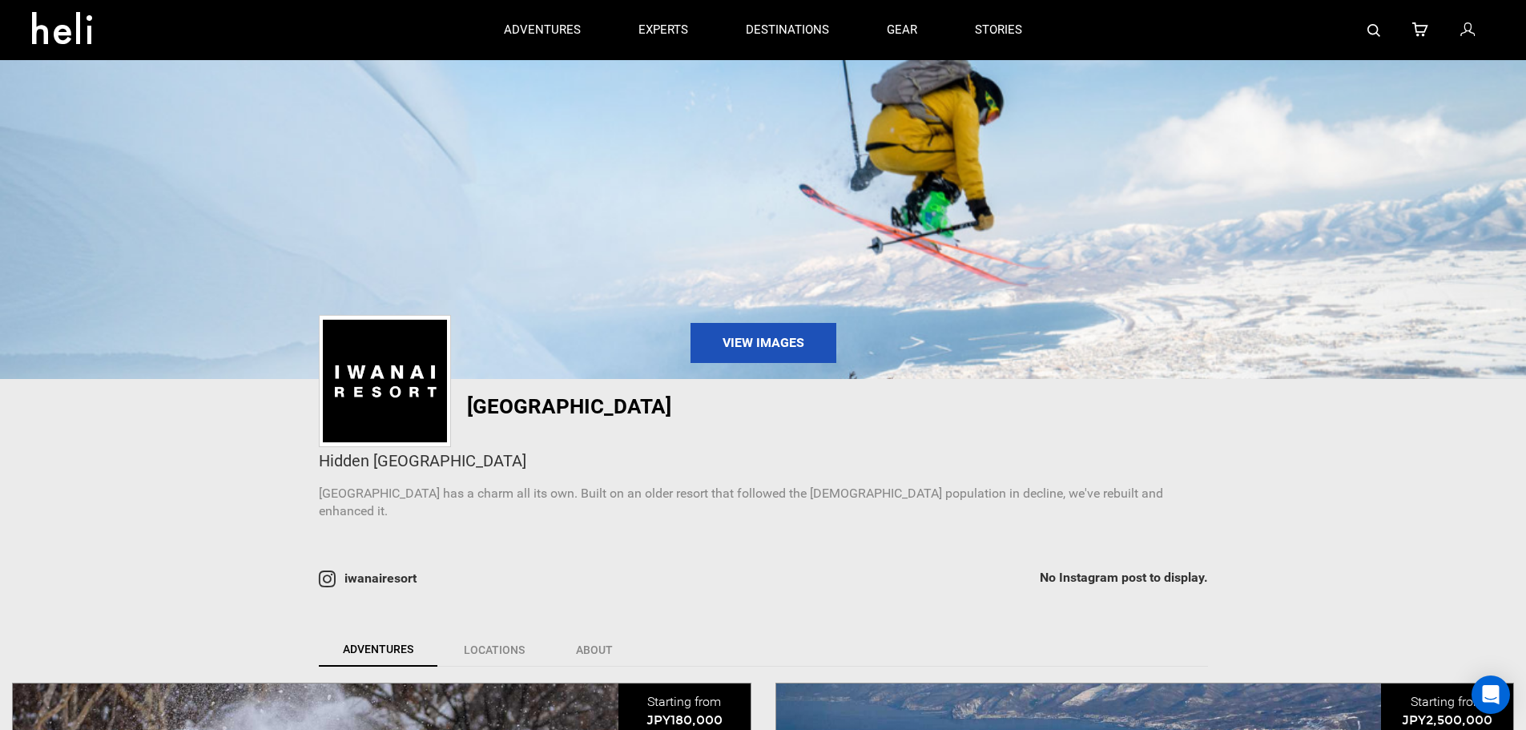
drag, startPoint x: 546, startPoint y: 111, endPoint x: 425, endPoint y: 115, distance: 121.8
click at [425, 115] on img at bounding box center [763, 218] width 1526 height 320
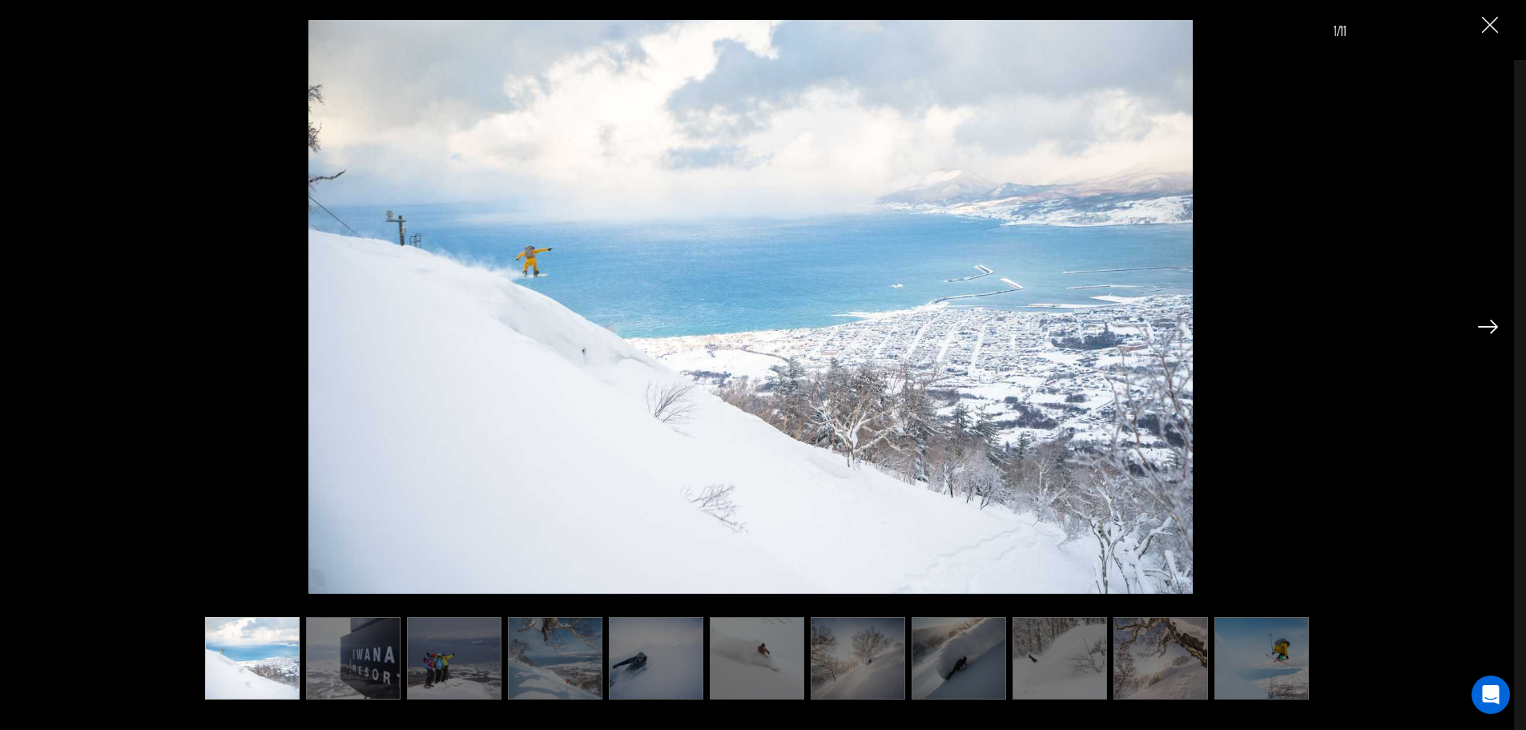
click at [1492, 30] on img "Close" at bounding box center [1490, 25] width 16 height 16
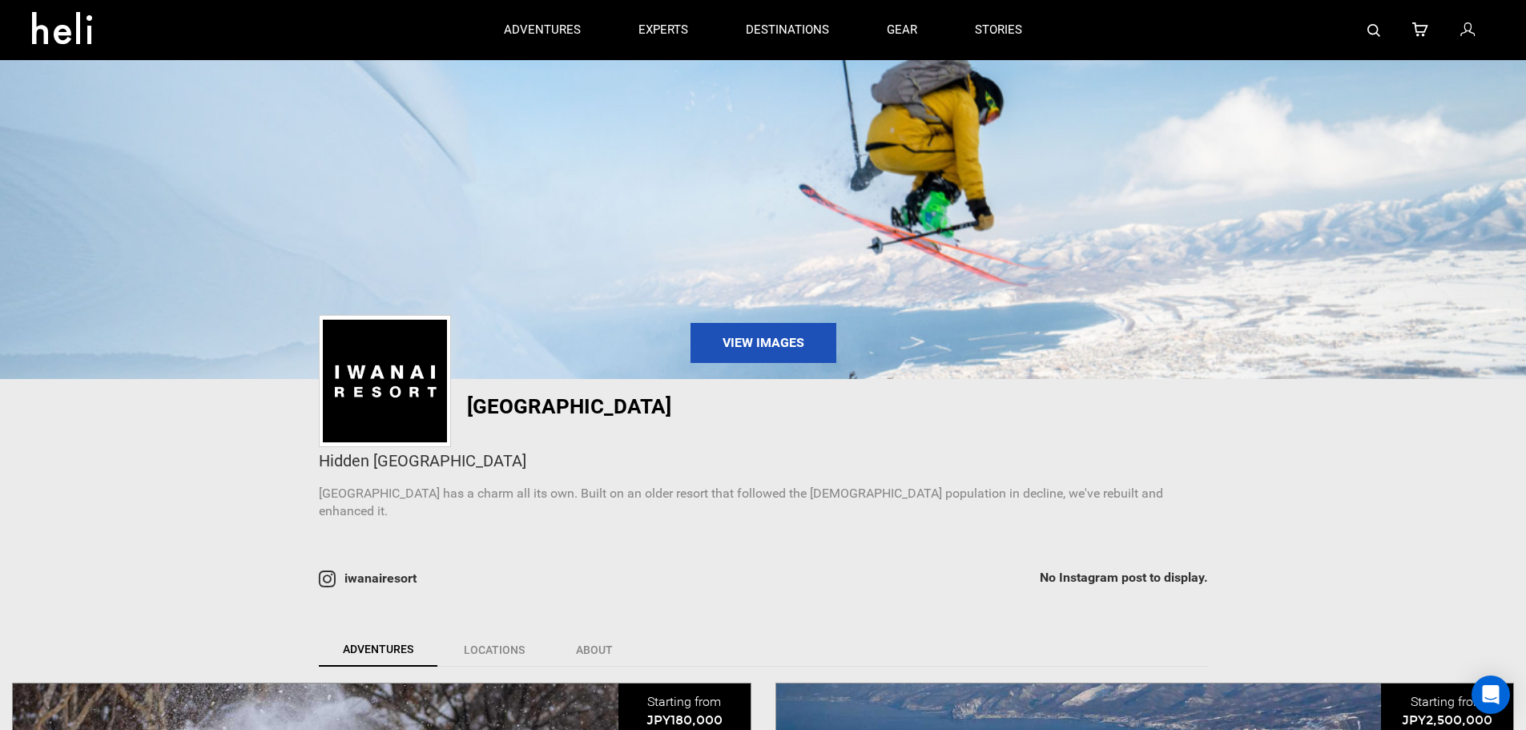
click at [526, 419] on div "Iwanai Resort Hidden Hokkaido Iwanai Resort has a charm all its own. Built on a…" at bounding box center [763, 462] width 937 height 134
click at [526, 409] on h1 "Iwanai Resort" at bounding box center [691, 406] width 449 height 22
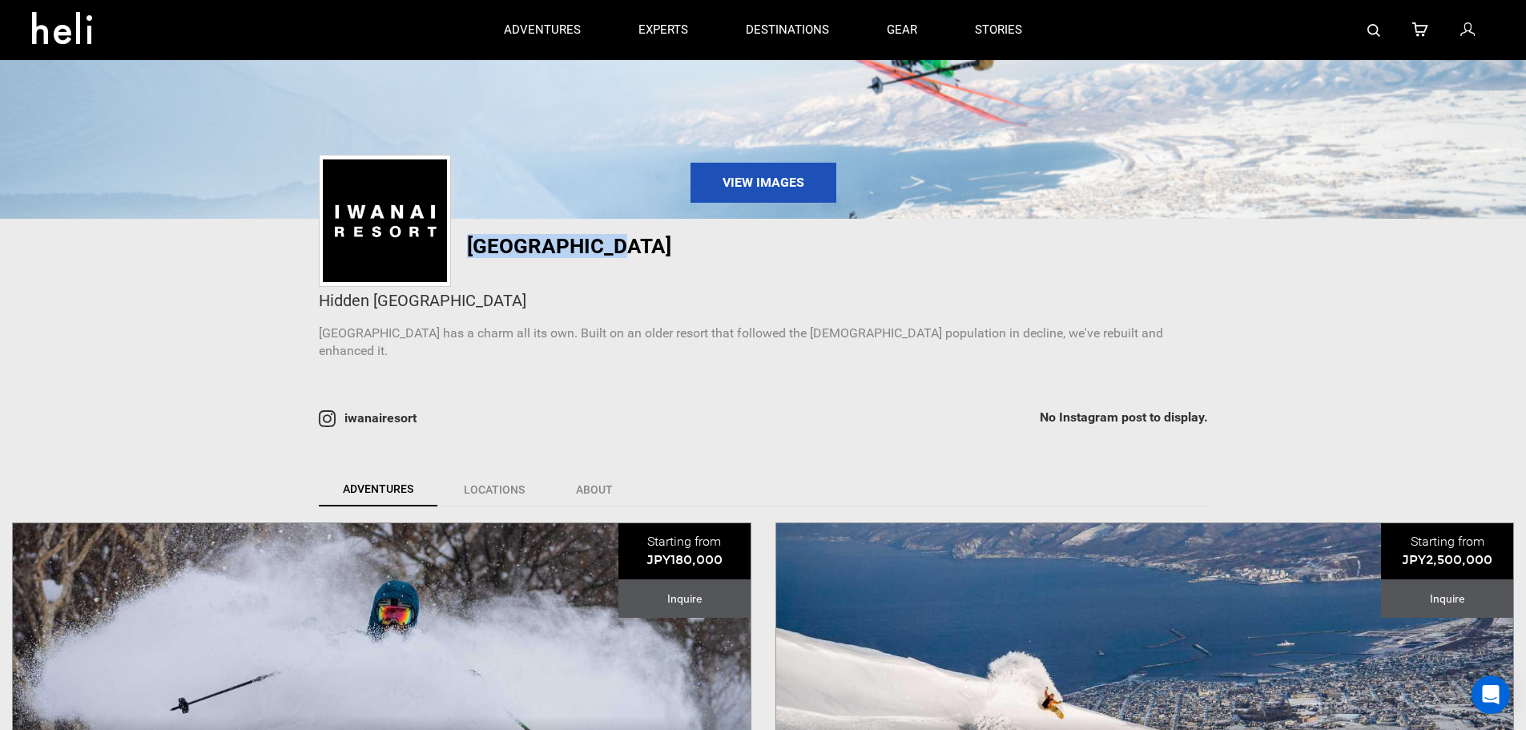
drag, startPoint x: 465, startPoint y: 244, endPoint x: 623, endPoint y: 252, distance: 158.1
click at [623, 252] on div "Iwanai Resort" at bounding box center [611, 246] width 609 height 22
copy h1 "Iwanai Resort"
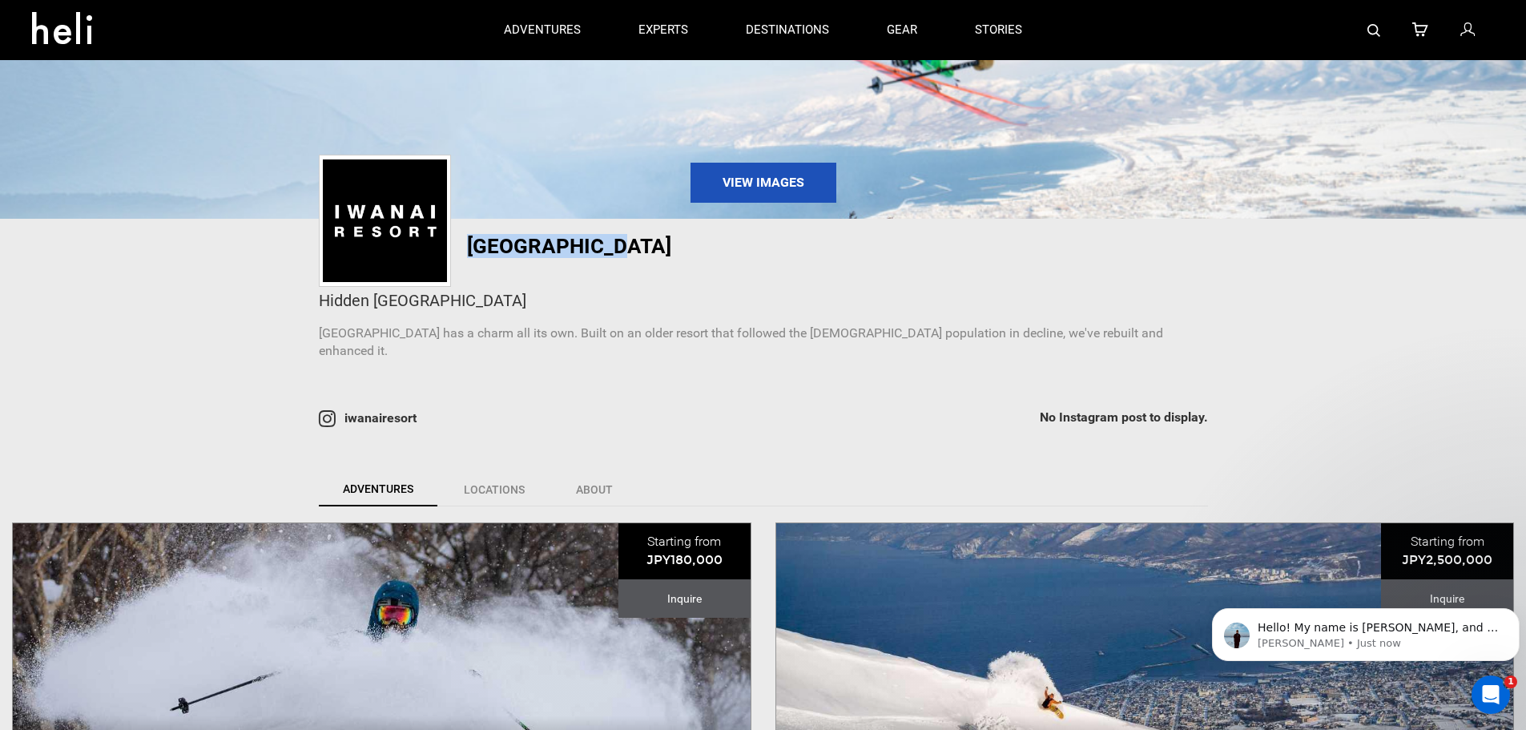
scroll to position [0, 0]
click at [1461, 628] on p "Are you still there? Feel free to call or text my direct line at 805-667-0857 o…" at bounding box center [1379, 628] width 242 height 16
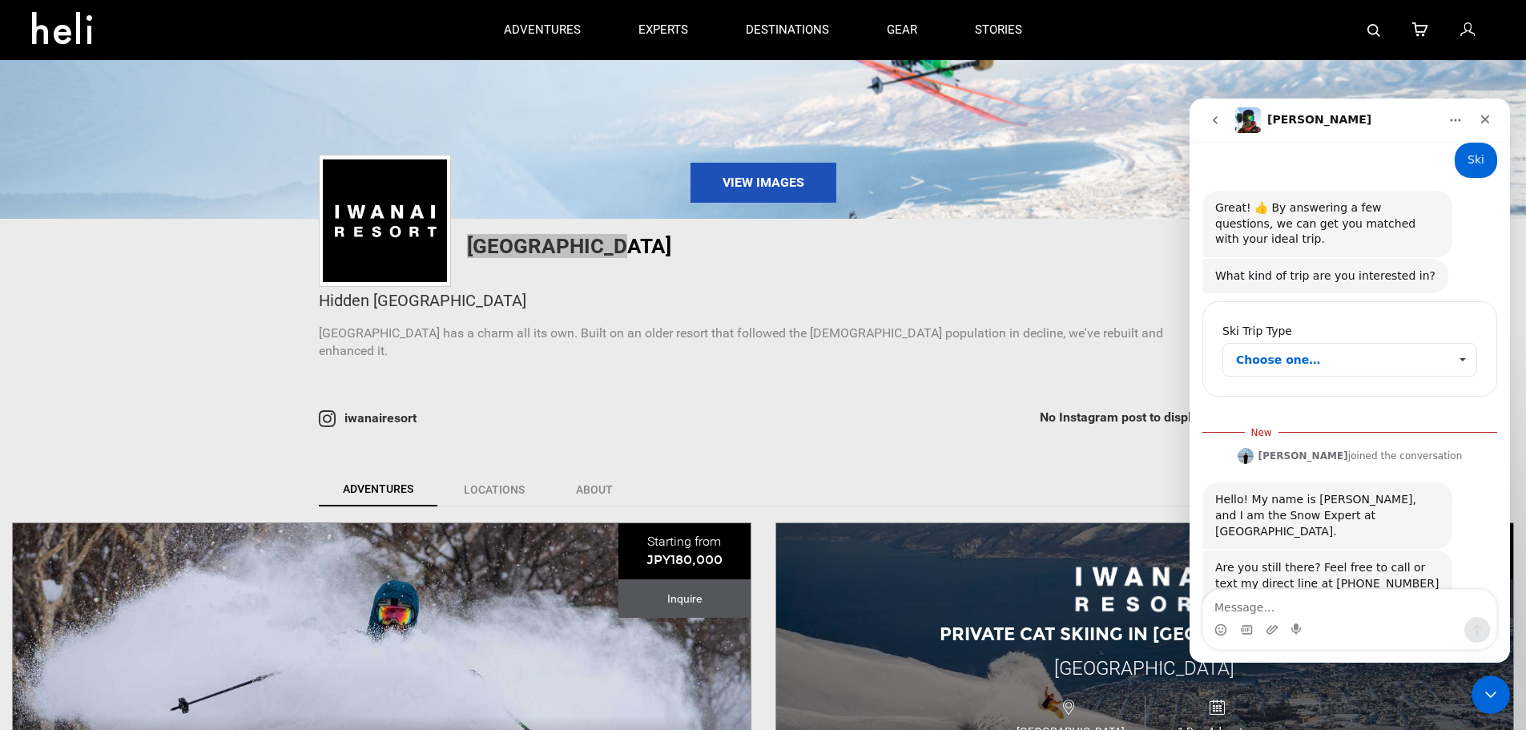
scroll to position [220, 0]
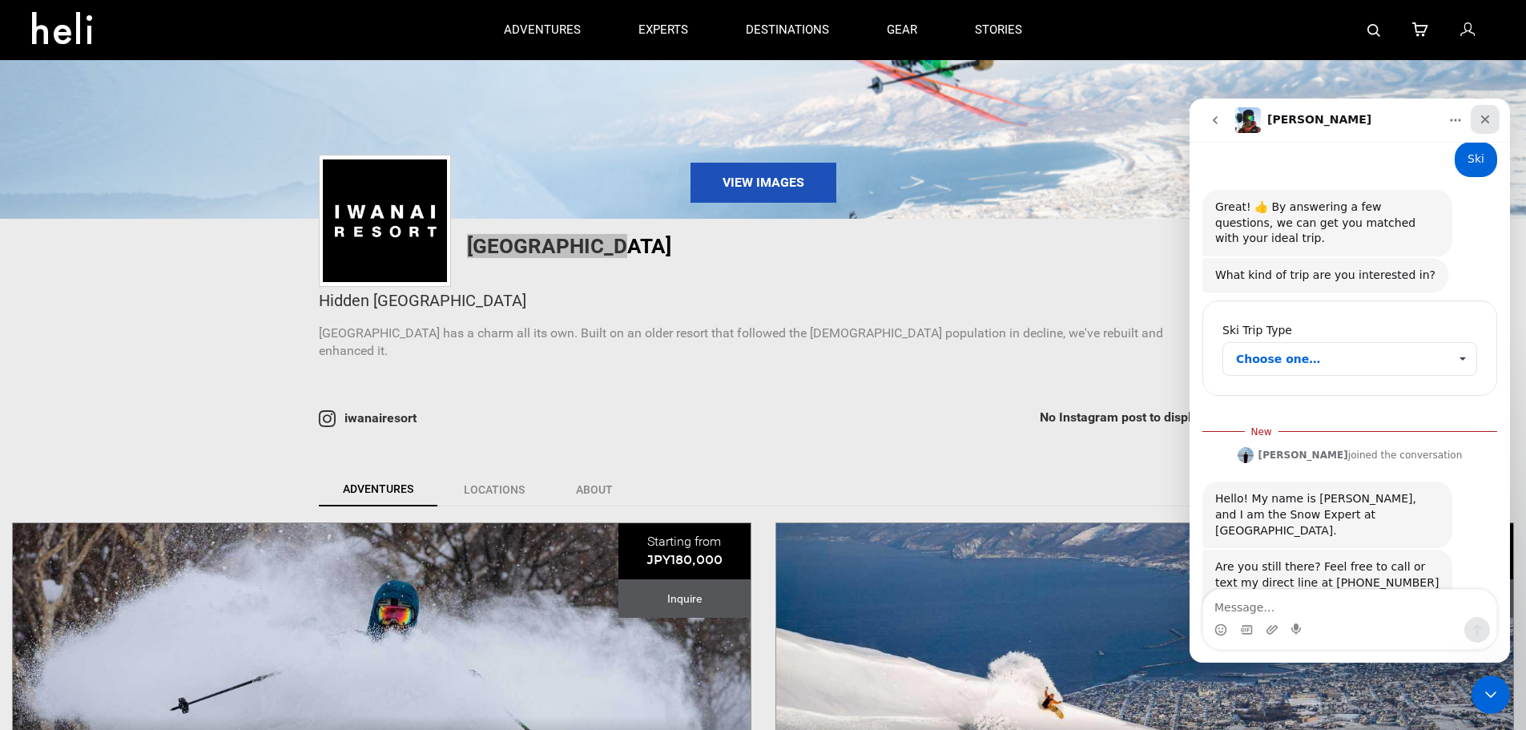
click at [1487, 119] on icon "Close" at bounding box center [1485, 119] width 9 height 9
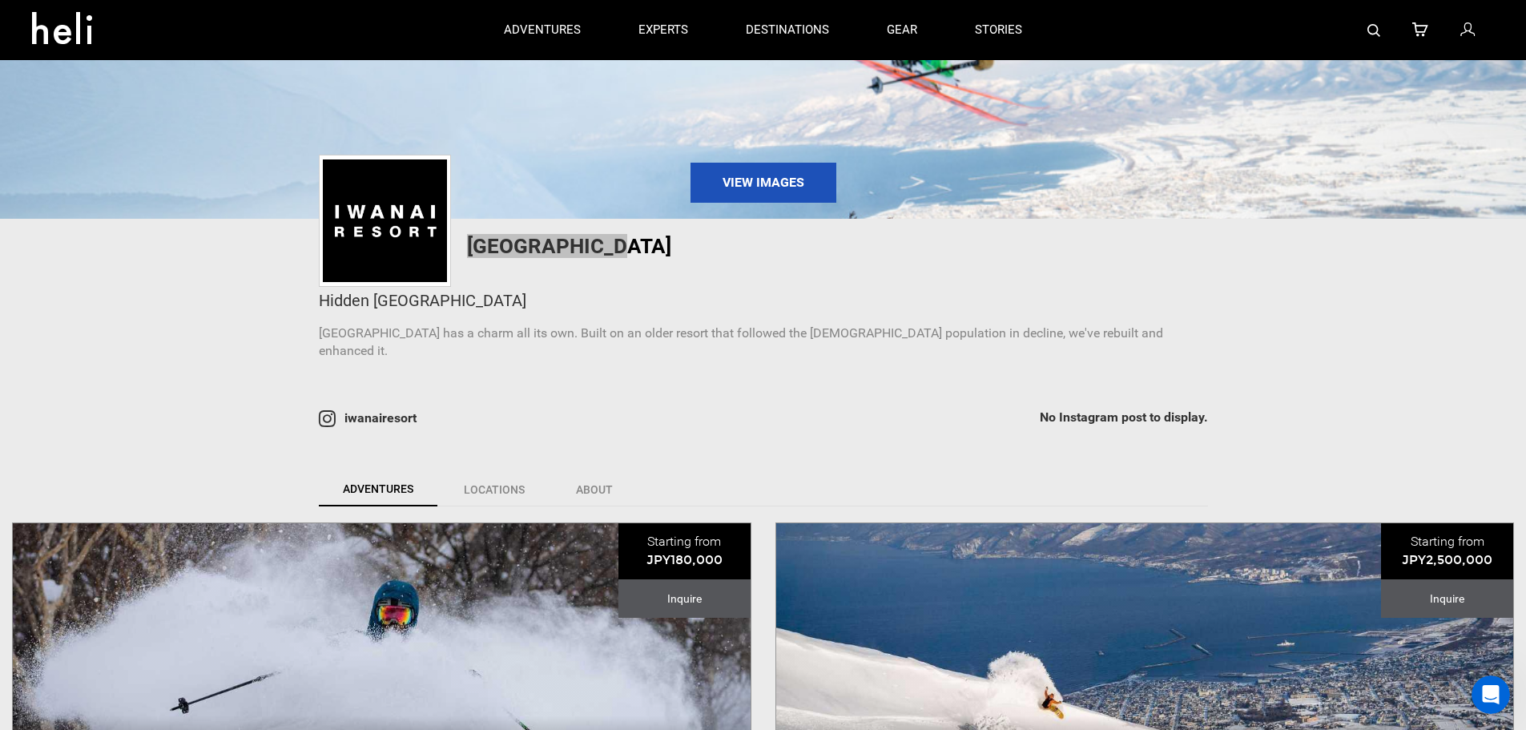
scroll to position [193, 0]
